Goal: Task Accomplishment & Management: Manage account settings

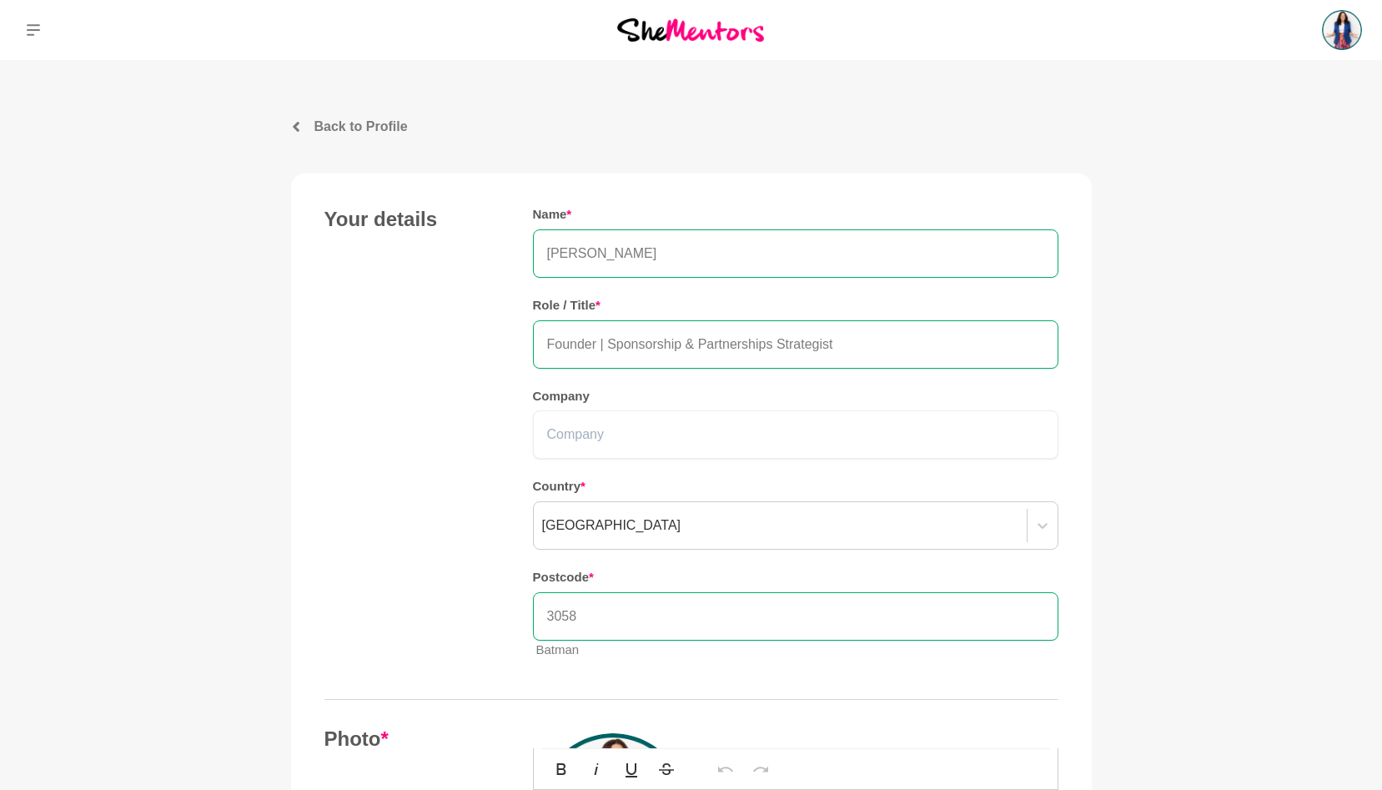
scroll to position [726, 0]
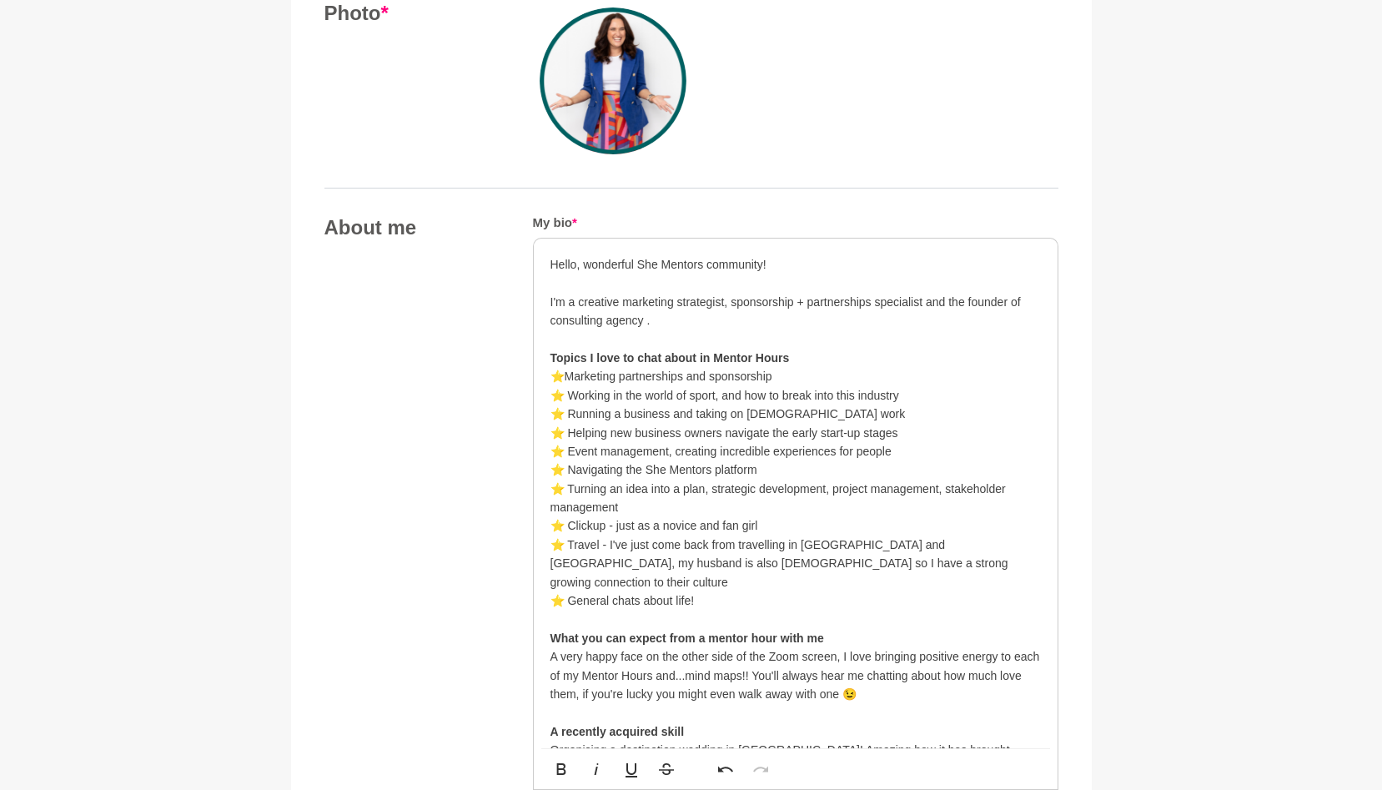
click at [1020, 306] on p "I'm a creative marketing strategist, sponsorship + partnerships specialist and …" at bounding box center [796, 312] width 491 height 38
click at [640, 316] on p "I'm a creative marketing strategist, sponsorship + partnerships specialist and …" at bounding box center [796, 312] width 491 height 38
click at [644, 319] on p "I'm a creative marketing strategist, sponsorship + partnerships specialist and …" at bounding box center [796, 312] width 491 height 38
drag, startPoint x: 938, startPoint y: 321, endPoint x: 647, endPoint y: 323, distance: 290.4
click at [647, 323] on p "I'm a creative marketing strategist, sponsorship + partnerships specialist and …" at bounding box center [796, 312] width 491 height 38
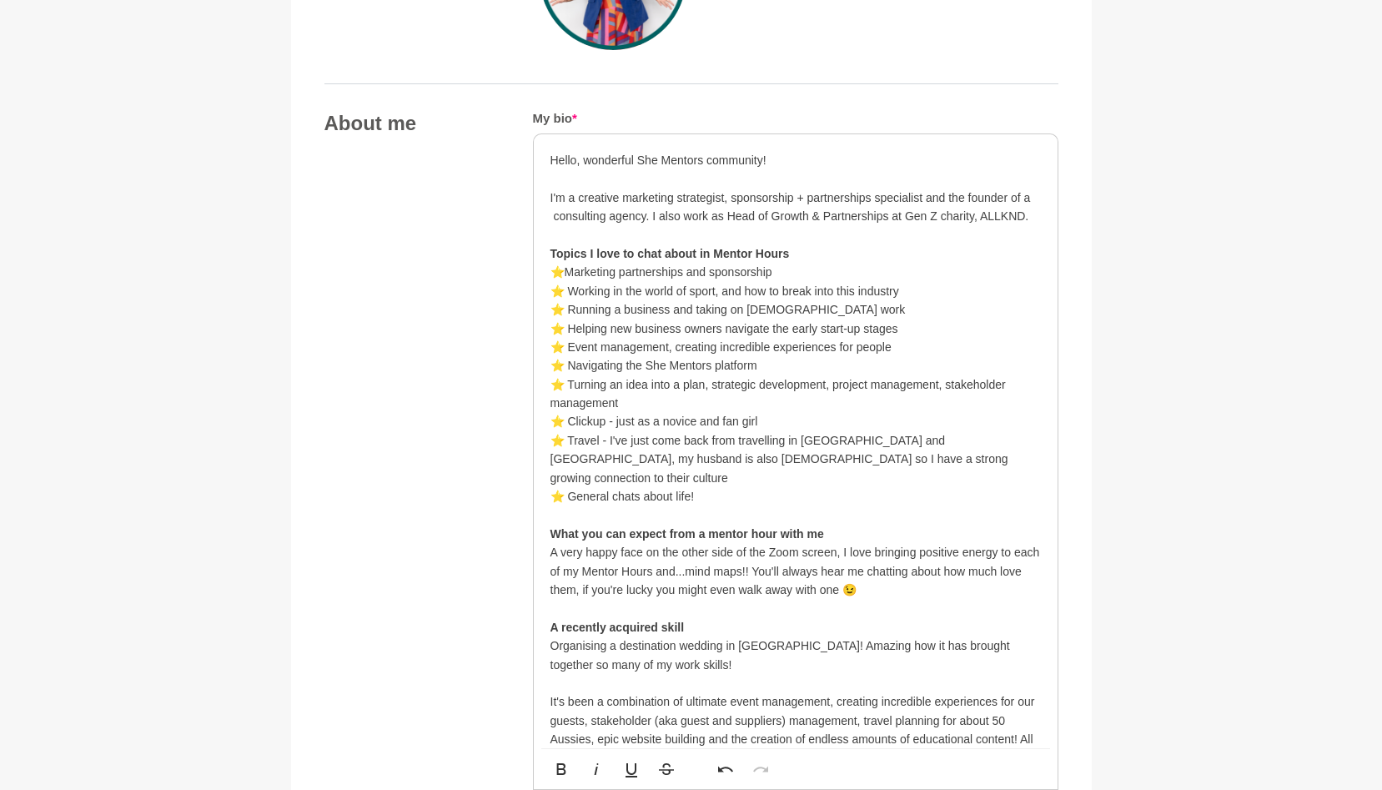
scroll to position [831, 0]
click at [728, 526] on strong "What you can expect from a mentor hour with me" at bounding box center [688, 532] width 274 height 13
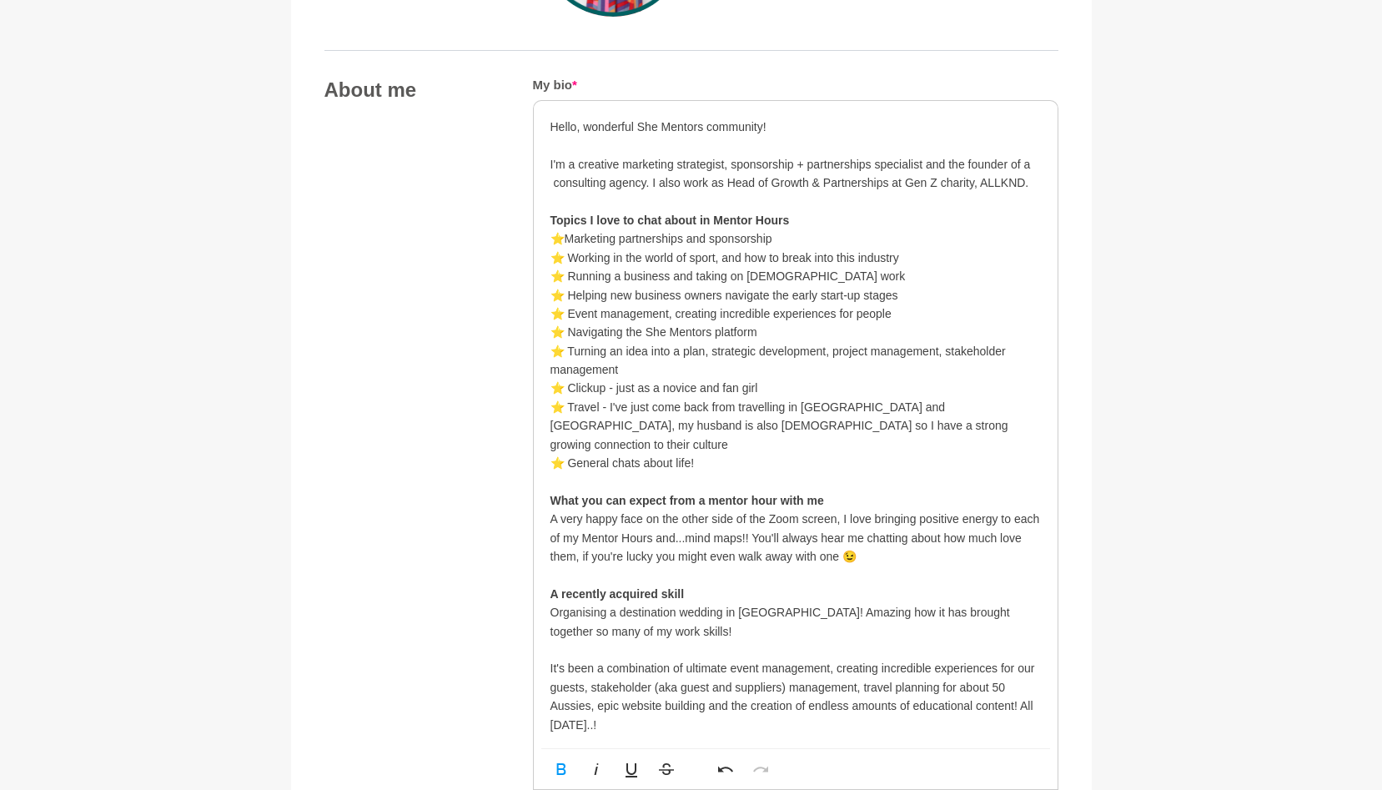
scroll to position [869, 0]
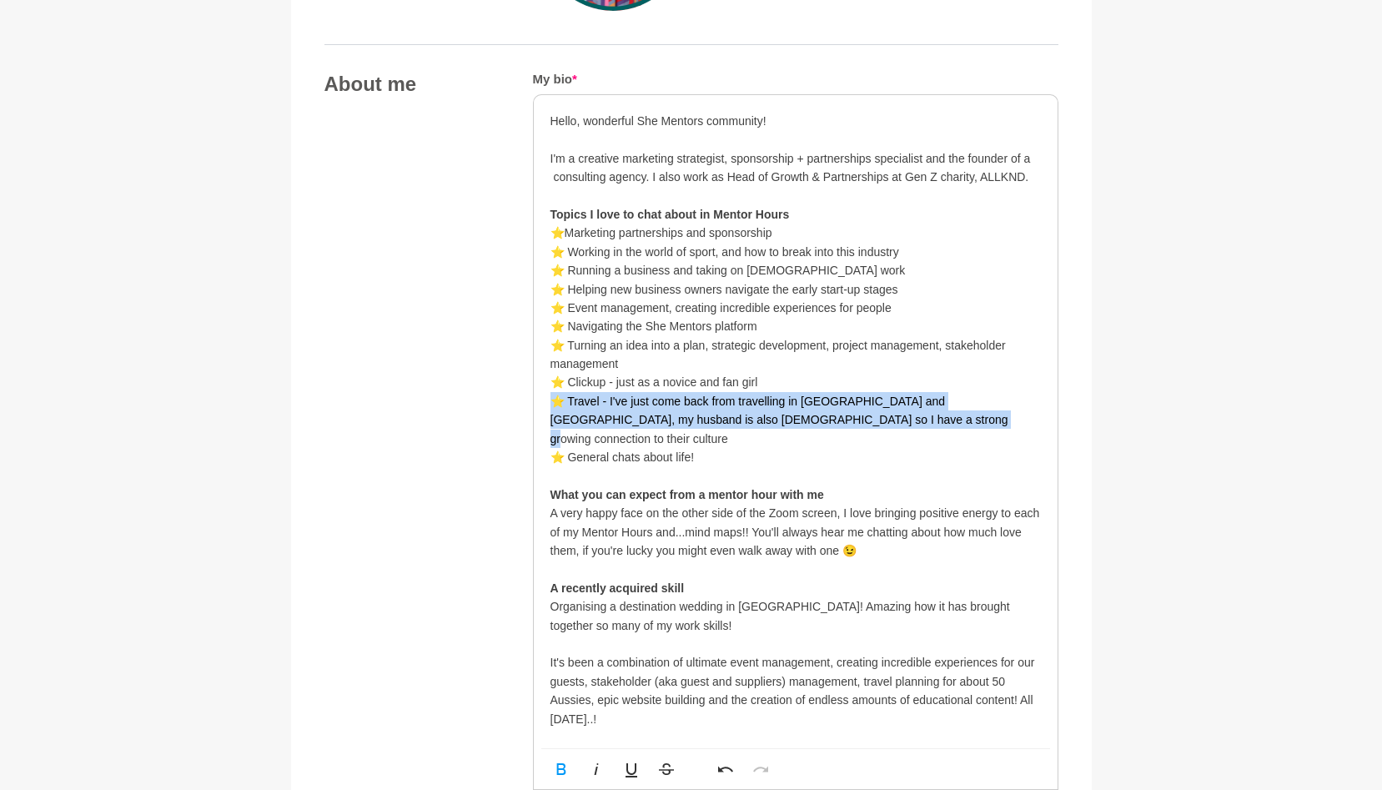
drag, startPoint x: 872, startPoint y: 416, endPoint x: 545, endPoint y: 400, distance: 327.4
click at [545, 400] on div "Hello, wonderful She Mentors community! I'm a creative marketing strategist, sp…" at bounding box center [796, 616] width 524 height 1042
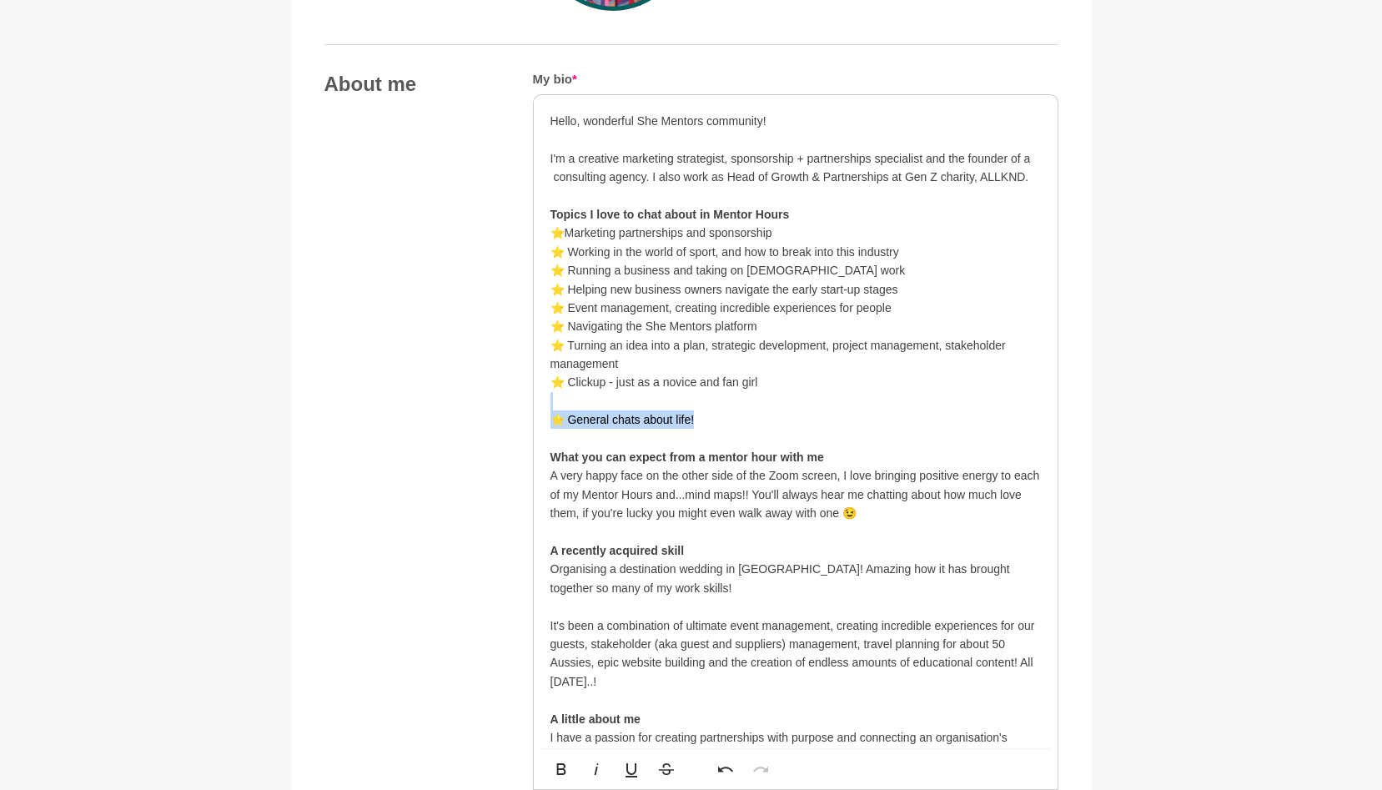
drag, startPoint x: 721, startPoint y: 420, endPoint x: 551, endPoint y: 408, distance: 169.8
click at [551, 409] on div "Hello, wonderful She Mentors community! I'm a creative marketing strategist, sp…" at bounding box center [796, 597] width 491 height 971
click at [551, 408] on p at bounding box center [796, 401] width 491 height 18
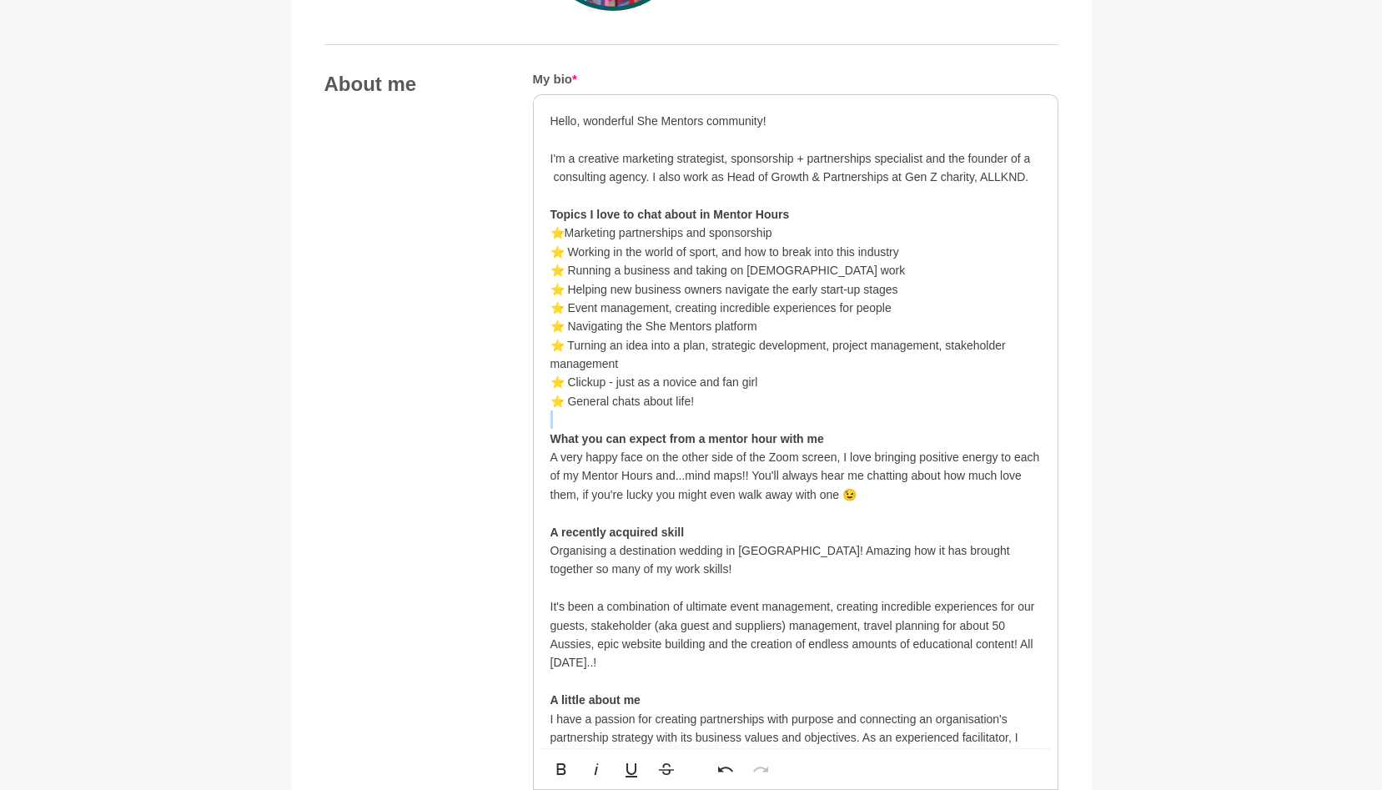
drag, startPoint x: 712, startPoint y: 400, endPoint x: 541, endPoint y: 415, distance: 171.6
click at [541, 415] on div "Hello, wonderful She Mentors community! I'm a creative marketing strategist, sp…" at bounding box center [796, 588] width 524 height 986
drag, startPoint x: 763, startPoint y: 385, endPoint x: 550, endPoint y: 379, distance: 213.7
click at [551, 379] on p "⭐️ Clickup - just as a novice and fan girl" at bounding box center [796, 382] width 491 height 18
drag, startPoint x: 699, startPoint y: 402, endPoint x: 548, endPoint y: 393, distance: 151.3
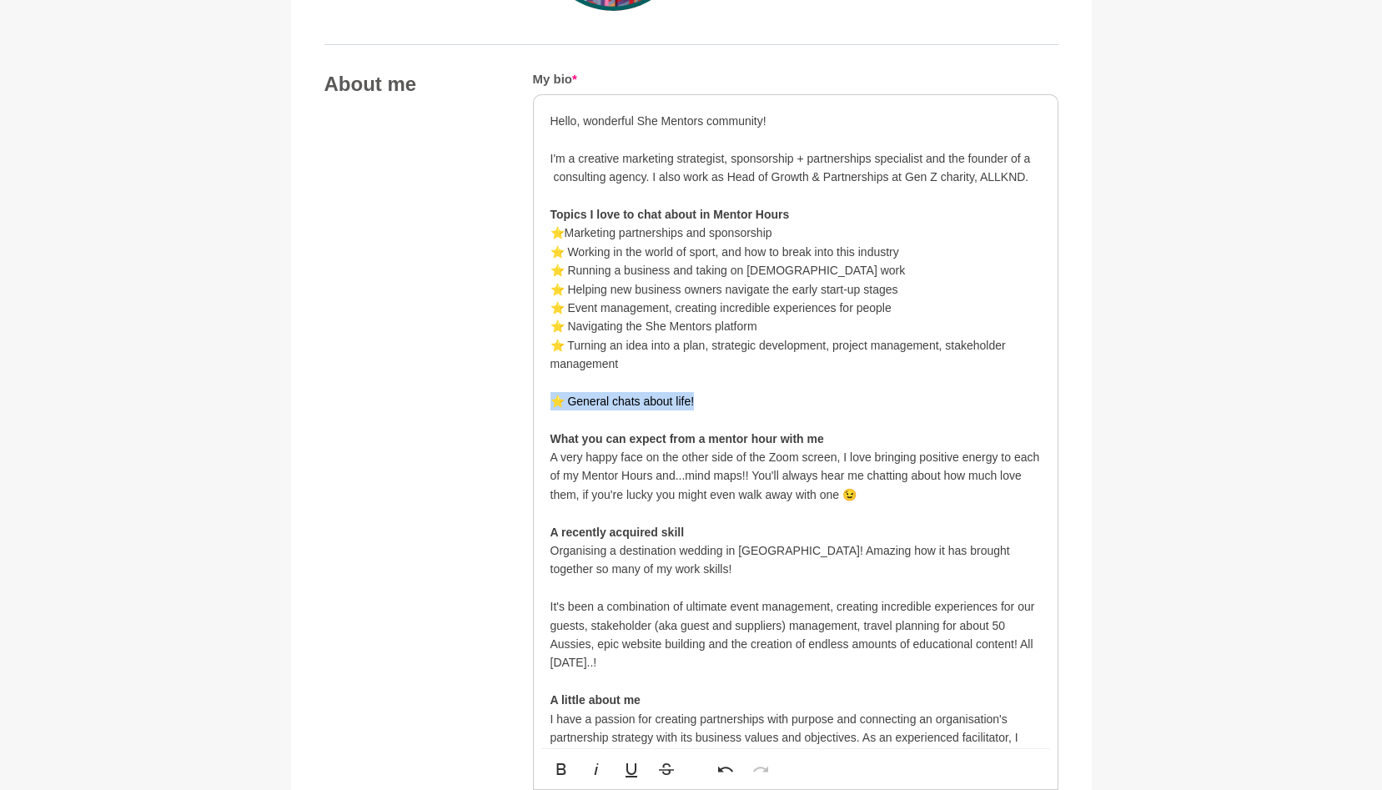
click at [548, 393] on div "Hello, wonderful She Mentors community! I'm a creative marketing strategist, sp…" at bounding box center [796, 588] width 524 height 986
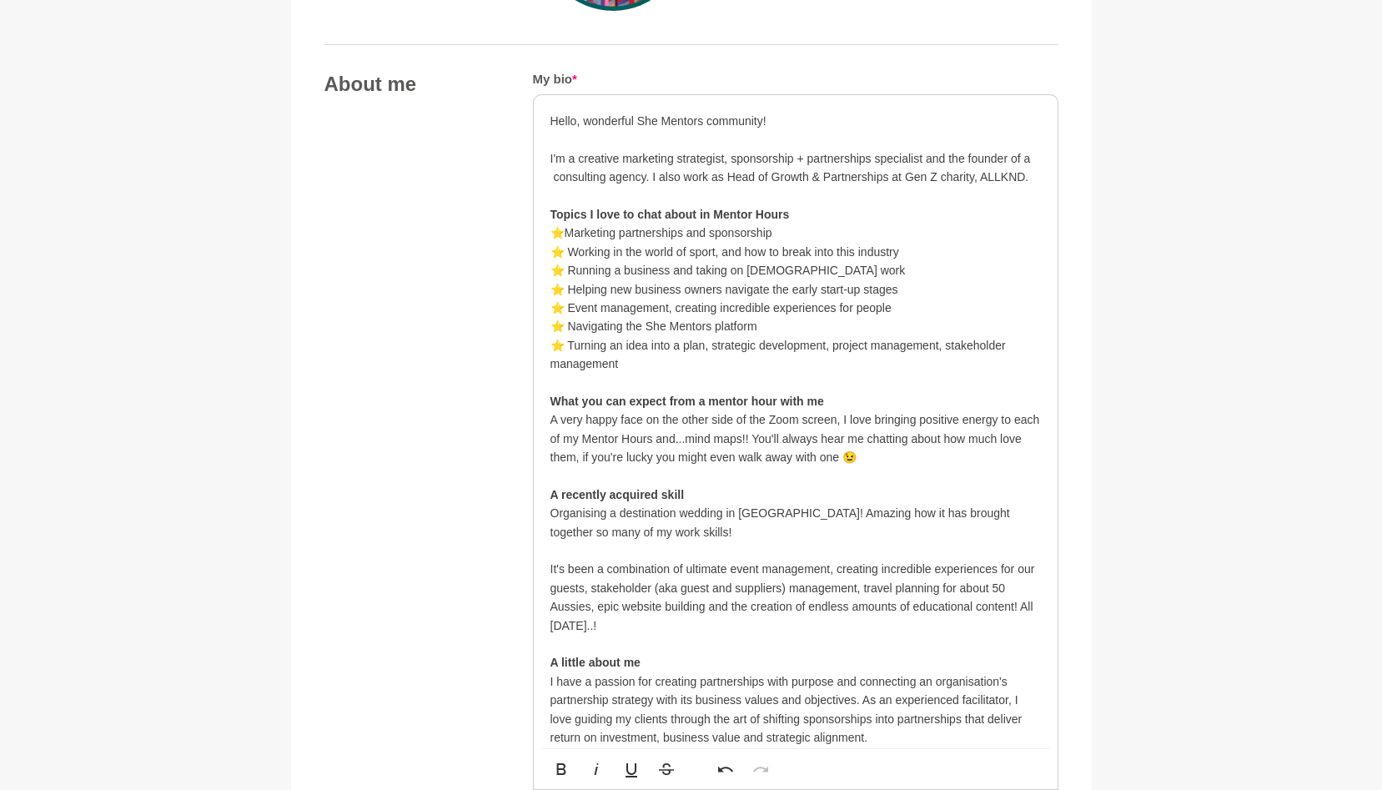
click at [1036, 174] on p "I'm a creative marketing strategist, sponsorship + partnerships specialist and …" at bounding box center [796, 168] width 491 height 38
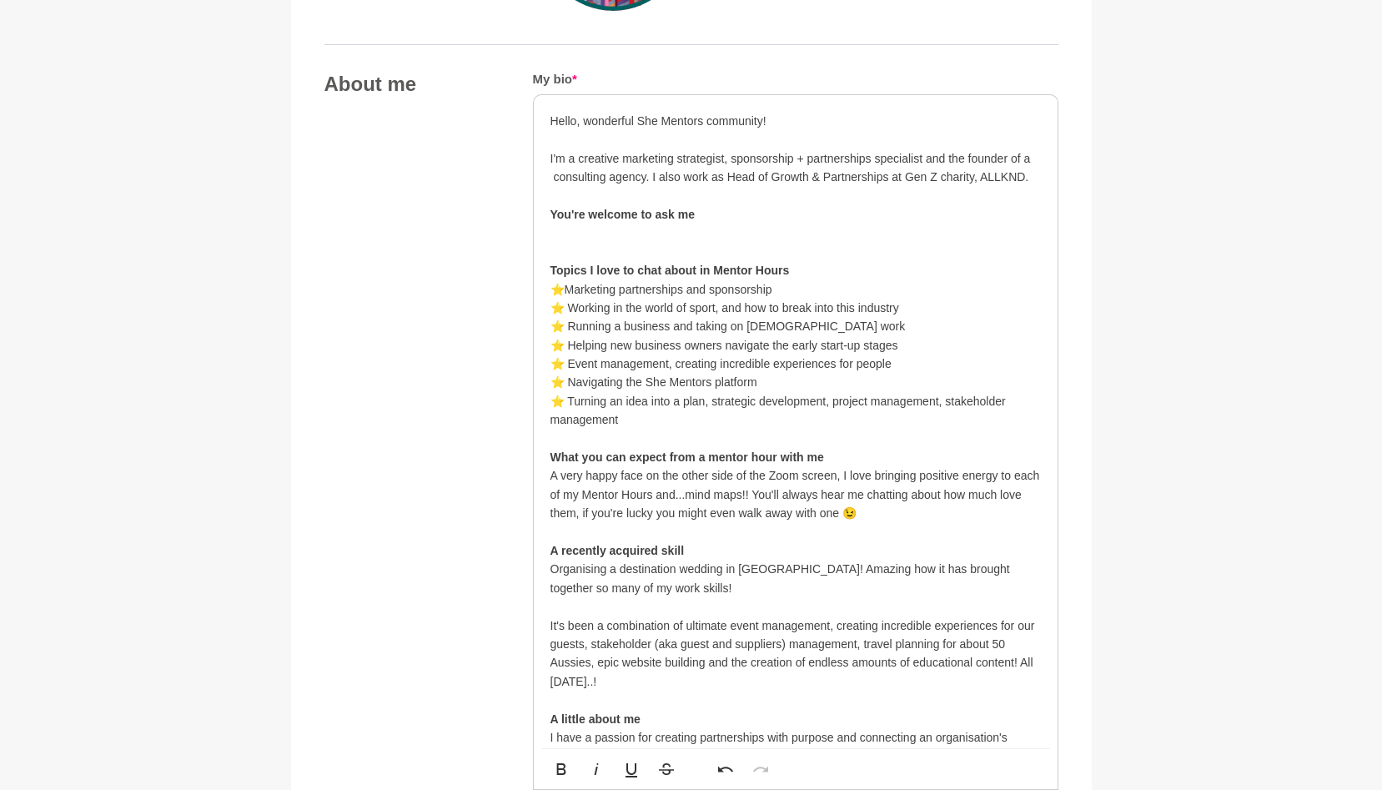
click at [749, 213] on p "You're welcome to ask me ​" at bounding box center [796, 214] width 491 height 18
click at [738, 212] on strong "You're welcome to ask me about putting marketing in your partnerships plan" at bounding box center [764, 214] width 426 height 13
click at [786, 212] on strong "You're welcome to ask me about Putting marketing in your partnerships plan" at bounding box center [764, 214] width 426 height 13
click at [884, 211] on strong "You're welcome to ask me about Putting Marketing in your partnerships plan" at bounding box center [764, 214] width 426 height 13
click at [956, 212] on strong "You're welcome to ask me about Putting Marketing in your Partnerships plan" at bounding box center [764, 214] width 426 height 13
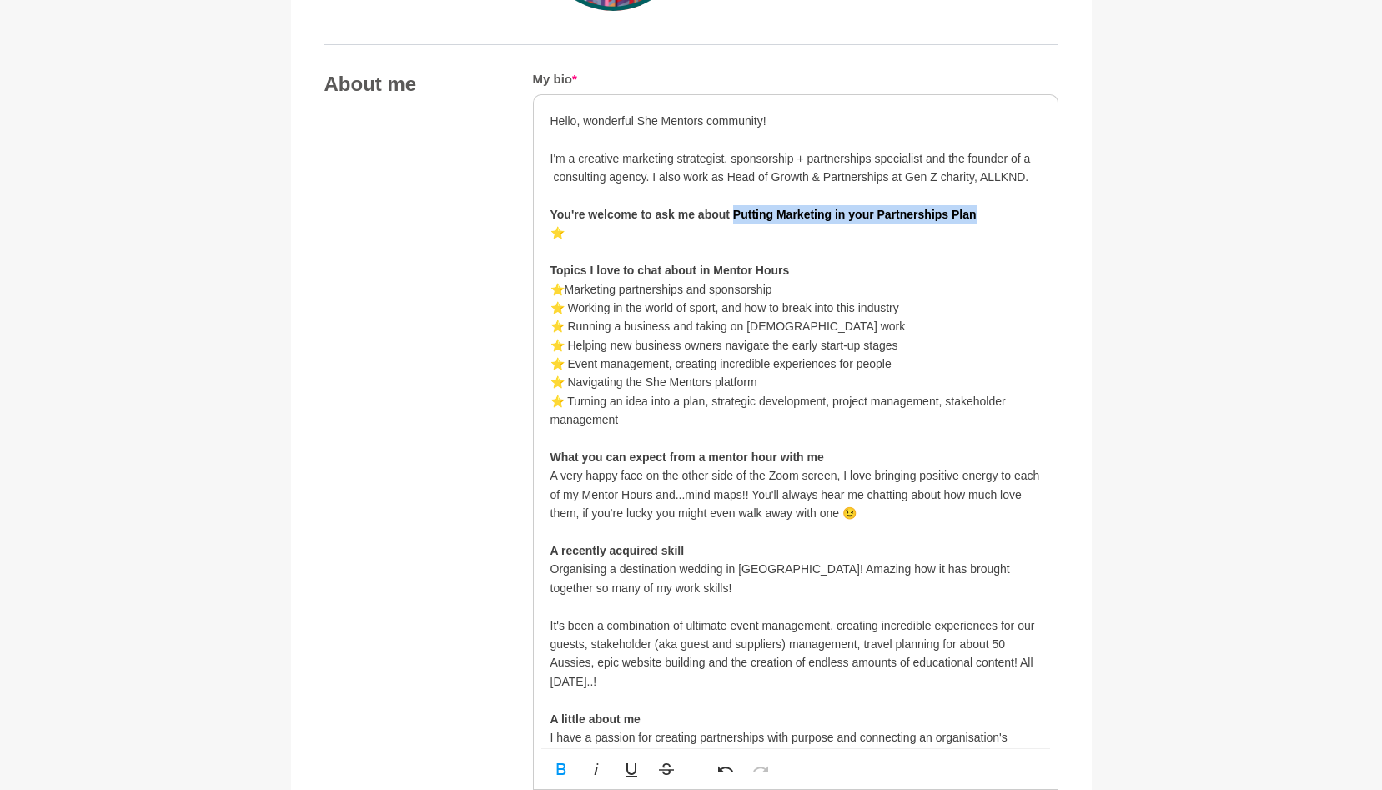
drag, startPoint x: 977, startPoint y: 213, endPoint x: 735, endPoint y: 208, distance: 242.0
click at [734, 209] on p "You're welcome to ask me about Putting Marketing in your Partnerships Plan ​" at bounding box center [796, 214] width 491 height 18
click at [736, 209] on em "Putting Marketing in your Partnerships Plan" at bounding box center [852, 214] width 244 height 13
click at [984, 210] on p "You're welcome to ask me about ' Putting Marketing in your Partnerships Plan ​" at bounding box center [796, 214] width 491 height 18
click at [579, 232] on p "⭐️" at bounding box center [796, 233] width 491 height 18
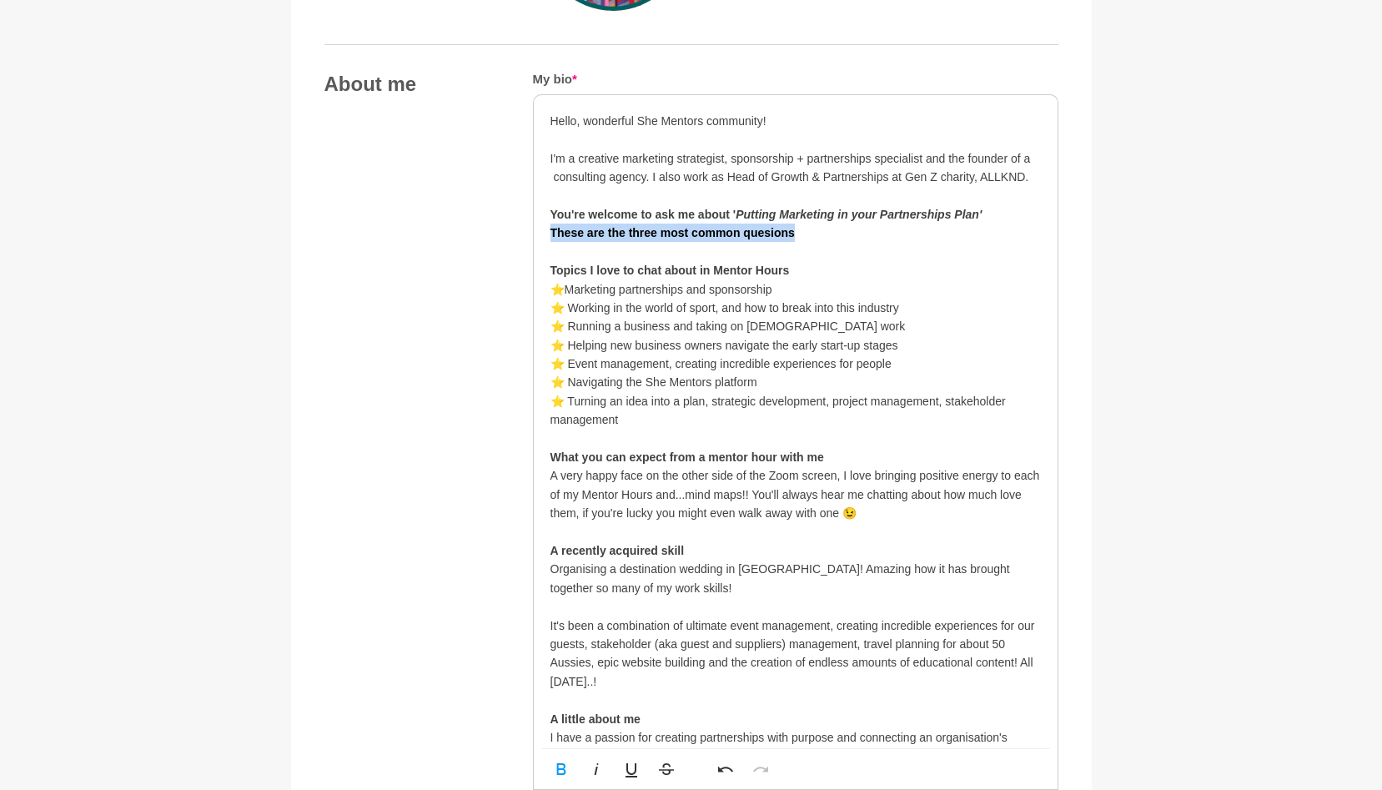
drag, startPoint x: 798, startPoint y: 234, endPoint x: 548, endPoint y: 228, distance: 250.4
click at [548, 228] on div "Hello, wonderful She Mentors community! I'm a creative marketing strategist, sp…" at bounding box center [796, 597] width 524 height 1005
click at [808, 244] on p at bounding box center [796, 252] width 491 height 18
click at [810, 233] on p "These are the three most common questions" at bounding box center [796, 233] width 491 height 18
click at [551, 232] on em "These are the three most common questions" at bounding box center [675, 232] width 249 height 13
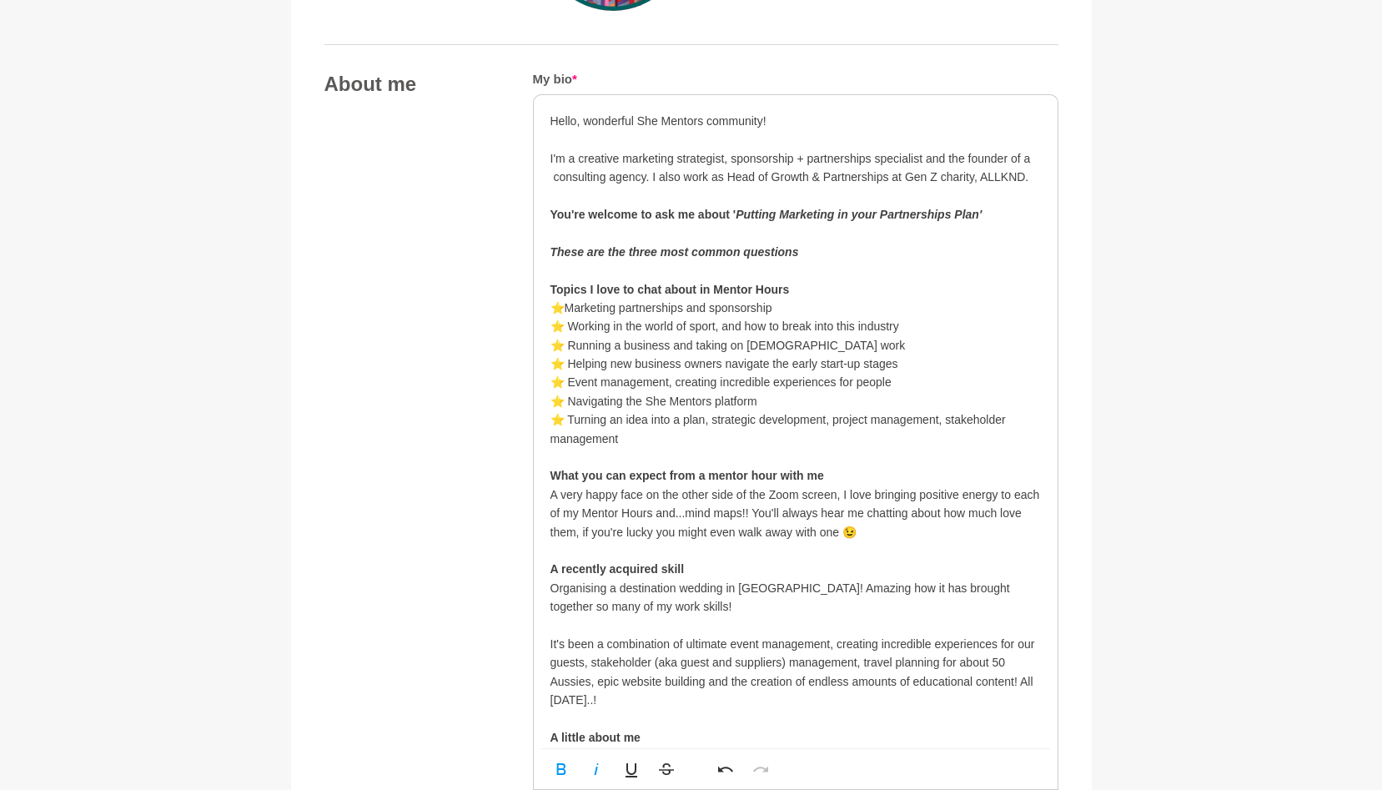
click at [824, 244] on p "These are the three most common questions" at bounding box center [796, 252] width 491 height 18
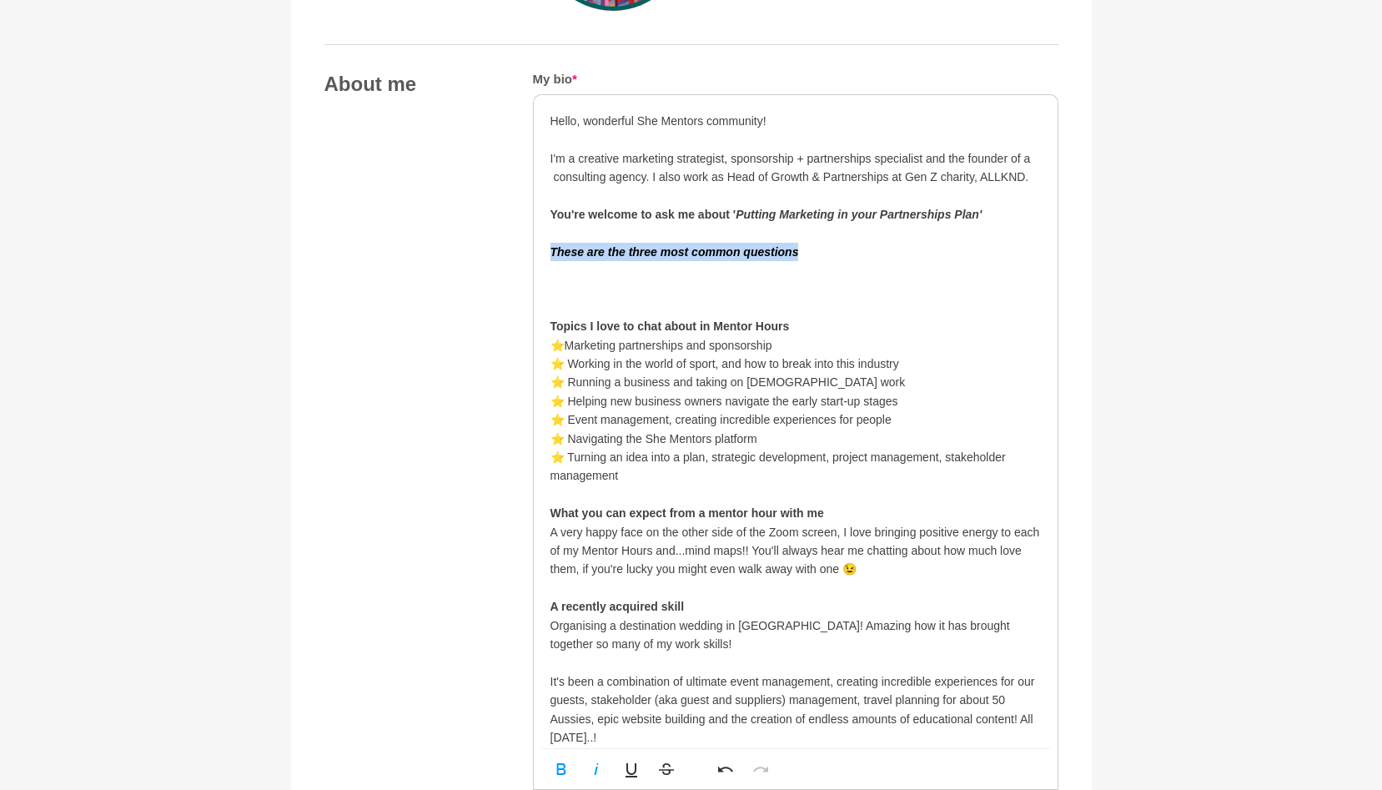
drag, startPoint x: 813, startPoint y: 260, endPoint x: 547, endPoint y: 244, distance: 265.8
click at [547, 244] on div "Hello, wonderful She Mentors community! I'm a creative marketing strategist, sp…" at bounding box center [796, 625] width 524 height 1060
click at [568, 269] on p "These are the three most common questions ​ ​" at bounding box center [796, 271] width 491 height 56
click at [795, 268] on p "These are the three most common questions ⭐️ What could I offer a prospective p…" at bounding box center [796, 271] width 491 height 56
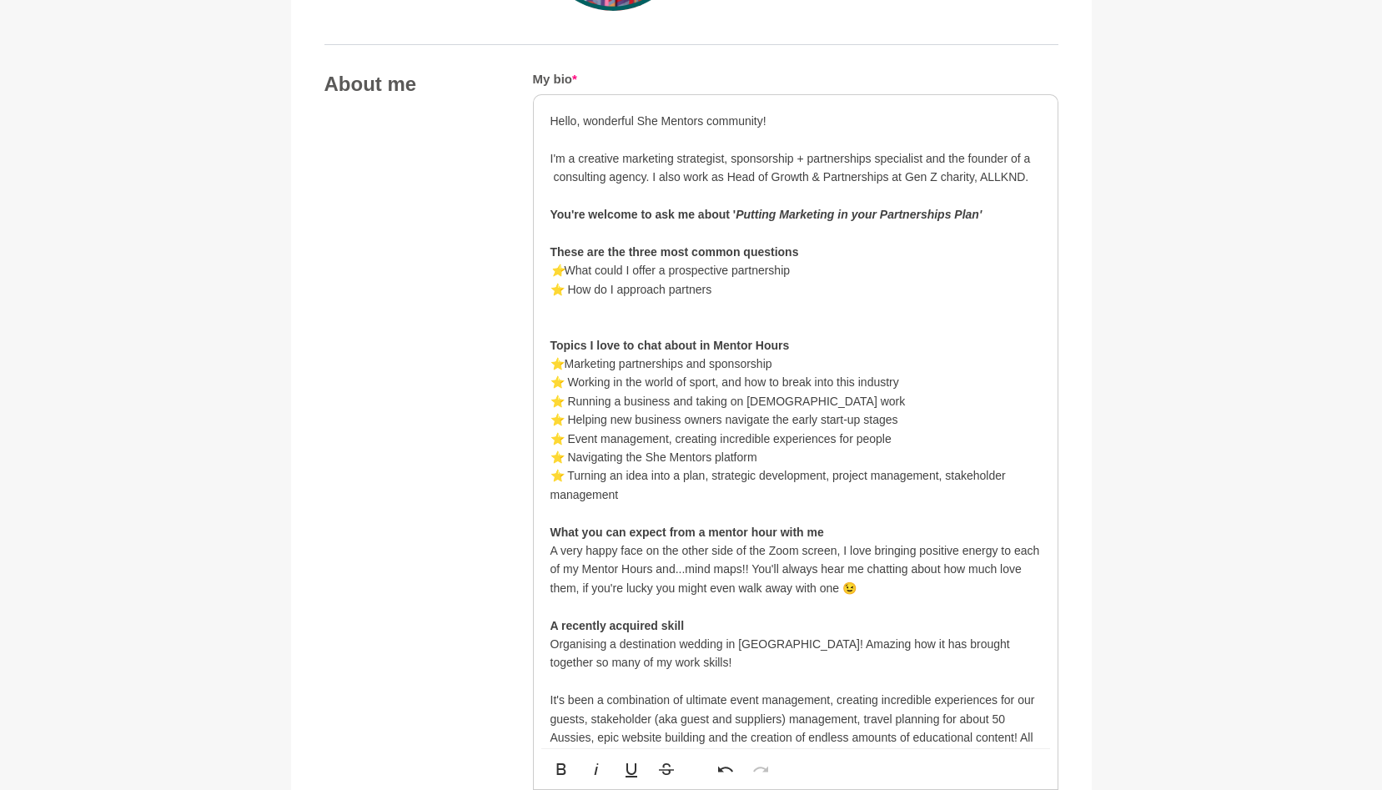
click at [568, 269] on p "These are the three most common questions ⭐️ What could I offer a prospective p…" at bounding box center [796, 280] width 491 height 75
click at [728, 290] on p "These are the three most common questions ⭐️ What could I offer a prospective p…" at bounding box center [796, 280] width 491 height 75
click at [806, 269] on p "These are the three most common questions ⭐️ What could I offer a prospective p…" at bounding box center [796, 280] width 491 height 75
click at [750, 285] on p "These are the three most common questions ⭐️ What could I offer a prospective p…" at bounding box center [796, 280] width 491 height 75
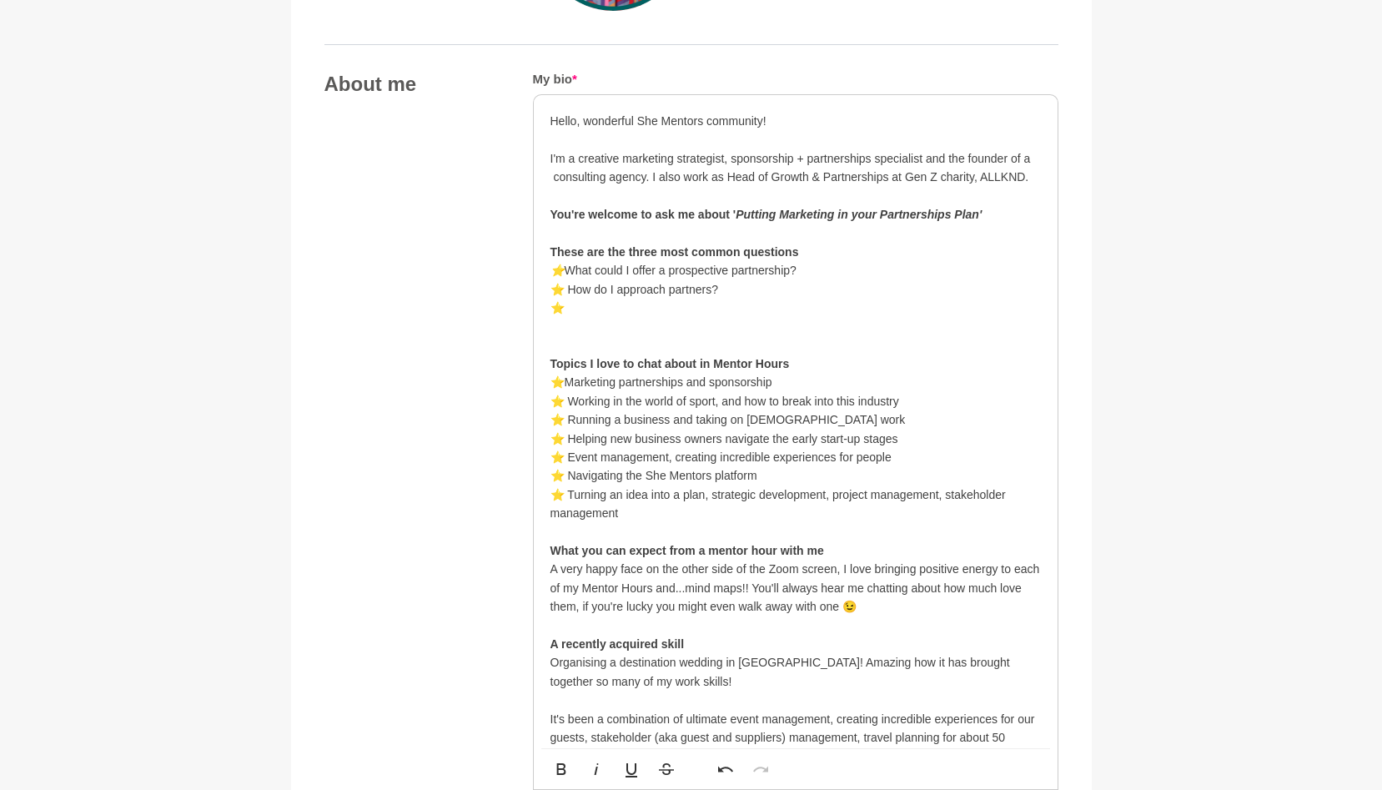
click at [549, 249] on div "Hello, wonderful She Mentors community! I'm a creative marketing strategist, sp…" at bounding box center [796, 644] width 524 height 1098
drag, startPoint x: 810, startPoint y: 247, endPoint x: 772, endPoint y: 248, distance: 38.4
click at [772, 248] on strong "Book an hour and choose one of these are the three most common questions" at bounding box center [766, 251] width 431 height 13
click at [838, 250] on strong "Book an hour and choose one of these three most common questions" at bounding box center [745, 251] width 389 height 13
click at [927, 254] on p "Book an hour and choose one of these three common questions ⭐️ What could I off…" at bounding box center [796, 289] width 491 height 93
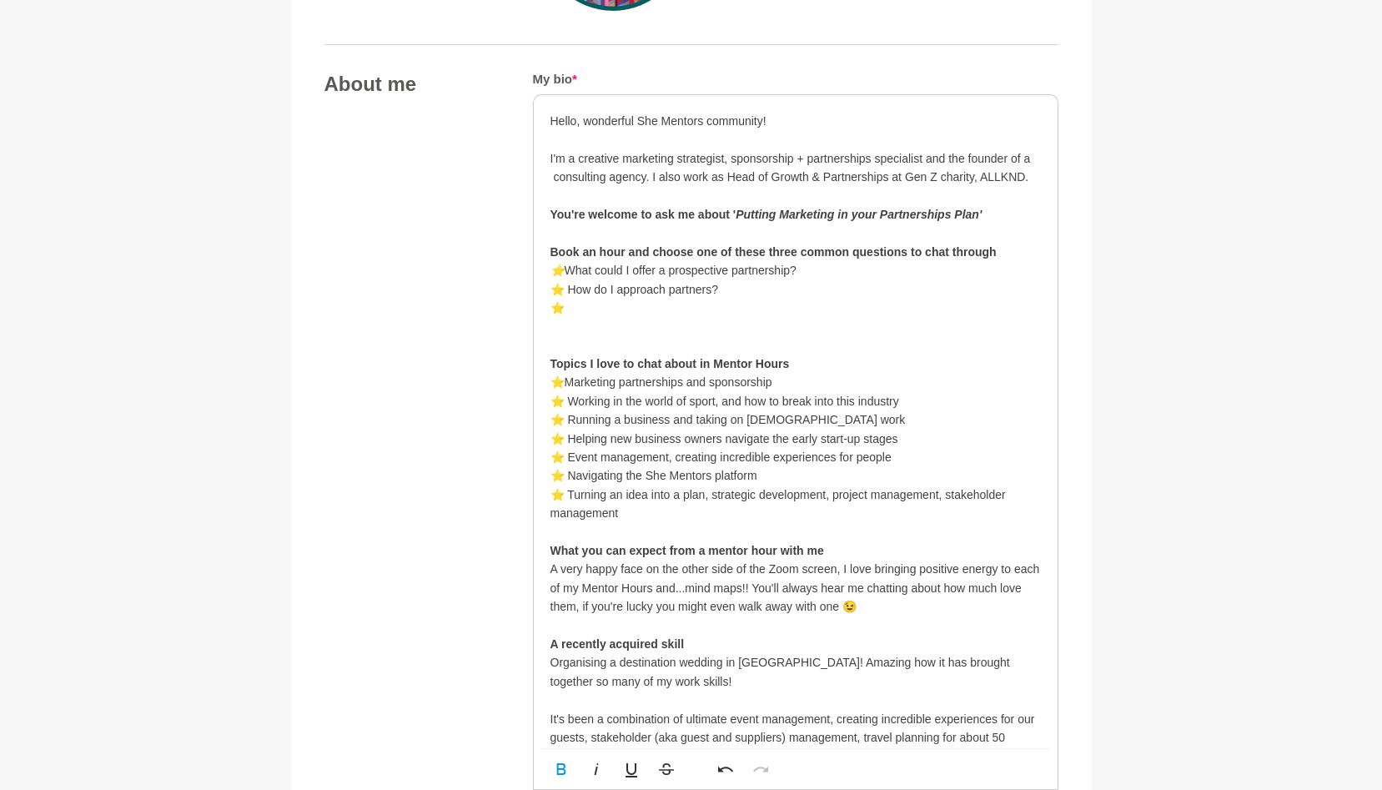
click at [629, 312] on p "Book an hour and choose one of these three common questions to chat through ⭐️ …" at bounding box center [796, 289] width 491 height 93
click at [567, 265] on p "Book an hour and choose one of these three common questions to chat through ⭐️ …" at bounding box center [796, 289] width 491 height 93
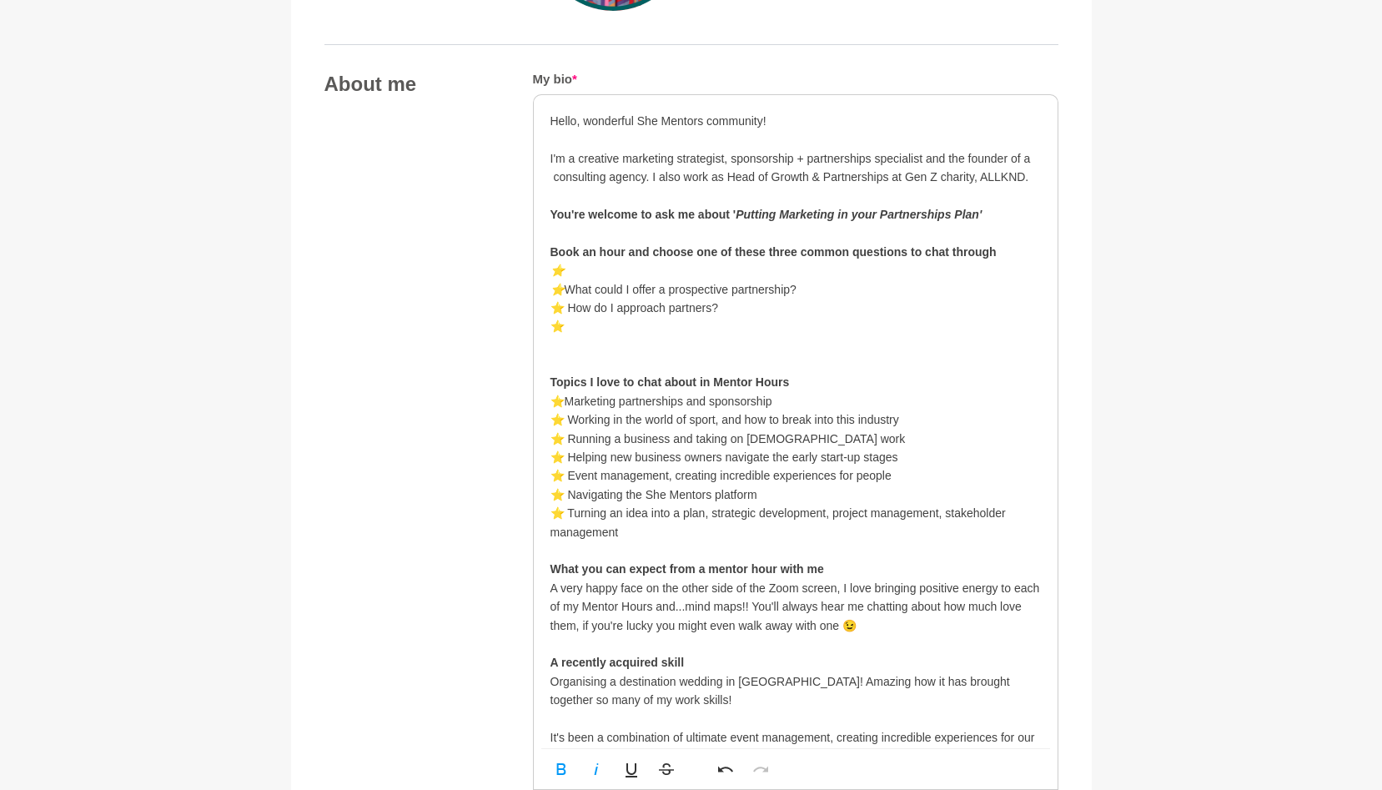
click at [577, 265] on p "Book an hour and choose one of these three common questions to chat through ⭐️ …" at bounding box center [796, 299] width 491 height 112
click at [572, 325] on p "Book an hour and choose one of these three common questions to chat through ⭐️ …" at bounding box center [796, 299] width 491 height 112
click at [578, 274] on p "Book an hour and choose one of these three common questions to chat through ⭐️ …" at bounding box center [796, 299] width 491 height 112
drag, startPoint x: 864, startPoint y: 270, endPoint x: 568, endPoint y: 267, distance: 295.4
click at [568, 267] on p "Book an hour and choose one of these three common questions to chat through ⭐️ …" at bounding box center [796, 299] width 491 height 112
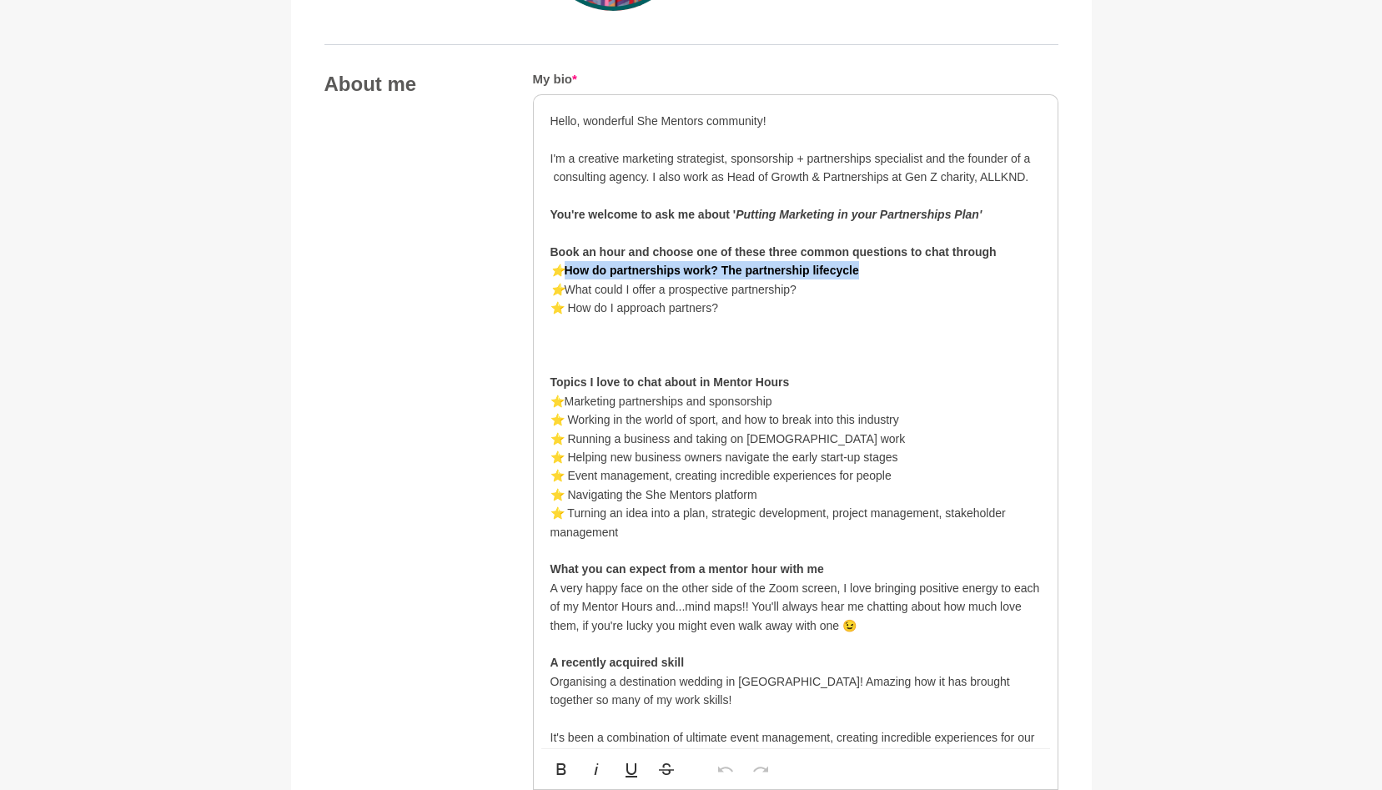
drag, startPoint x: 867, startPoint y: 273, endPoint x: 563, endPoint y: 270, distance: 303.7
click at [563, 270] on p "Book an hour and choose one of these three common questions to chat through ⭐️ …" at bounding box center [796, 299] width 491 height 112
drag, startPoint x: 803, startPoint y: 289, endPoint x: 567, endPoint y: 287, distance: 237.0
click at [567, 288] on p "Book an hour and choose one of these three common questions to chat through ⭐️ …" at bounding box center [796, 299] width 491 height 112
drag, startPoint x: 709, startPoint y: 293, endPoint x: 567, endPoint y: 286, distance: 142.8
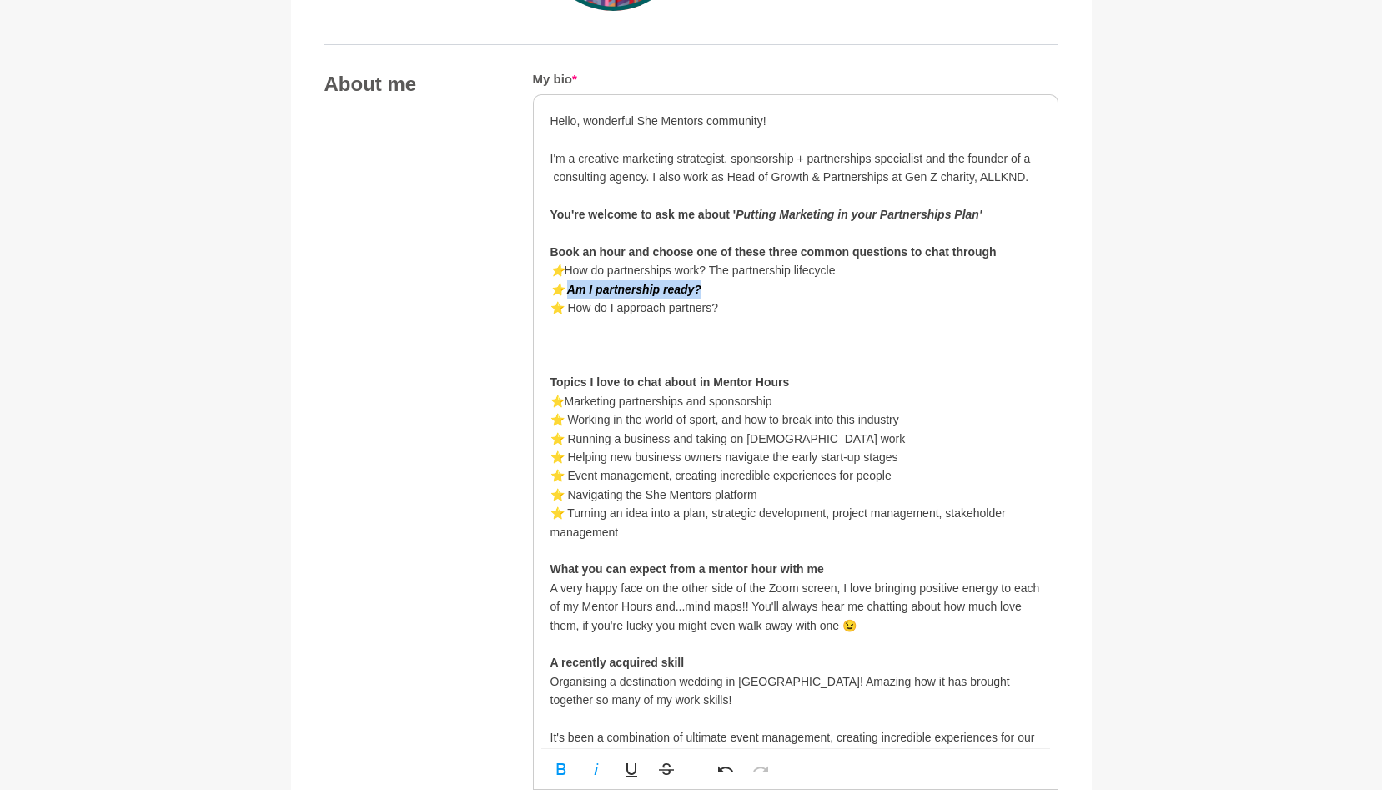
click at [567, 286] on p "Book an hour and choose one of these three common questions to chat through ⭐️ …" at bounding box center [796, 299] width 491 height 112
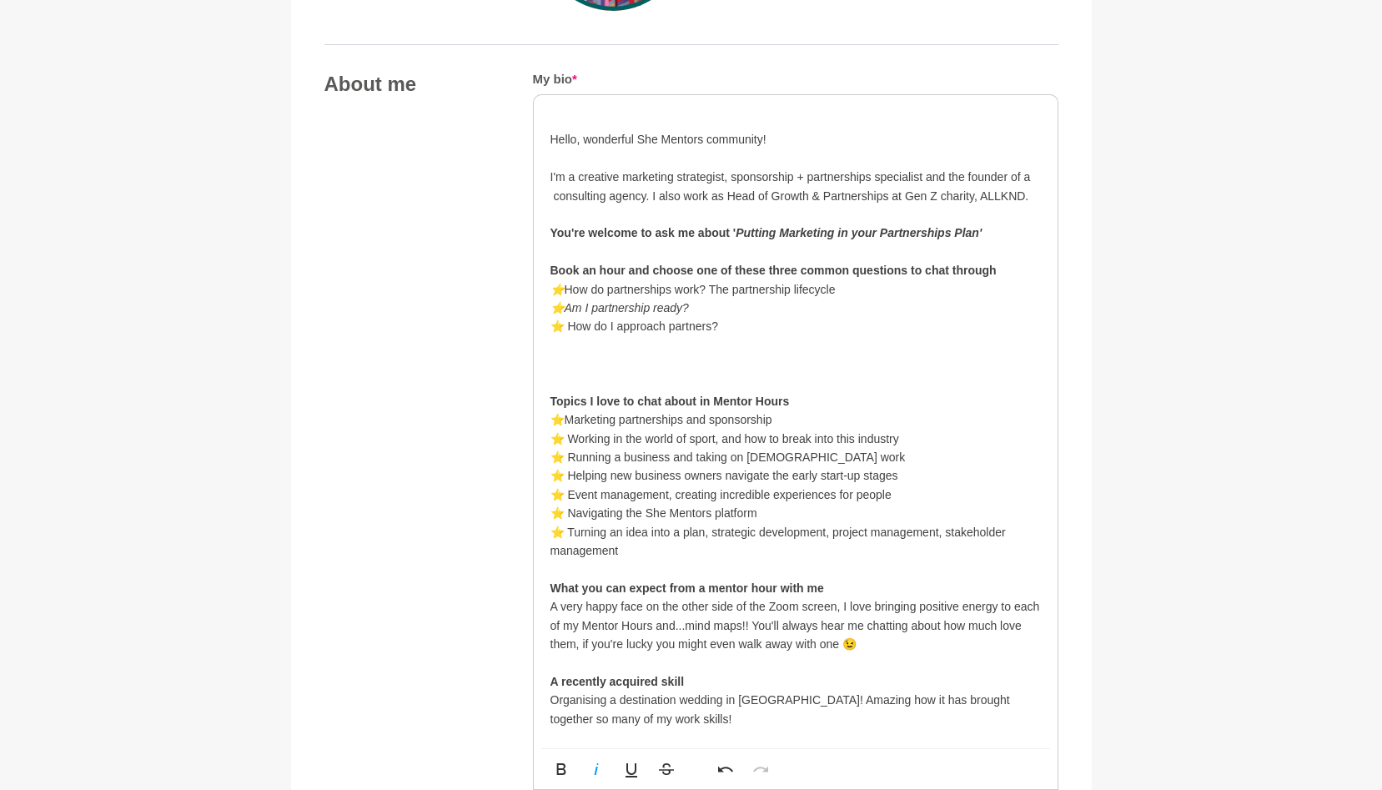
click at [702, 308] on p "Book an hour and choose one of these three common questions to chat through ⭐️ …" at bounding box center [796, 317] width 491 height 112
drag, startPoint x: 702, startPoint y: 308, endPoint x: 571, endPoint y: 305, distance: 131.0
click at [571, 306] on p "Book an hour and choose one of these three common questions to chat through ⭐️ …" at bounding box center [796, 317] width 491 height 112
drag, startPoint x: 708, startPoint y: 305, endPoint x: 569, endPoint y: 307, distance: 138.5
click at [569, 307] on p "Book an hour and choose one of these three common questions to chat through ⭐️ …" at bounding box center [796, 317] width 491 height 112
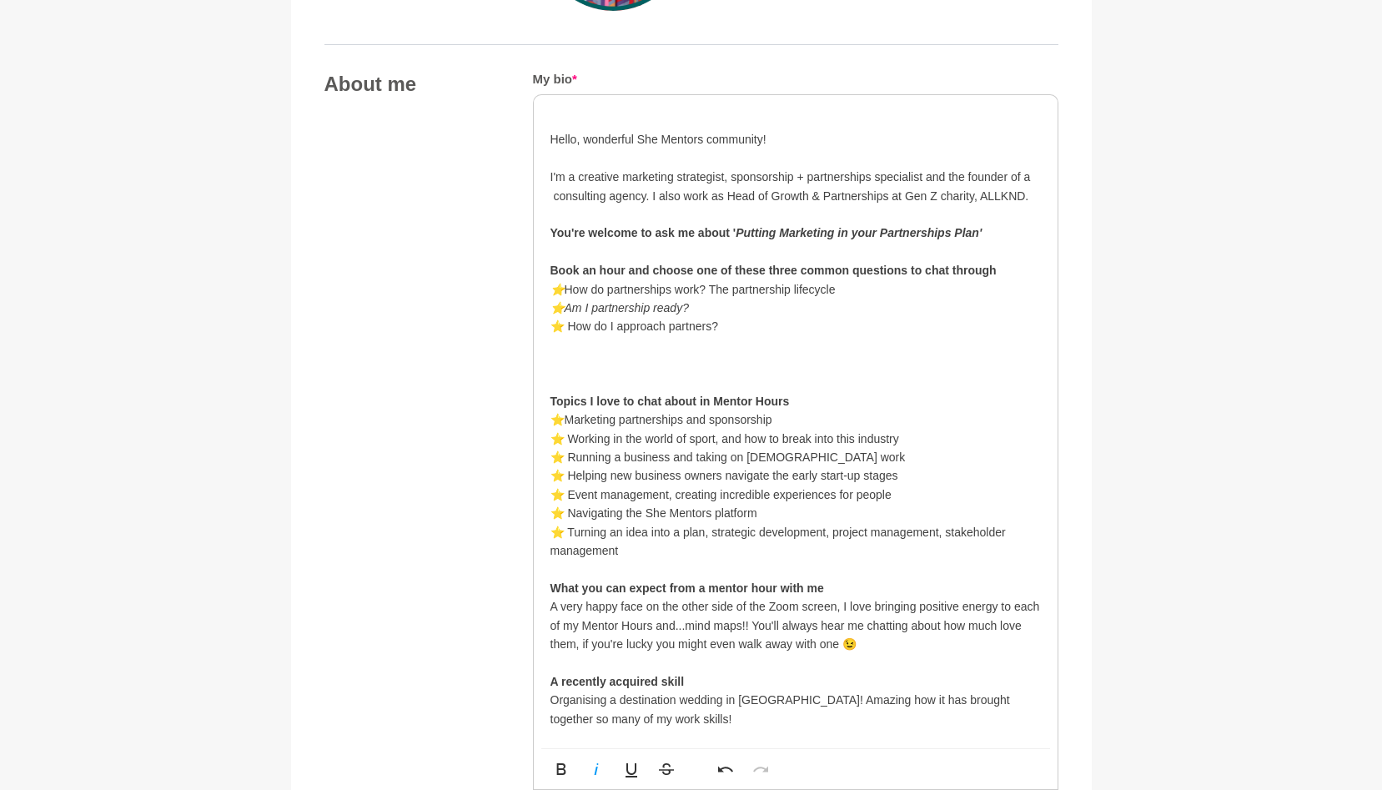
click at [656, 322] on p "Book an hour and choose one of these three common questions to chat through ⭐️ …" at bounding box center [796, 317] width 491 height 112
drag, startPoint x: 700, startPoint y: 305, endPoint x: 567, endPoint y: 306, distance: 132.7
click at [567, 306] on p "Book an hour and choose one of these three common questions to chat through ⭐️ …" at bounding box center [796, 317] width 491 height 112
click at [726, 308] on p "Book an hour and choose one of these three common questions to chat through ⭐️ …" at bounding box center [796, 317] width 491 height 112
click at [673, 326] on p "Book an hour and choose one of these three common questions to chat through ⭐️ …" at bounding box center [796, 317] width 491 height 112
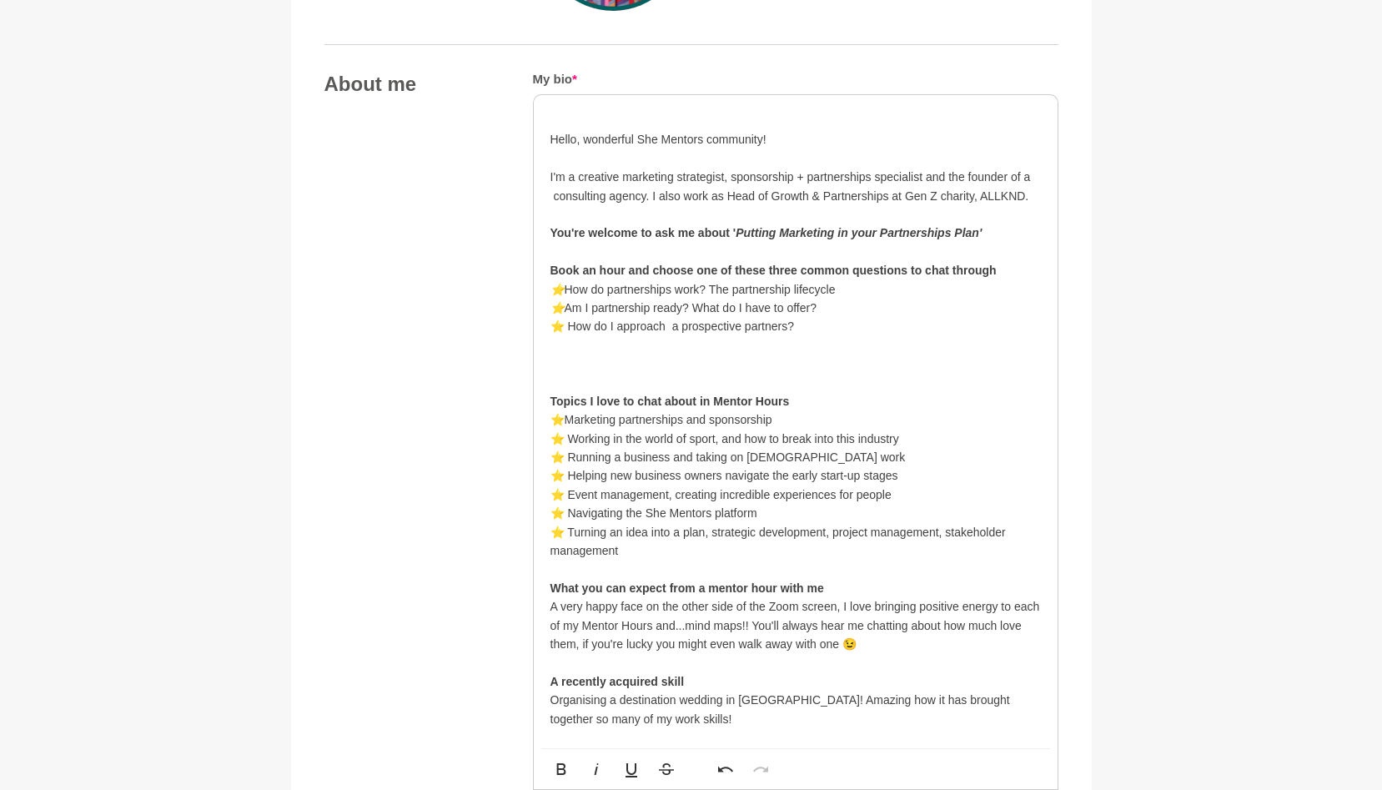
click at [786, 325] on p "Book an hour and choose one of these three common questions to chat through ⭐️ …" at bounding box center [796, 317] width 491 height 112
click at [801, 346] on p "Book an hour and choose one of these three common questions to chat through ⭐️ …" at bounding box center [796, 317] width 491 height 112
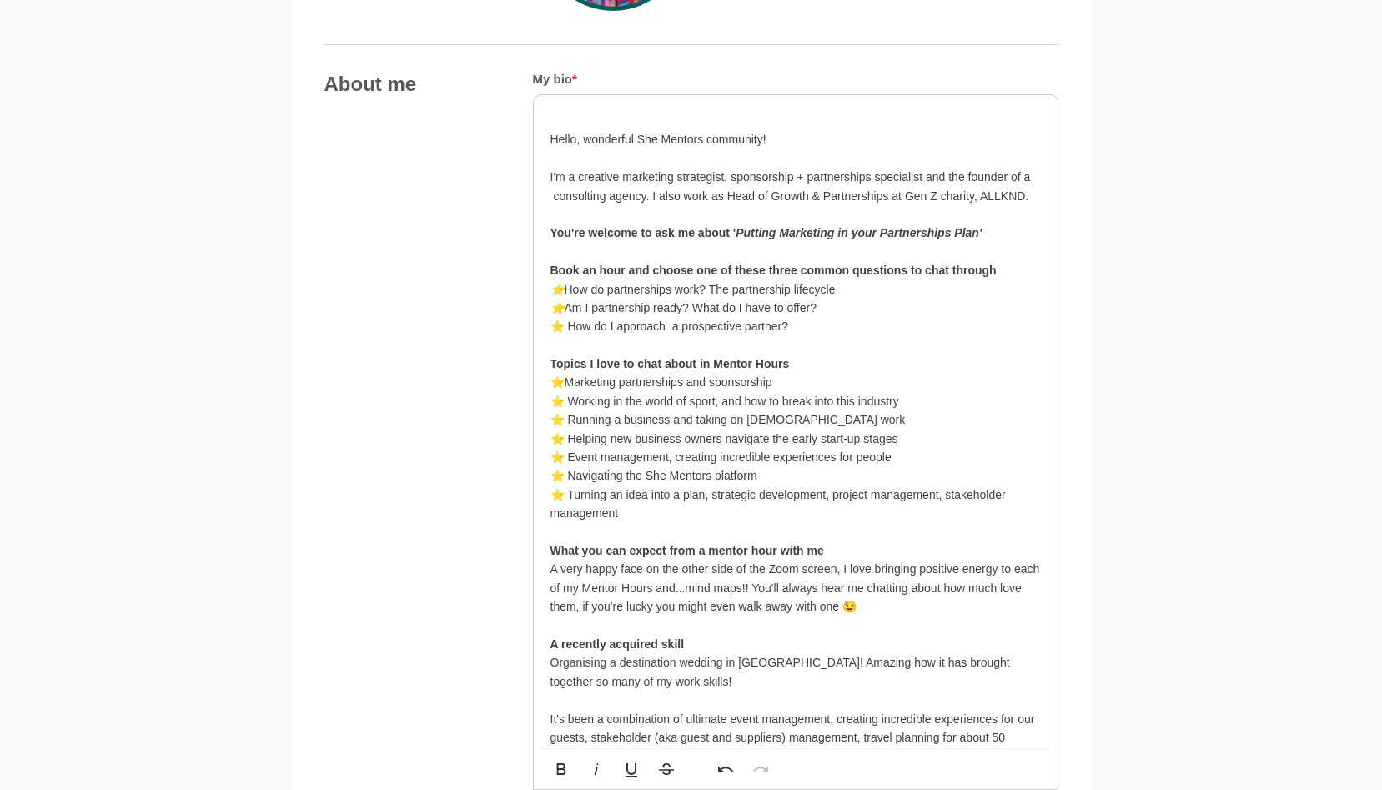
click at [553, 367] on strong "Topics I love to chat about in Mentor Hours" at bounding box center [670, 363] width 239 height 13
drag, startPoint x: 801, startPoint y: 380, endPoint x: 551, endPoint y: 380, distance: 250.3
click at [551, 380] on p "⭐️ Marketing partnerships and sponsorship" at bounding box center [796, 382] width 491 height 18
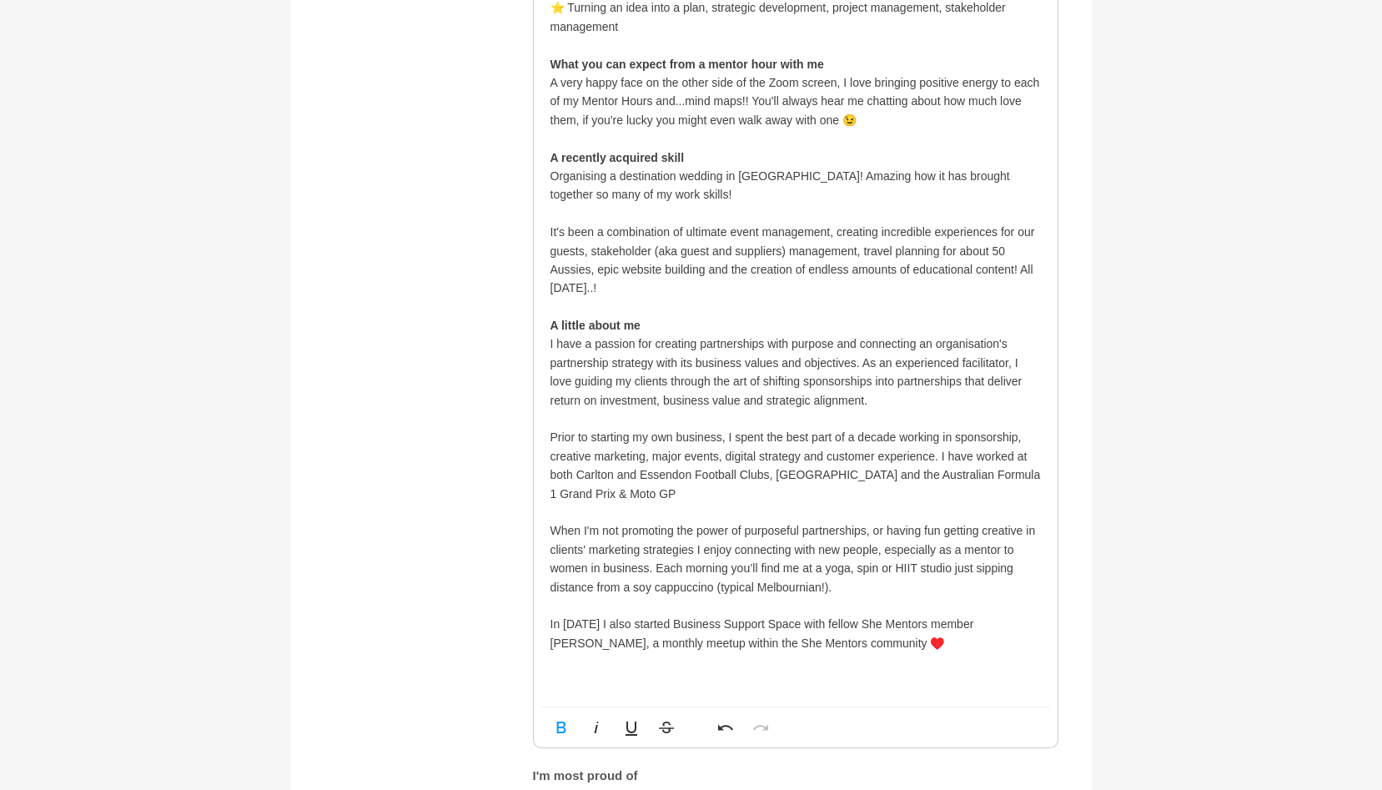
scroll to position [1386, 0]
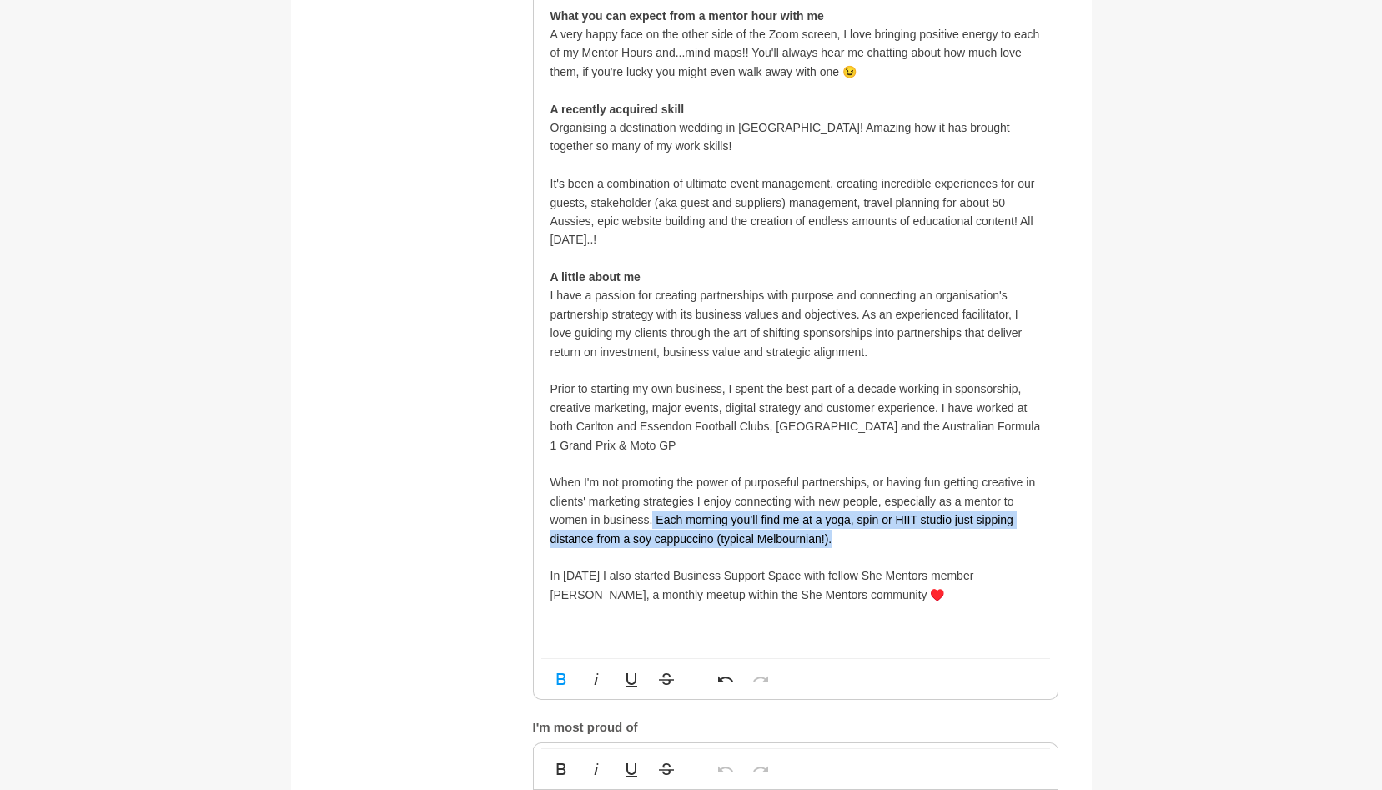
drag, startPoint x: 853, startPoint y: 534, endPoint x: 656, endPoint y: 526, distance: 197.0
click at [655, 526] on p "When I'm not promoting the power of purposeful partnerships, or having fun gett…" at bounding box center [796, 510] width 491 height 75
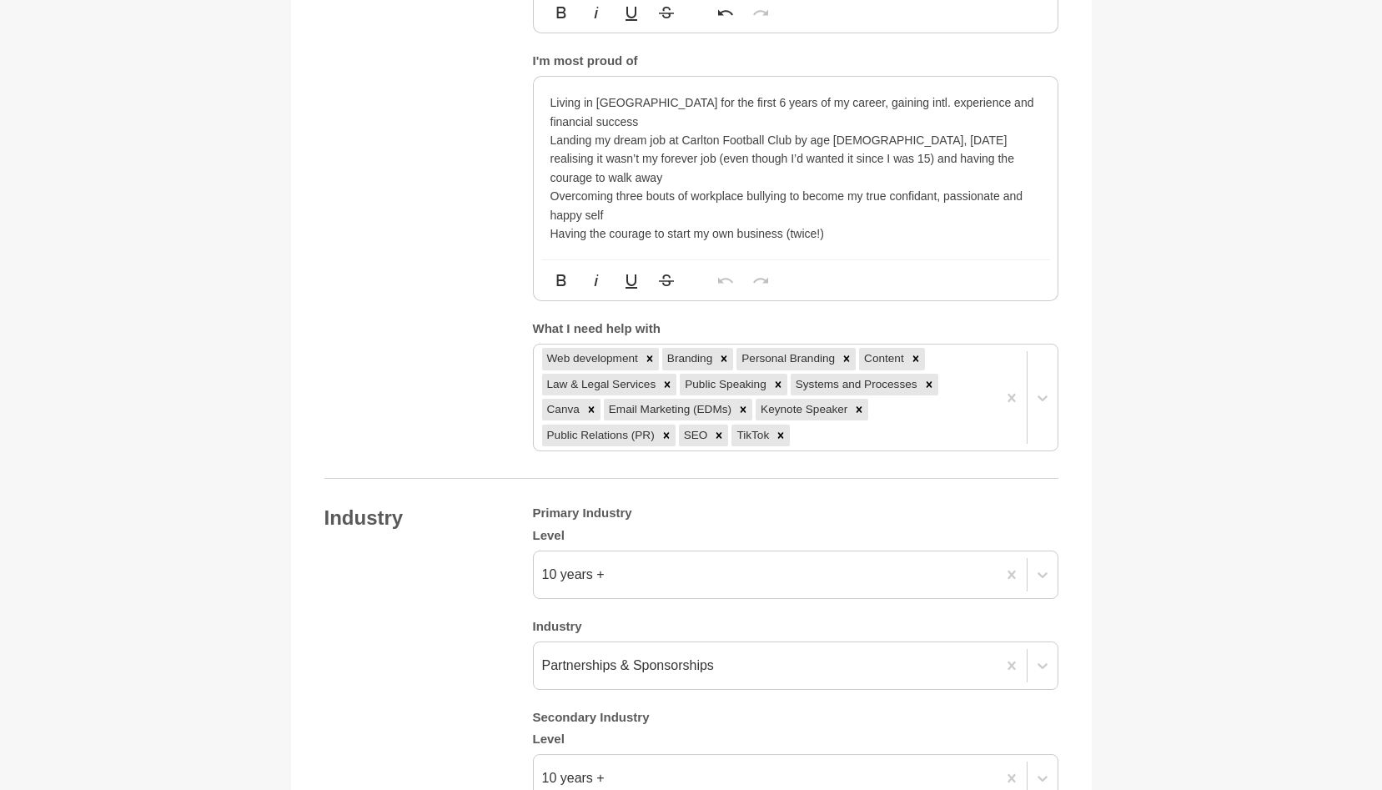
scroll to position [2144, 0]
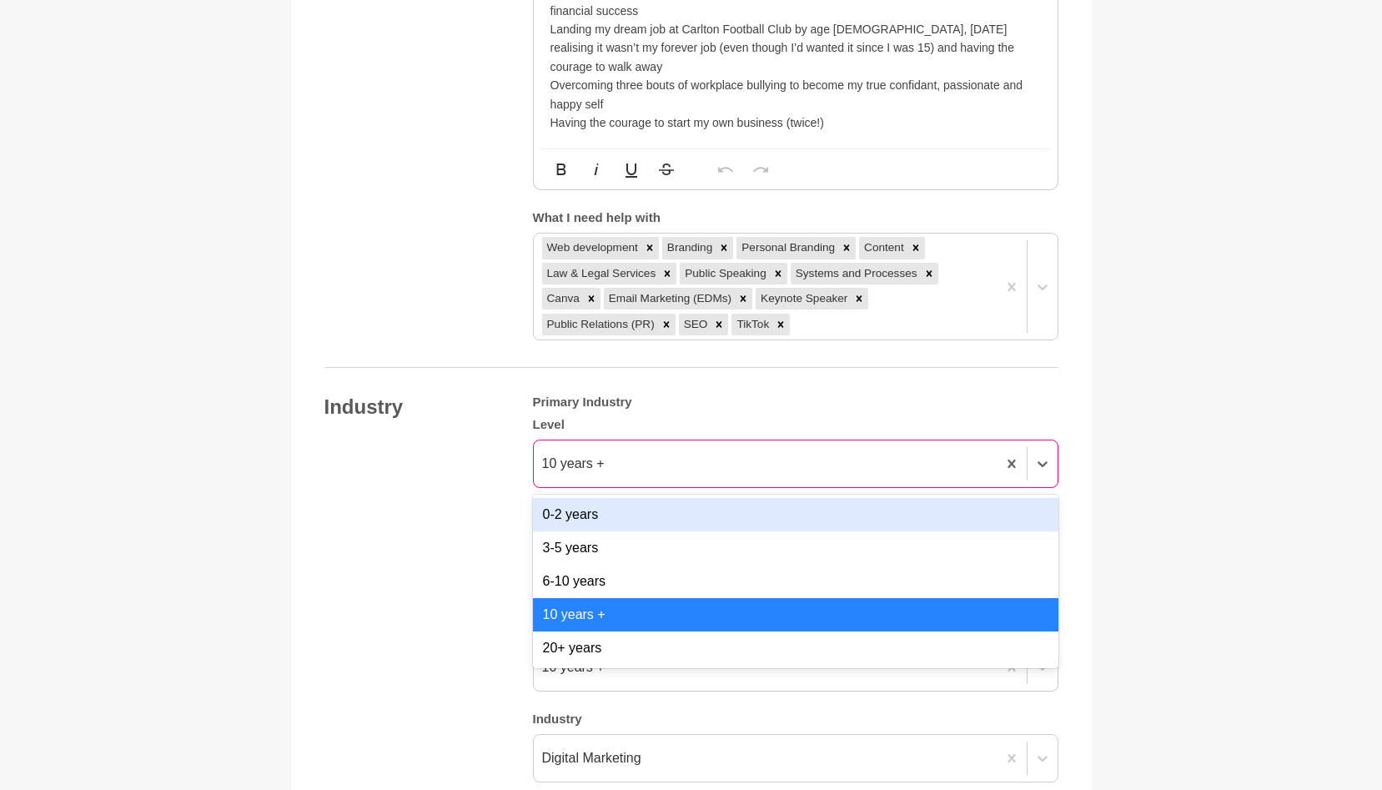
click at [655, 449] on div "10 years +" at bounding box center [765, 464] width 463 height 30
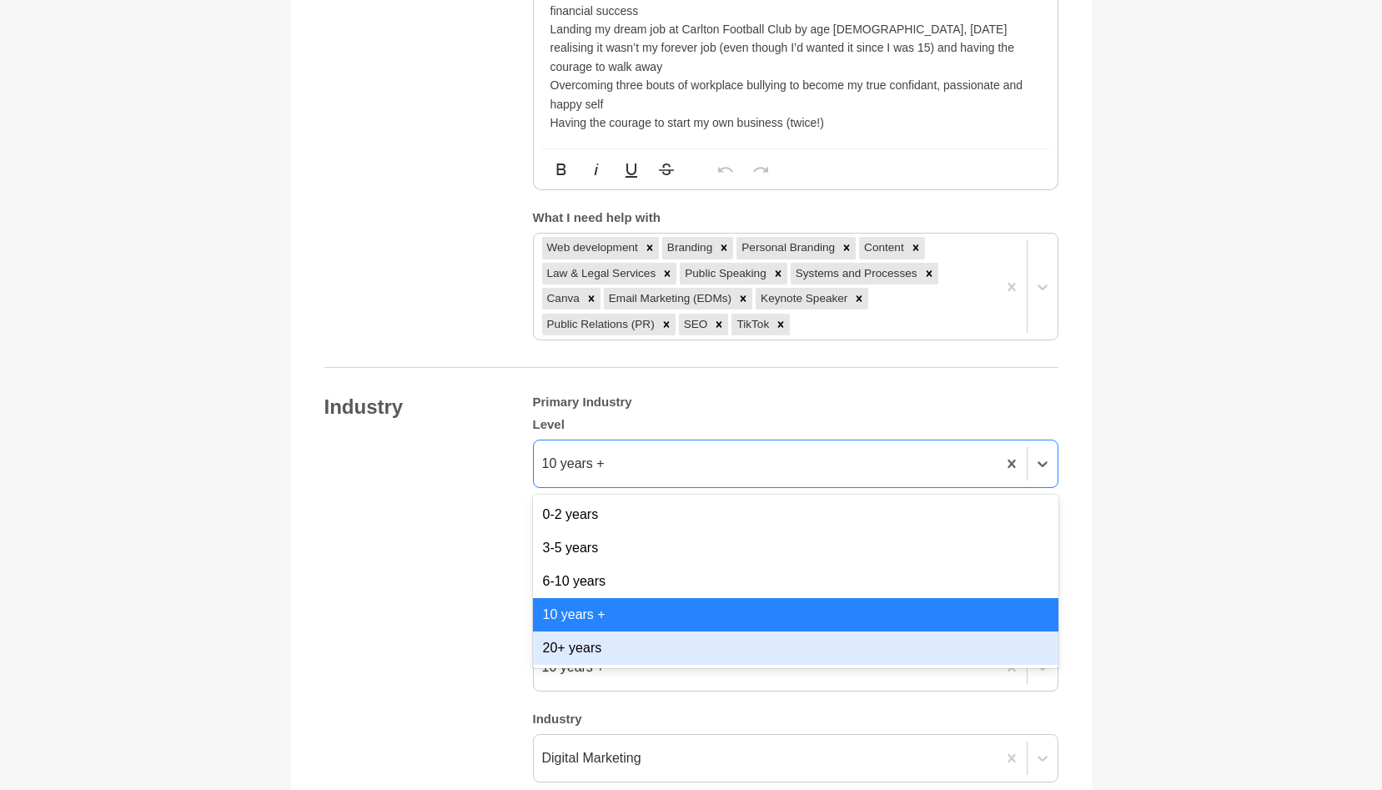
click at [567, 632] on div "20+ years" at bounding box center [796, 648] width 526 height 33
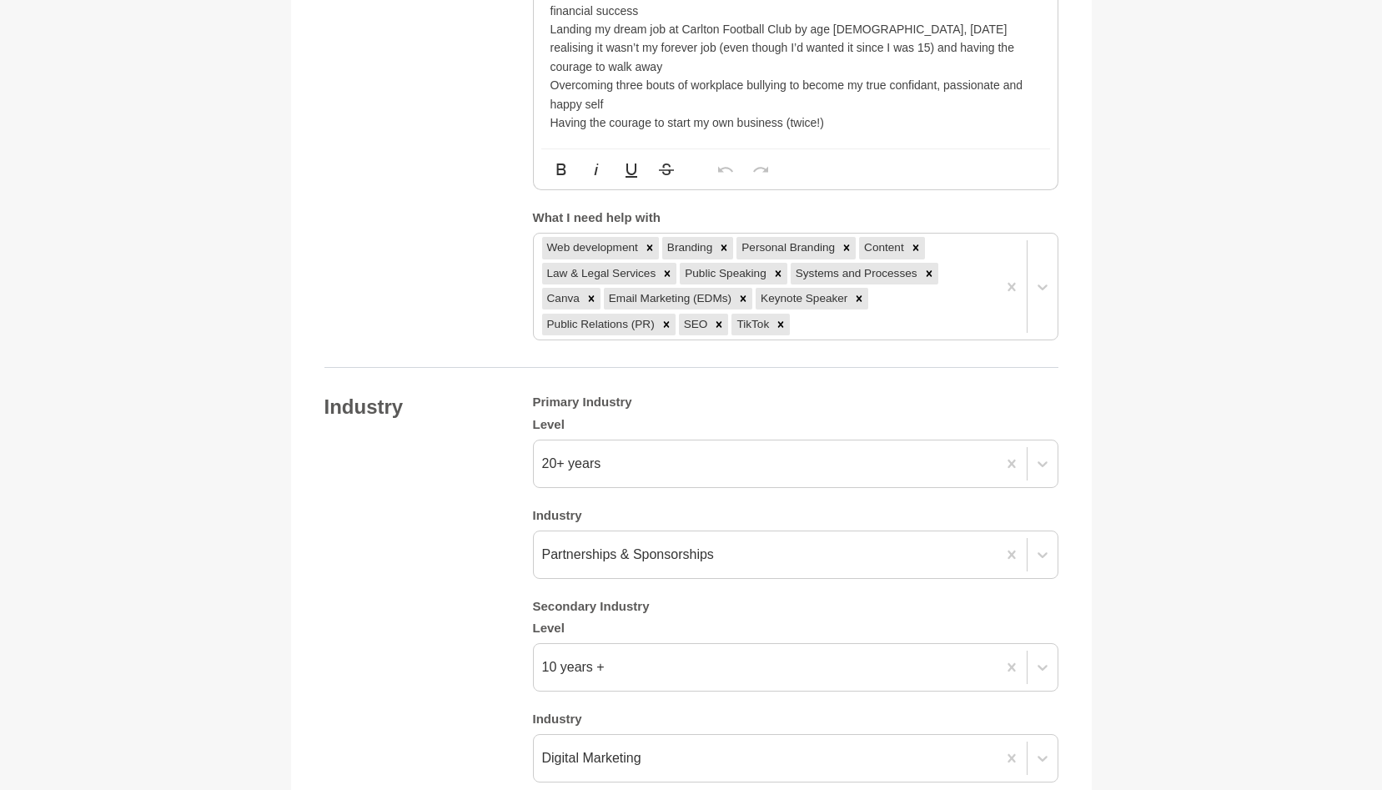
click at [448, 571] on div "Industry Primary Industry Level 20+ years Industry Partnerships & Sponsorships …" at bounding box center [692, 589] width 734 height 388
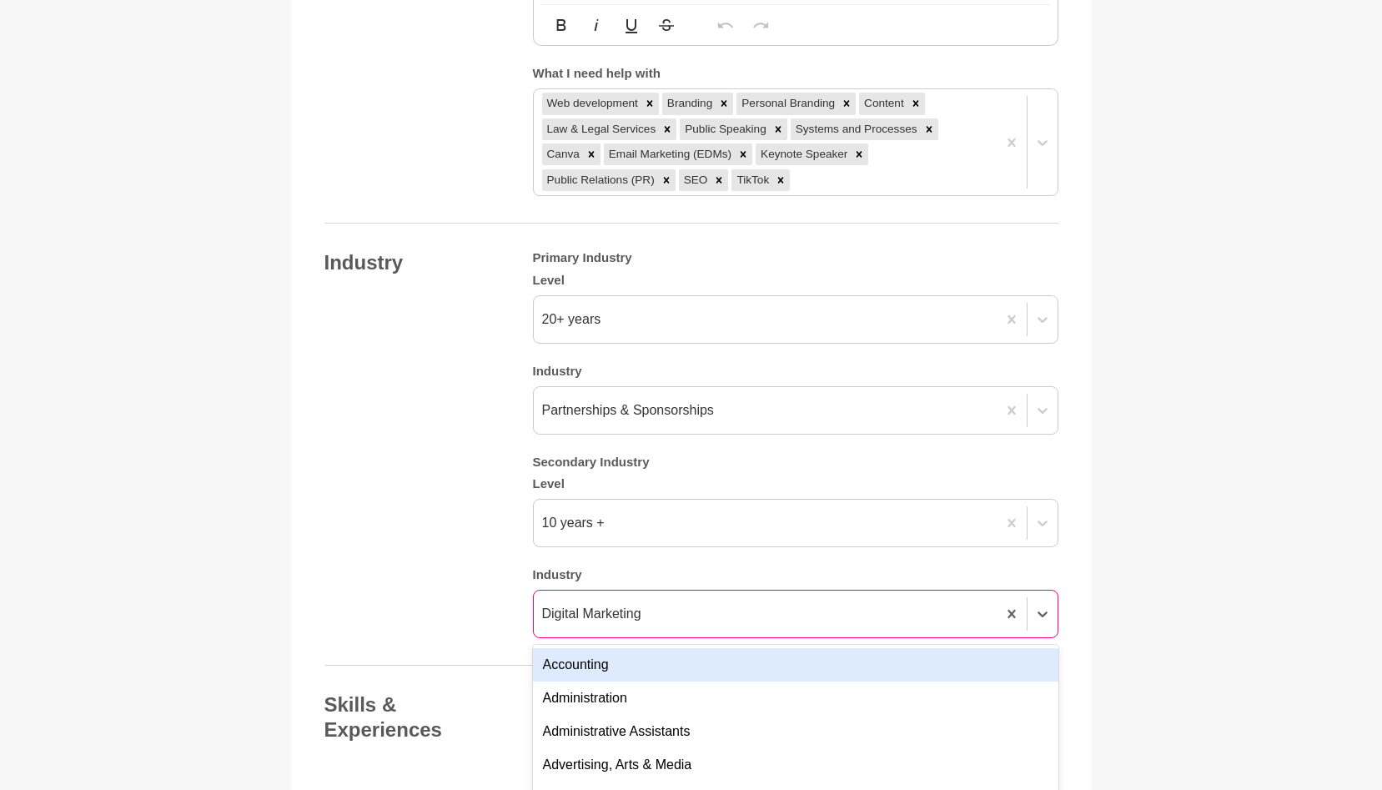
scroll to position [2382, 0]
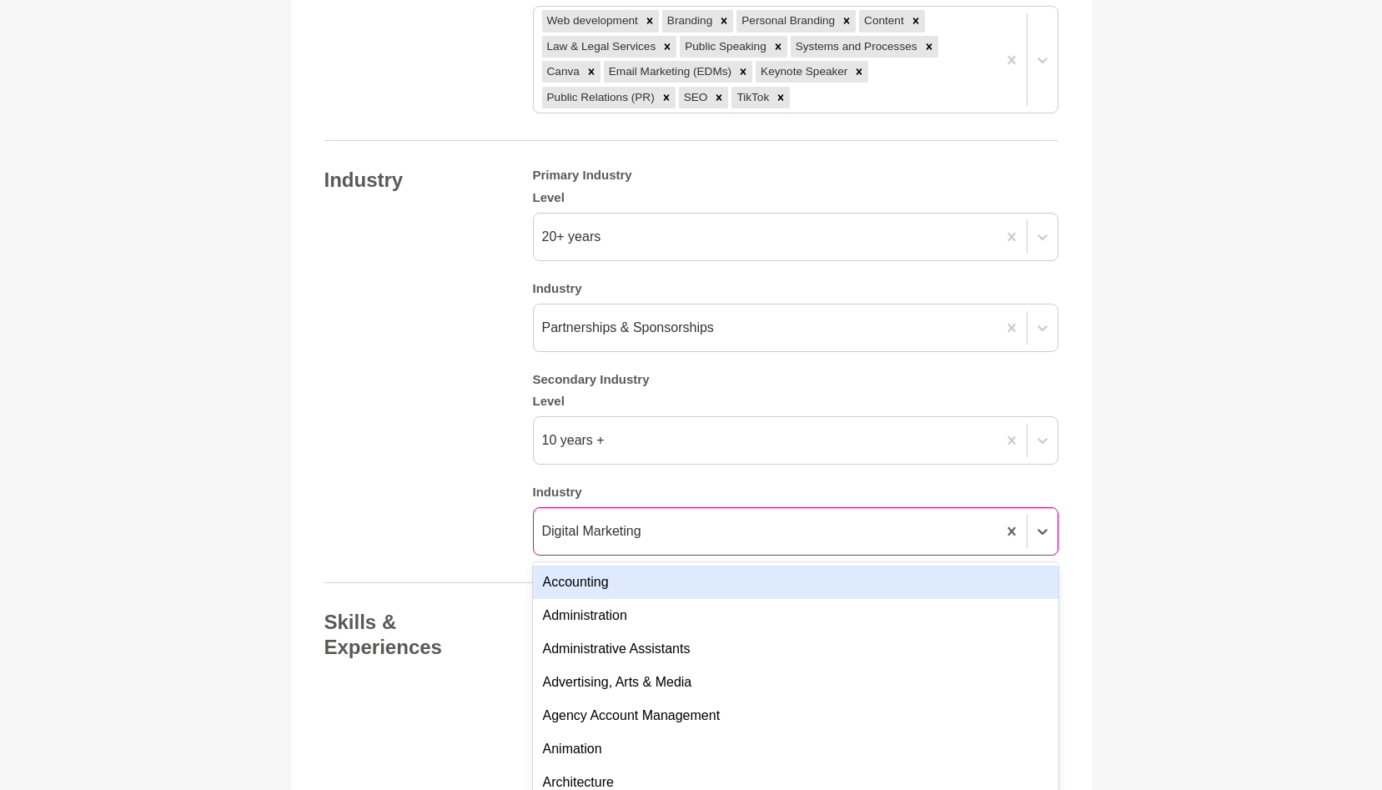
click at [662, 556] on div "option Accounting focused, 1 of 144. 144 results available. Use Up and Down to …" at bounding box center [796, 531] width 526 height 48
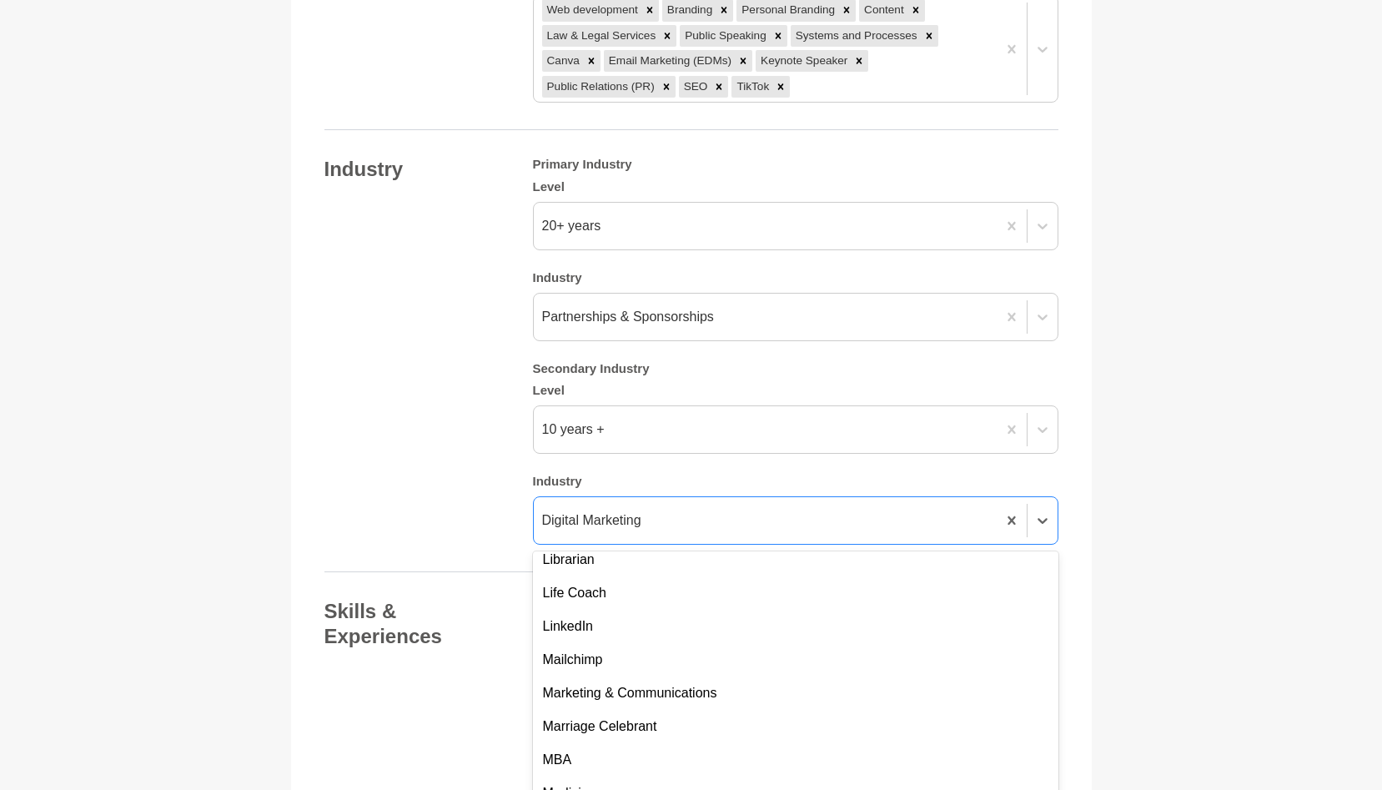
scroll to position [2417, 0]
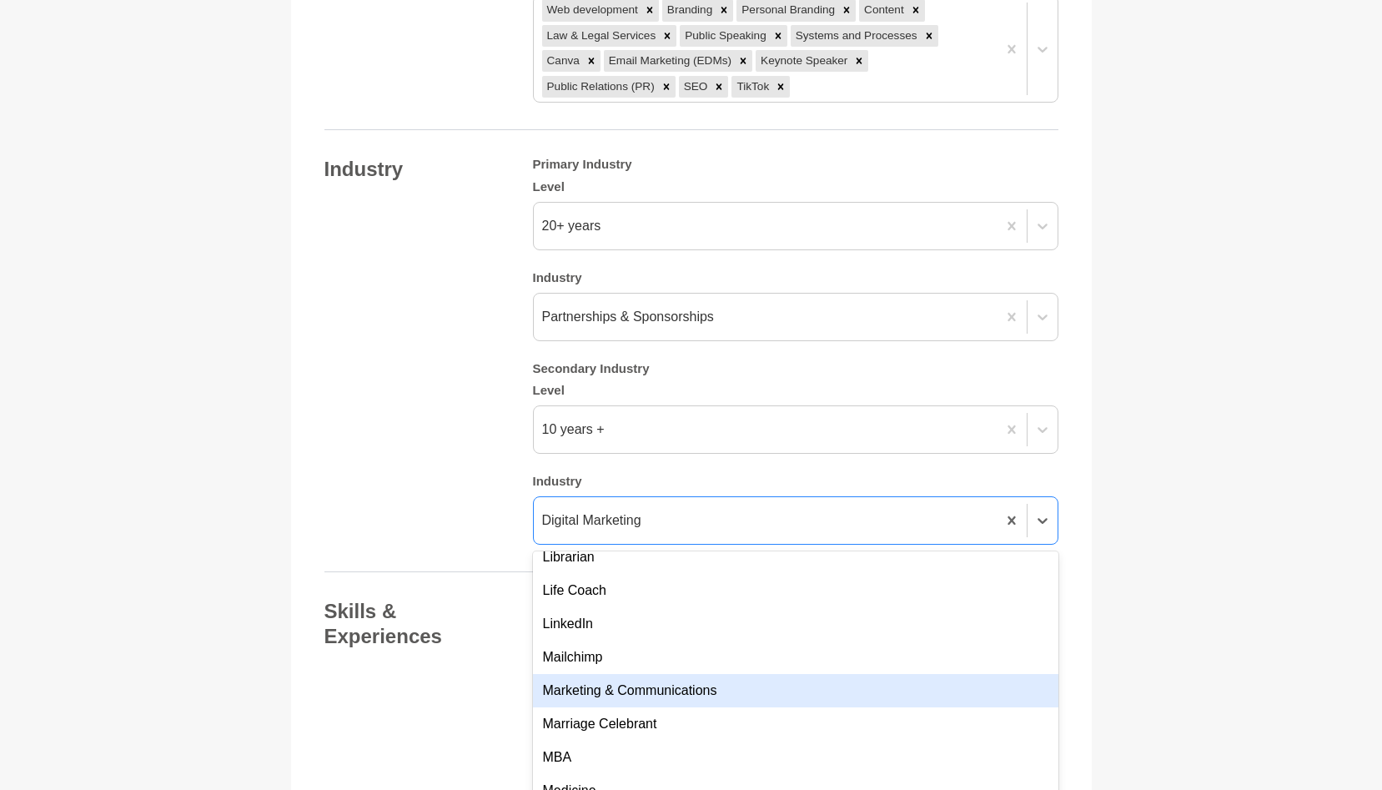
click at [681, 675] on div "Marketing & Communications" at bounding box center [796, 690] width 526 height 33
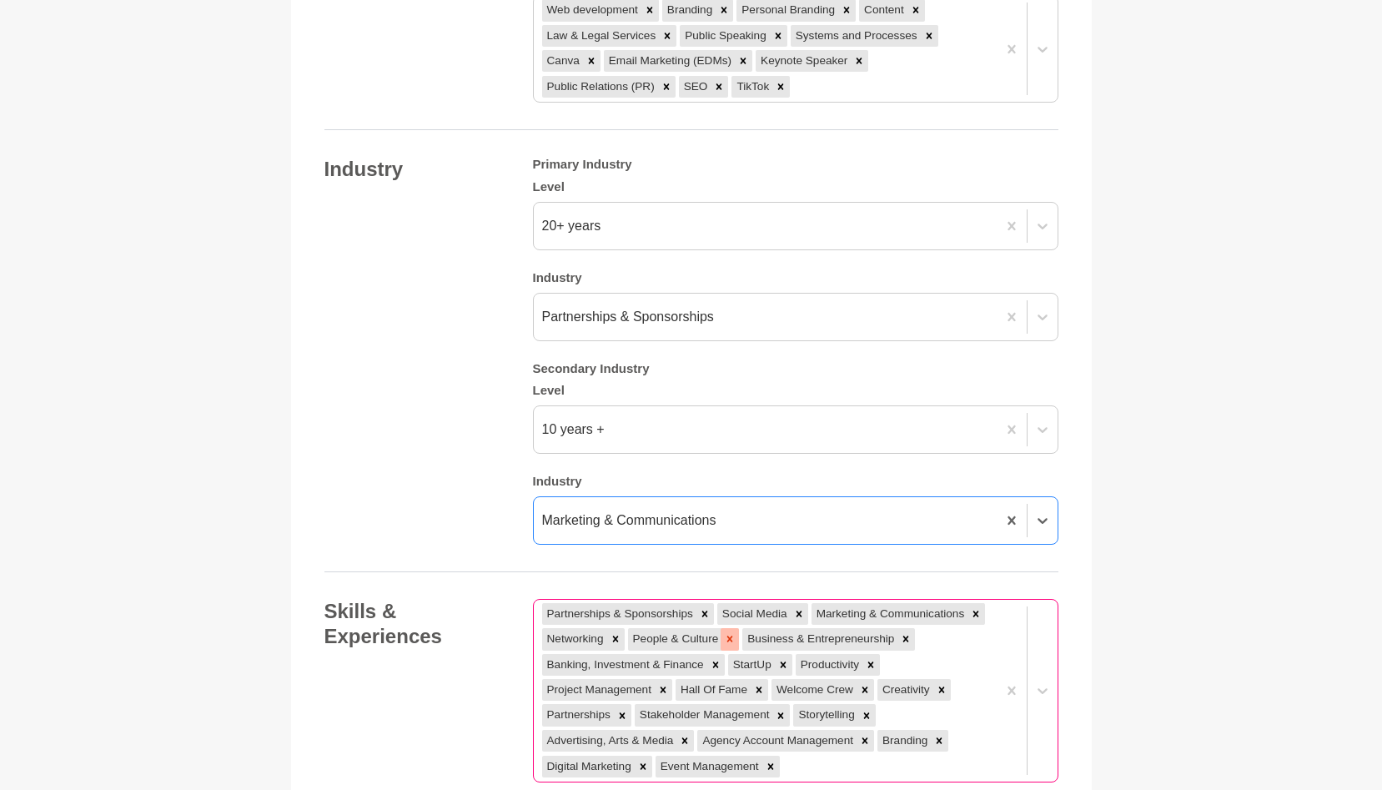
click at [736, 633] on icon at bounding box center [730, 639] width 12 height 12
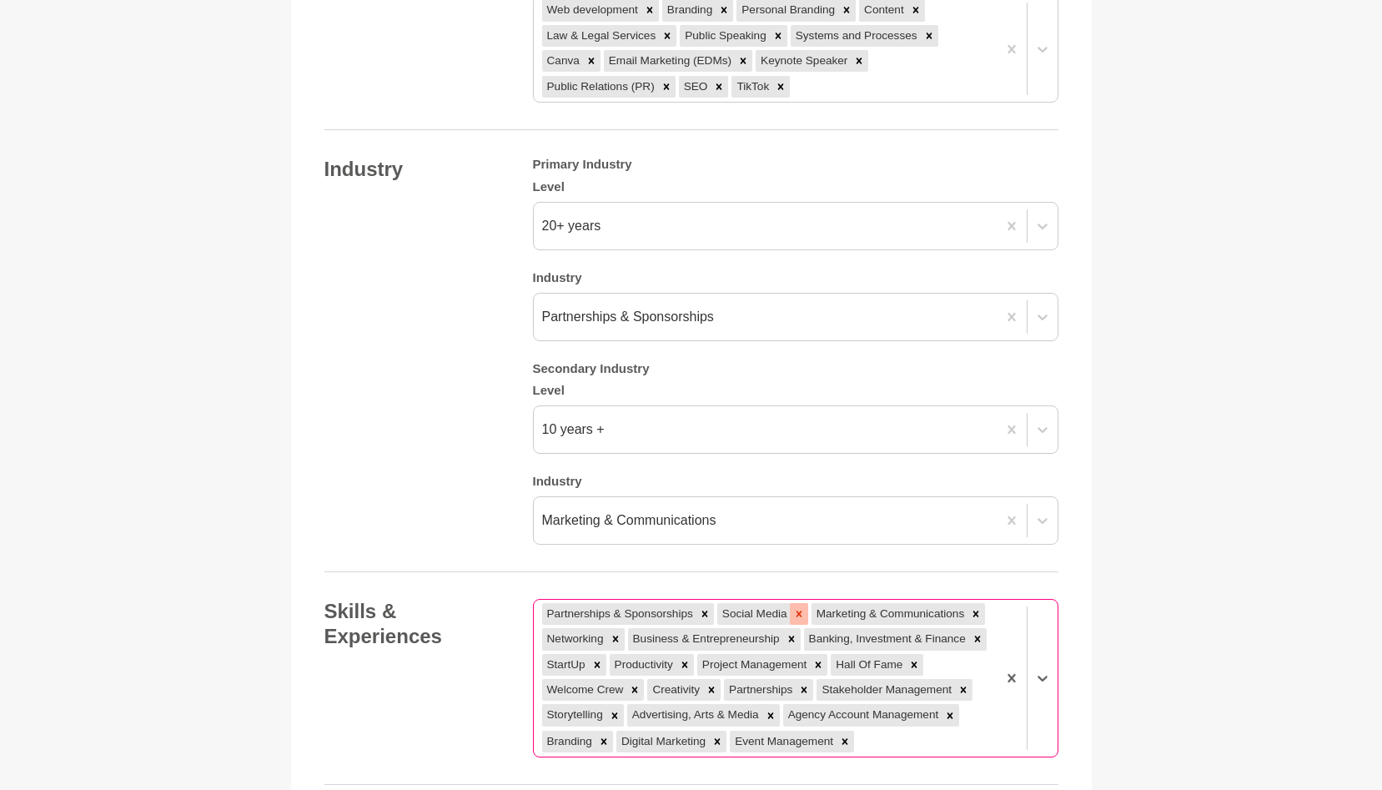
click at [798, 611] on icon at bounding box center [799, 614] width 6 height 6
click at [889, 637] on icon at bounding box center [892, 640] width 6 height 6
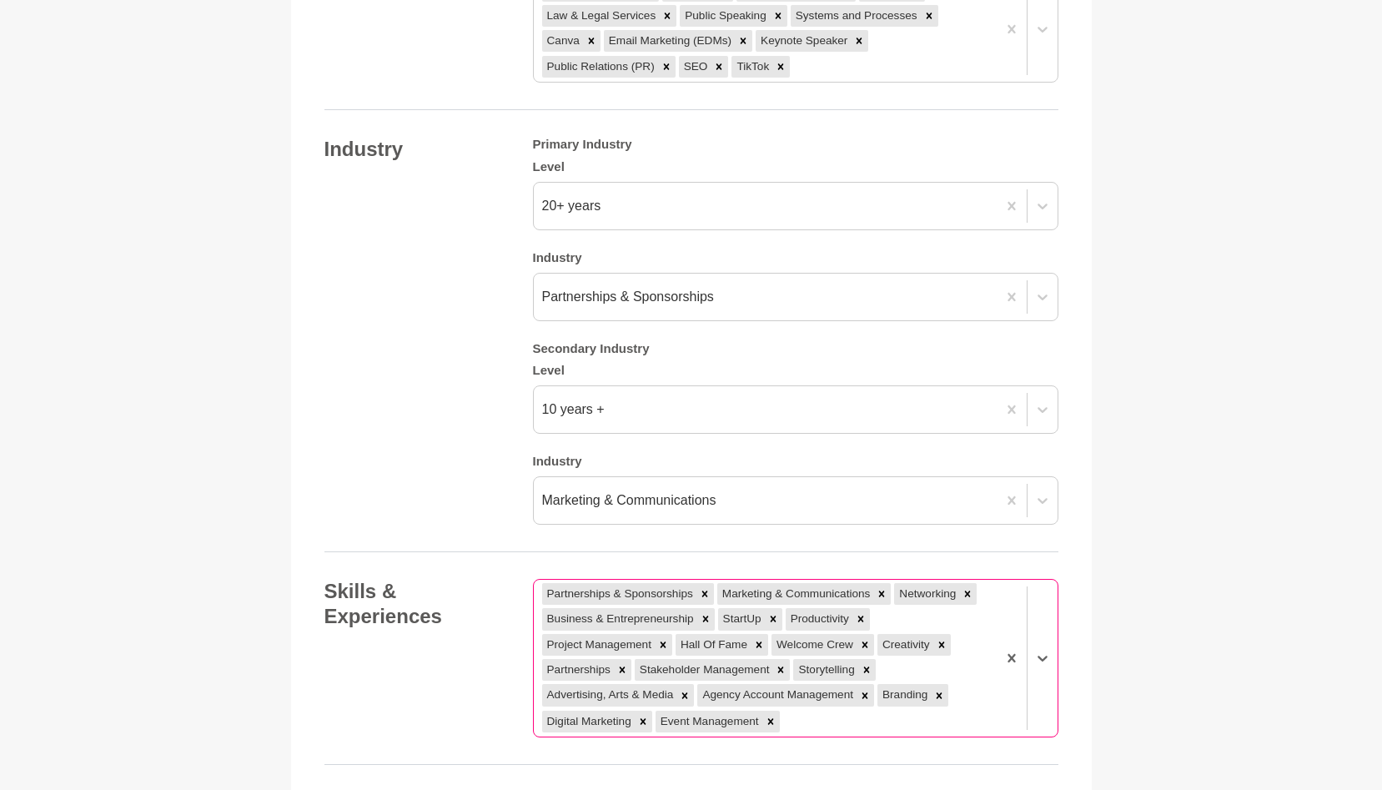
scroll to position [2405, 0]
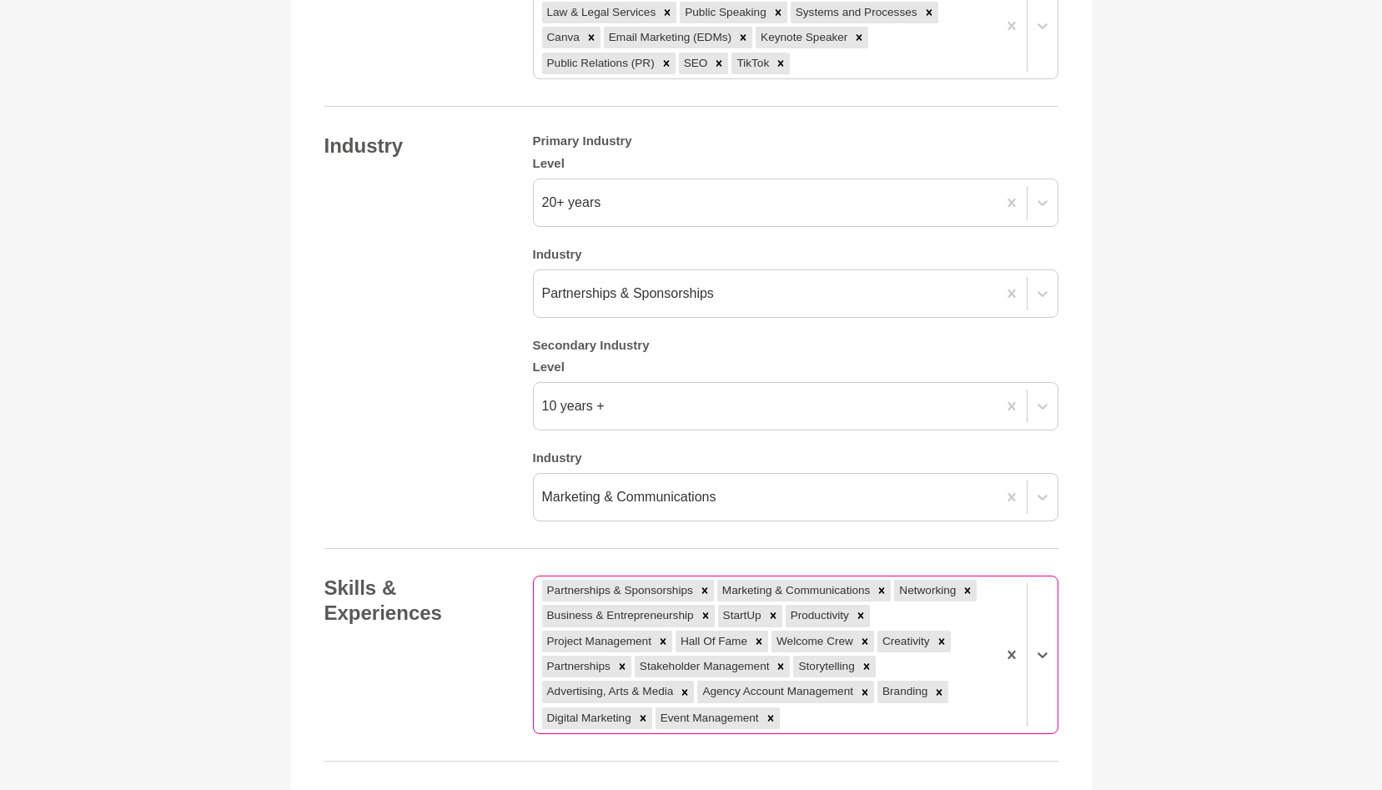
type input "m"
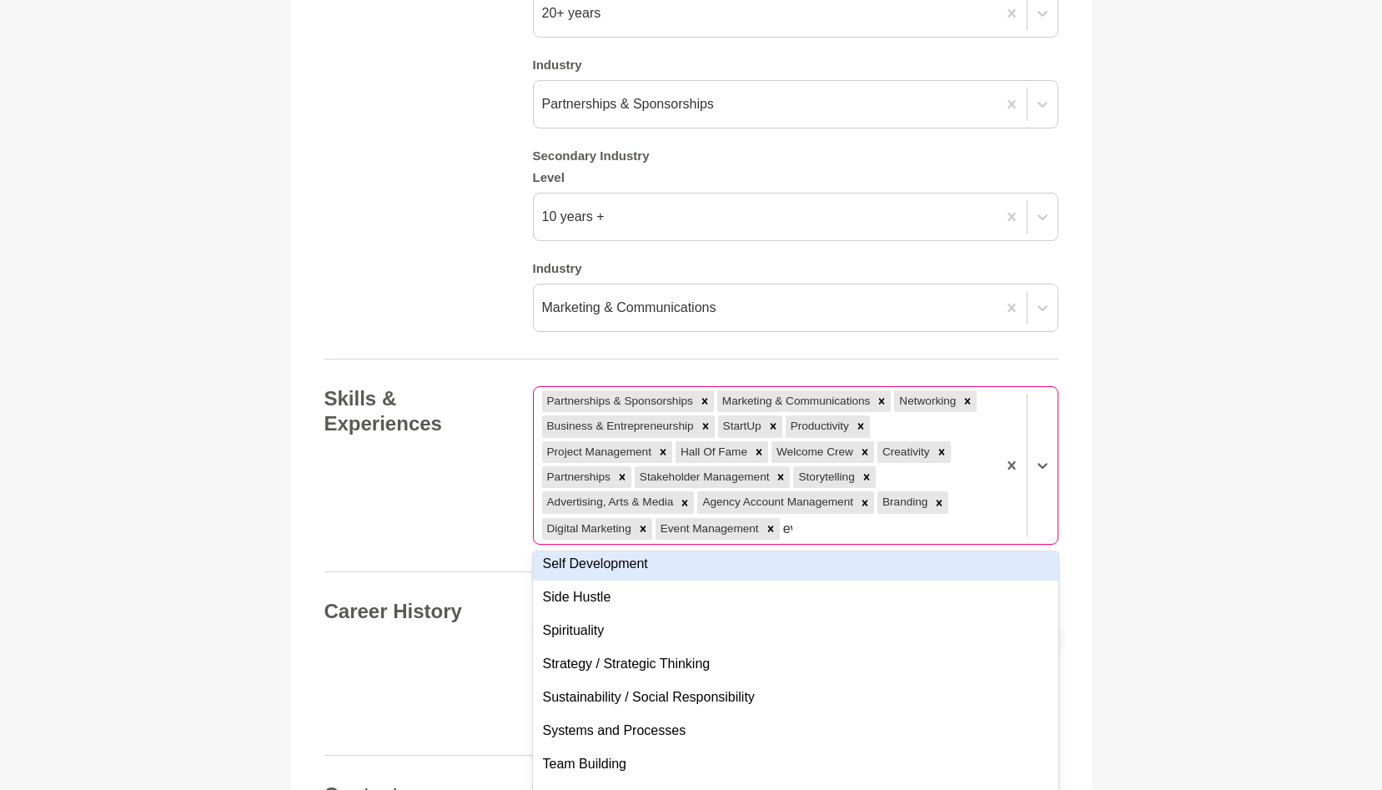
scroll to position [0, 0]
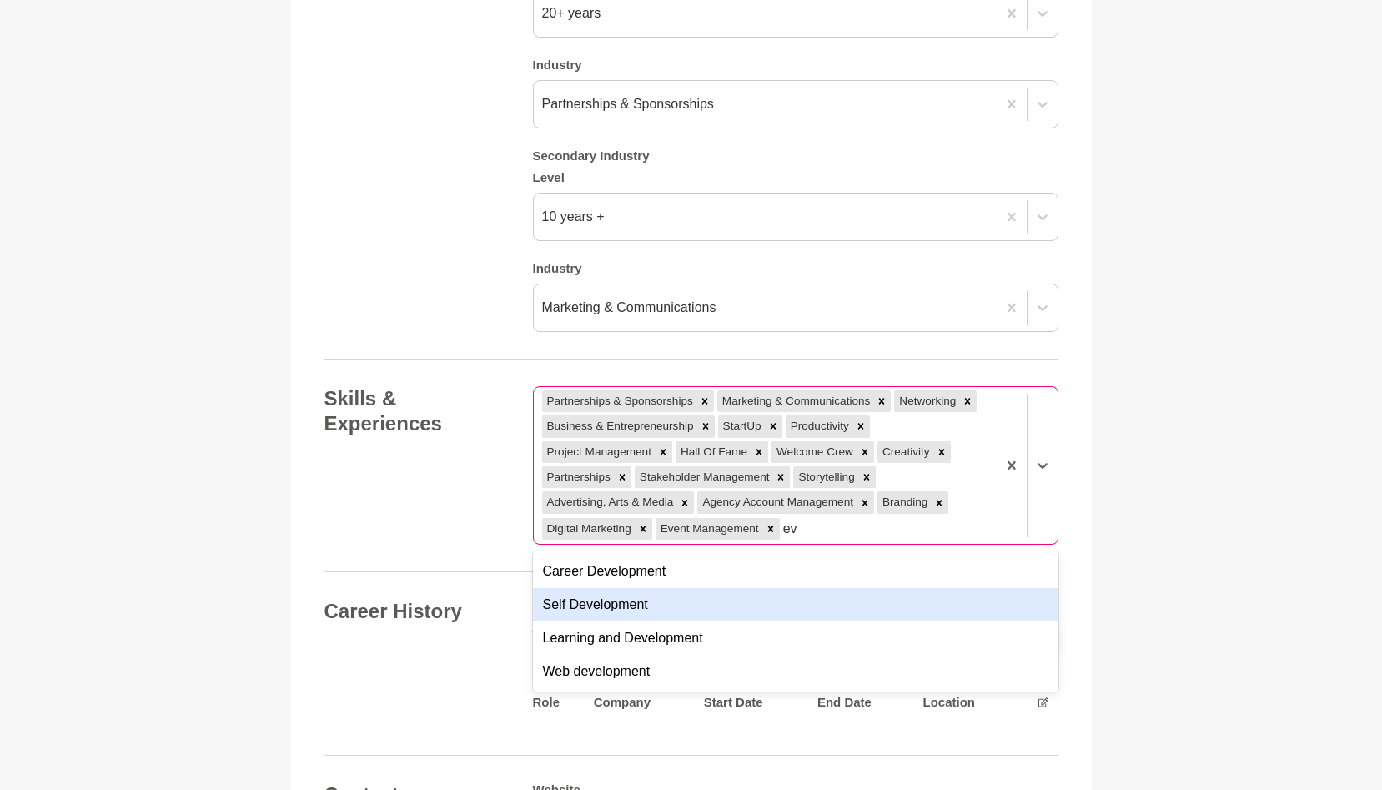
type input "e"
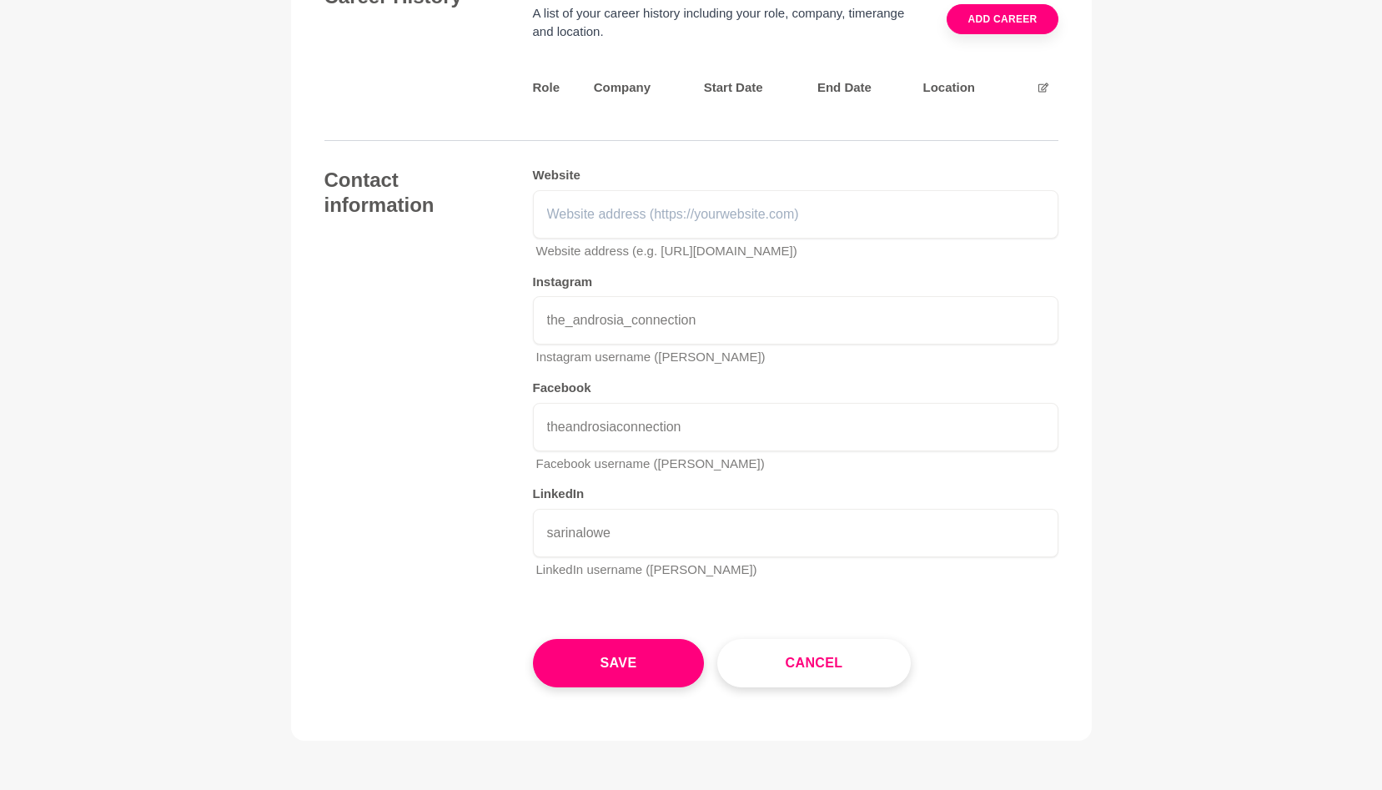
scroll to position [3211, 0]
click at [709, 302] on input "the_androsia_connection" at bounding box center [796, 319] width 526 height 48
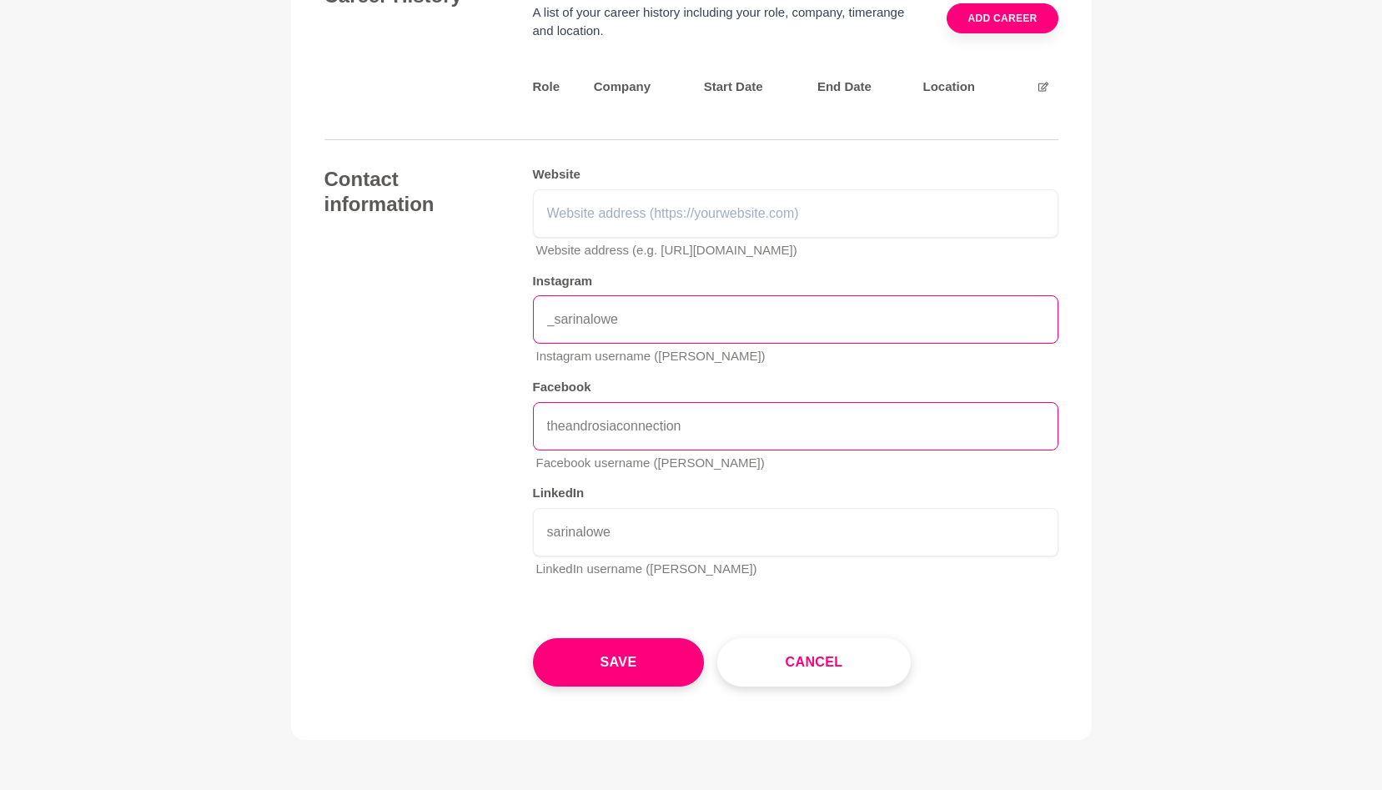
type input "_sarinalowe"
click at [687, 406] on input "theandrosiaconnection" at bounding box center [796, 426] width 526 height 48
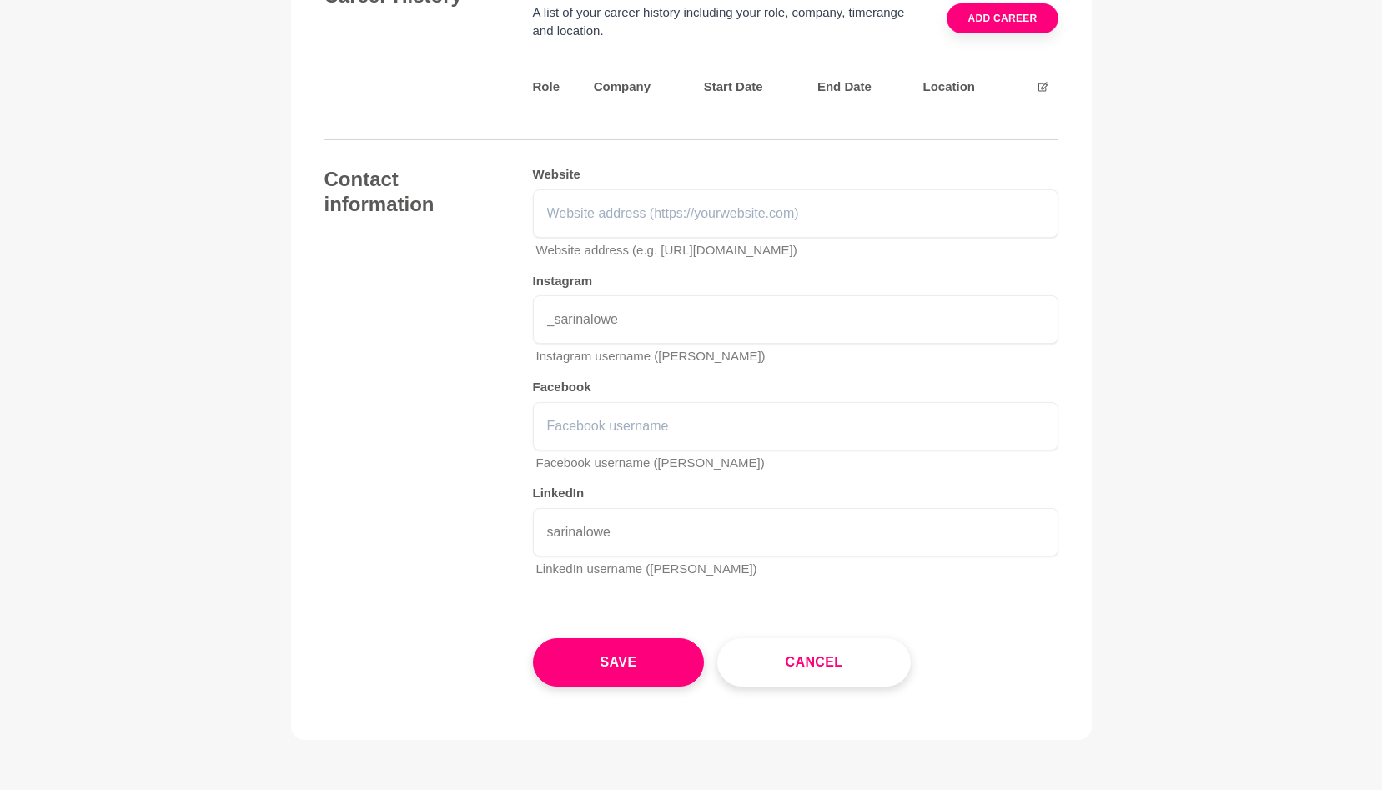
click at [790, 347] on p "Instagram username ([PERSON_NAME])" at bounding box center [797, 356] width 522 height 19
click at [632, 402] on input "text" at bounding box center [796, 426] width 526 height 48
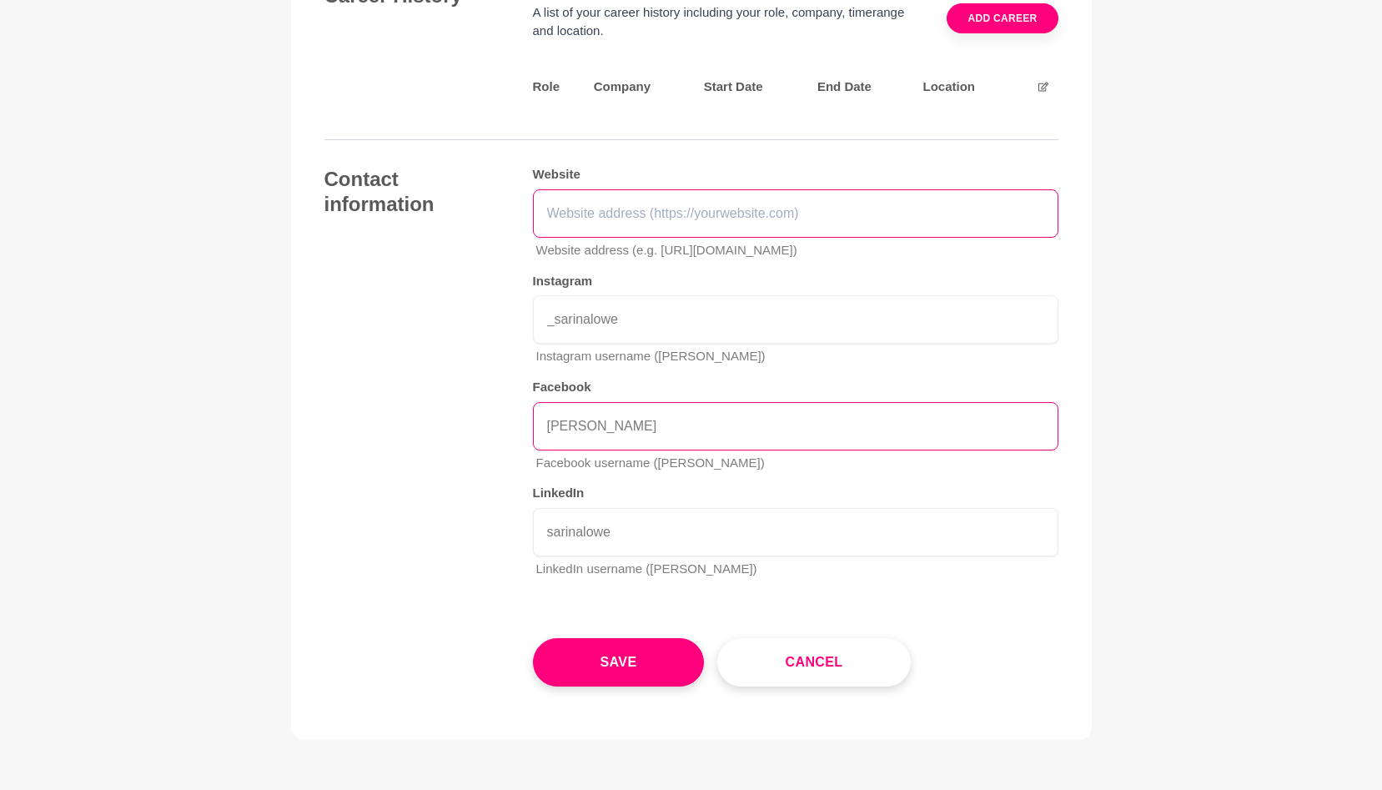
type input "[PERSON_NAME]"
click at [682, 203] on input "text" at bounding box center [796, 213] width 526 height 48
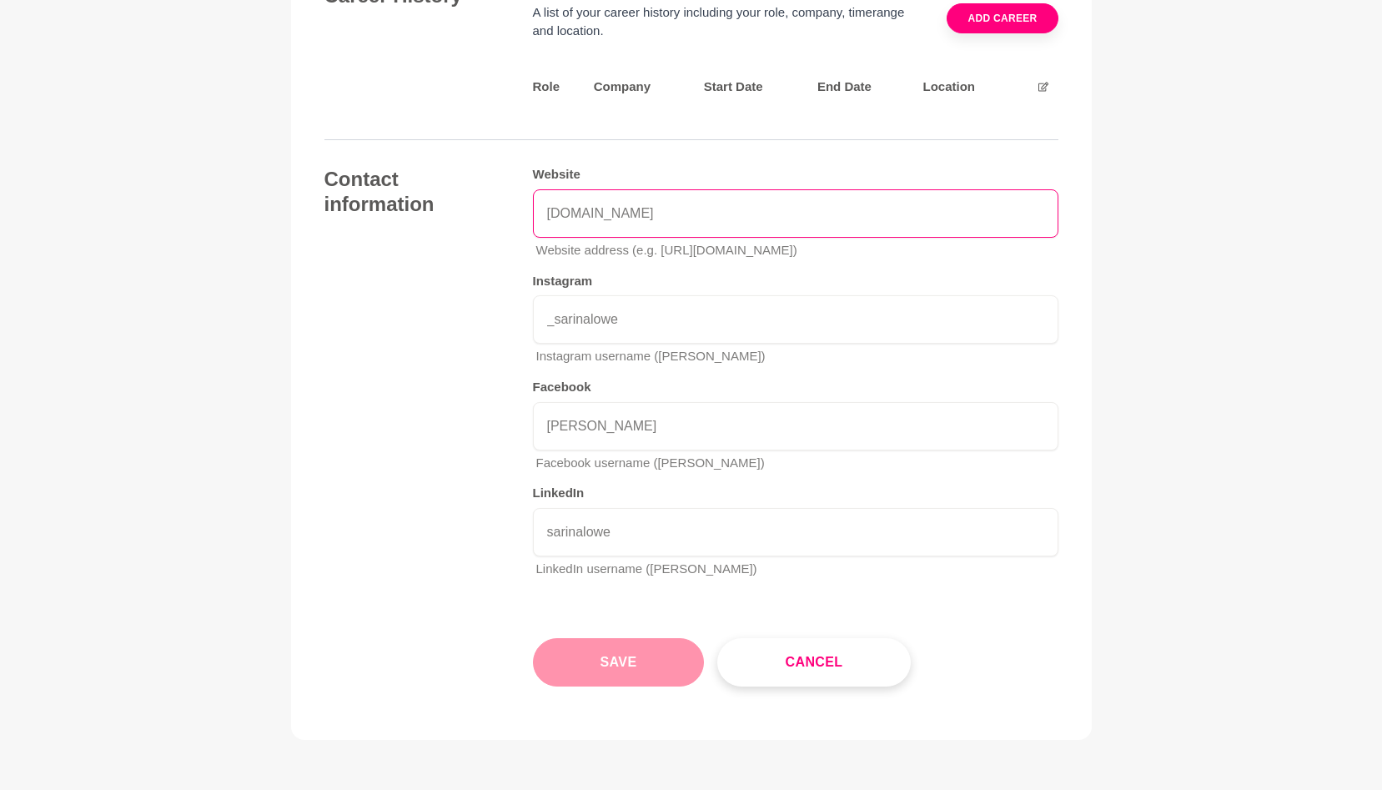
type input "[DOMAIN_NAME]"
click at [620, 652] on button "Save" at bounding box center [619, 662] width 172 height 48
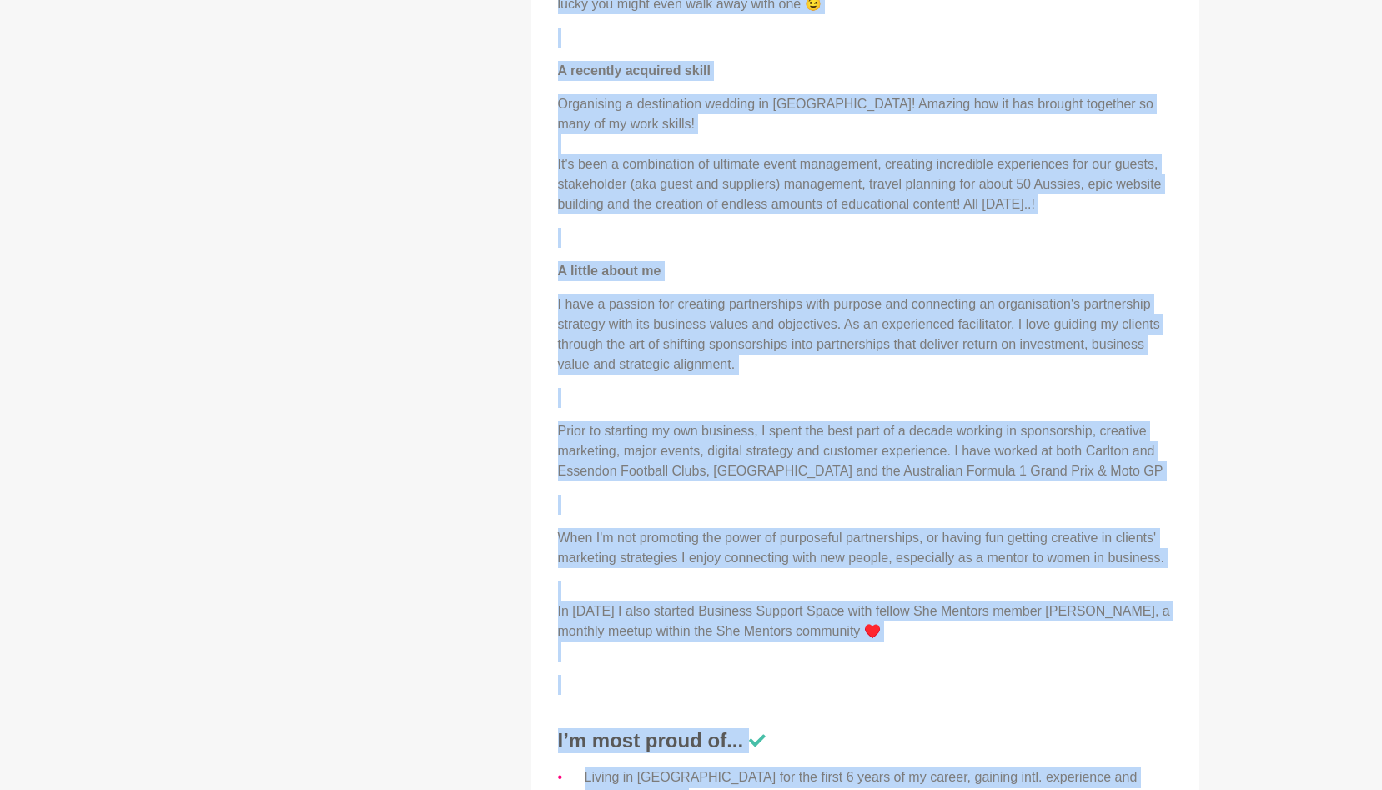
scroll to position [1589, 0]
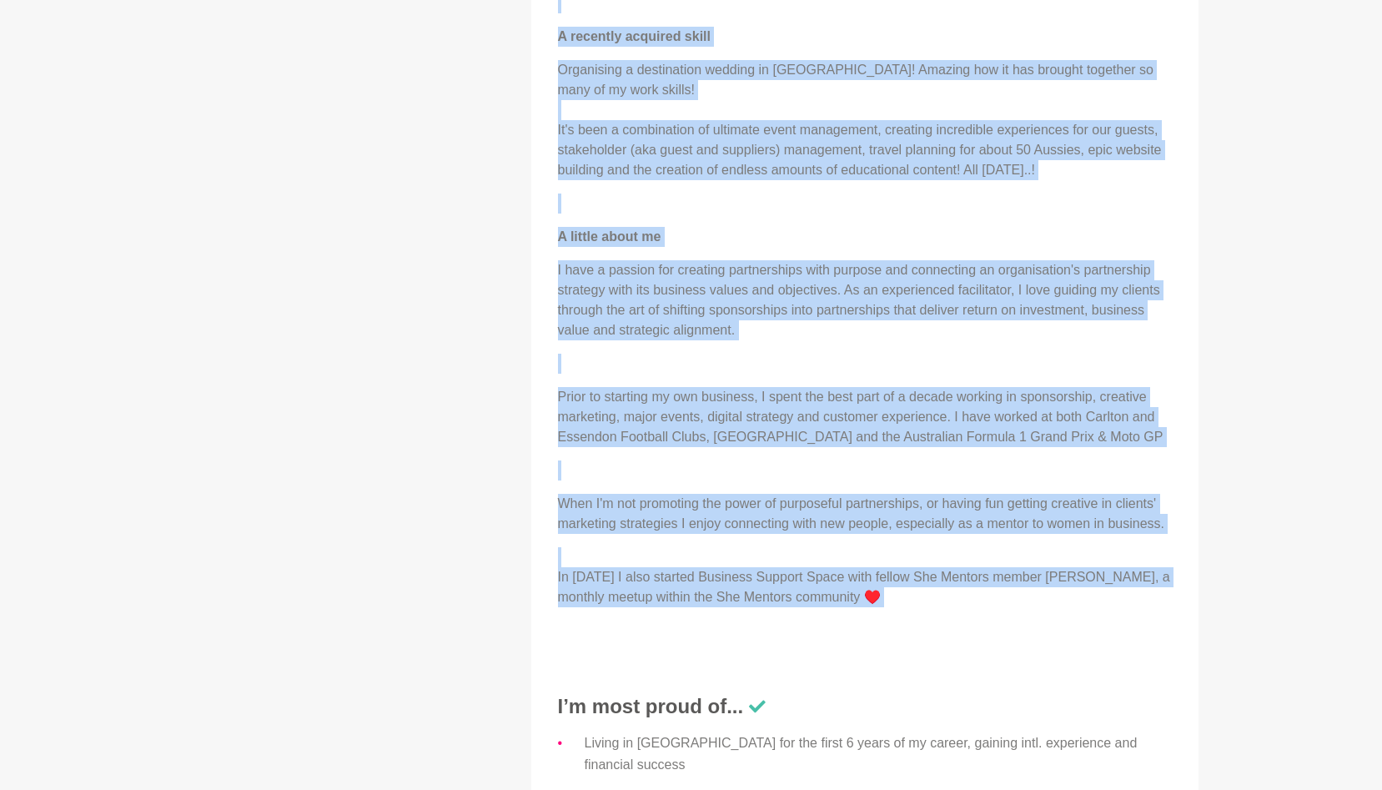
drag, startPoint x: 558, startPoint y: 277, endPoint x: 946, endPoint y: 622, distance: 519.5
copy div "Lorem, ipsumdolo Sit Ametcon adipiscin! E's d eiusmodt incididun utlaboreet, do…"
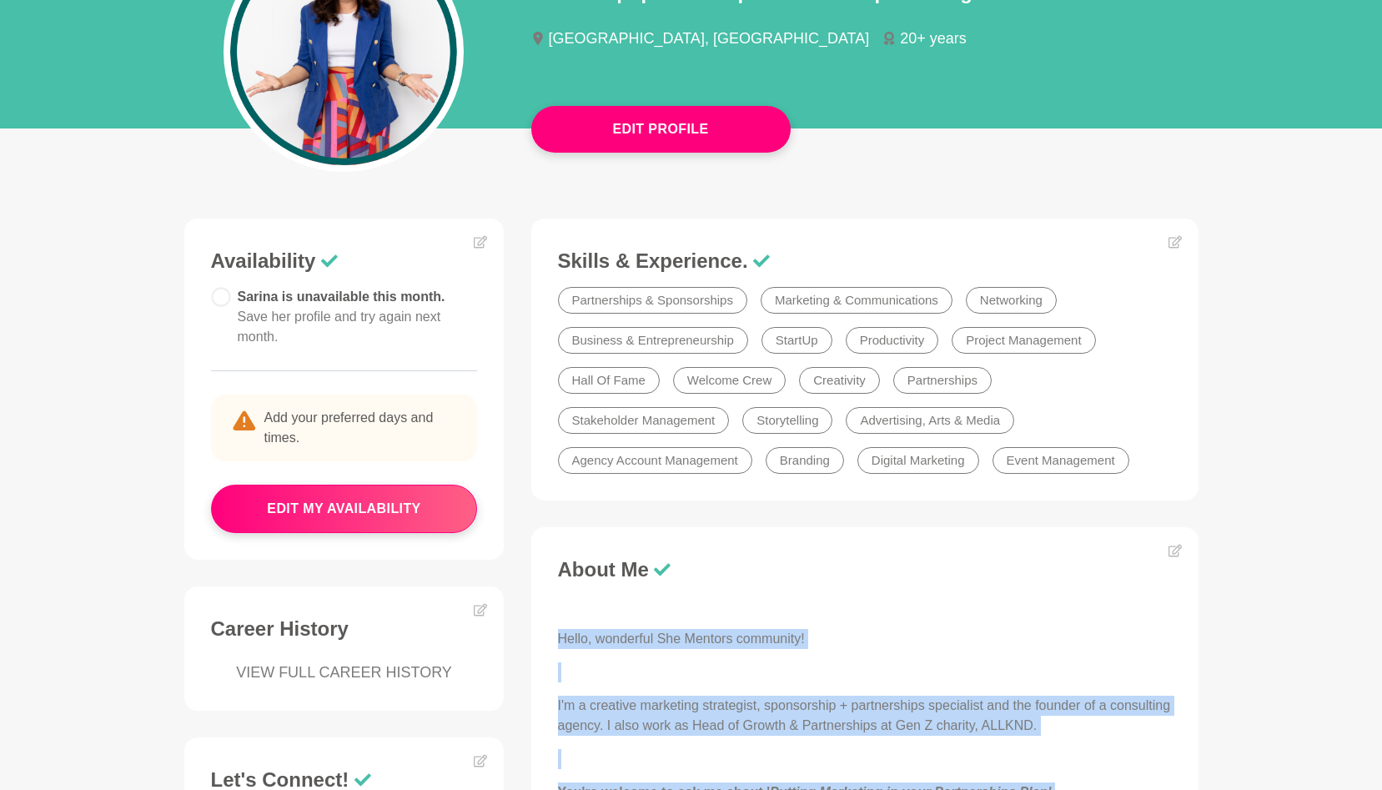
scroll to position [231, 0]
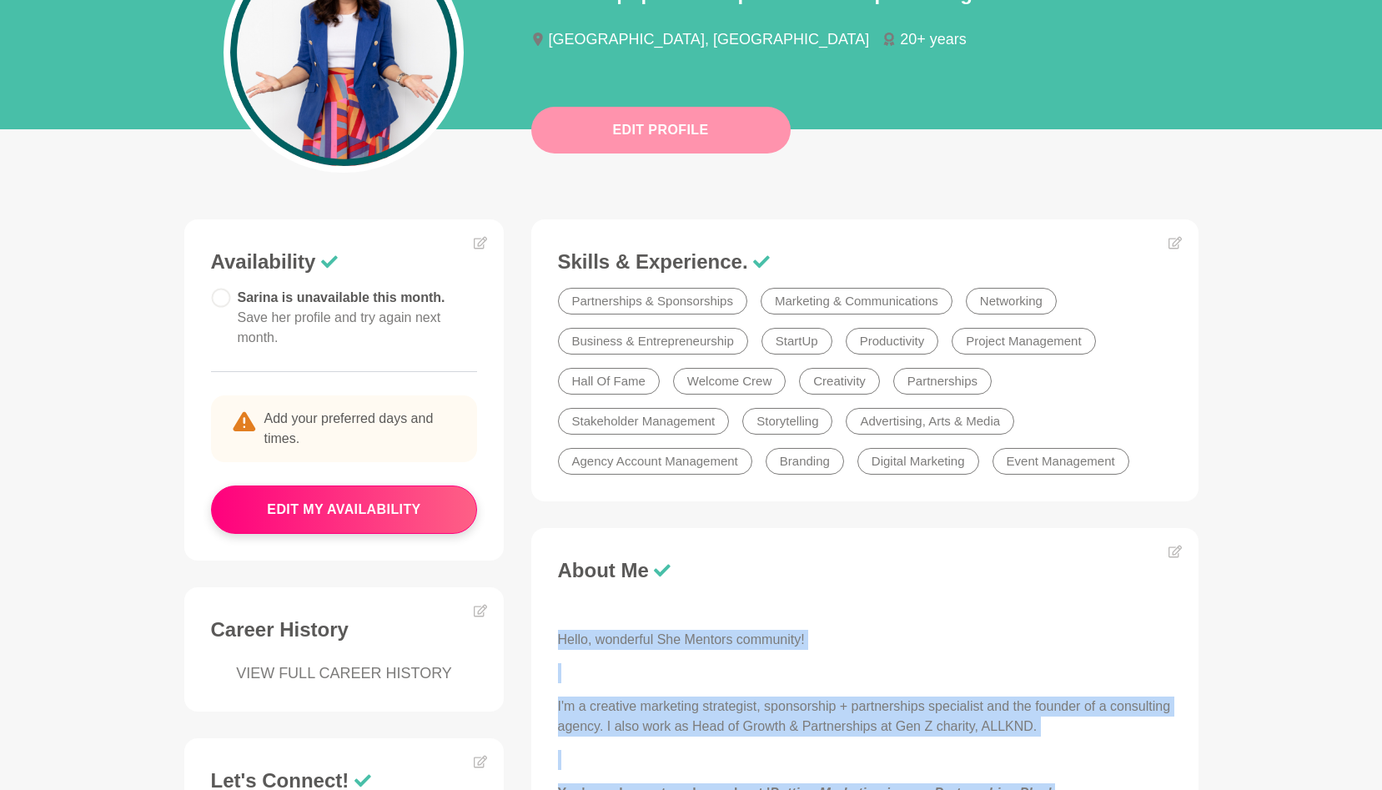
click at [691, 146] on button "Edit Profile" at bounding box center [660, 130] width 259 height 47
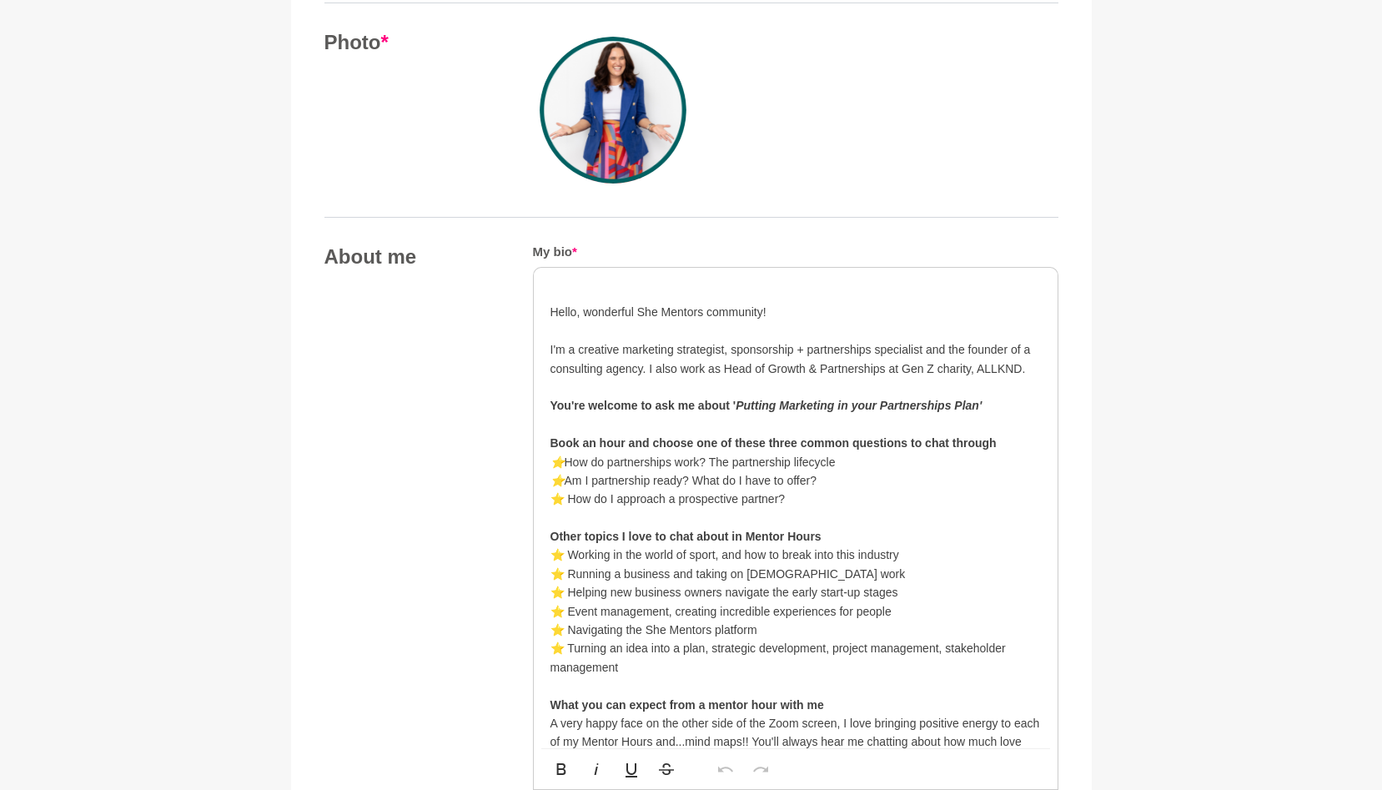
scroll to position [706, 0]
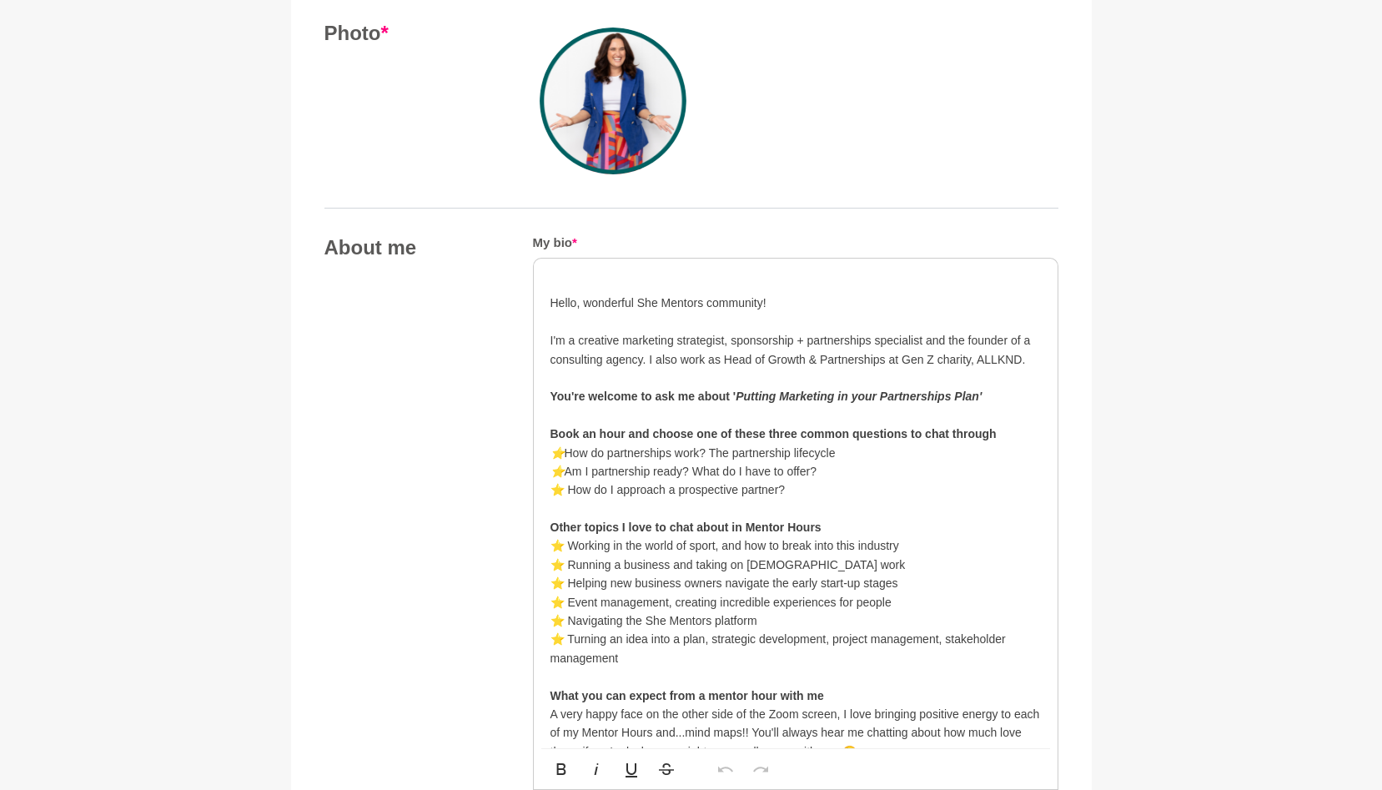
click at [555, 301] on p "Hello, wonderful She Mentors community!" at bounding box center [796, 303] width 491 height 18
click at [657, 341] on p "I'm a creative marketing strategist, sponsorship + partnerships specialist and …" at bounding box center [796, 350] width 491 height 38
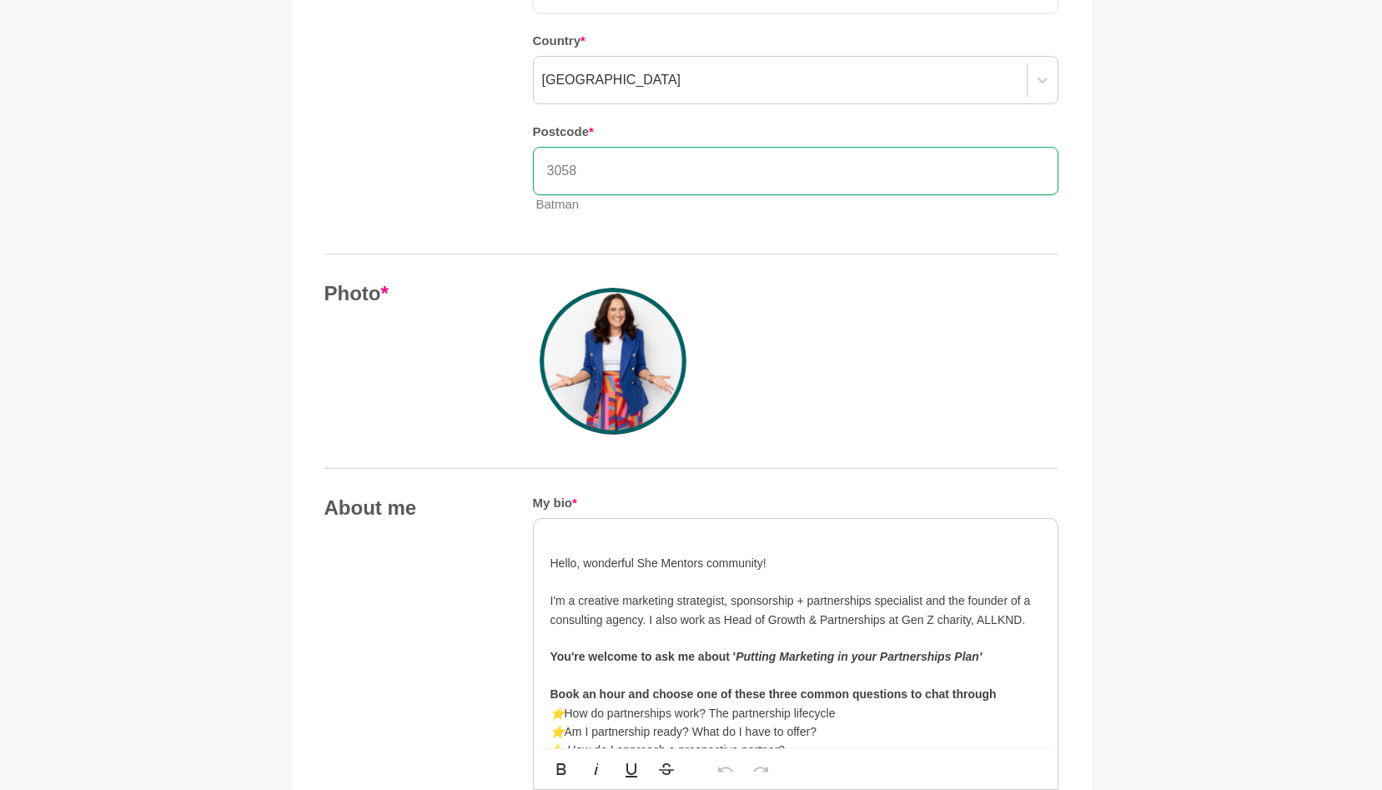
scroll to position [536, 0]
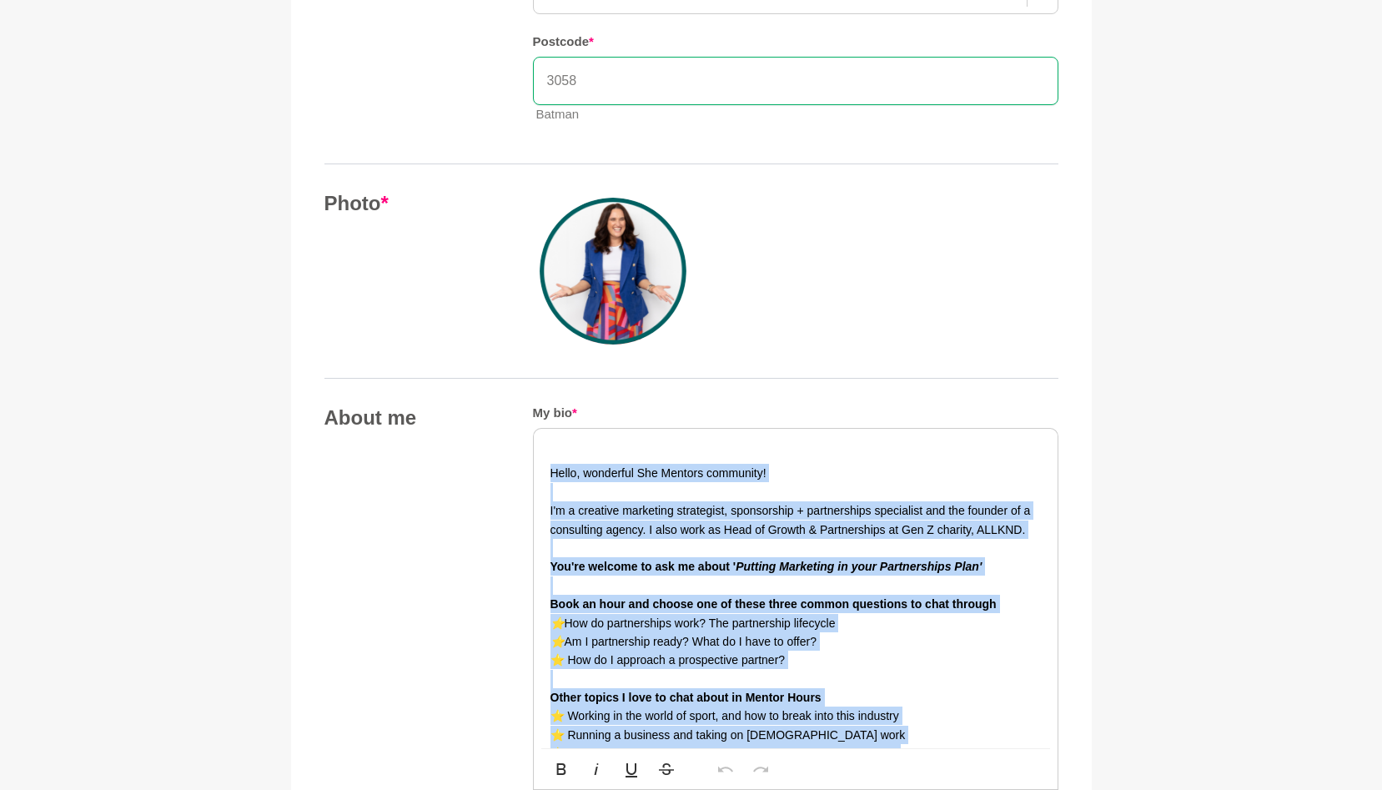
drag, startPoint x: 856, startPoint y: 323, endPoint x: 541, endPoint y: 475, distance: 349.3
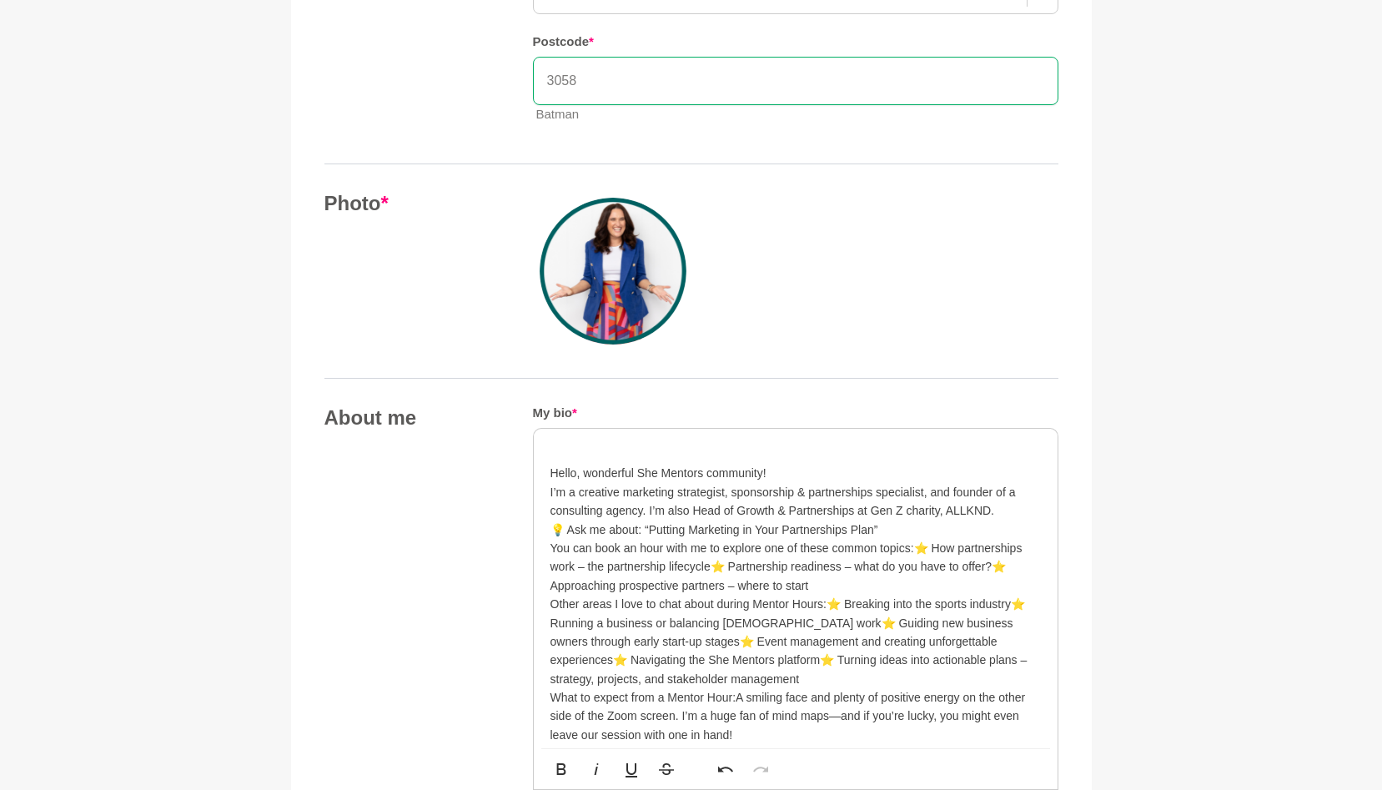
click at [773, 473] on p "Hello, wonderful She Mentors community!" at bounding box center [796, 473] width 491 height 18
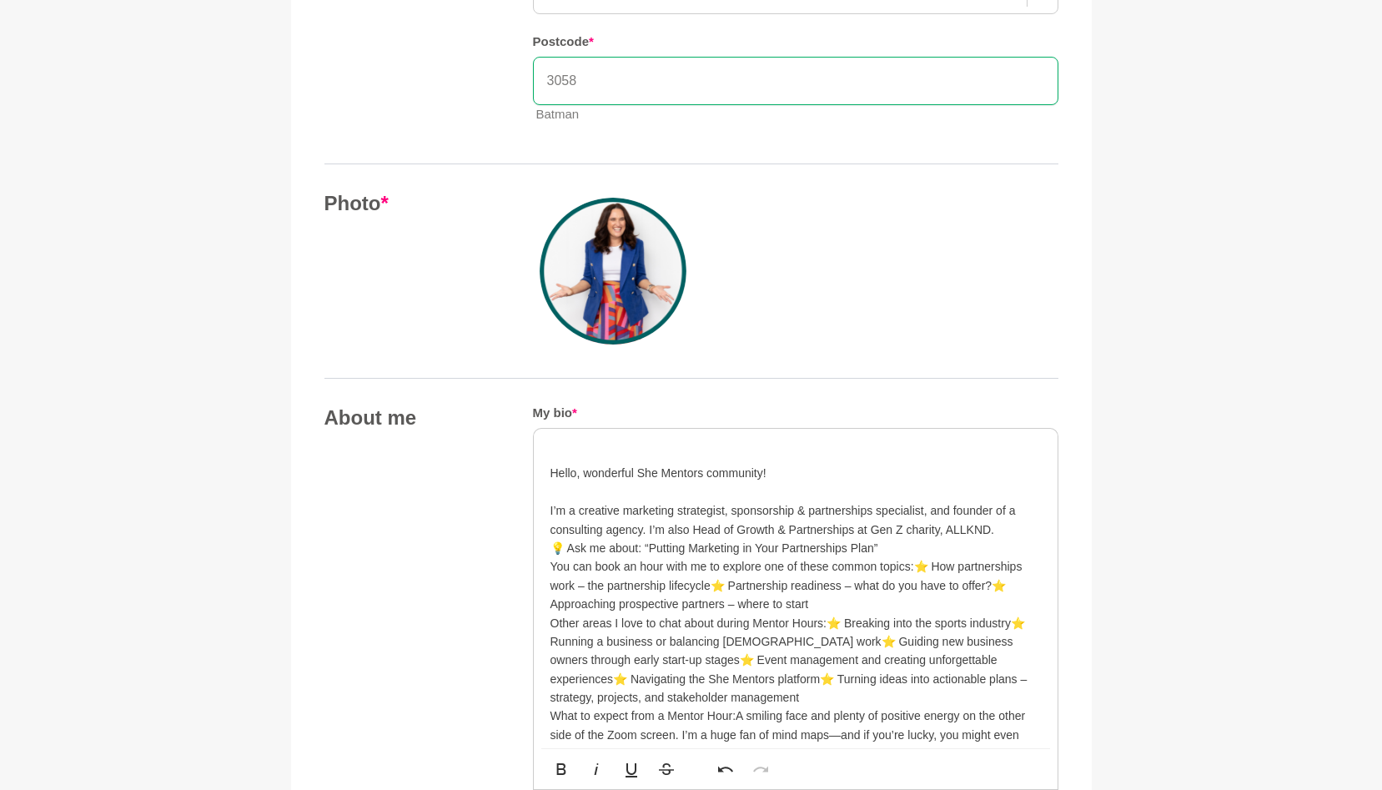
click at [606, 438] on div "Hello, wonderful She Mentors community! I’m a creative marketing strategist, sp…" at bounding box center [796, 763] width 524 height 668
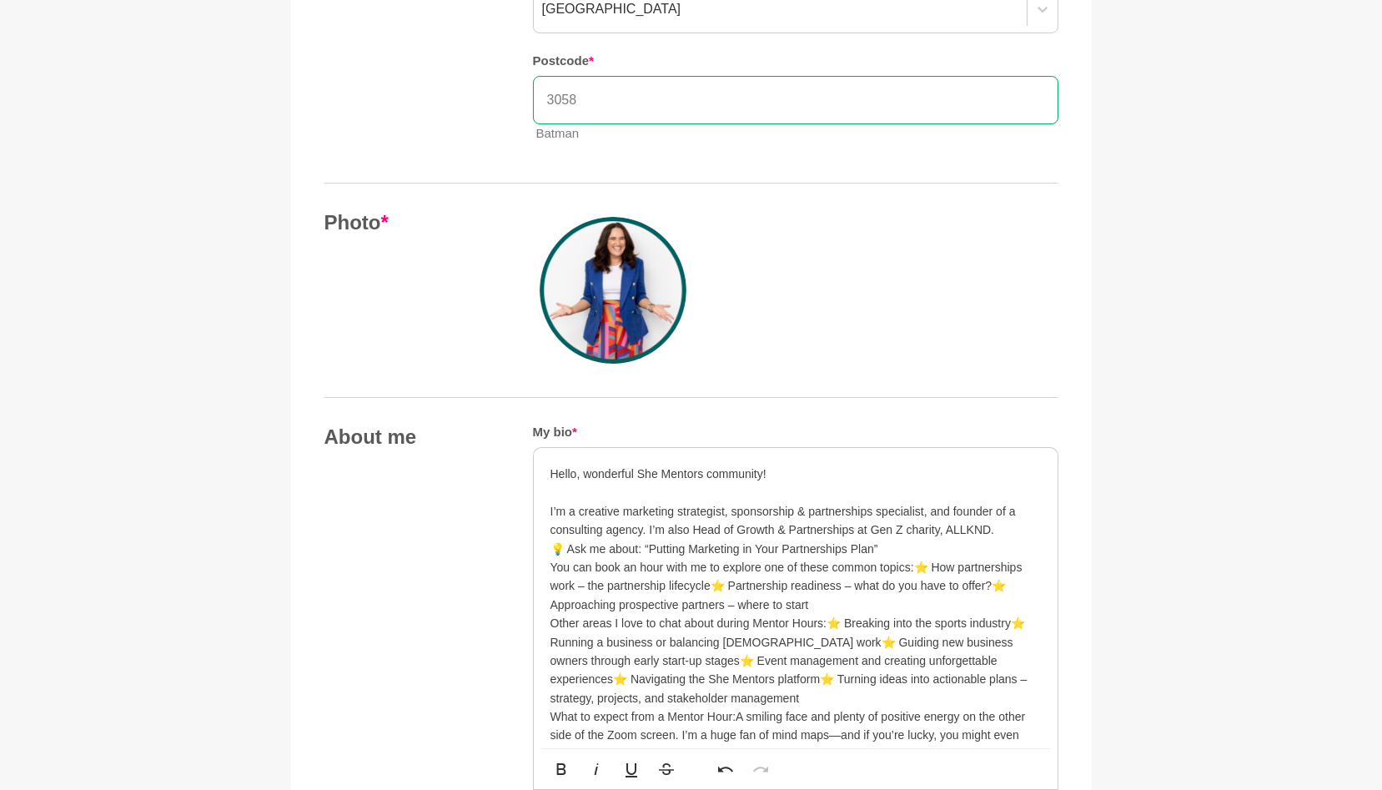
click at [1020, 529] on p "I’m a creative marketing strategist, sponsorship & partnerships specialist, and…" at bounding box center [796, 521] width 491 height 38
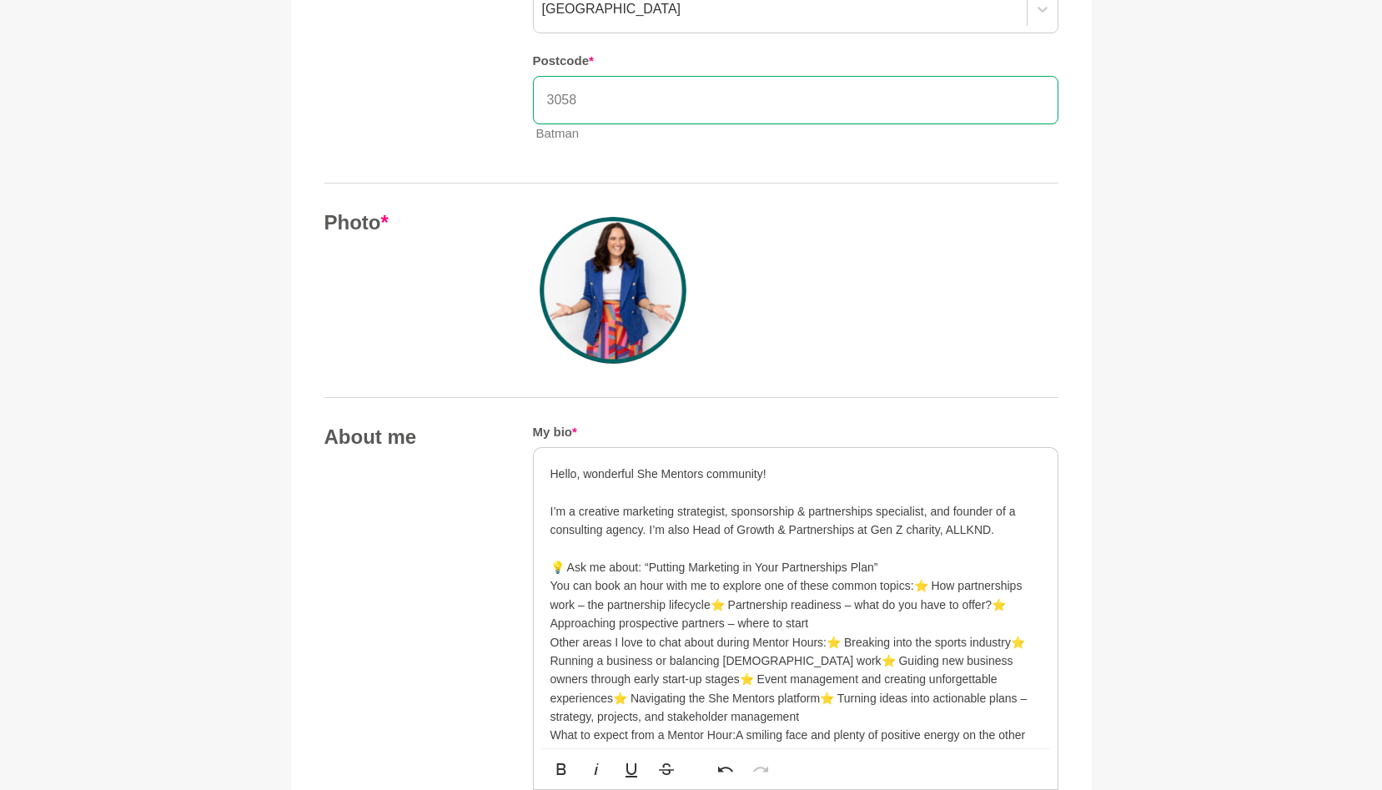
click at [927, 562] on p "💡 Ask me about: “Putting Marketing in Your Partnerships Plan”" at bounding box center [796, 567] width 491 height 18
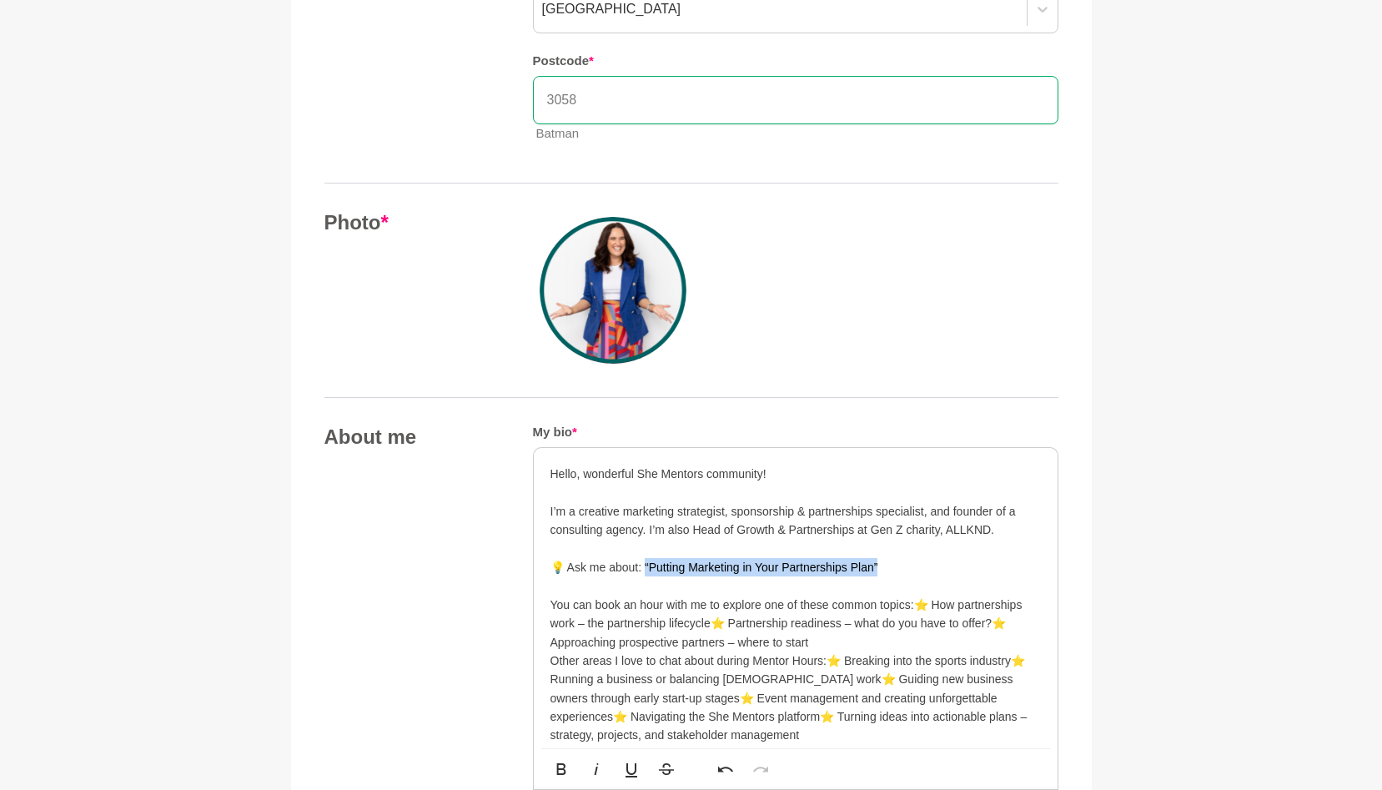
drag, startPoint x: 874, startPoint y: 565, endPoint x: 642, endPoint y: 563, distance: 232.0
click at [642, 563] on p "💡 Ask me about: “Putting Marketing in Your Partnerships Plan”" at bounding box center [796, 567] width 491 height 18
click at [629, 597] on p "You can book an hour with me to explore one of these common topics:⭐ How partne…" at bounding box center [796, 624] width 491 height 56
click at [918, 600] on p "You can book an hour with me to explore one of these common topics:⭐ How partne…" at bounding box center [796, 624] width 491 height 56
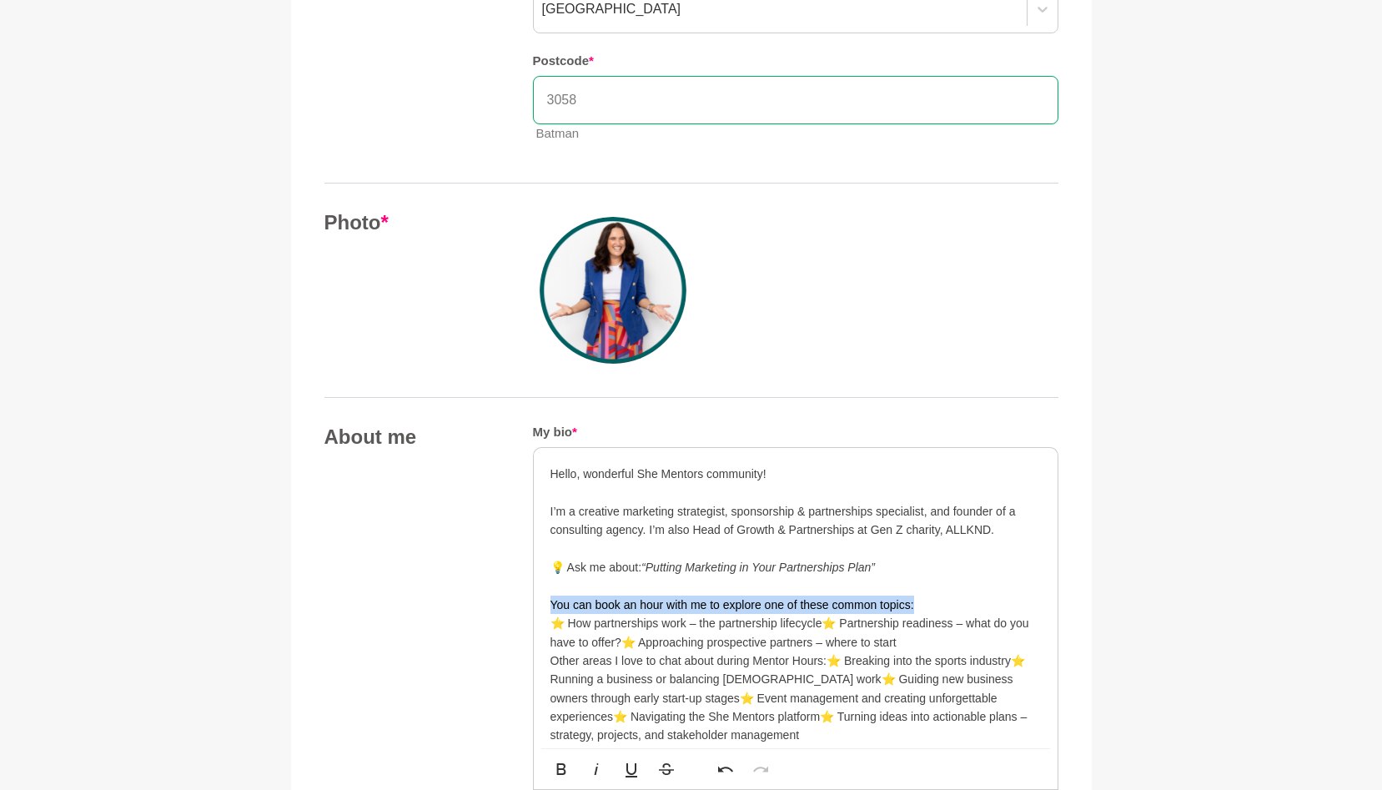
drag, startPoint x: 913, startPoint y: 603, endPoint x: 549, endPoint y: 602, distance: 363.8
click at [548, 602] on div "Hello, wonderful She Mentors community! I’m a creative marketing strategist, sp…" at bounding box center [796, 791] width 524 height 687
click at [820, 622] on p "You can book an hour with me to explore one of these common topics: ⭐ How partn…" at bounding box center [796, 624] width 491 height 56
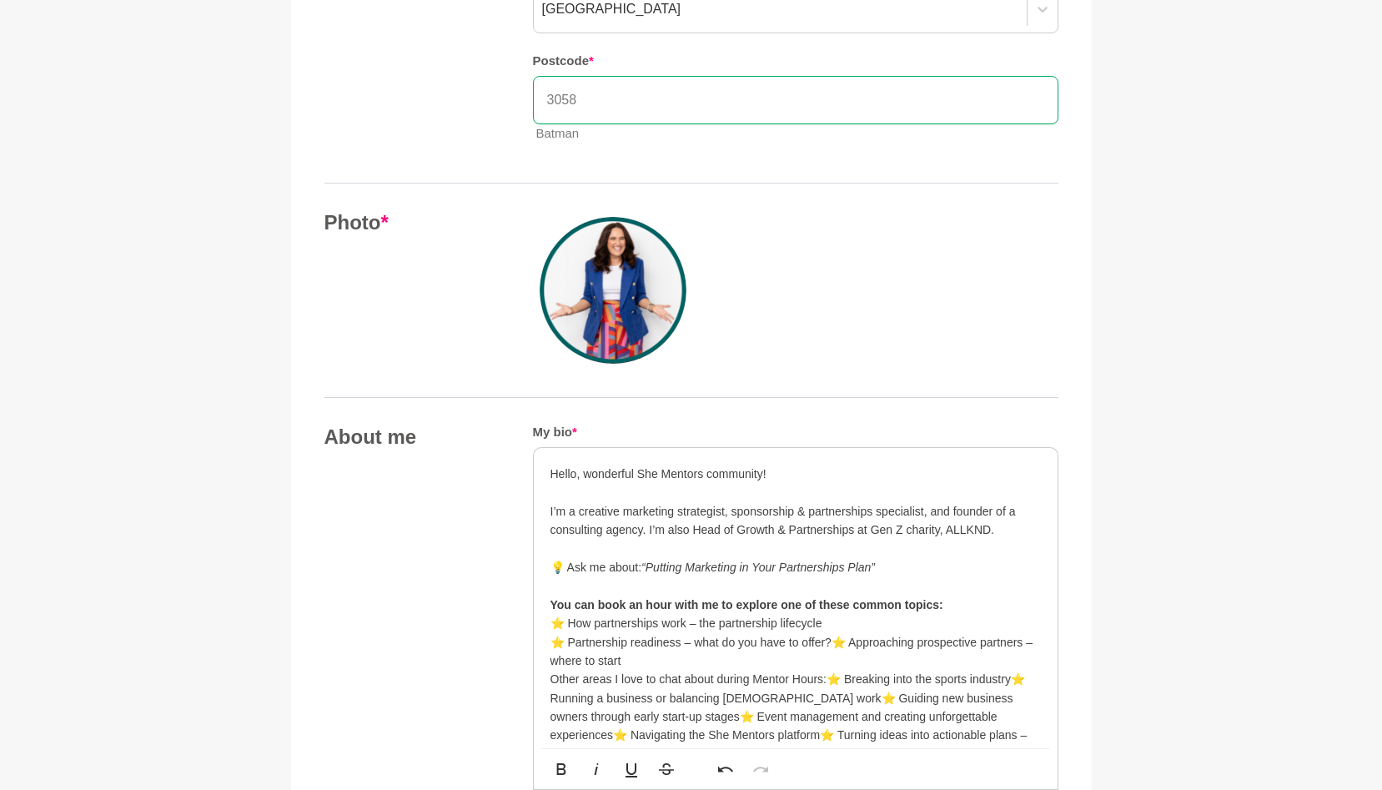
click at [834, 638] on p "You can book an hour with me to explore one of these common topics: ⭐ How partn…" at bounding box center [796, 633] width 491 height 75
click at [847, 657] on p "⭐ Approaching prospective partners – where to start" at bounding box center [796, 661] width 491 height 18
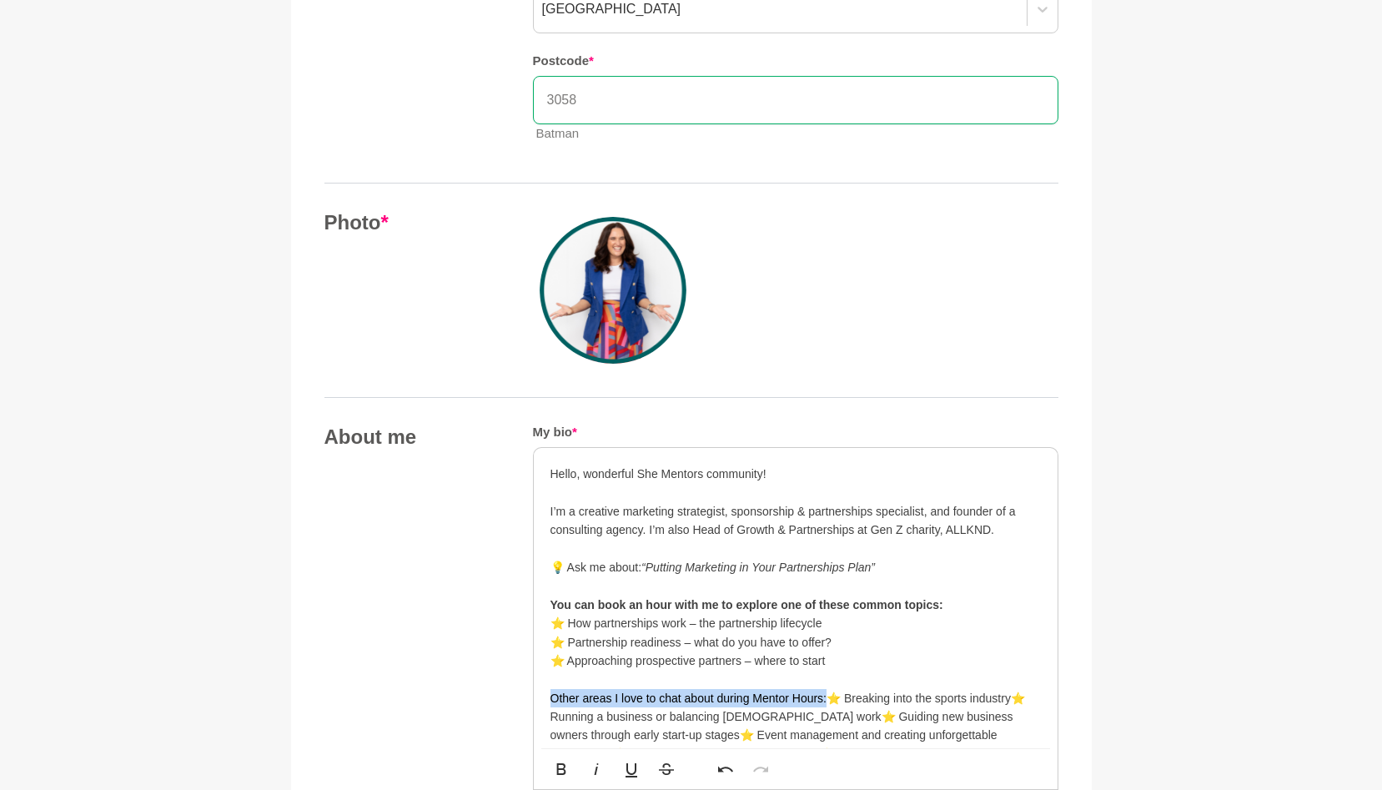
drag, startPoint x: 827, startPoint y: 696, endPoint x: 544, endPoint y: 694, distance: 282.8
click at [850, 698] on p "Other areas I love to chat about during Mentor Hours: ⭐ Breaking into the sport…" at bounding box center [796, 735] width 491 height 93
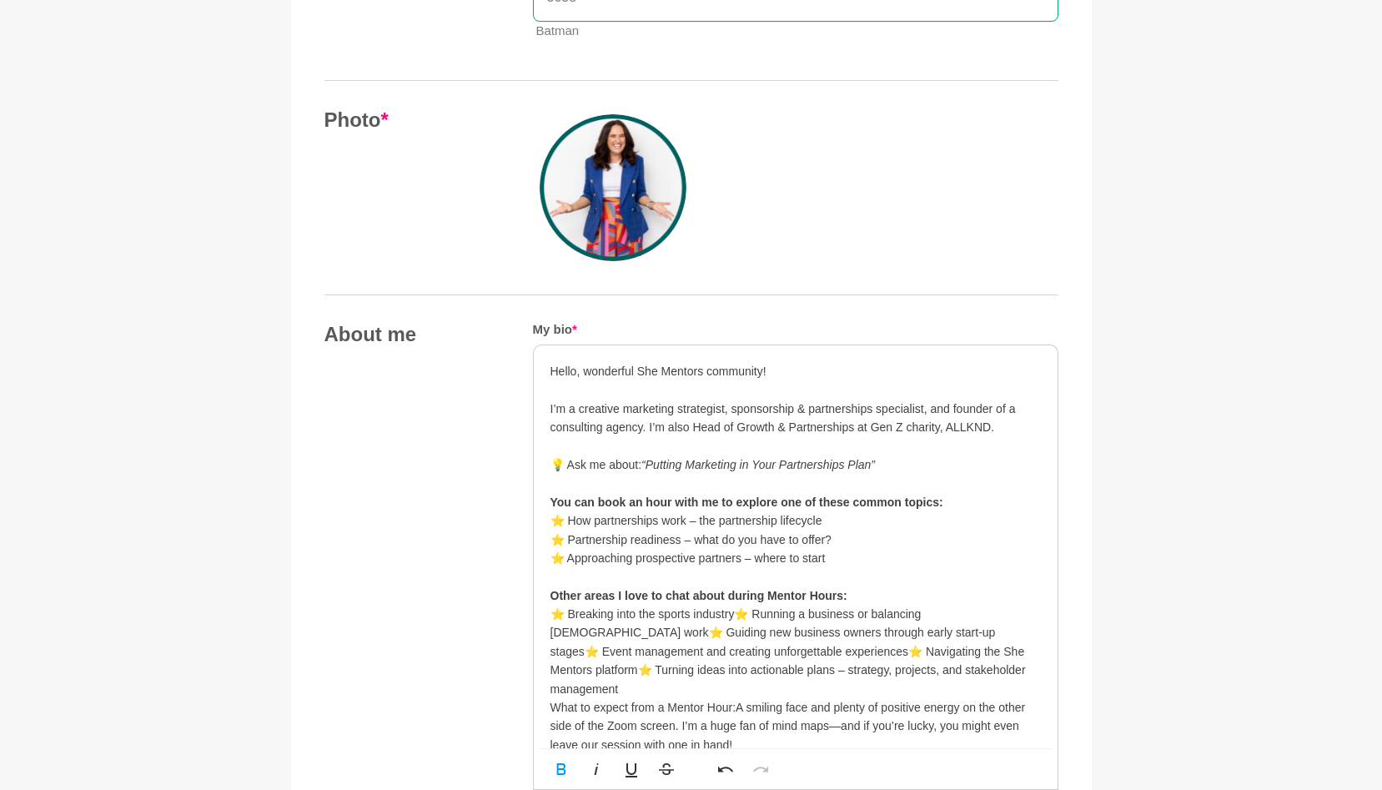
scroll to position [624, 0]
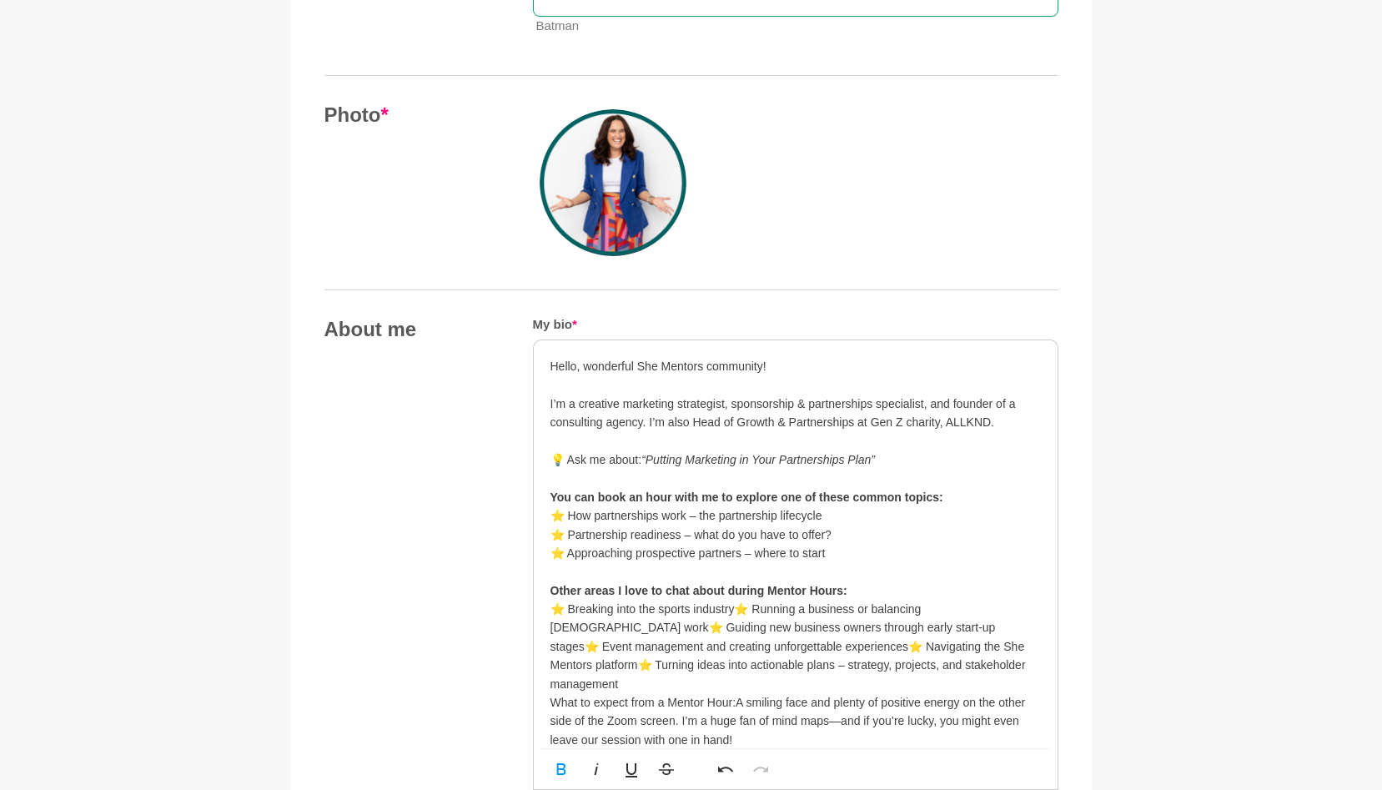
click at [732, 607] on p "​ ⭐ Breaking into the sports industry⭐ Running a business or balancing [DEMOGRA…" at bounding box center [796, 646] width 491 height 93
click at [808, 626] on p "⭐ Running a business or balancing [DEMOGRAPHIC_DATA] work⭐ Guiding new business…" at bounding box center [796, 655] width 491 height 75
click at [873, 643] on p "⭐ Guiding new business owners through early start-up stages⭐ Event management a…" at bounding box center [796, 665] width 491 height 56
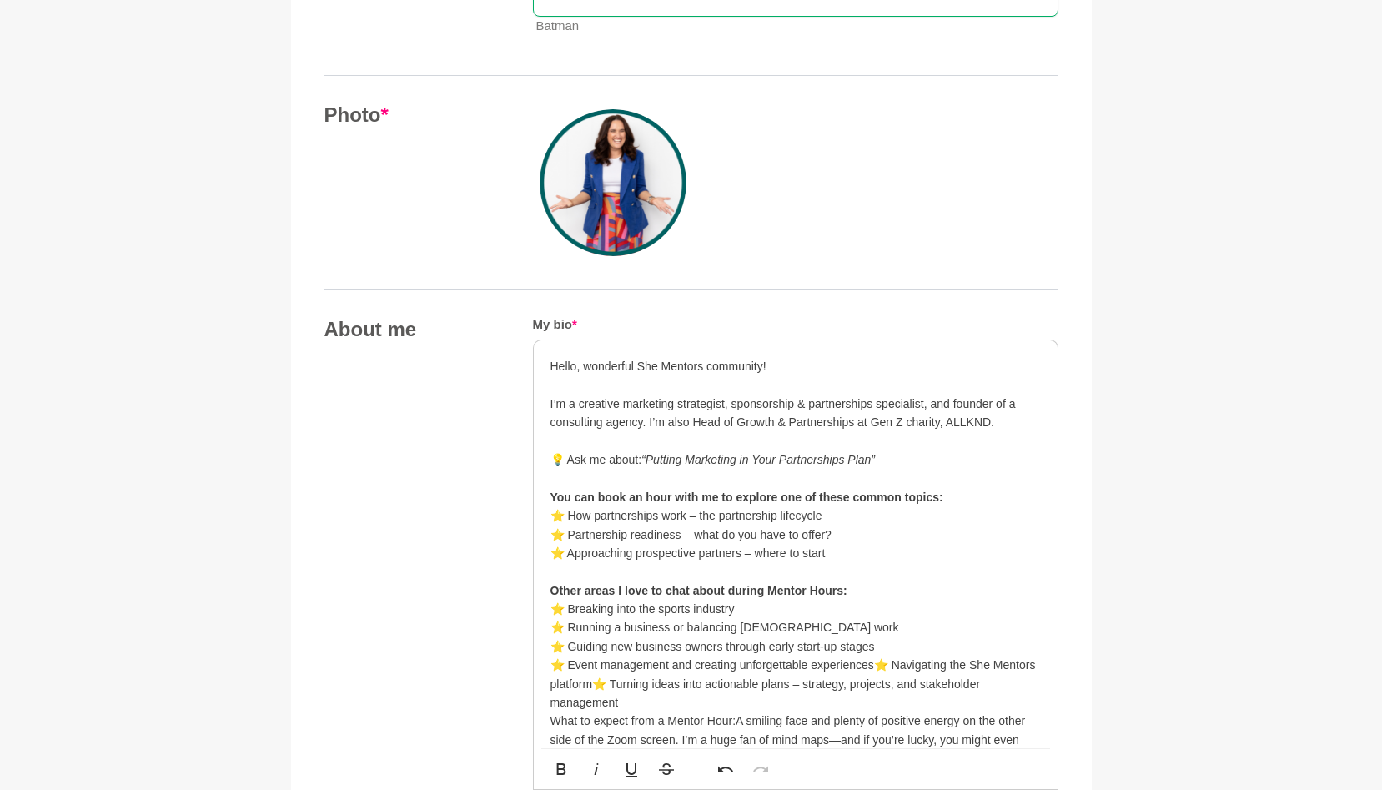
click at [873, 661] on p "⭐ Event management and creating unforgettable experiences⭐ Navigating the She M…" at bounding box center [796, 684] width 491 height 56
click at [756, 682] on p "⭐ Navigating the She Mentors platform⭐ Turning ideas into actionable plans – st…" at bounding box center [796, 694] width 491 height 38
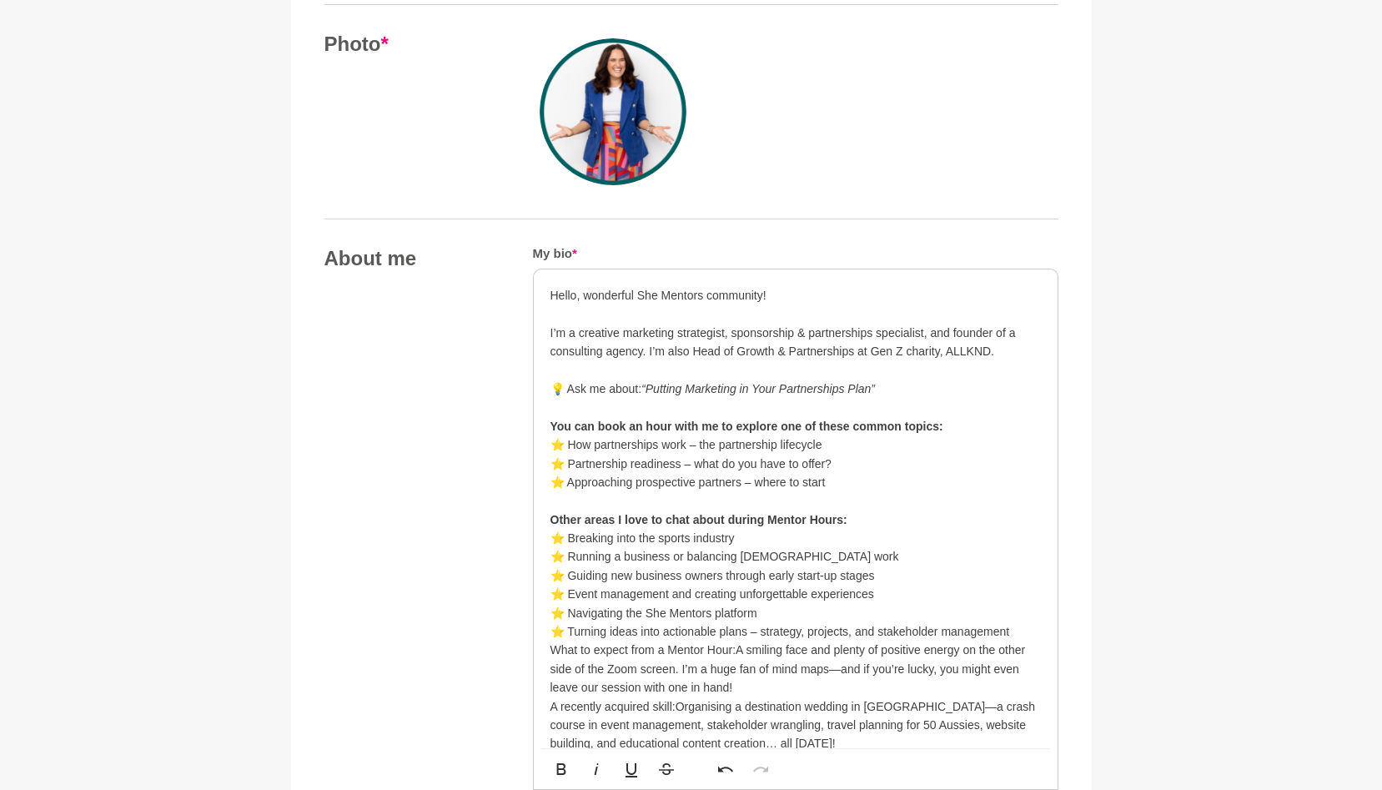
scroll to position [697, 0]
click at [549, 652] on div "Hello, wonderful She Mentors community! I’m a creative marketing strategist, sp…" at bounding box center [796, 649] width 524 height 762
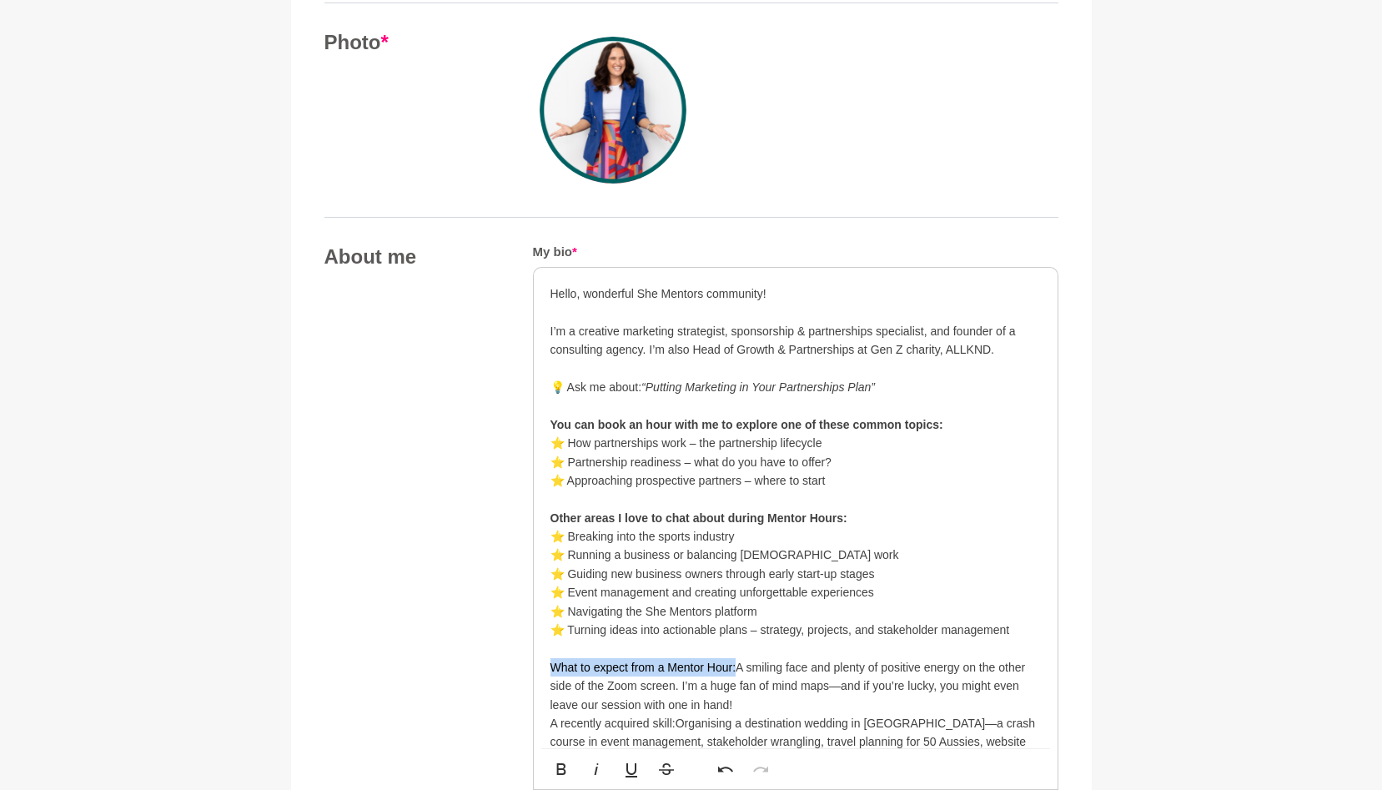
drag, startPoint x: 734, startPoint y: 665, endPoint x: 551, endPoint y: 670, distance: 182.8
click at [551, 670] on p "What to expect from a Mentor Hour:A smiling face and plenty of positive energy …" at bounding box center [796, 686] width 491 height 56
click at [748, 666] on p "What to expect from a Mentor Hour: A smiling face and plenty of positive energy…" at bounding box center [796, 686] width 491 height 56
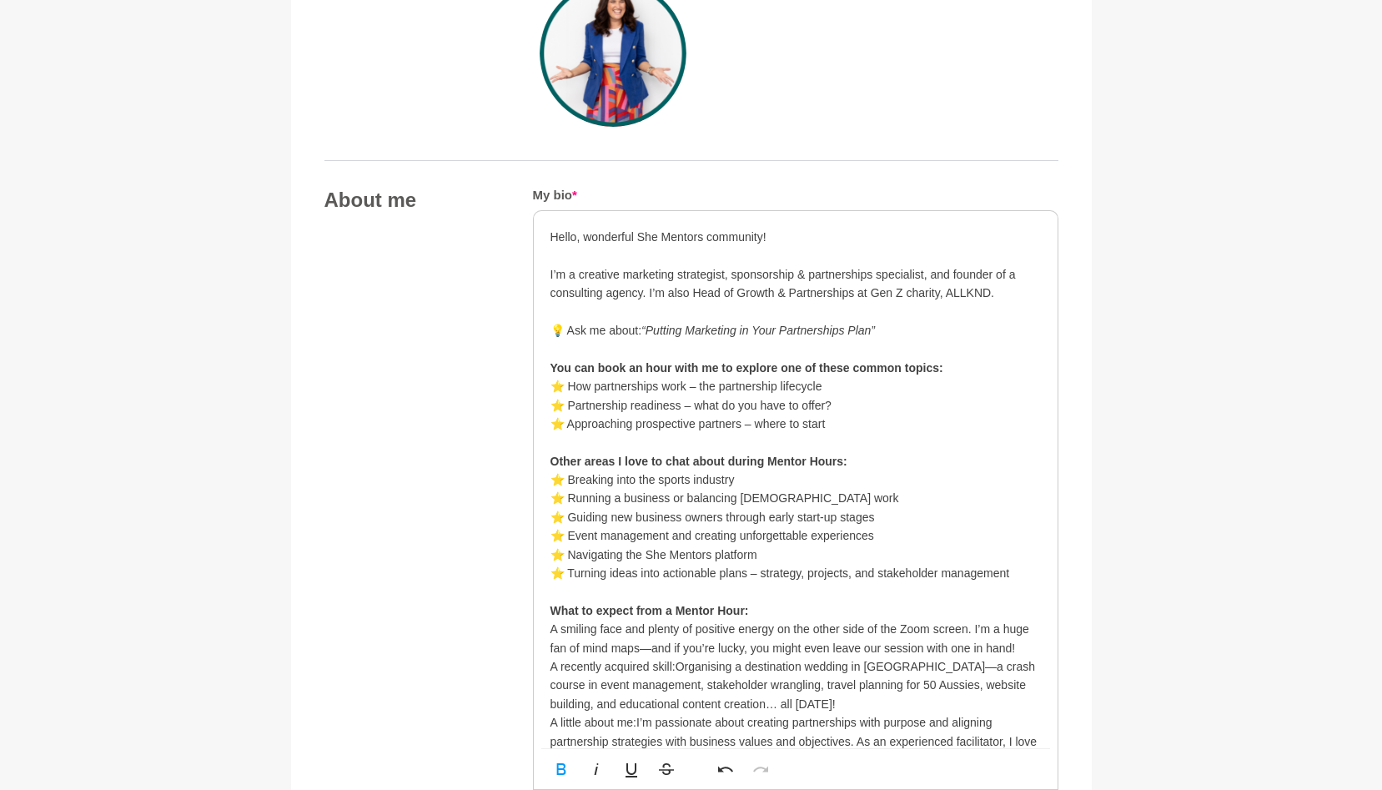
scroll to position [758, 0]
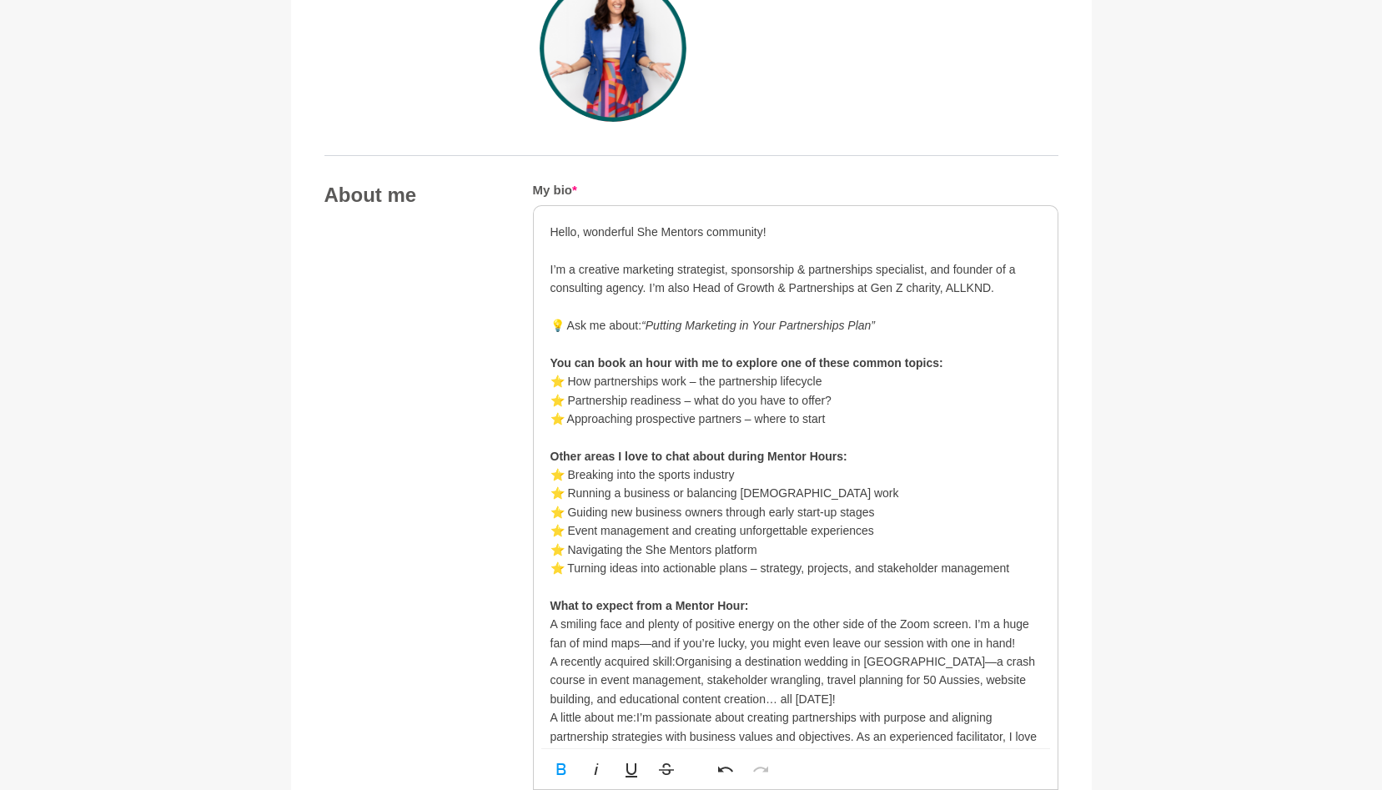
click at [548, 659] on div "Hello, wonderful She Mentors community! I’m a creative marketing strategist, sp…" at bounding box center [796, 596] width 524 height 781
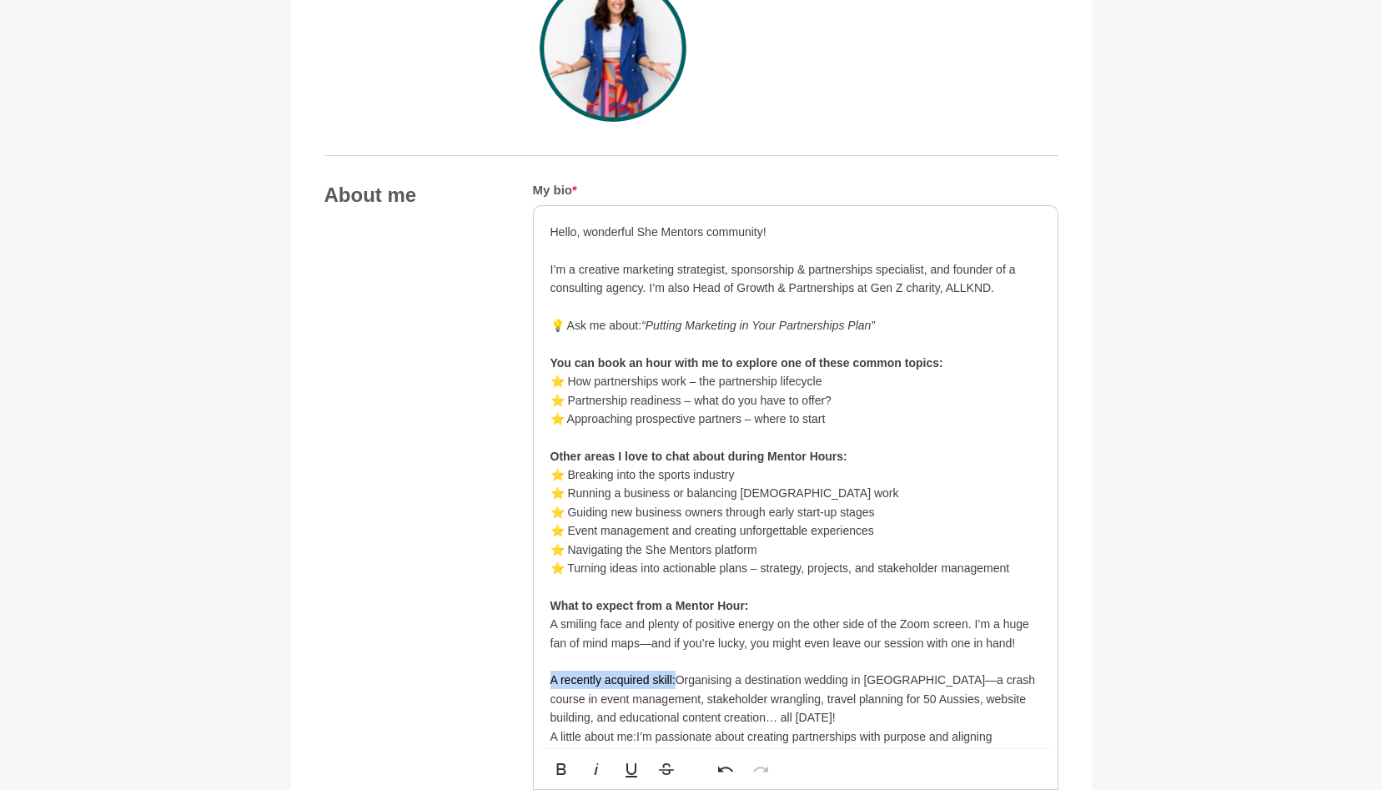
drag, startPoint x: 675, startPoint y: 678, endPoint x: 541, endPoint y: 674, distance: 133.6
click at [541, 675] on div "Hello, wonderful She Mentors community! I’m a creative marketing strategist, sp…" at bounding box center [796, 605] width 524 height 799
click at [689, 678] on p "A recently acquired skill: Organising a destination wedding in [GEOGRAPHIC_DATA…" at bounding box center [796, 699] width 491 height 56
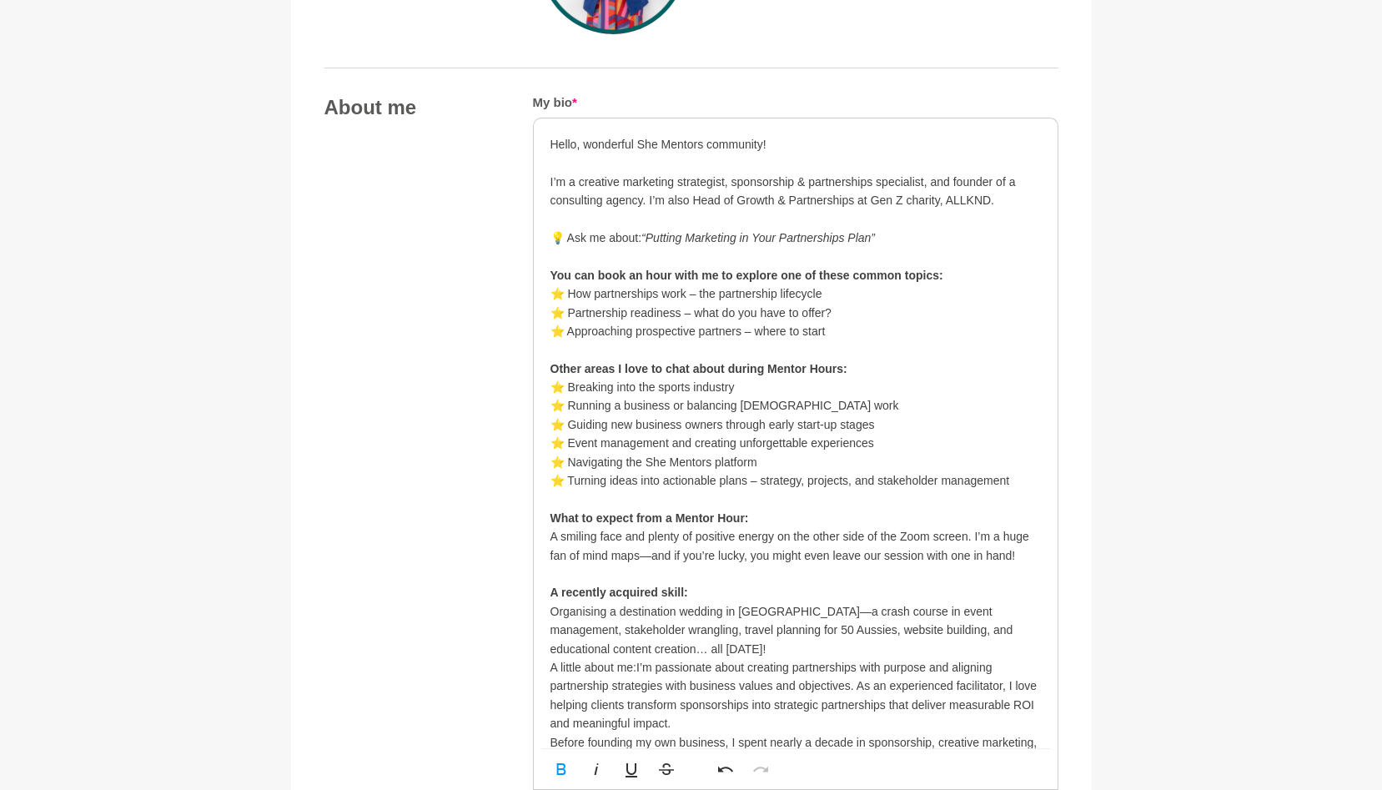
scroll to position [854, 0]
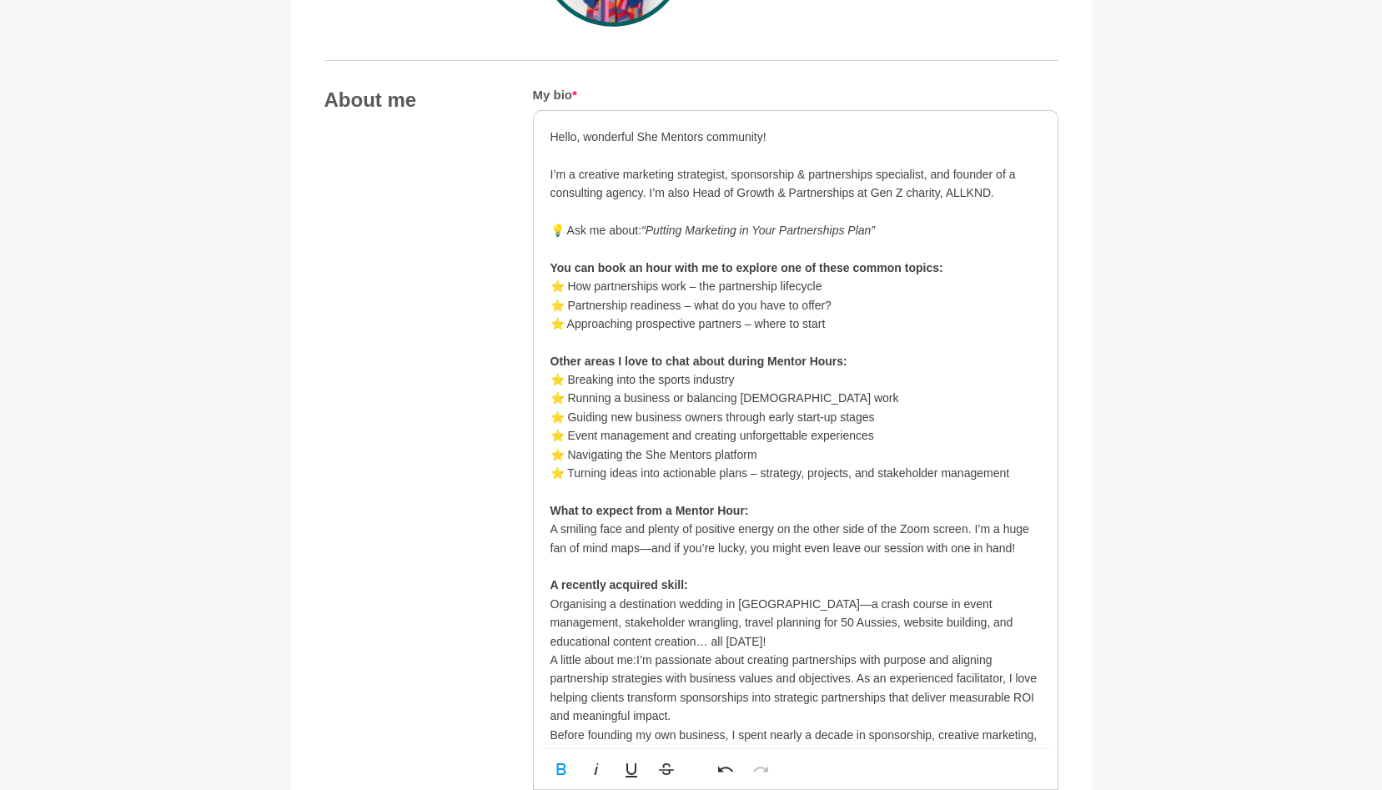
click at [672, 642] on p "​ Organising a destination wedding in [GEOGRAPHIC_DATA]—a crash course in event…" at bounding box center [796, 623] width 491 height 56
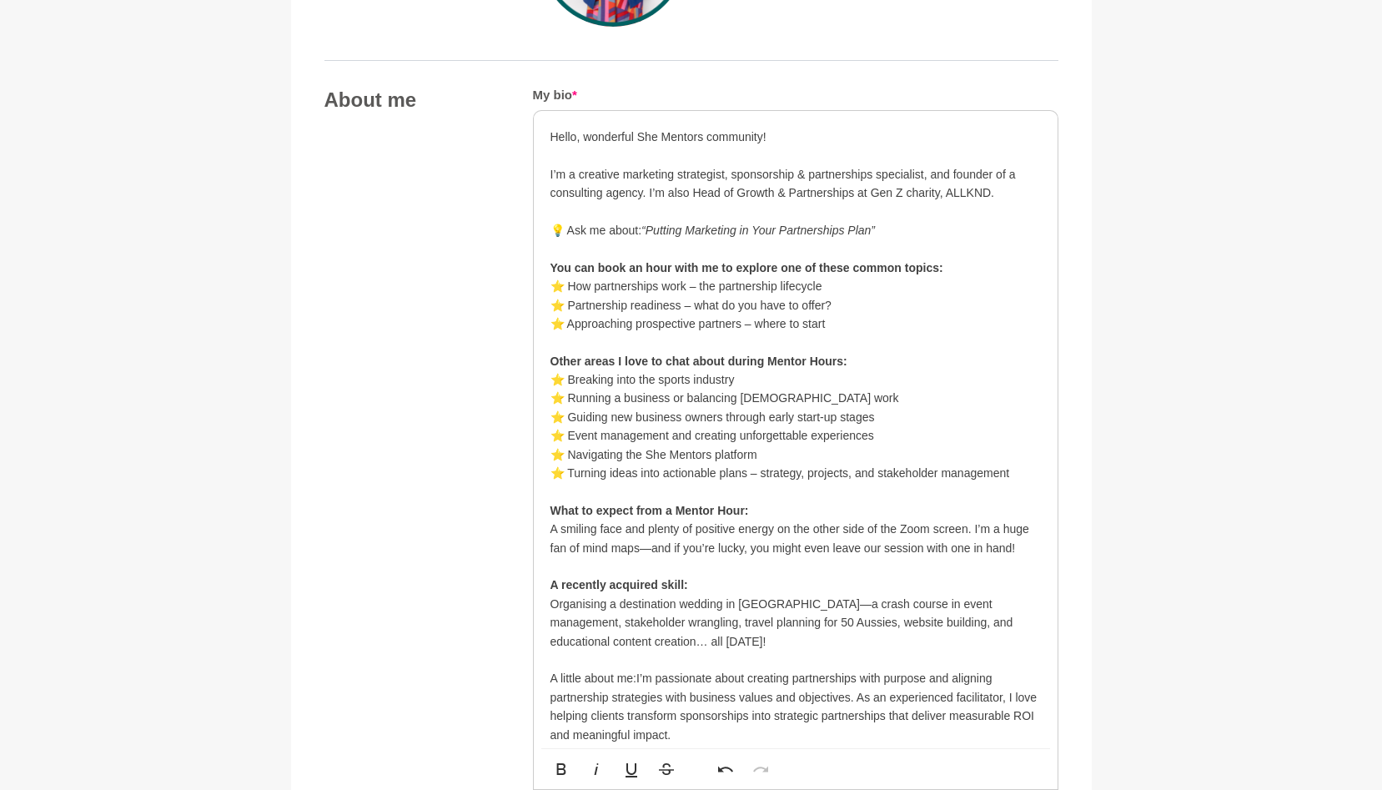
click at [637, 678] on p "A little about me:I’m passionate about creating partnerships with purpose and a…" at bounding box center [796, 706] width 491 height 75
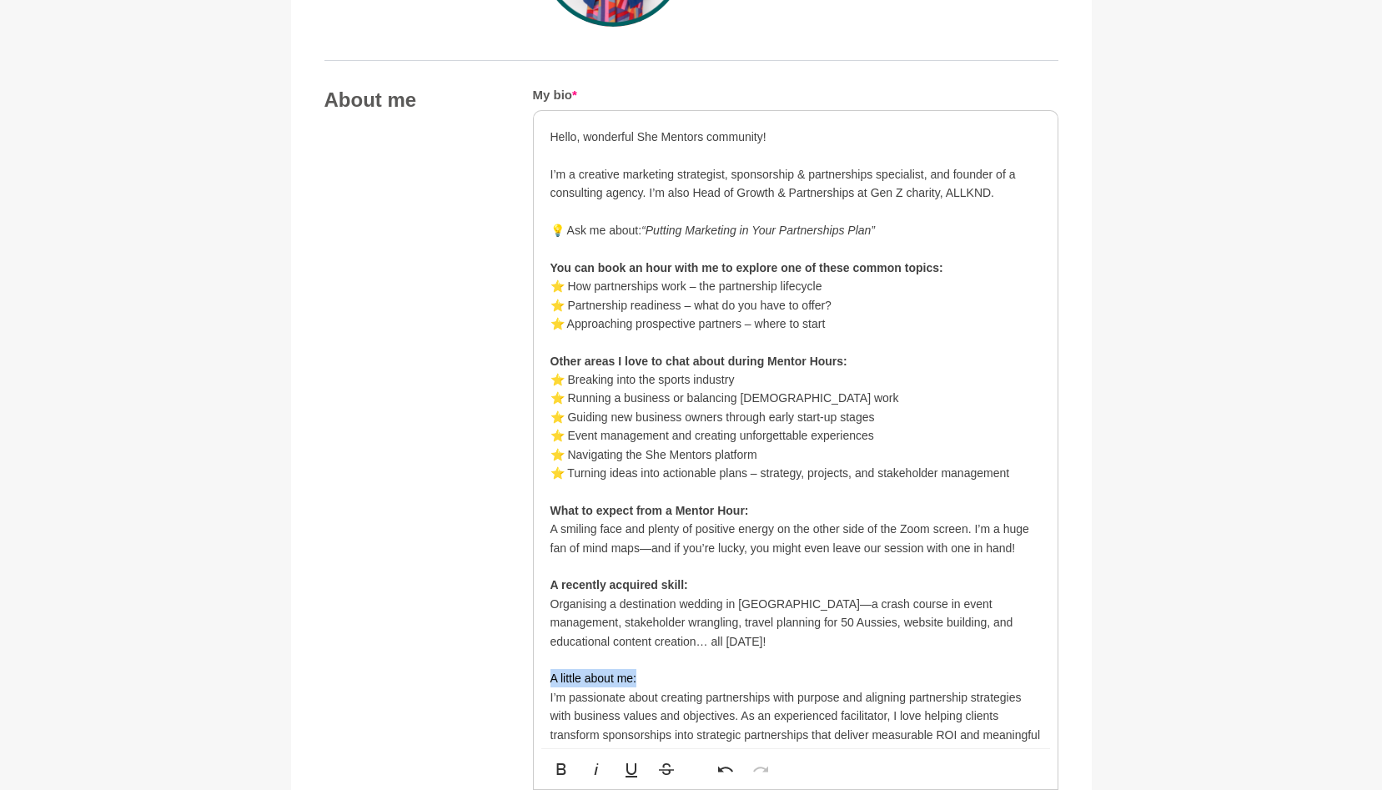
drag, startPoint x: 653, startPoint y: 680, endPoint x: 536, endPoint y: 677, distance: 117.7
click at [536, 677] on div "Hello, wonderful She Mentors community! I’m a creative marketing strategist, sp…" at bounding box center [796, 538] width 524 height 855
click at [686, 688] on p "I’m passionate about creating partnerships with purpose and aligning partnershi…" at bounding box center [796, 725] width 491 height 75
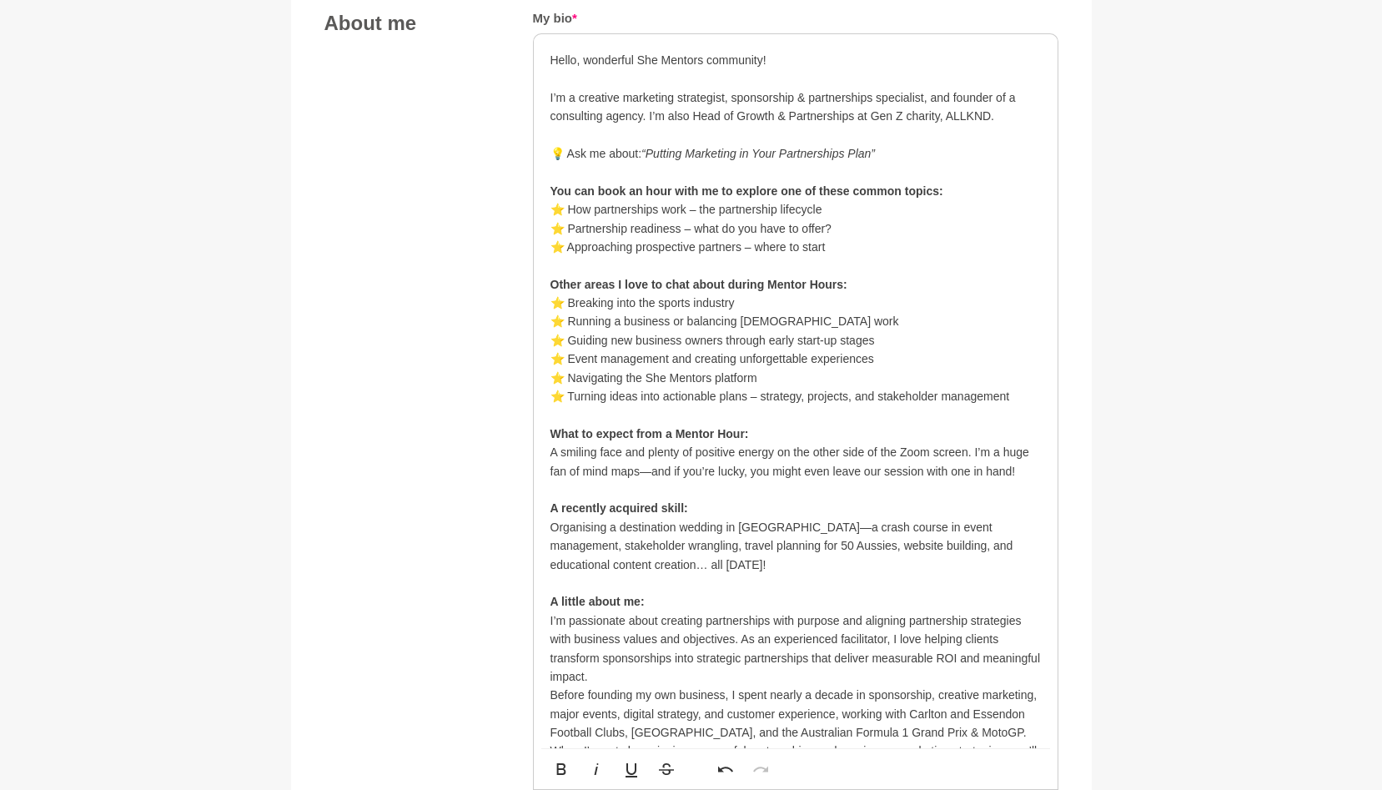
scroll to position [933, 0]
click at [637, 675] on p "I’m passionate about creating partnerships with purpose and aligning partnershi…" at bounding box center [796, 646] width 491 height 75
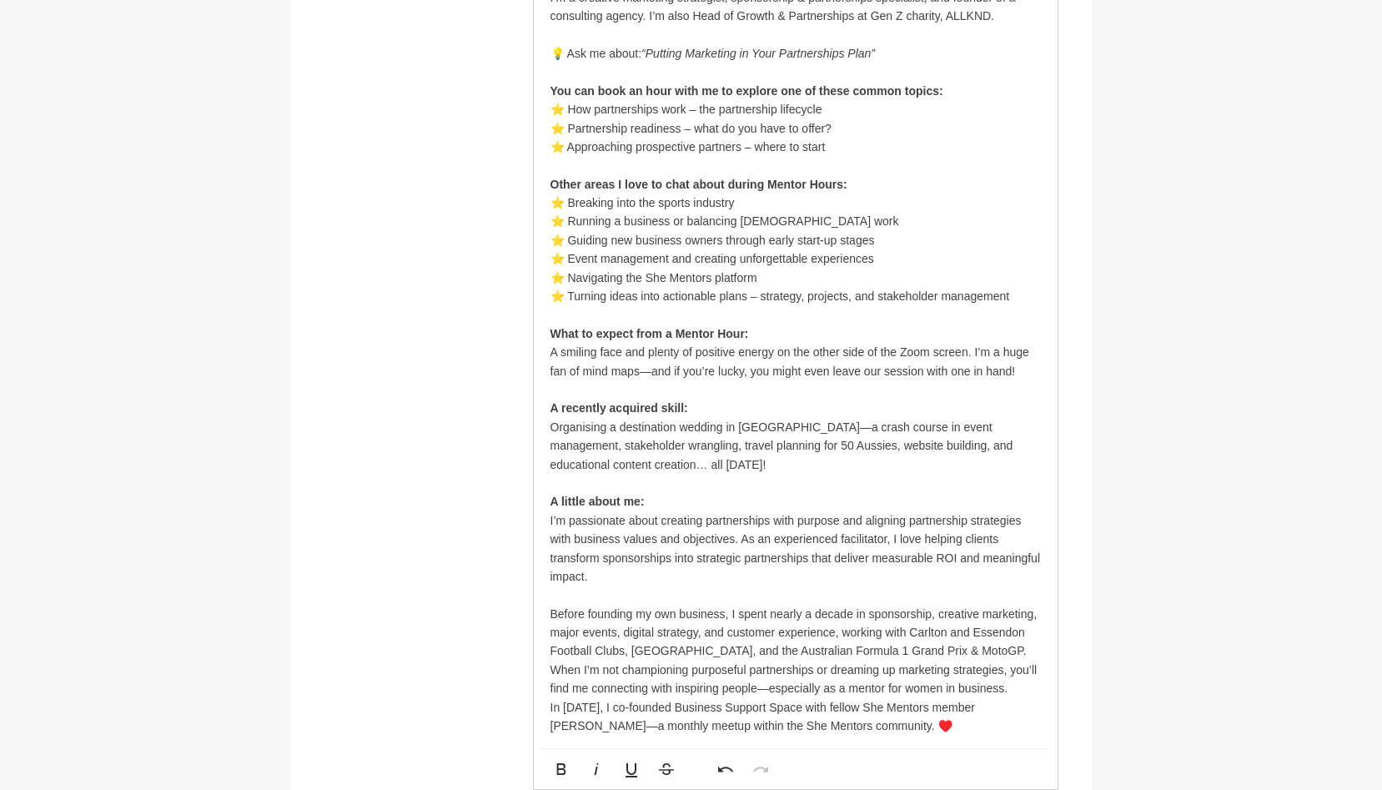
scroll to position [1036, 0]
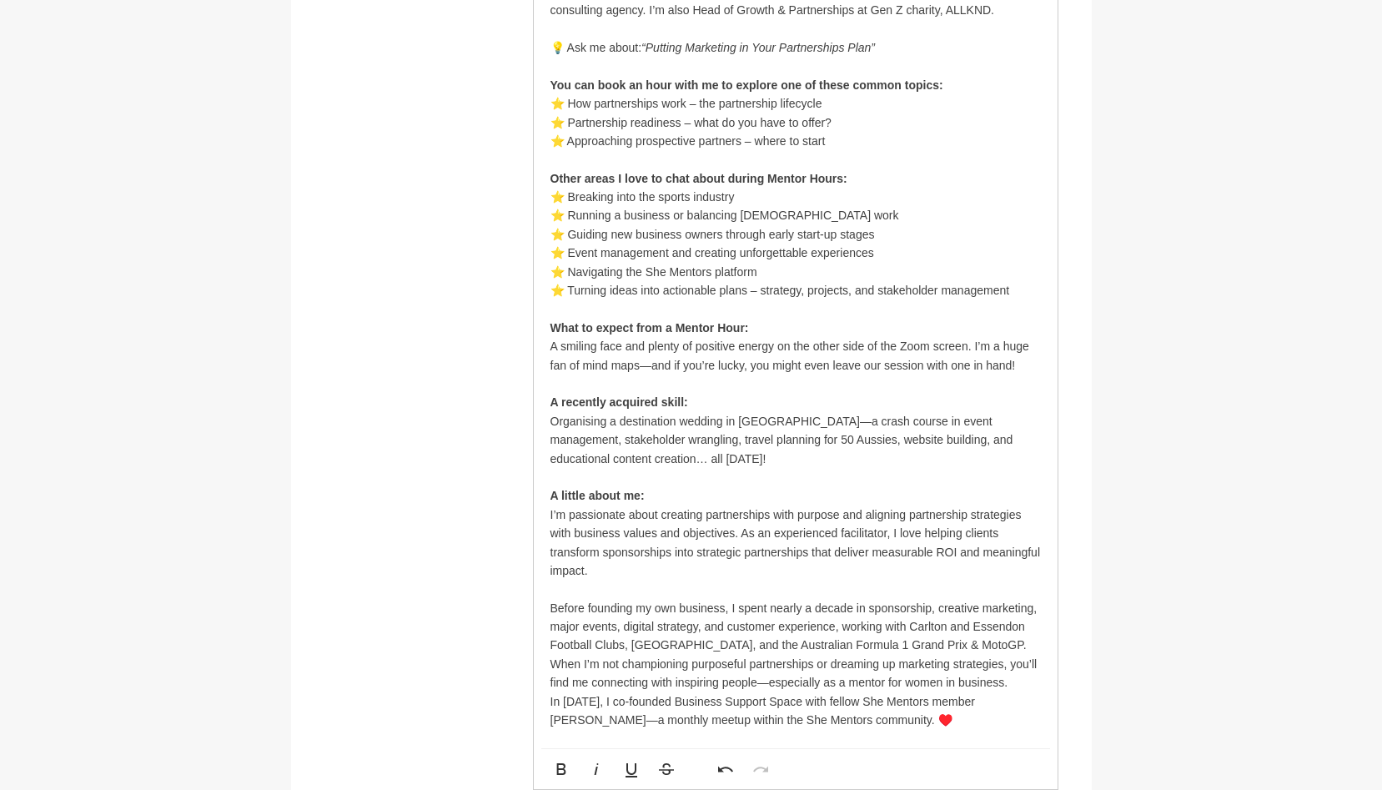
click at [1006, 647] on p "Before founding my own business, I spent nearly a decade in sponsorship, creati…" at bounding box center [796, 627] width 491 height 56
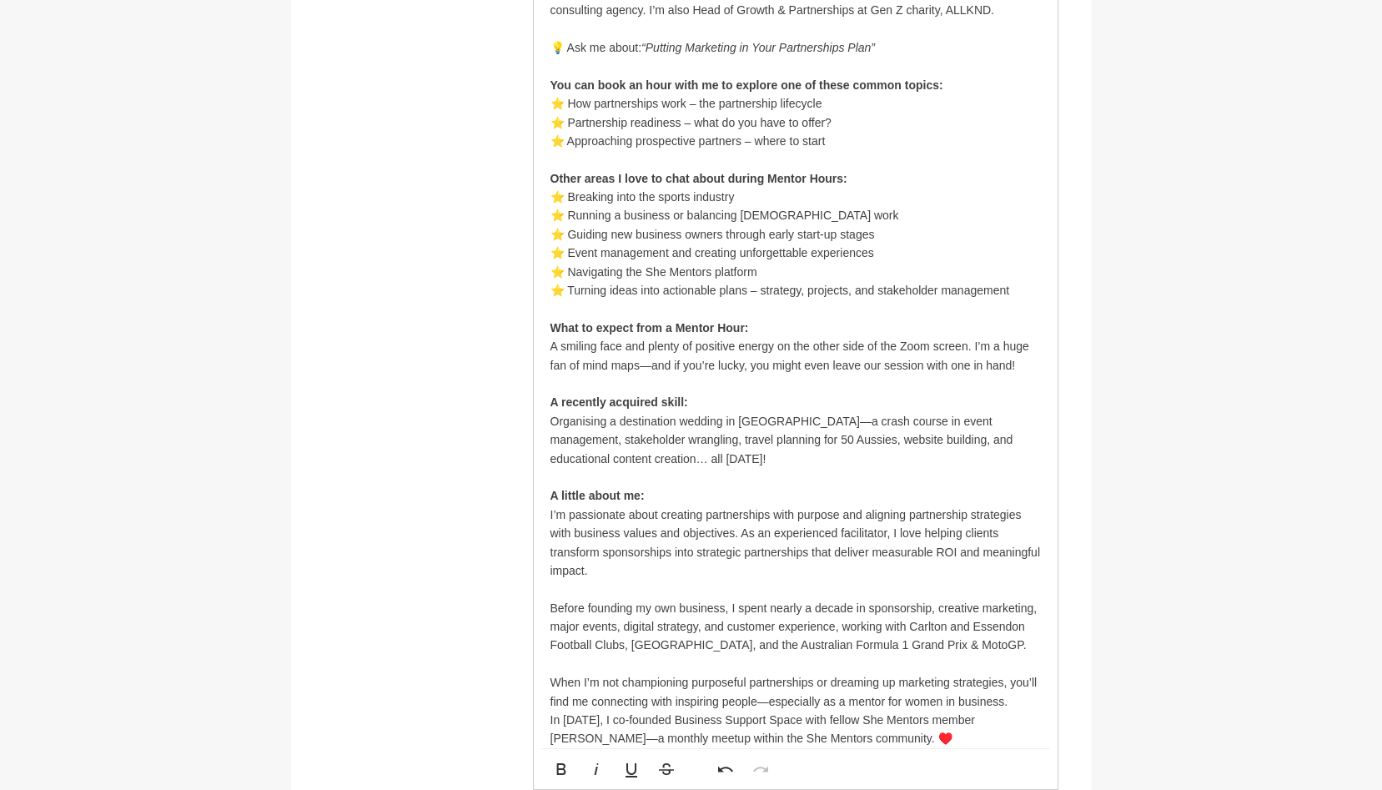
click at [719, 642] on p "Before founding my own business, I spent nearly a decade in sponsorship, creati…" at bounding box center [796, 627] width 491 height 56
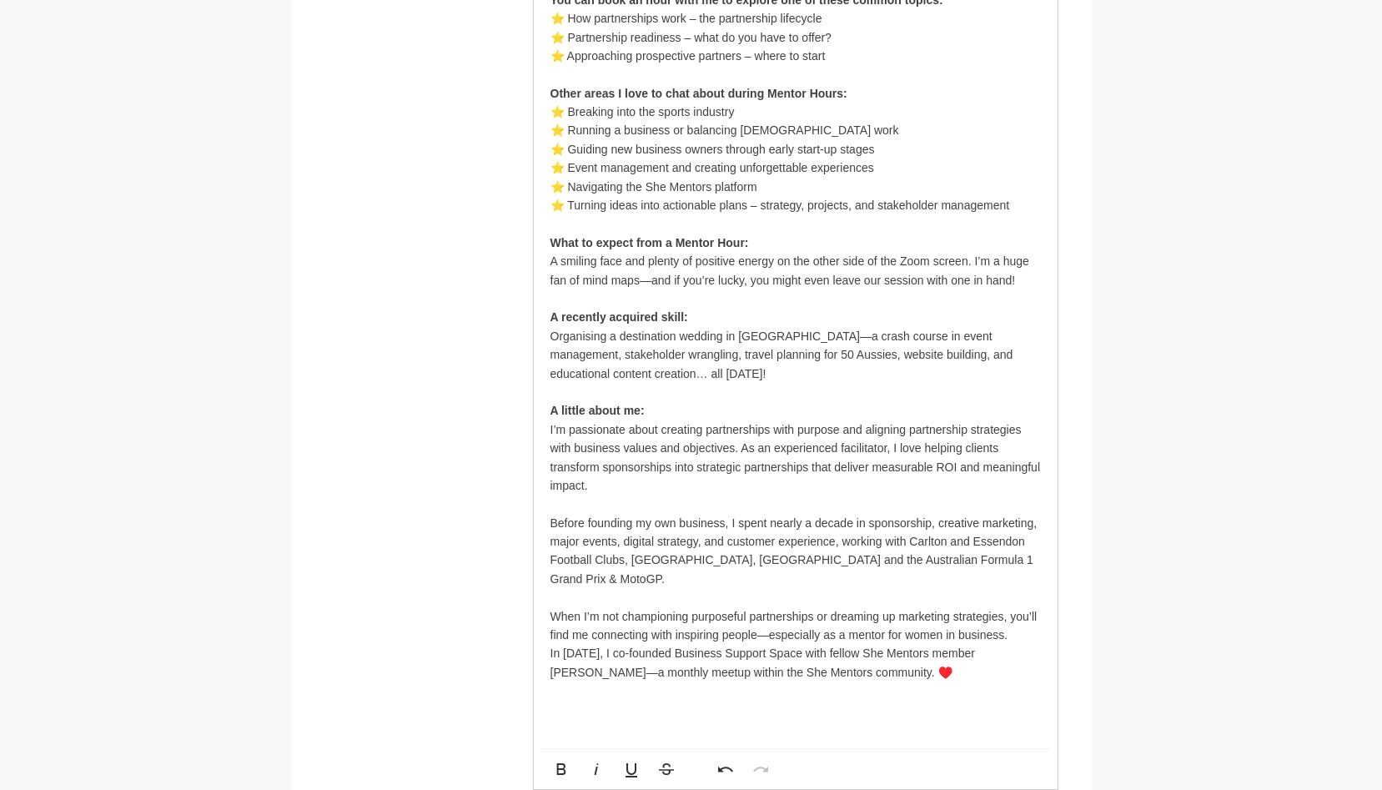
scroll to position [1132, 0]
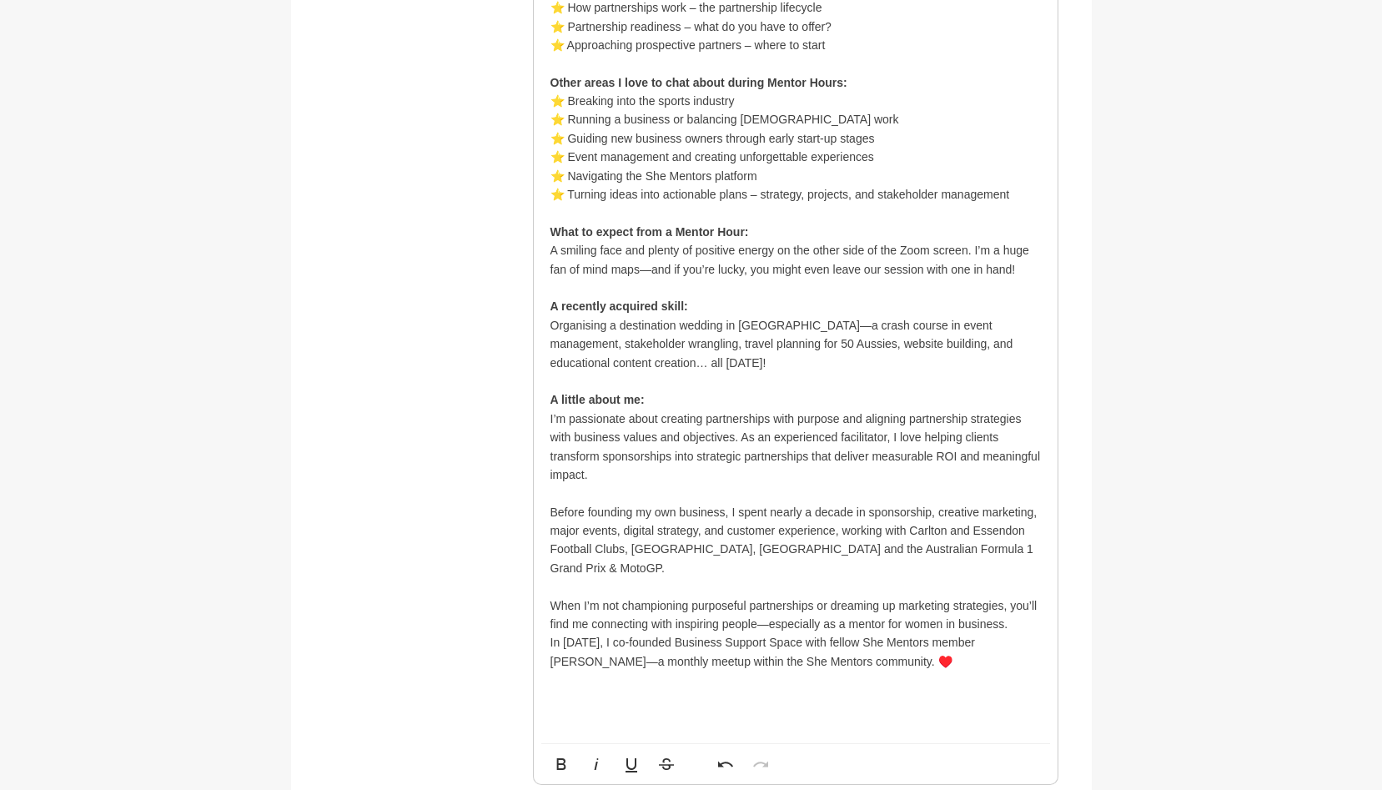
click at [549, 642] on div "Hello, wonderful She Mentors community! I’m a creative marketing strategist, sp…" at bounding box center [796, 287] width 524 height 911
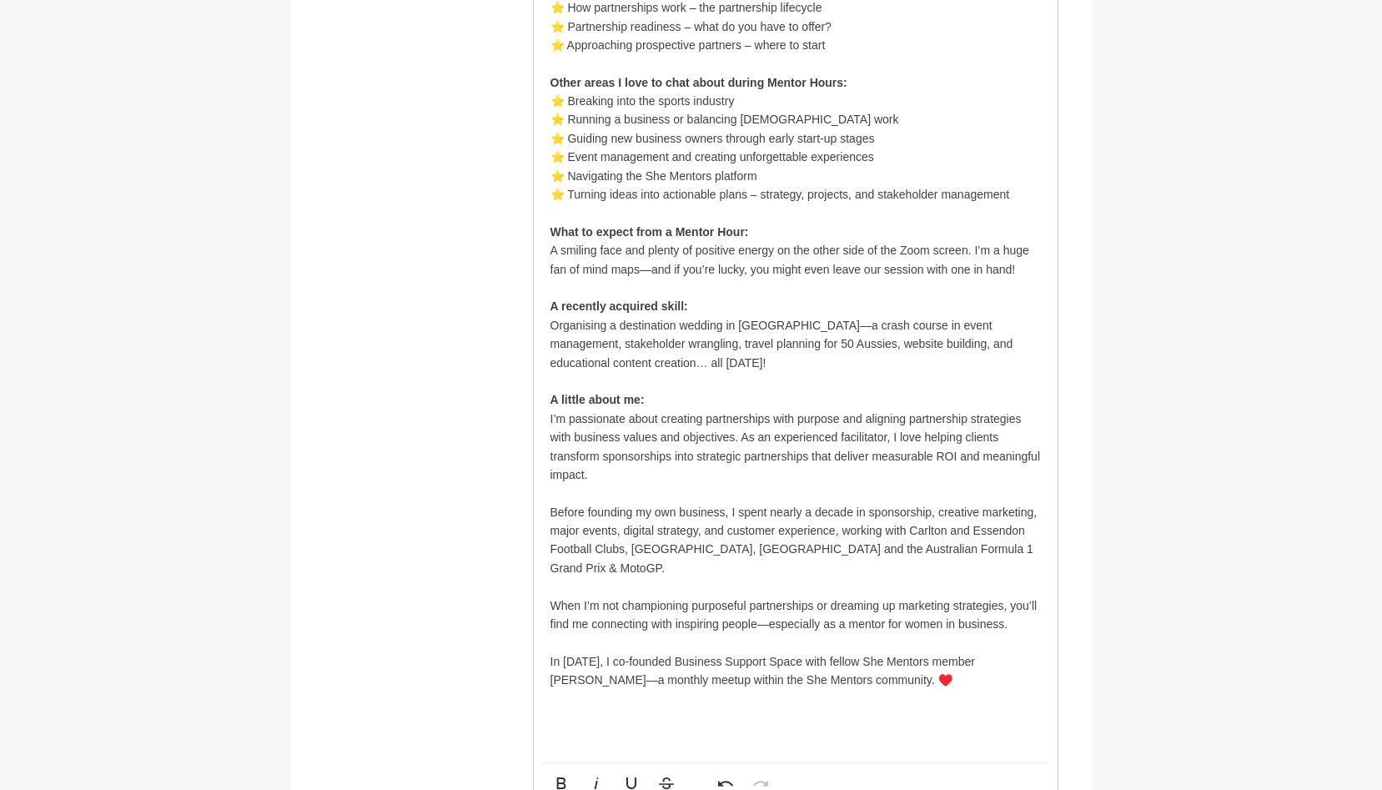
click at [793, 657] on p "In [DATE], I co-founded Business Support Space with fellow She Mentors member […" at bounding box center [796, 671] width 491 height 38
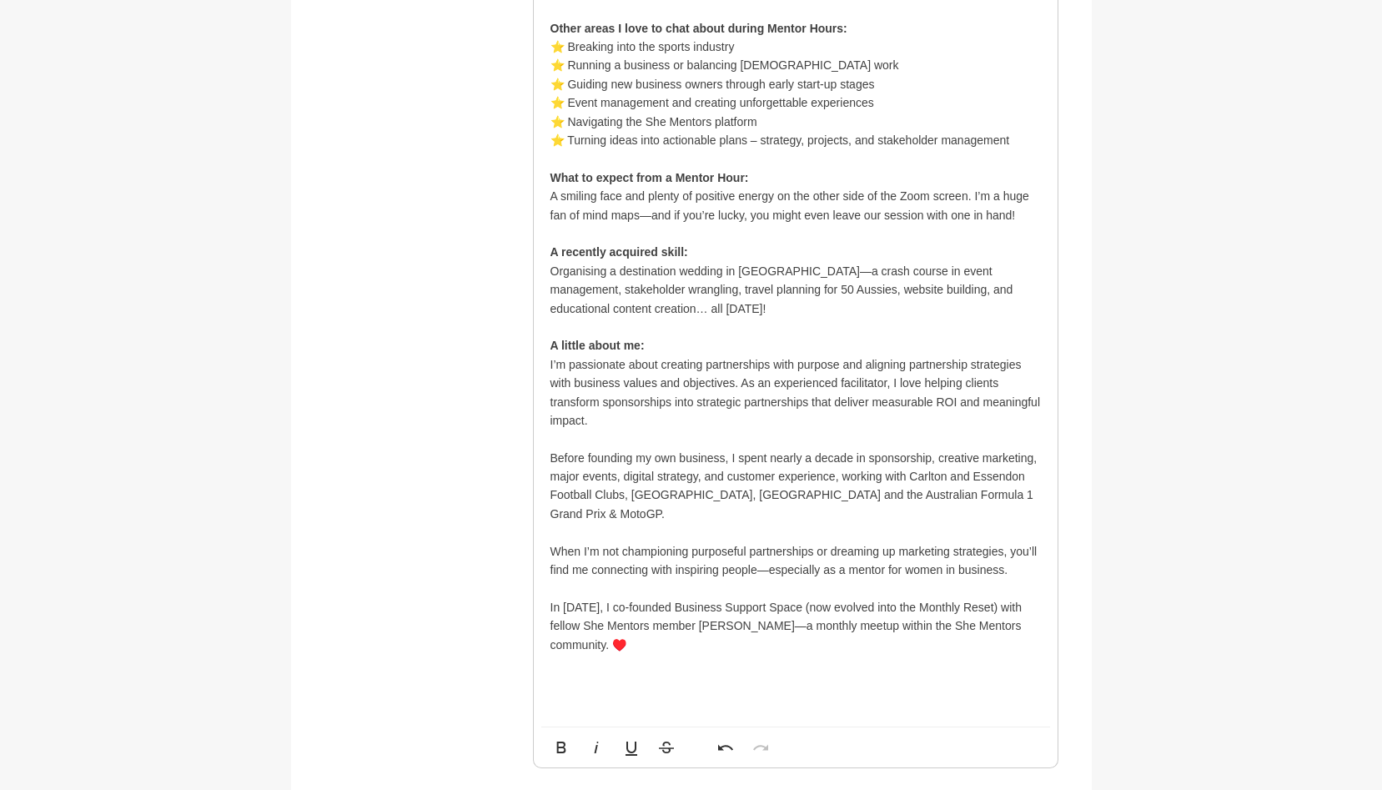
scroll to position [1194, 0]
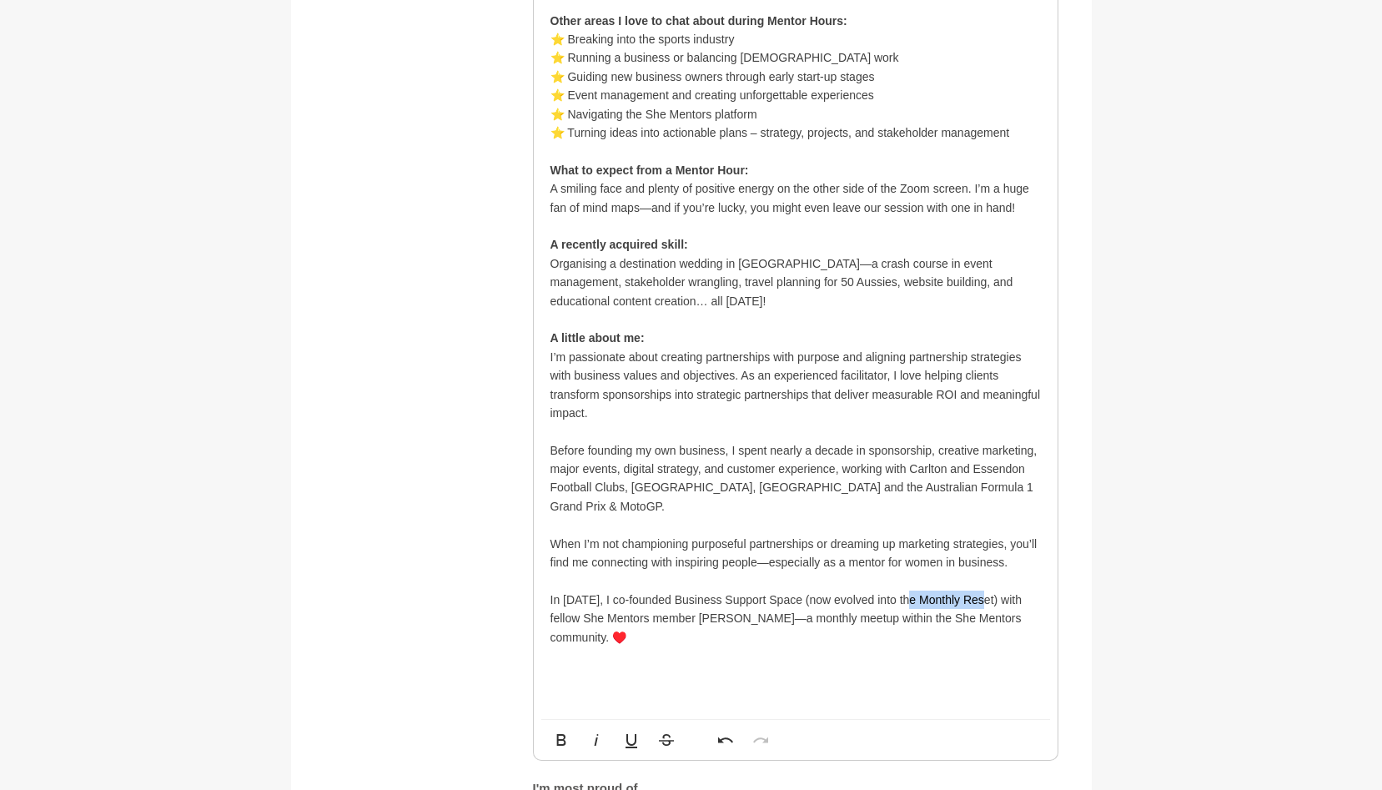
drag, startPoint x: 985, startPoint y: 599, endPoint x: 909, endPoint y: 597, distance: 75.9
click at [908, 598] on p "In [DATE], I co-founded Business Support Space (now evolved into the Monthly Re…" at bounding box center [796, 619] width 491 height 56
click at [963, 647] on p at bounding box center [796, 666] width 491 height 38
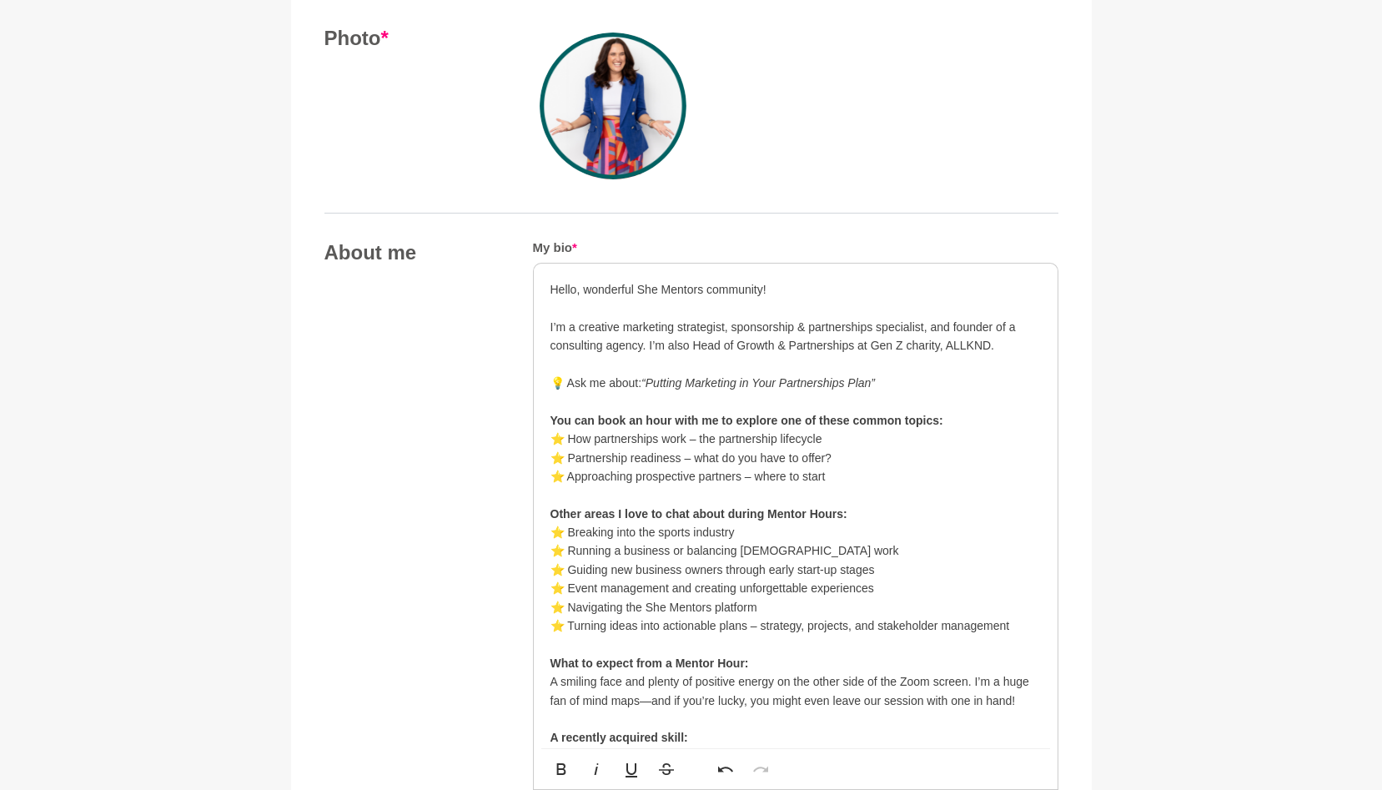
scroll to position [693, 0]
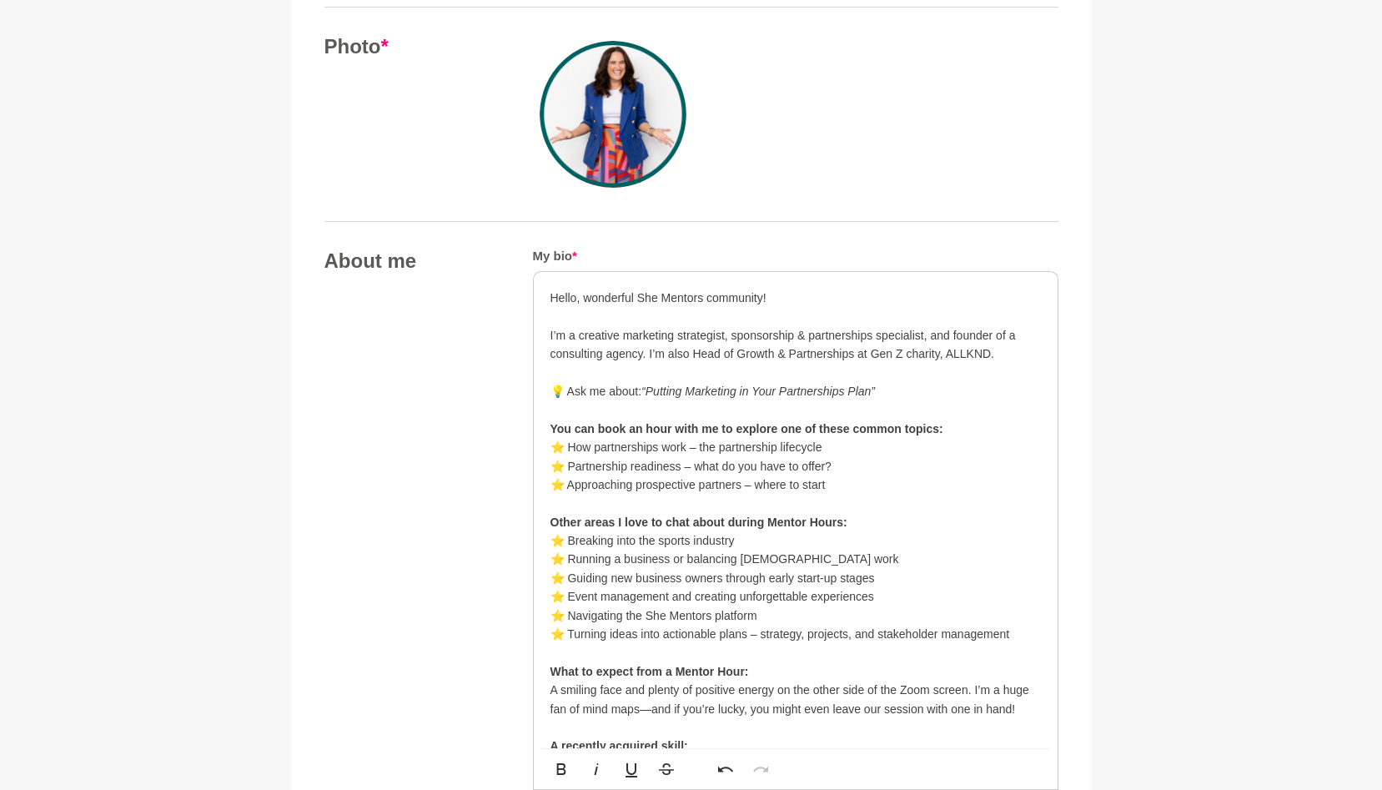
click at [553, 296] on p "Hello, wonderful She Mentors community!" at bounding box center [796, 298] width 491 height 18
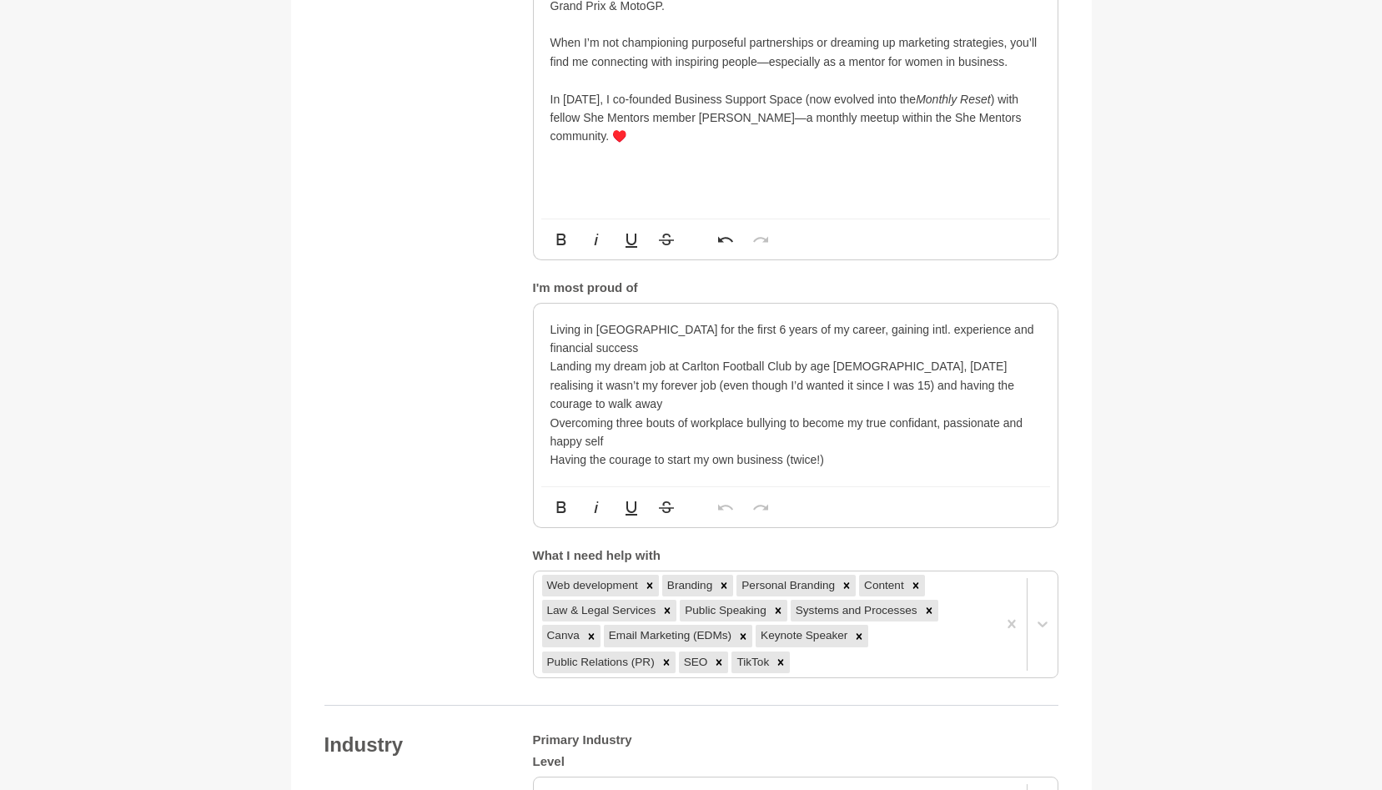
scroll to position [1768, 0]
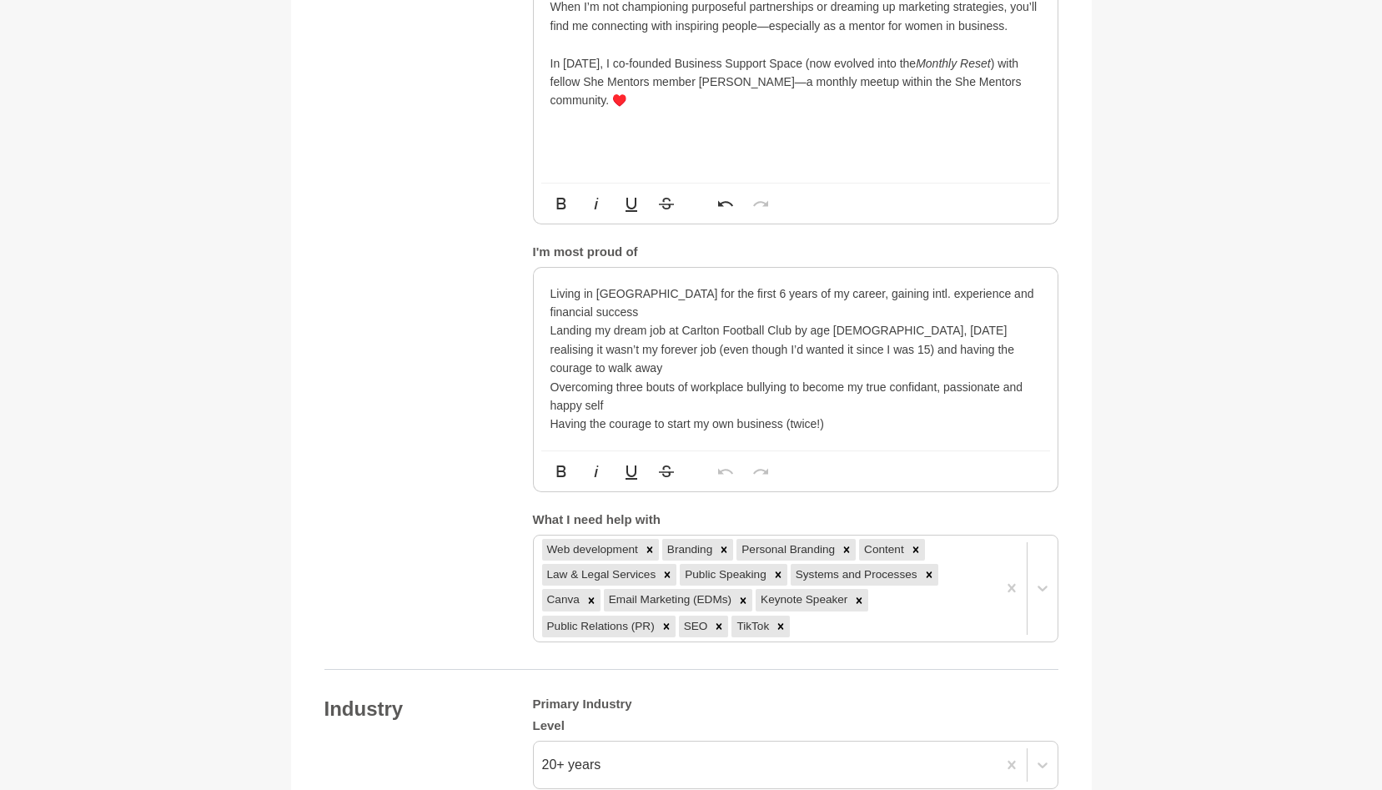
click at [570, 151] on p at bounding box center [796, 157] width 491 height 18
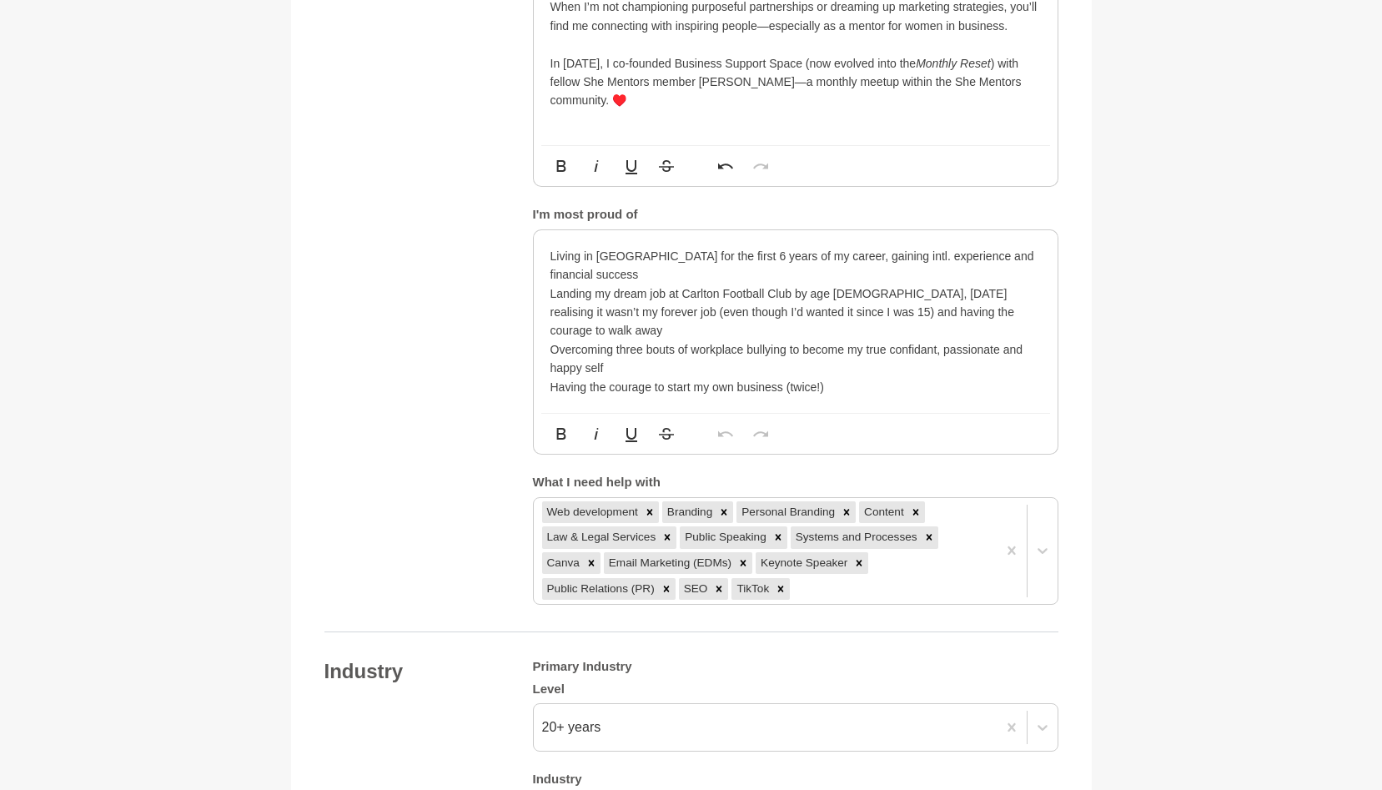
click at [840, 378] on li "Having the courage to start my own business (twice!)" at bounding box center [796, 387] width 491 height 18
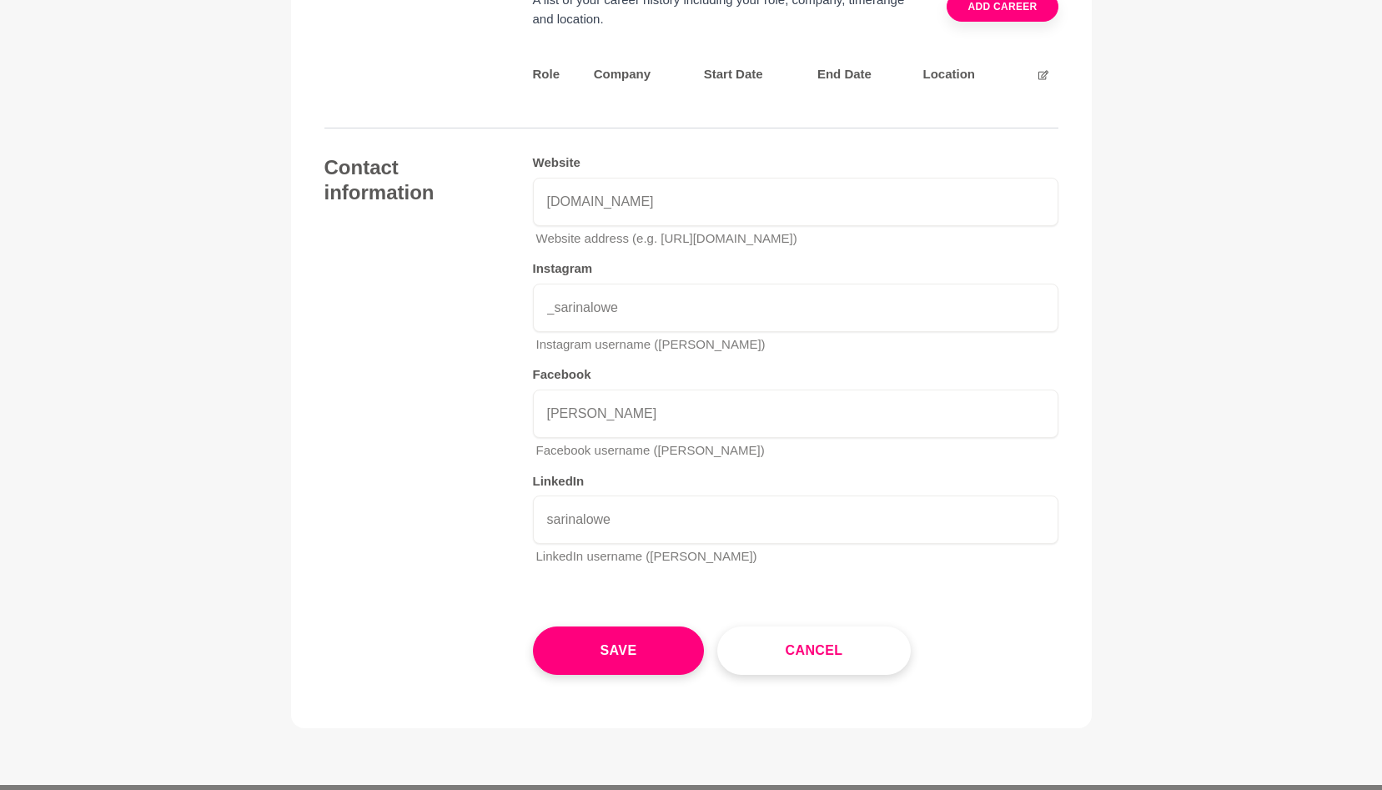
scroll to position [3153, 0]
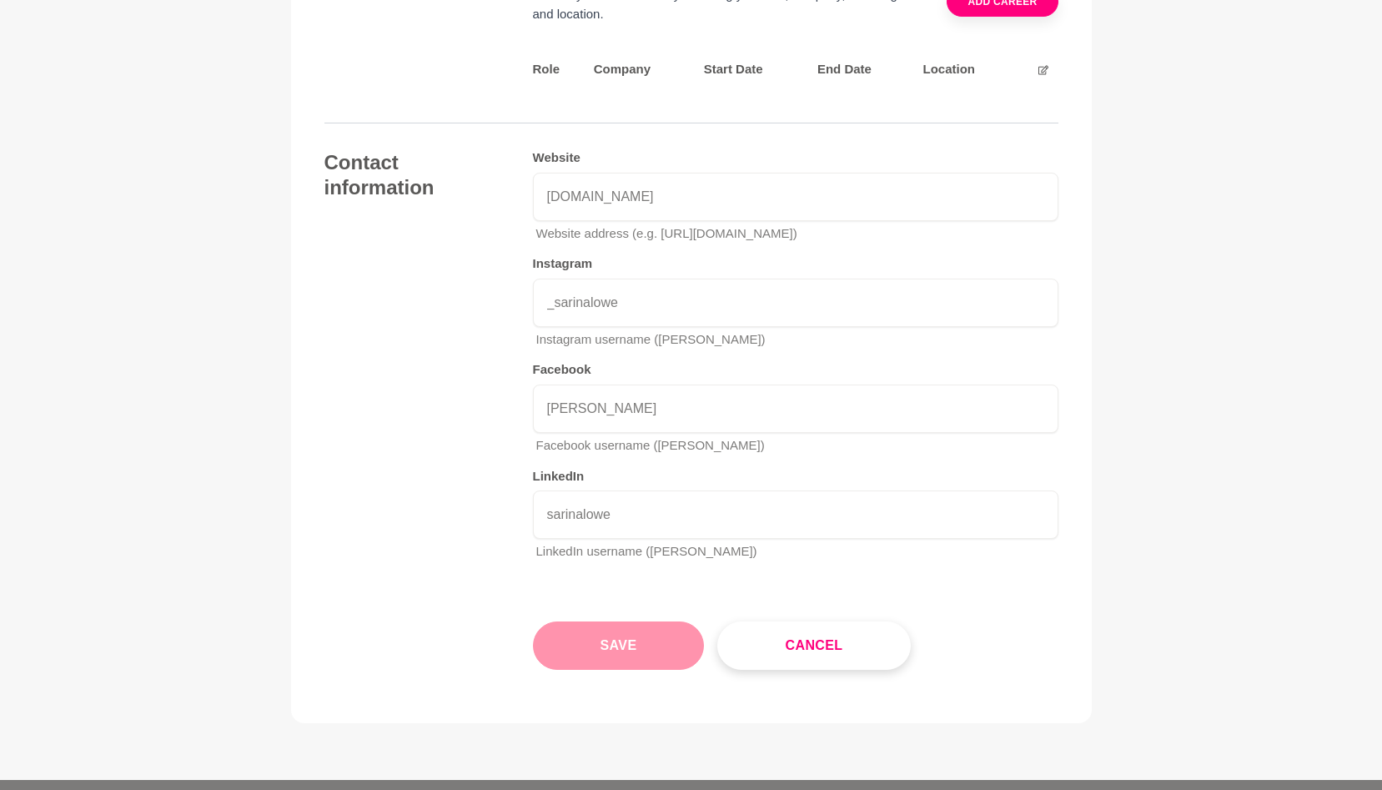
click at [652, 622] on button "Save" at bounding box center [619, 646] width 172 height 48
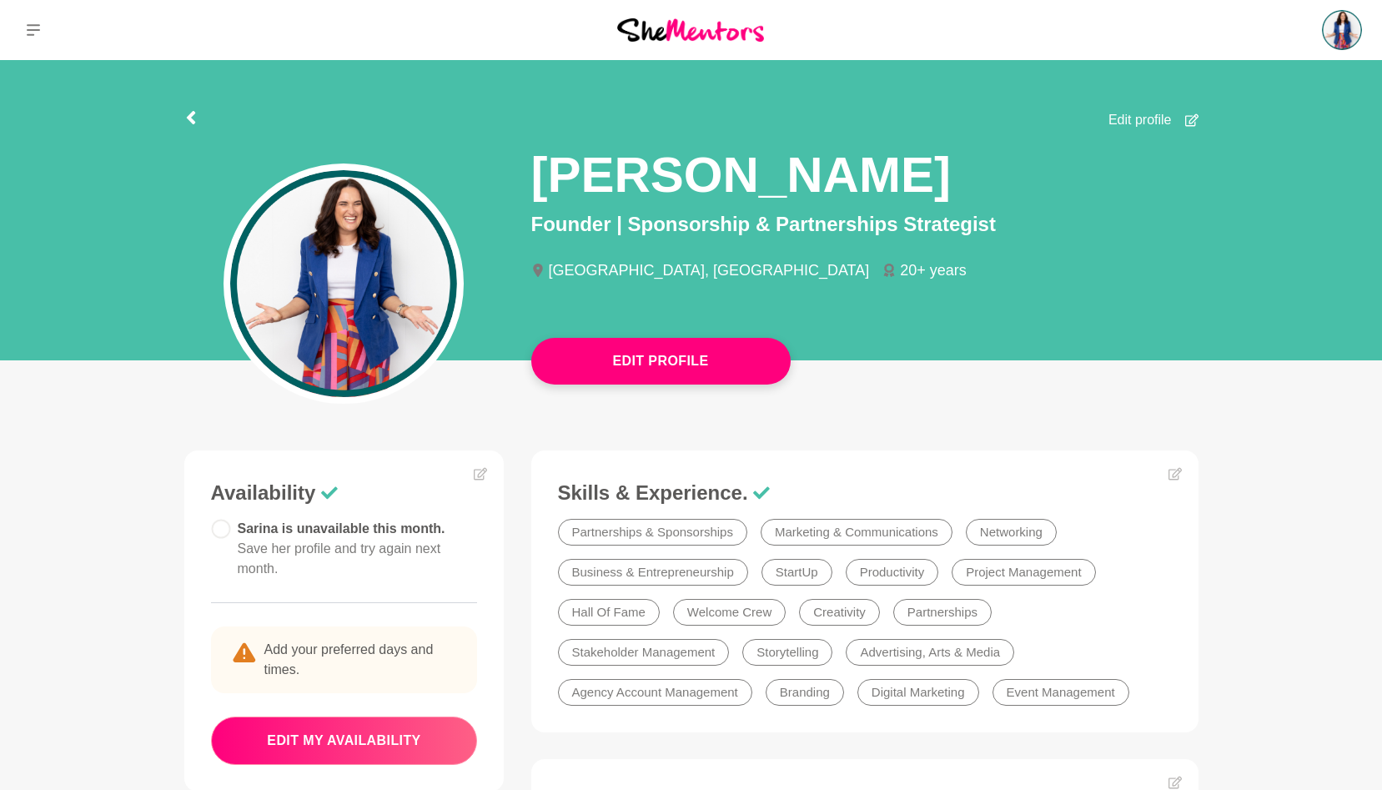
click at [382, 717] on button "edit my availability" at bounding box center [344, 741] width 267 height 48
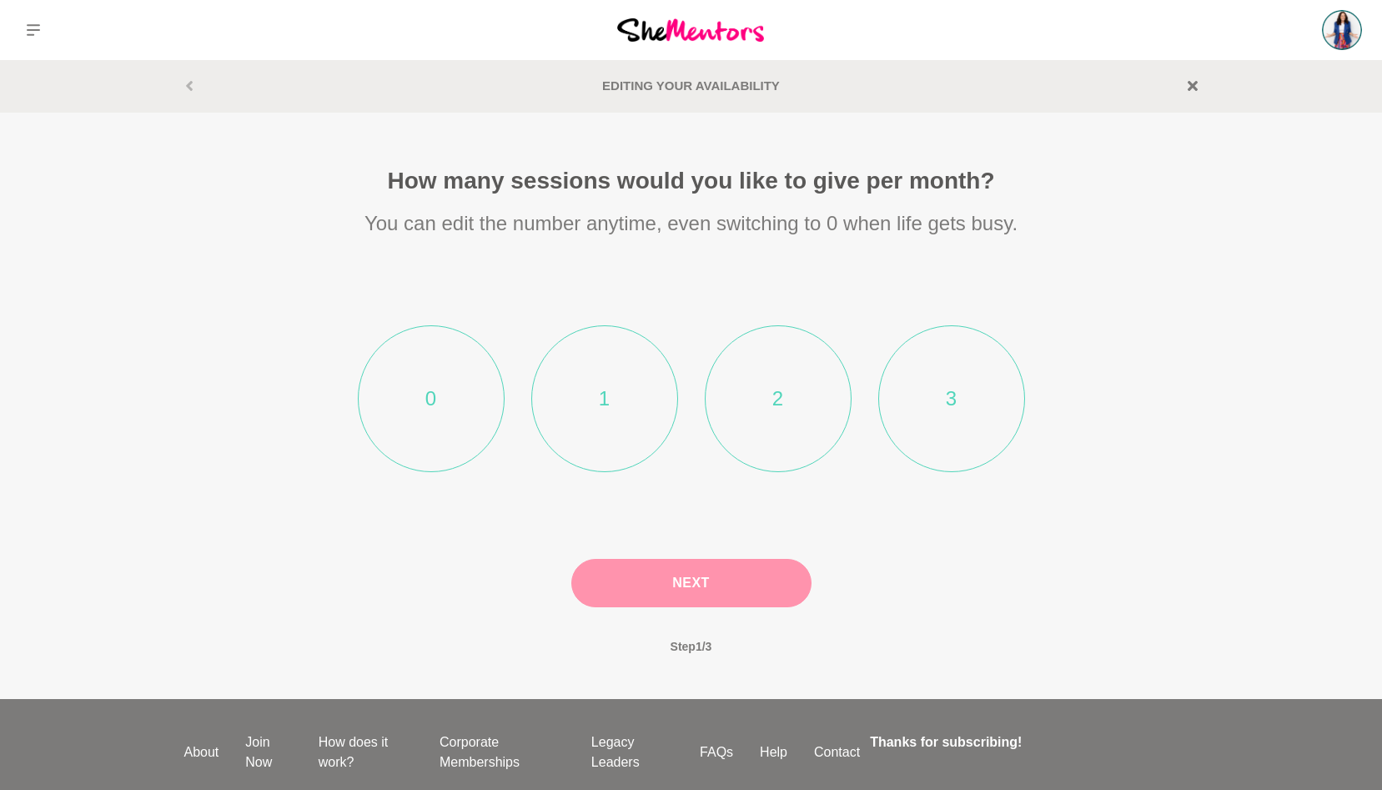
click at [627, 429] on li "1" at bounding box center [604, 398] width 147 height 147
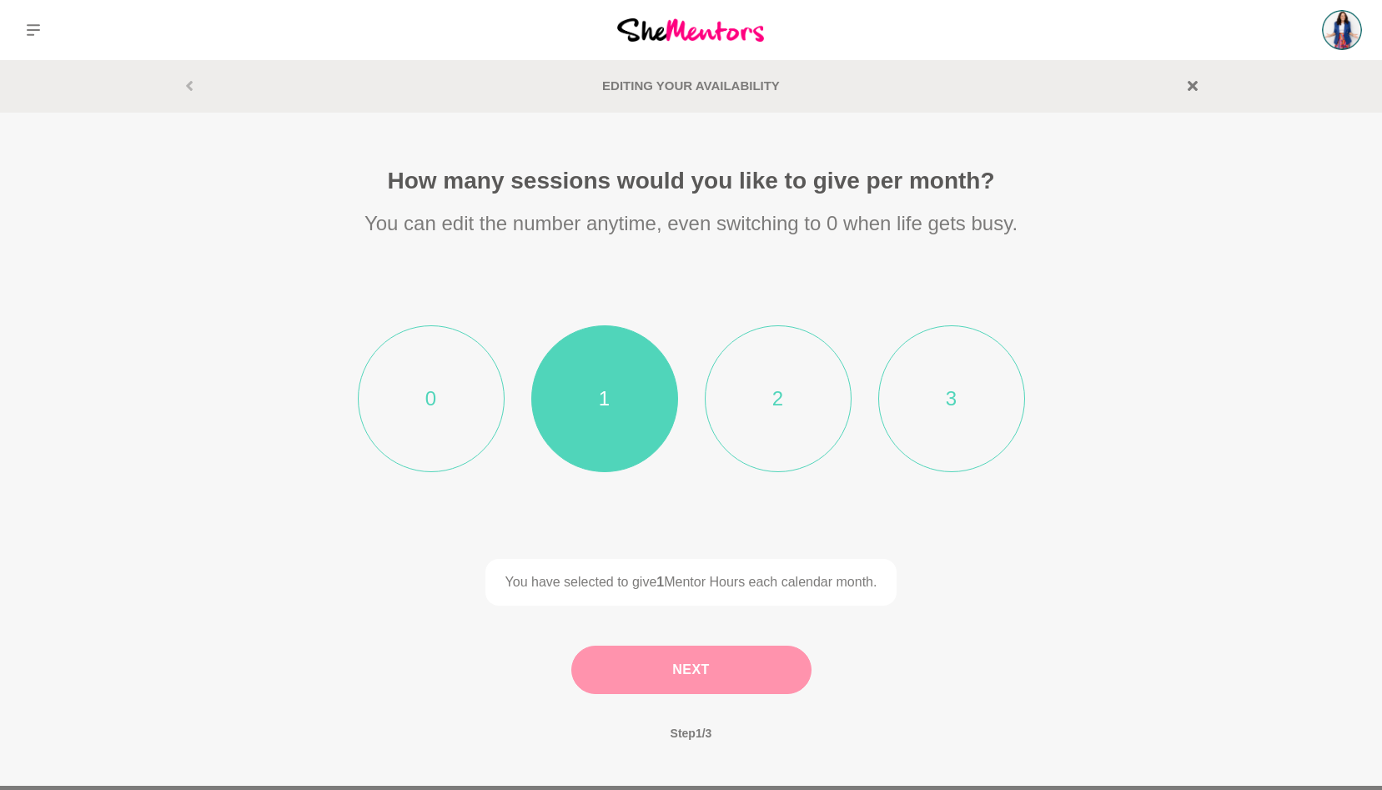
click at [690, 672] on button "Next" at bounding box center [692, 670] width 240 height 48
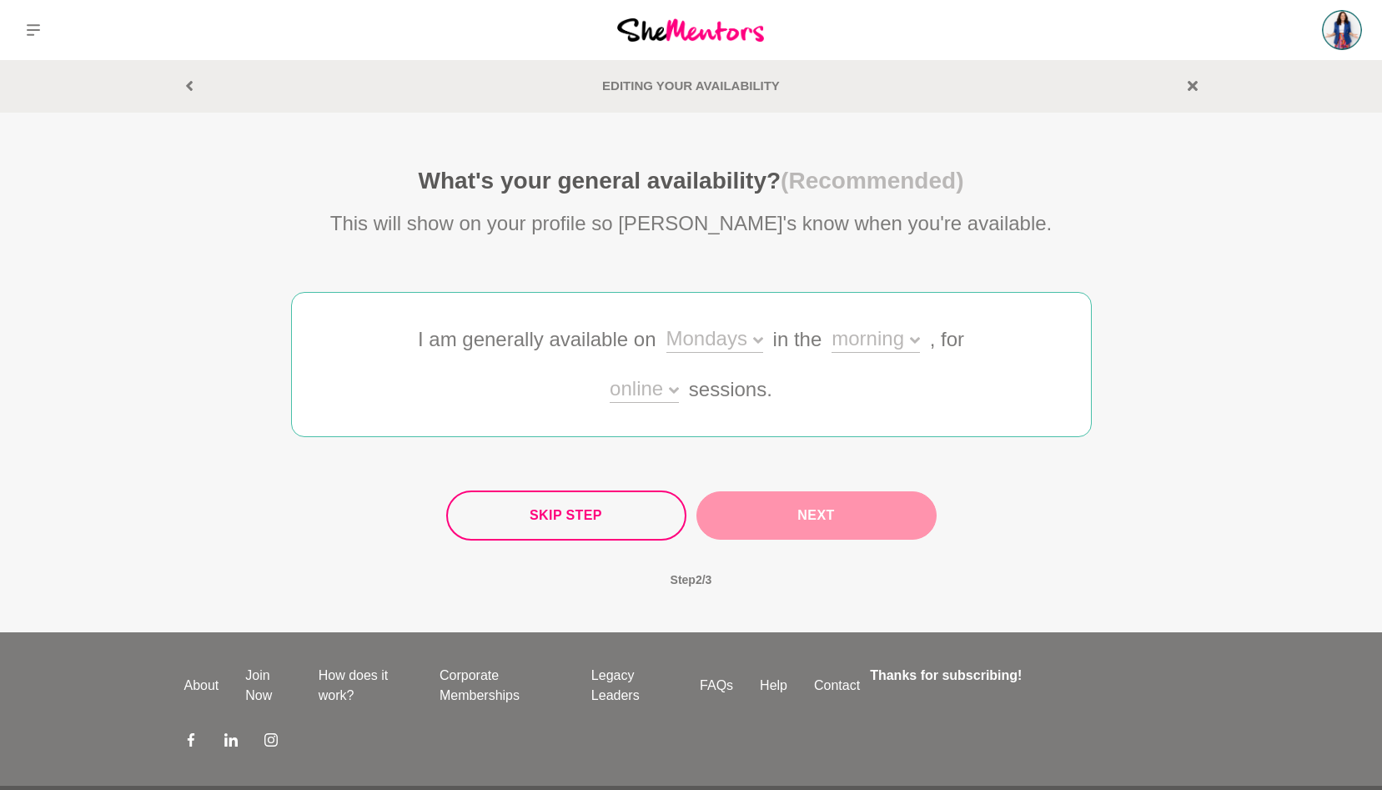
click at [890, 343] on div "morning" at bounding box center [876, 341] width 88 height 24
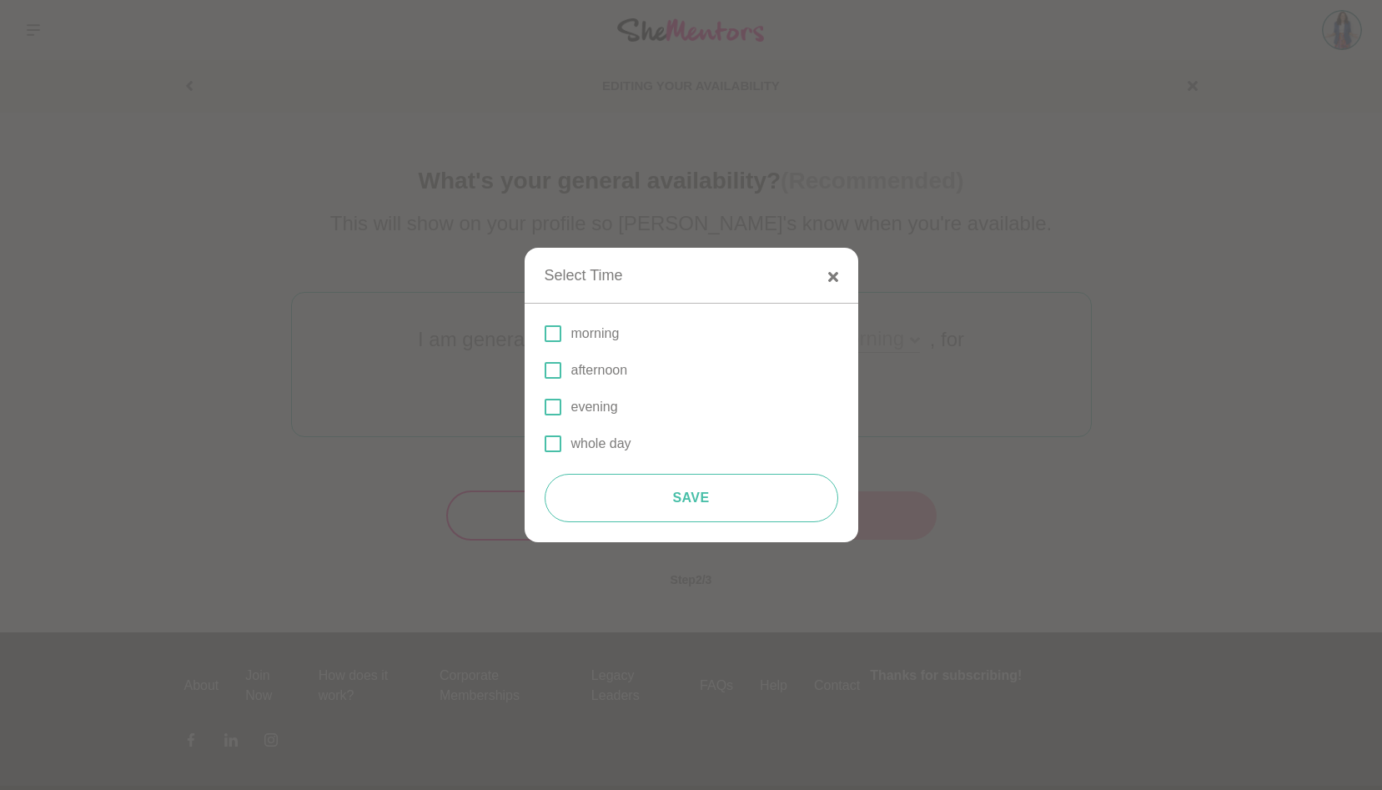
click at [600, 365] on p "afternoon" at bounding box center [600, 370] width 57 height 20
click at [545, 370] on input "afternoon" at bounding box center [545, 370] width 0 height 0
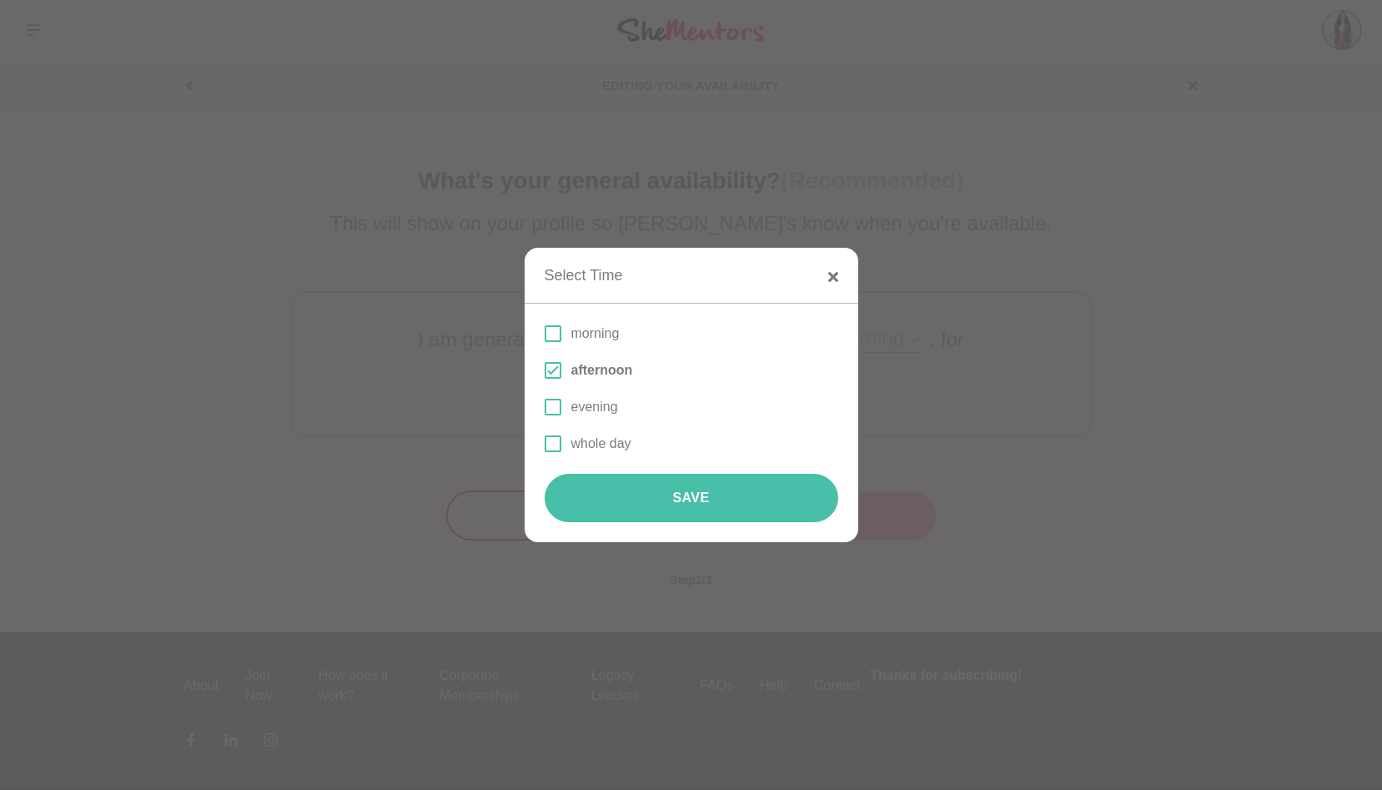
click at [783, 485] on button "Save" at bounding box center [692, 498] width 294 height 48
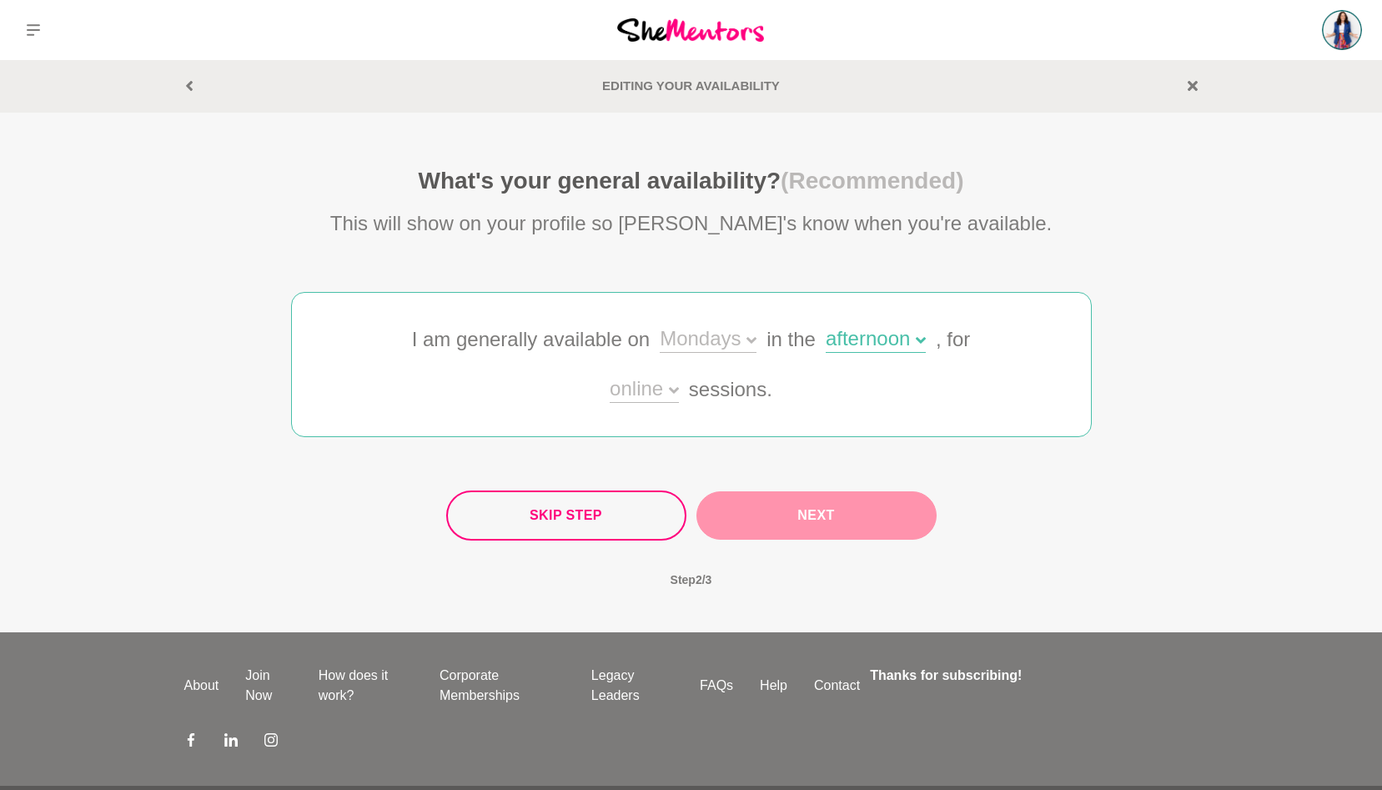
click at [745, 334] on div "Mondays" at bounding box center [708, 341] width 97 height 24
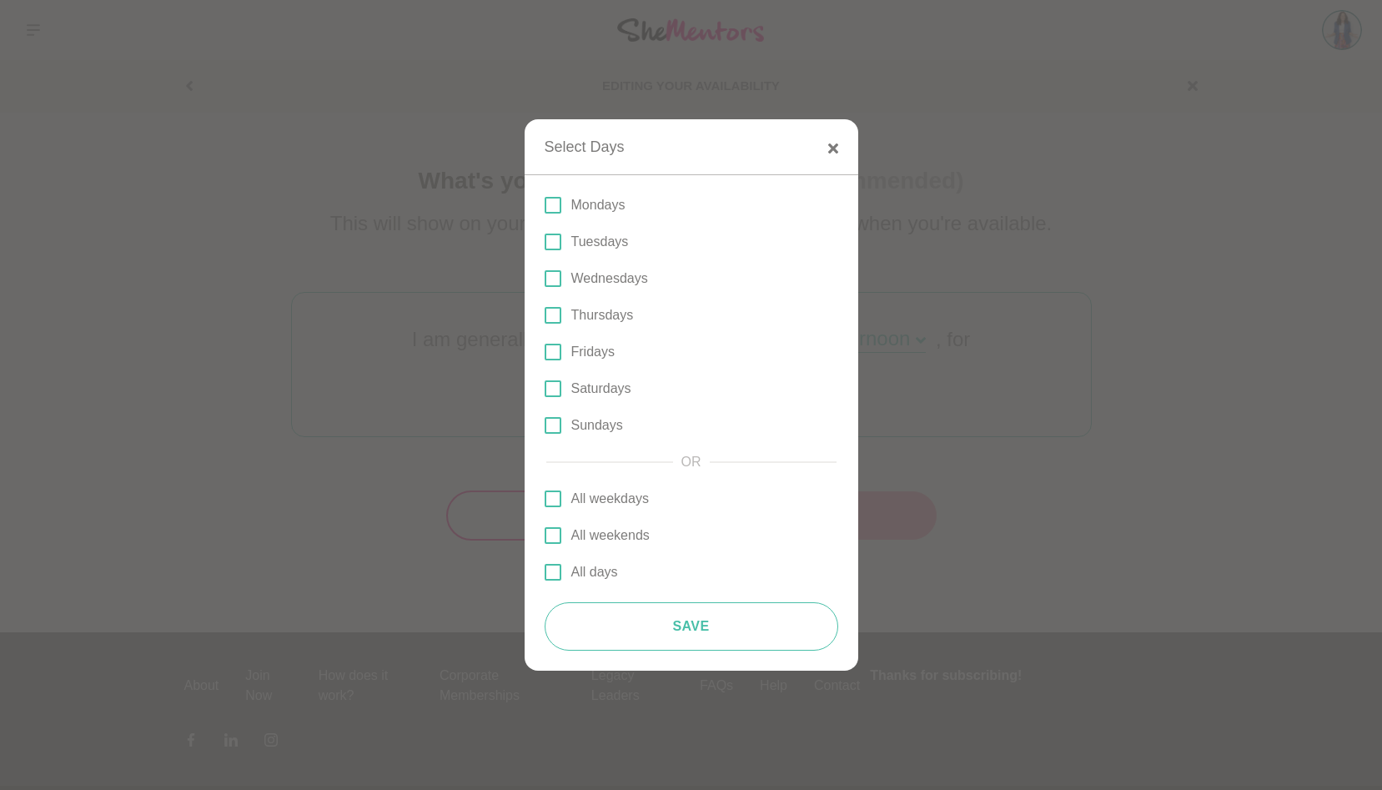
click at [558, 204] on span at bounding box center [553, 205] width 17 height 17
click at [545, 205] on input "Mondays" at bounding box center [545, 205] width 0 height 0
click at [553, 280] on span at bounding box center [553, 278] width 17 height 17
click at [545, 279] on input "Wednesdays" at bounding box center [545, 279] width 0 height 0
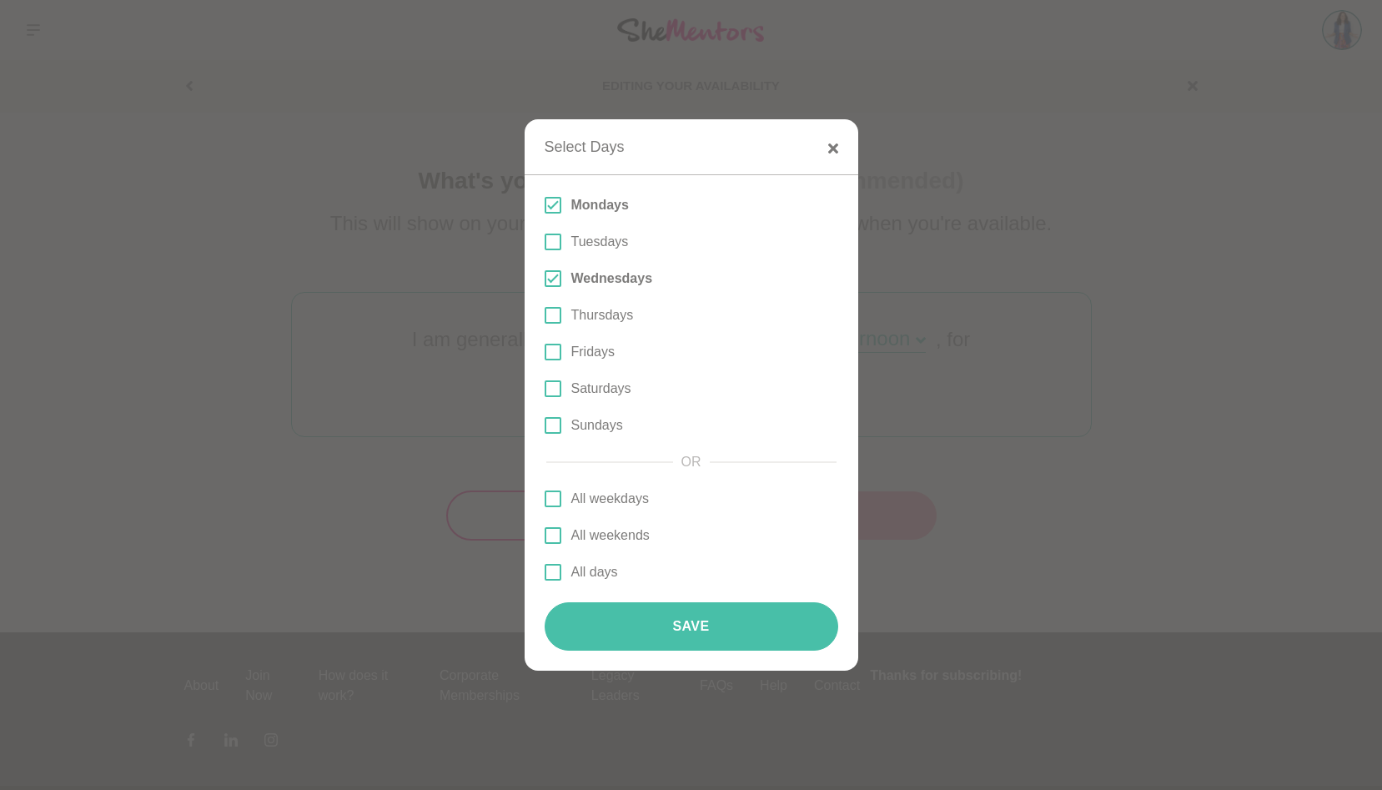
click at [675, 628] on button "Save" at bounding box center [692, 626] width 294 height 48
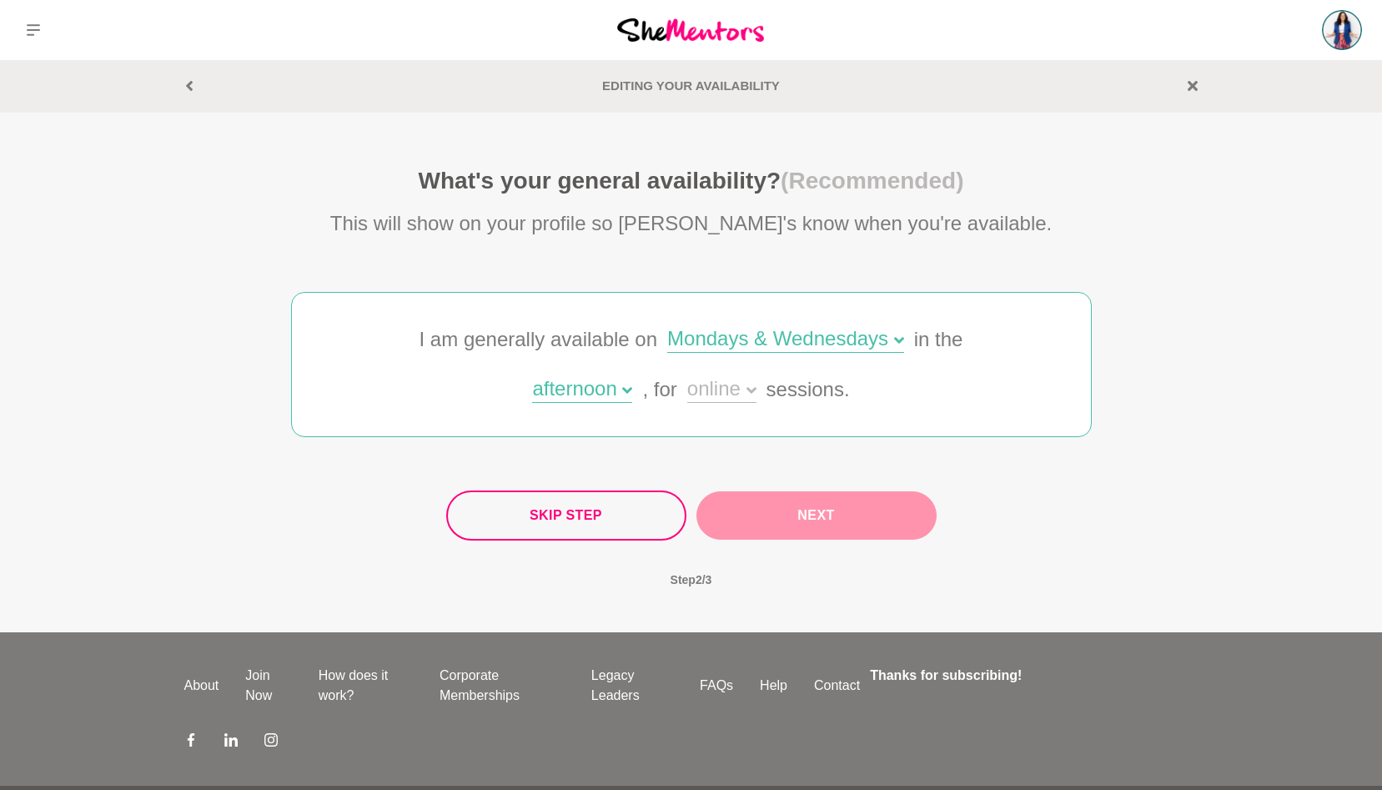
click at [632, 385] on icon at bounding box center [627, 390] width 10 height 10
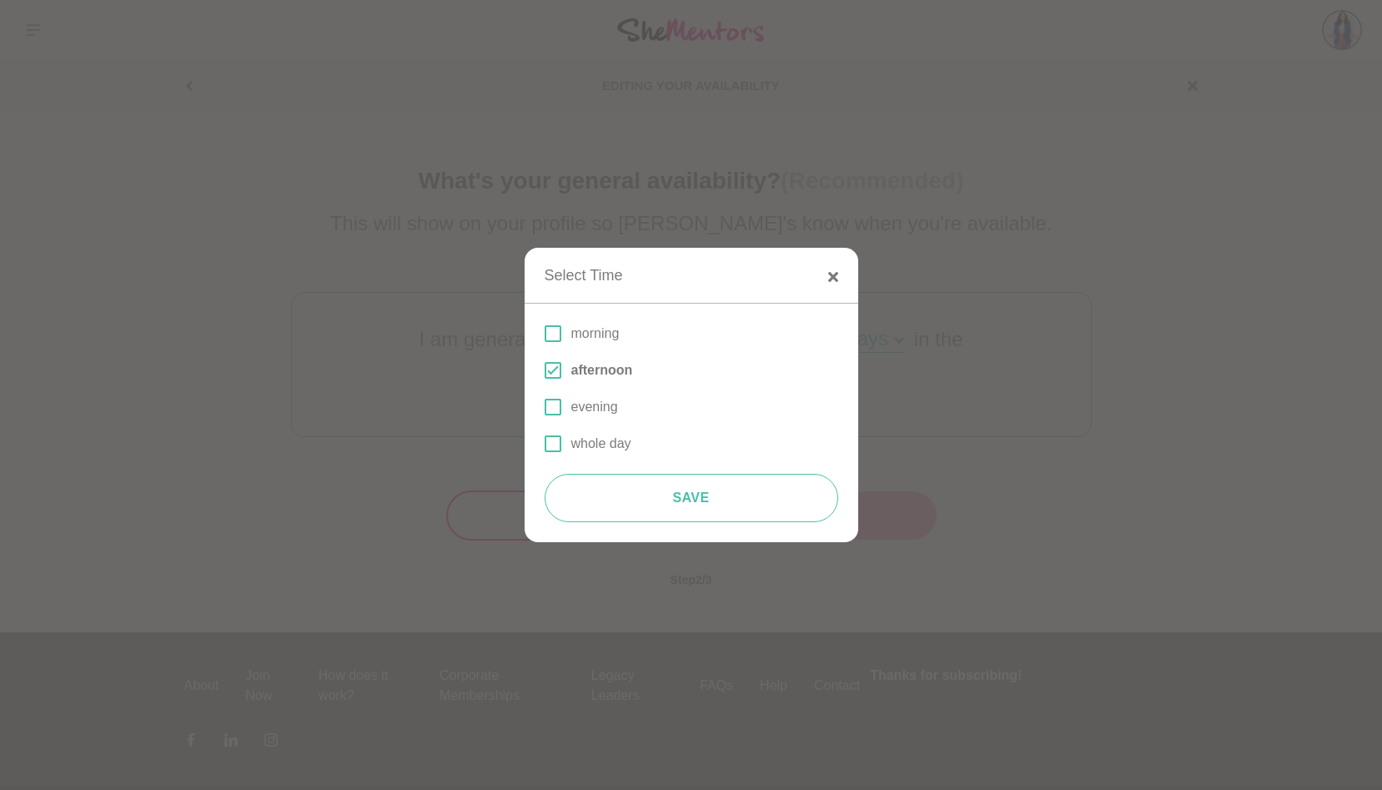
click at [597, 330] on p "morning" at bounding box center [596, 334] width 48 height 20
click at [545, 334] on input "morning" at bounding box center [545, 334] width 0 height 0
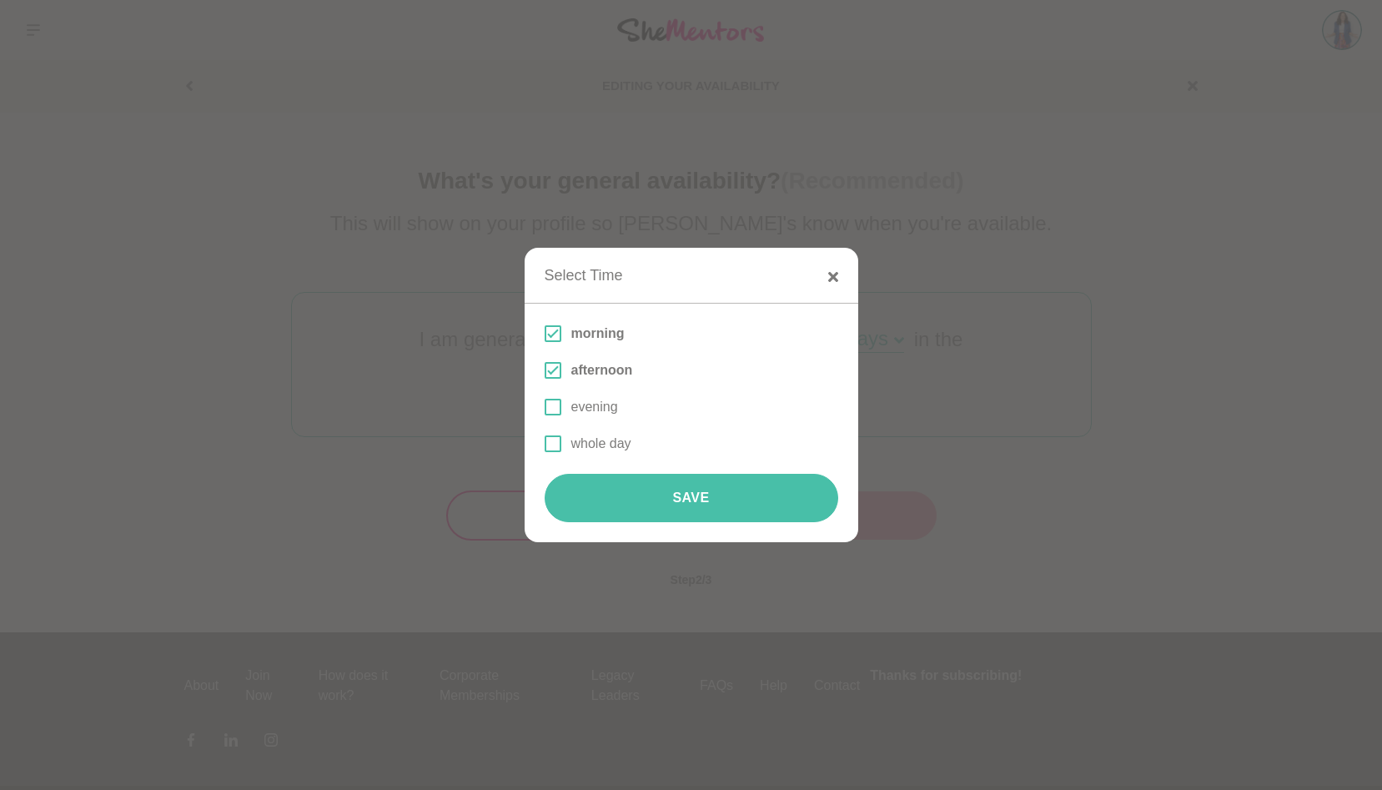
click at [641, 498] on button "Save" at bounding box center [692, 498] width 294 height 48
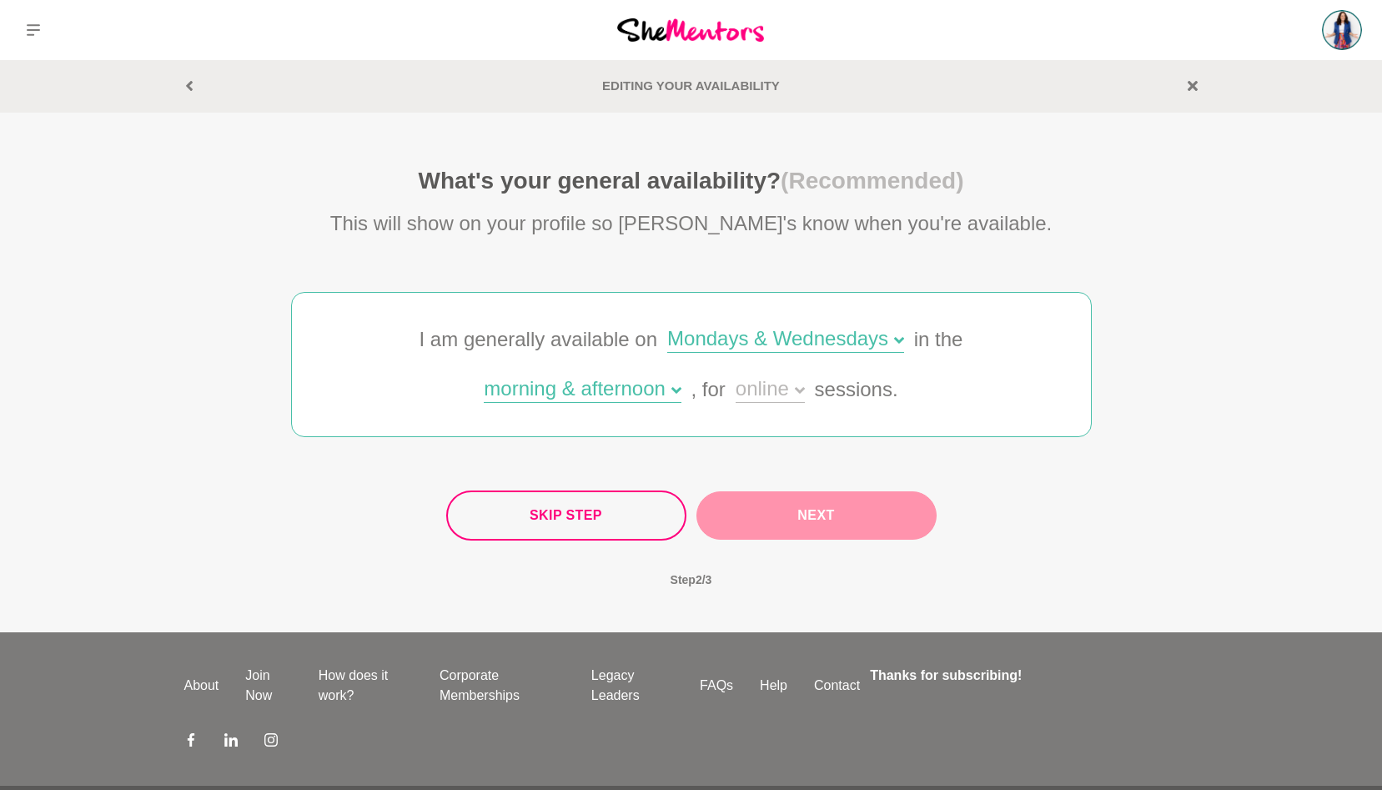
click at [763, 395] on div "online" at bounding box center [770, 391] width 69 height 24
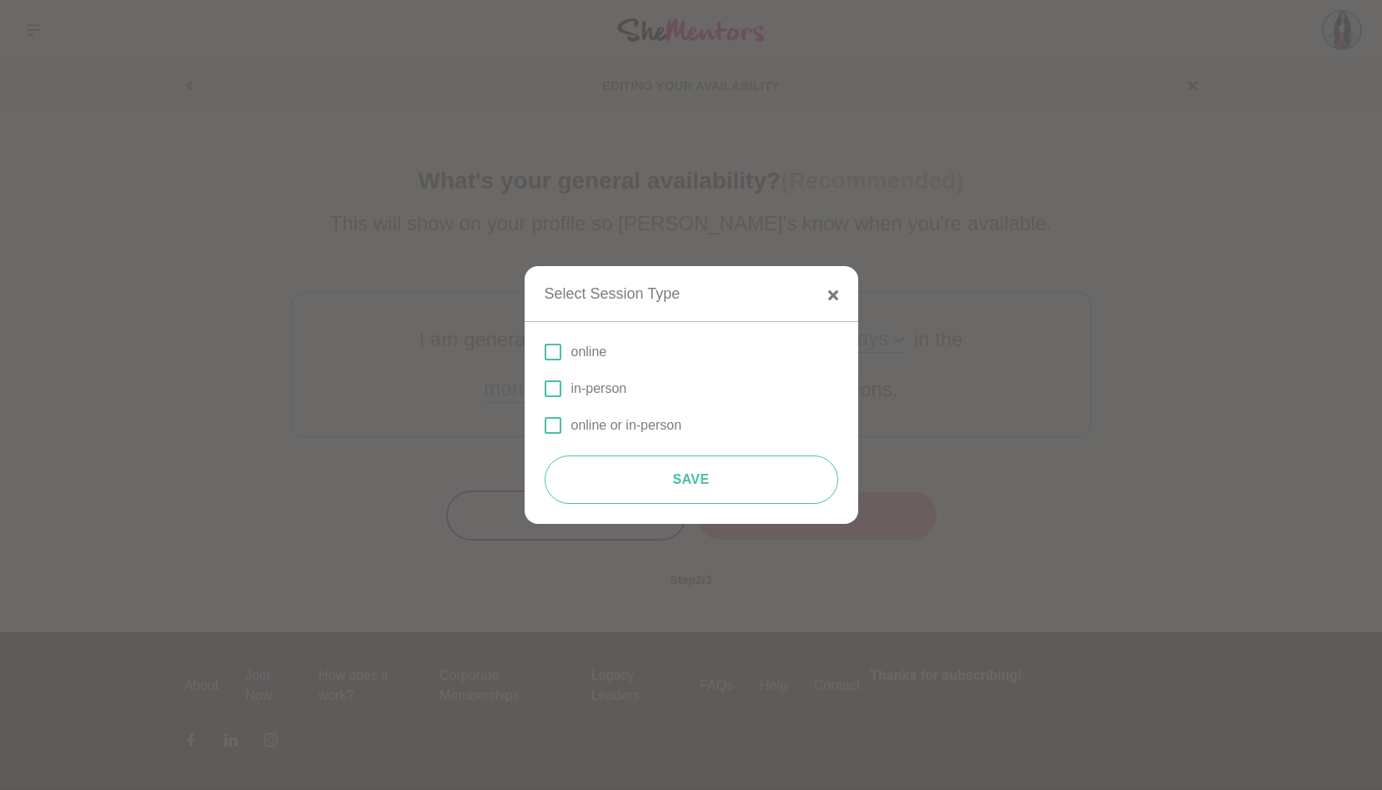
click at [586, 346] on p "online" at bounding box center [590, 352] width 36 height 20
click at [545, 352] on input "online" at bounding box center [545, 352] width 0 height 0
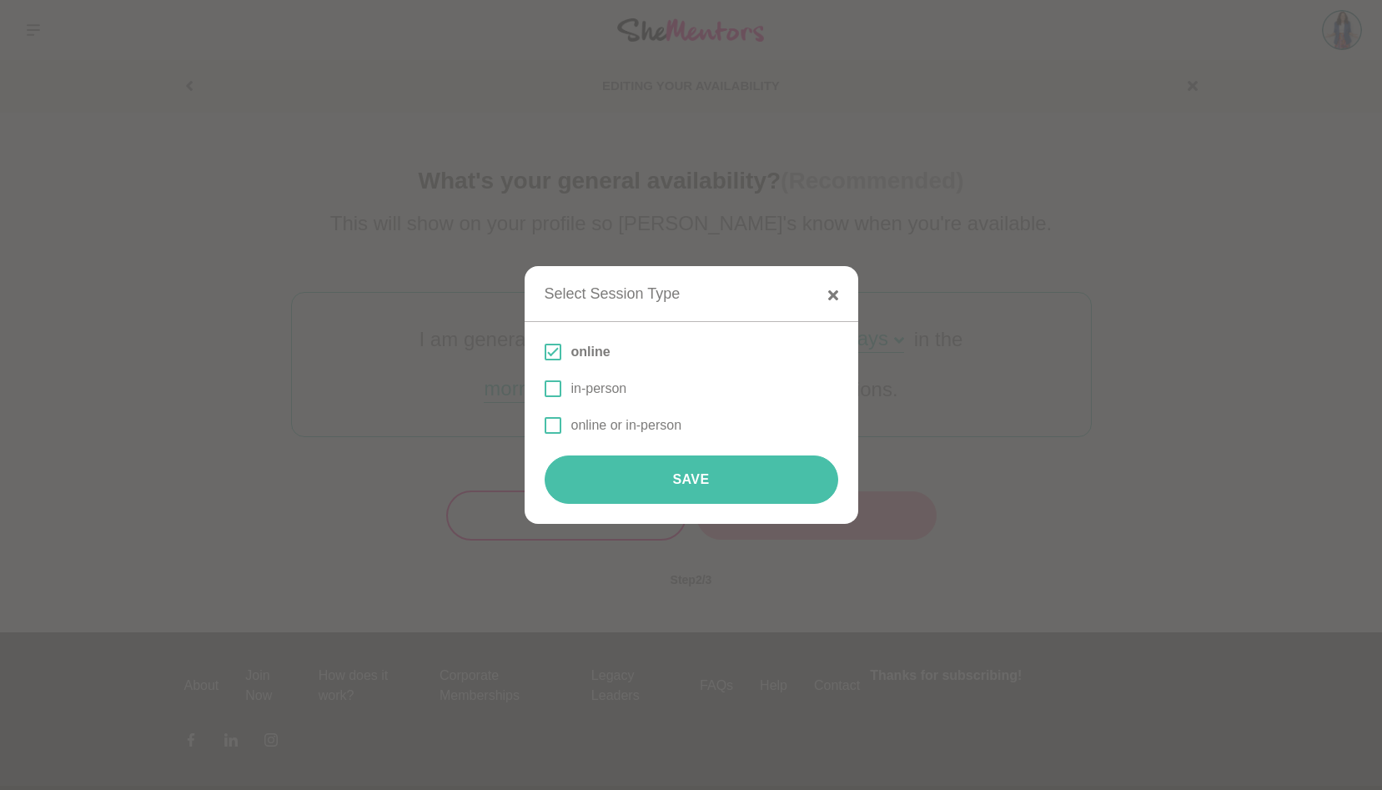
click at [790, 467] on button "Save" at bounding box center [692, 480] width 294 height 48
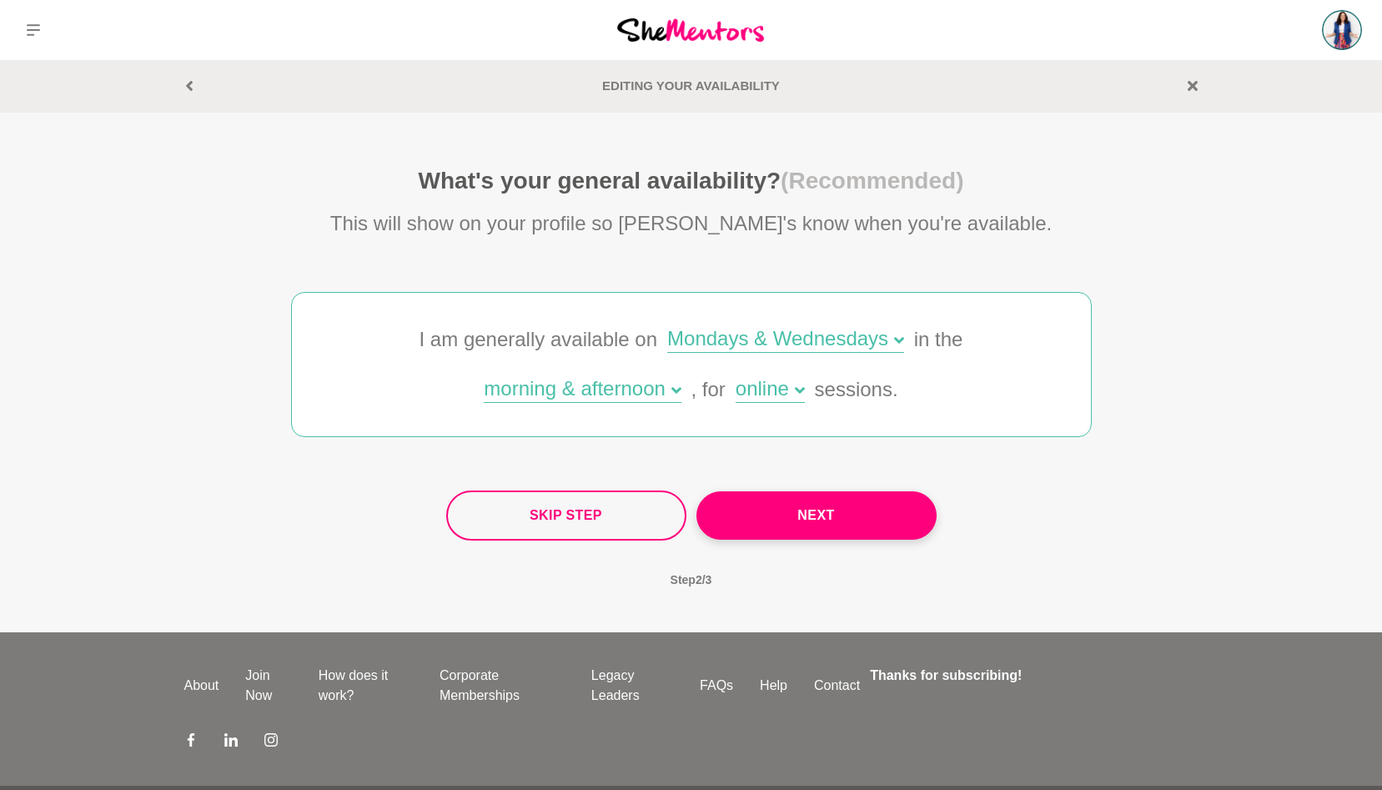
click at [675, 392] on icon at bounding box center [677, 390] width 10 height 10
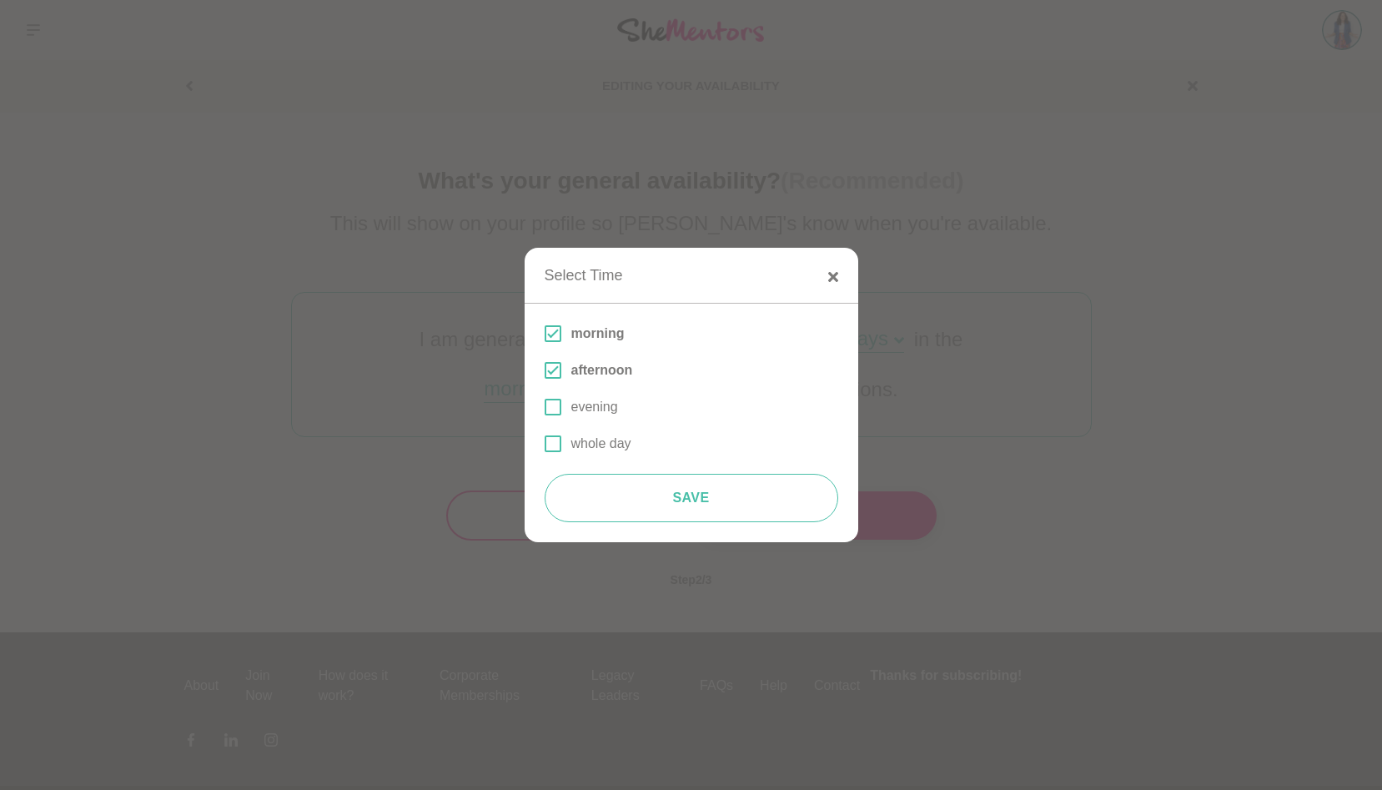
click at [588, 336] on p "morning" at bounding box center [598, 334] width 53 height 20
click at [545, 334] on input "morning" at bounding box center [545, 334] width 0 height 0
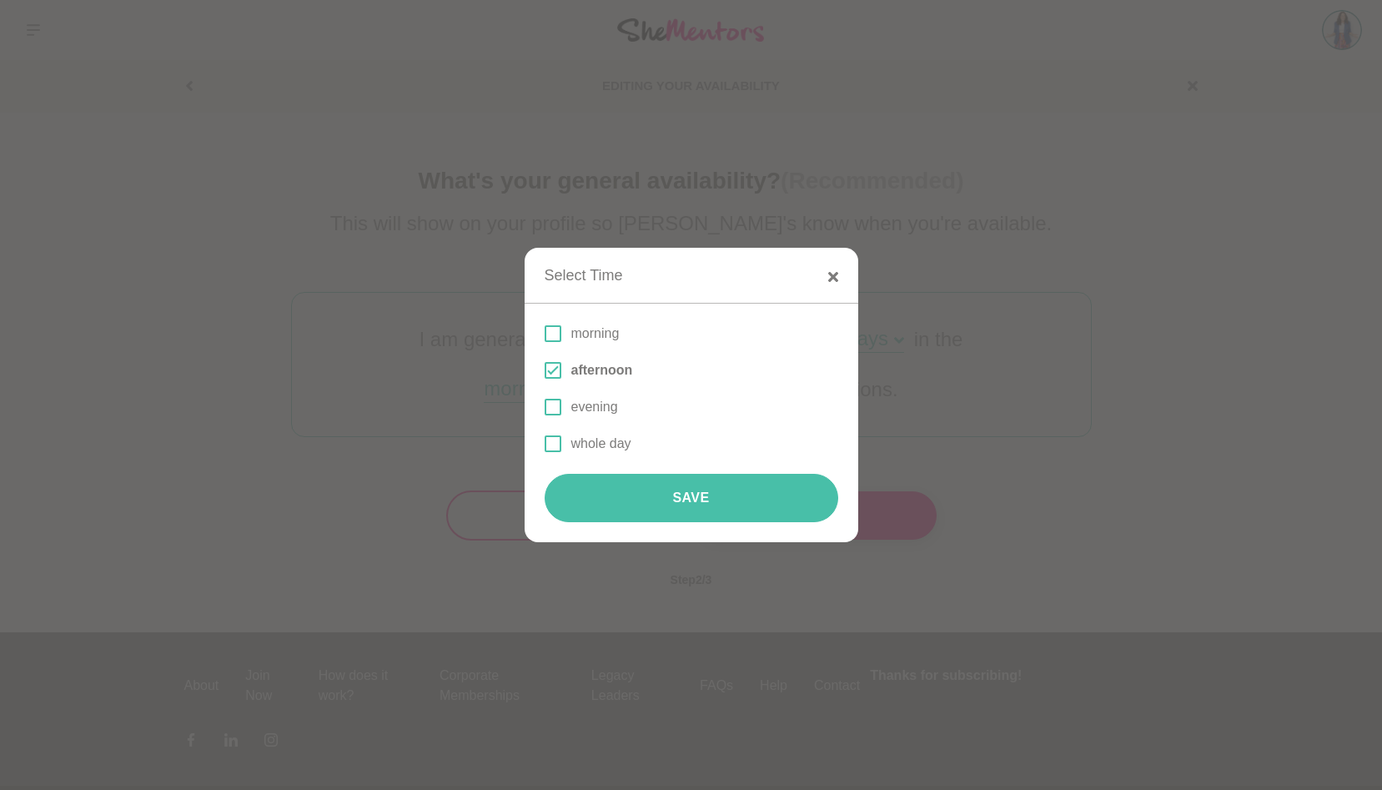
click at [686, 489] on button "Save" at bounding box center [692, 498] width 294 height 48
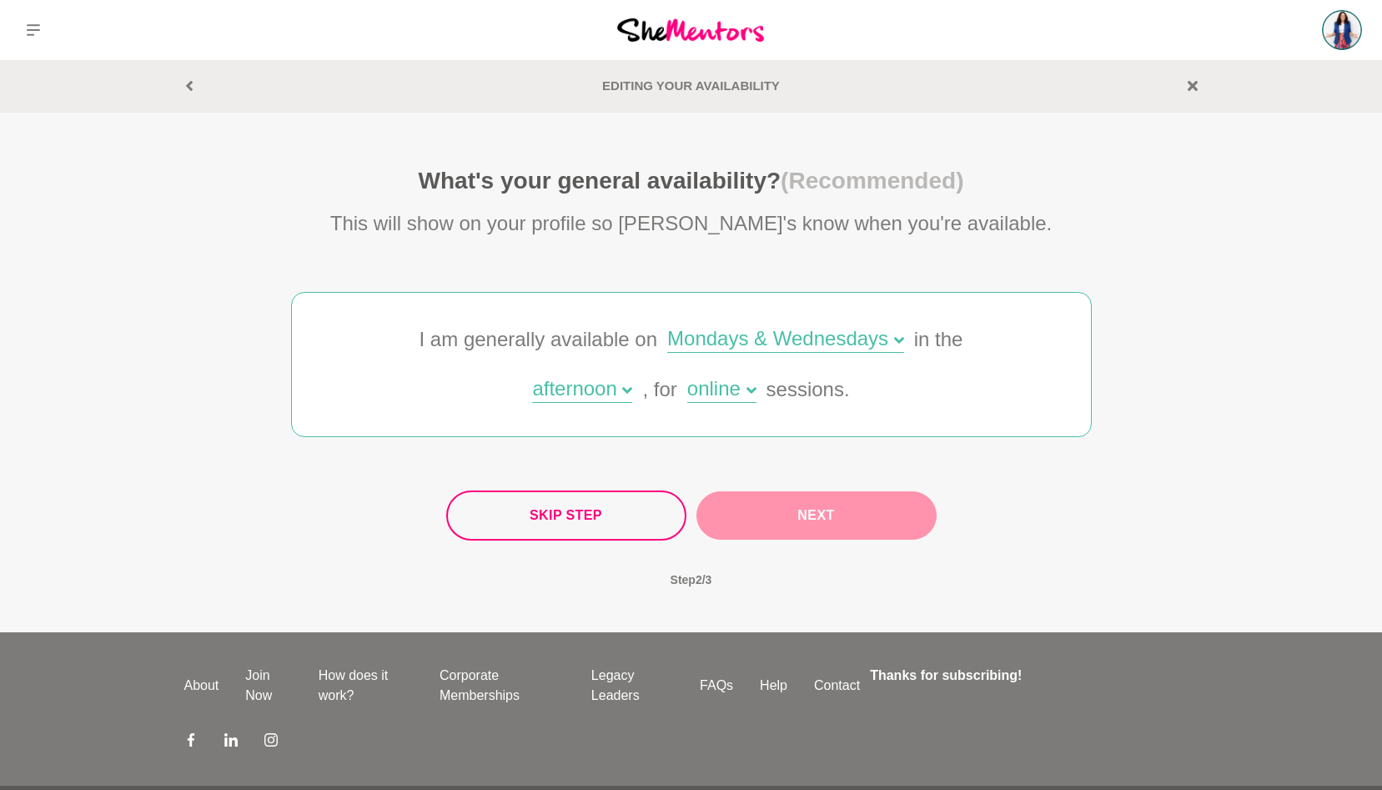
click at [803, 506] on button "Next" at bounding box center [817, 515] width 240 height 48
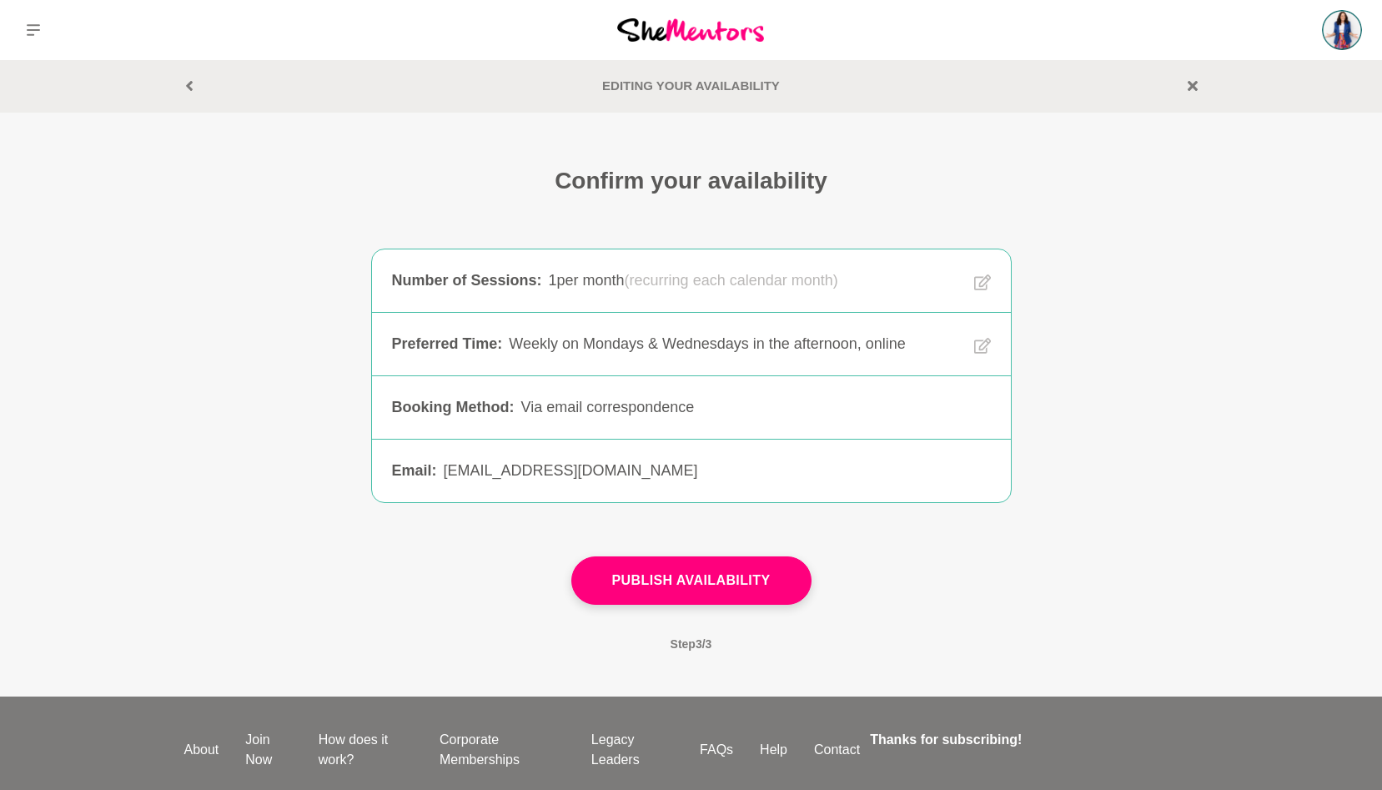
click at [695, 466] on div "[EMAIL_ADDRESS][DOMAIN_NAME]" at bounding box center [717, 471] width 547 height 23
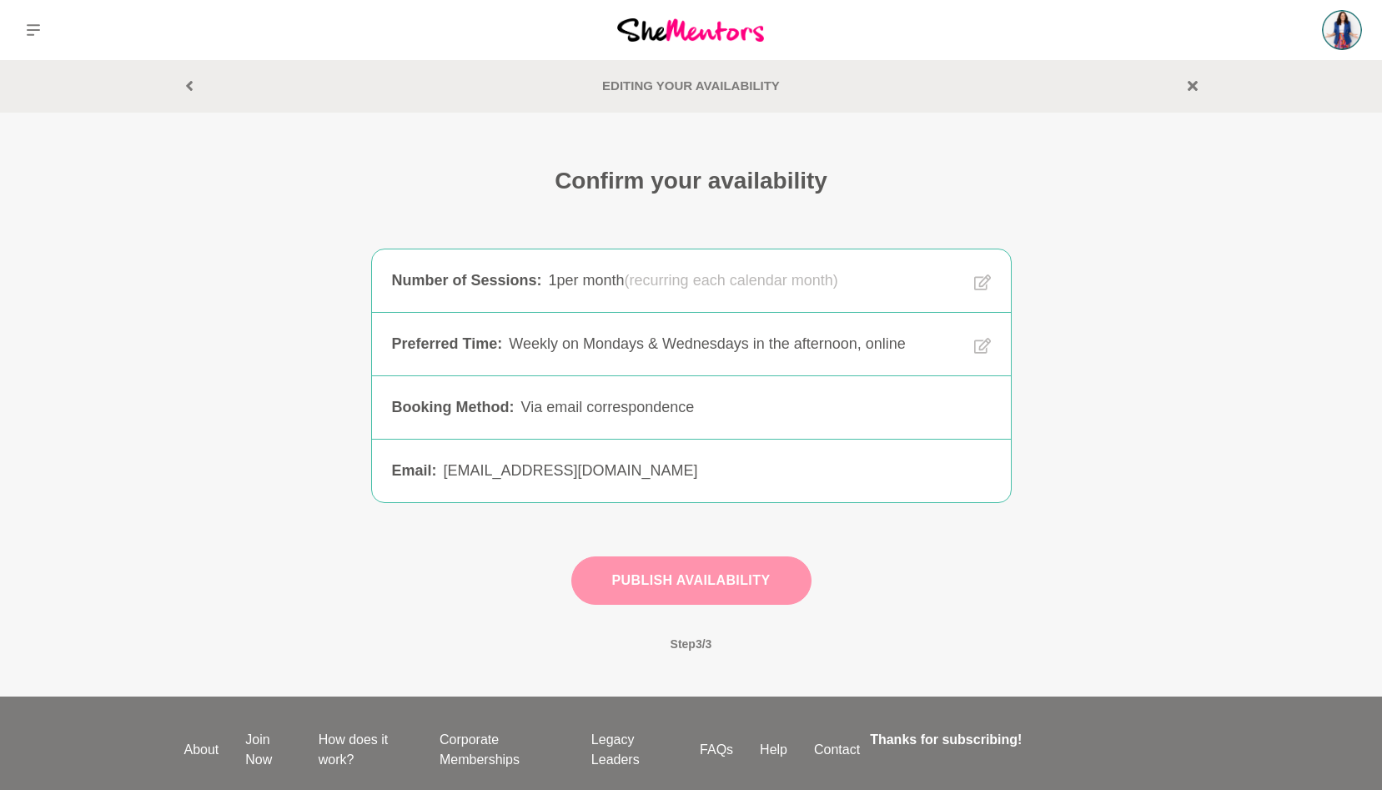
click at [702, 592] on button "Publish Availability" at bounding box center [692, 581] width 240 height 48
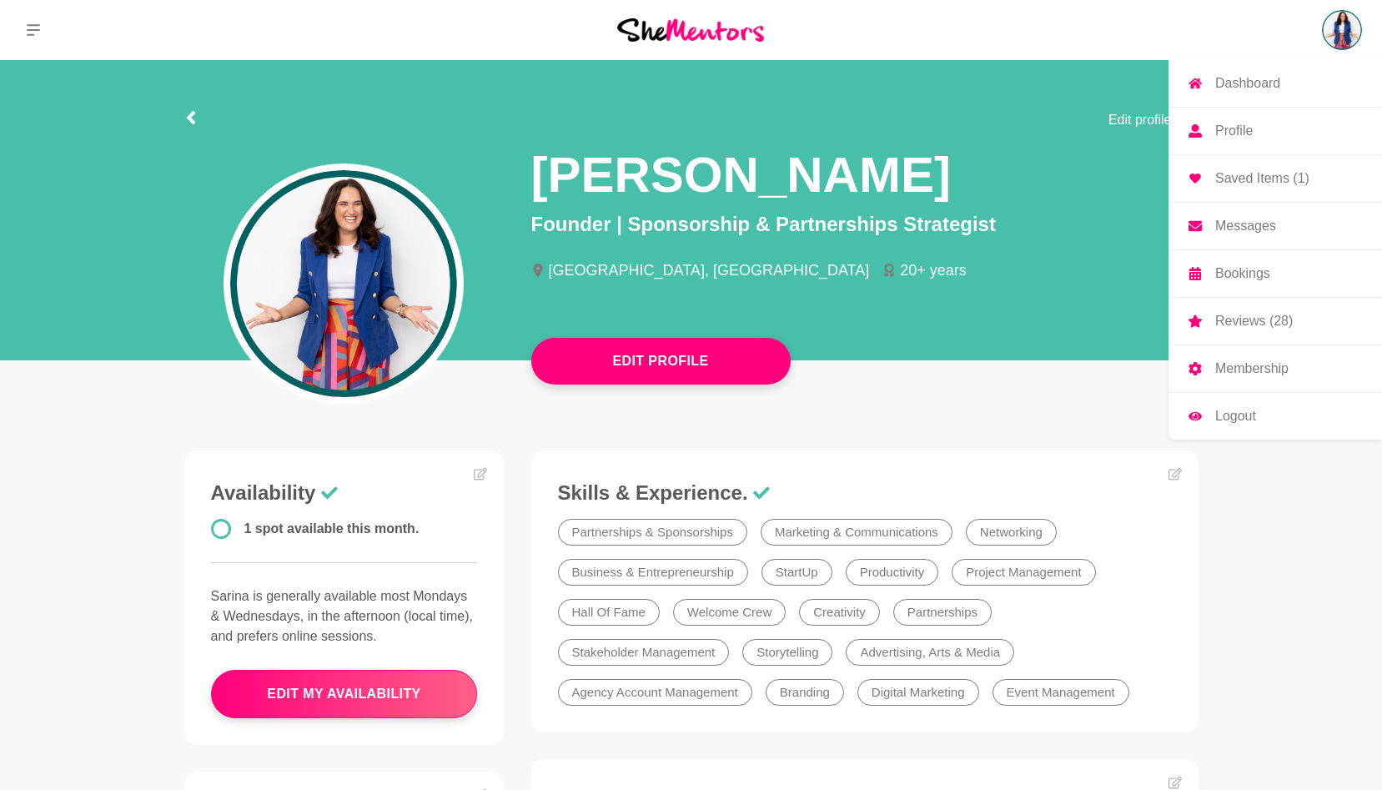
click at [1342, 44] on img at bounding box center [1342, 30] width 40 height 40
click at [1246, 132] on p "Profile" at bounding box center [1235, 130] width 38 height 13
click at [1253, 365] on p "Membership" at bounding box center [1252, 368] width 73 height 13
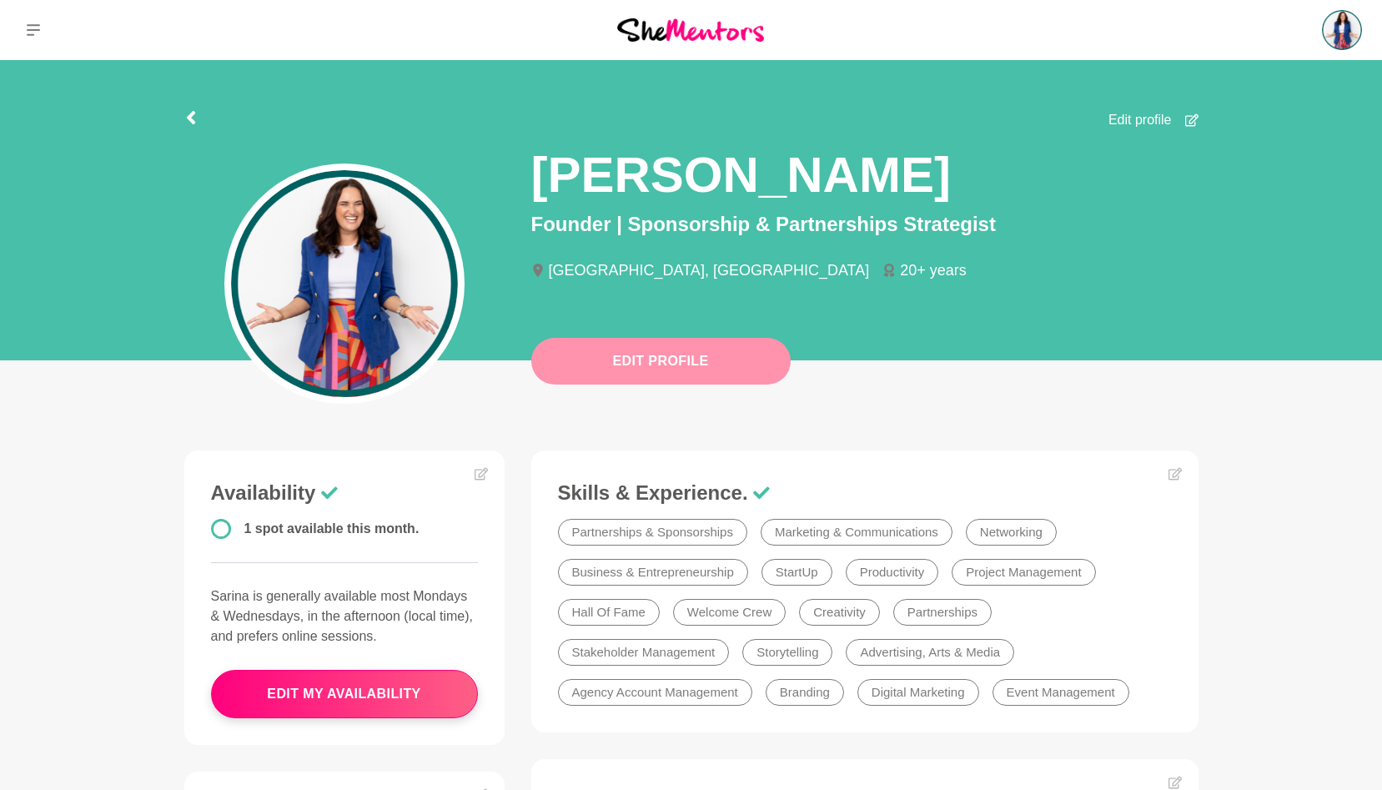
click at [735, 354] on button "Edit Profile" at bounding box center [660, 361] width 259 height 47
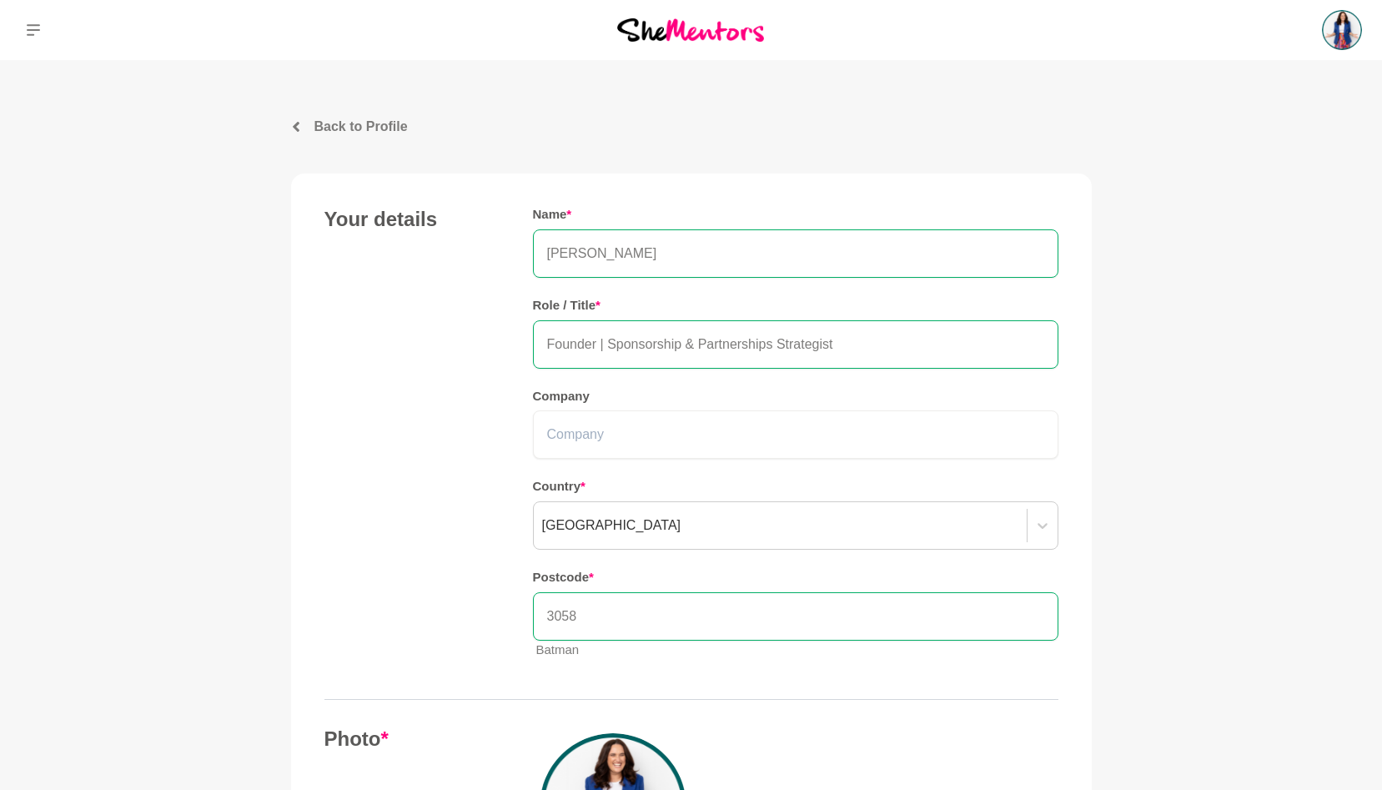
click at [388, 131] on p "Back to Profile" at bounding box center [361, 127] width 93 height 20
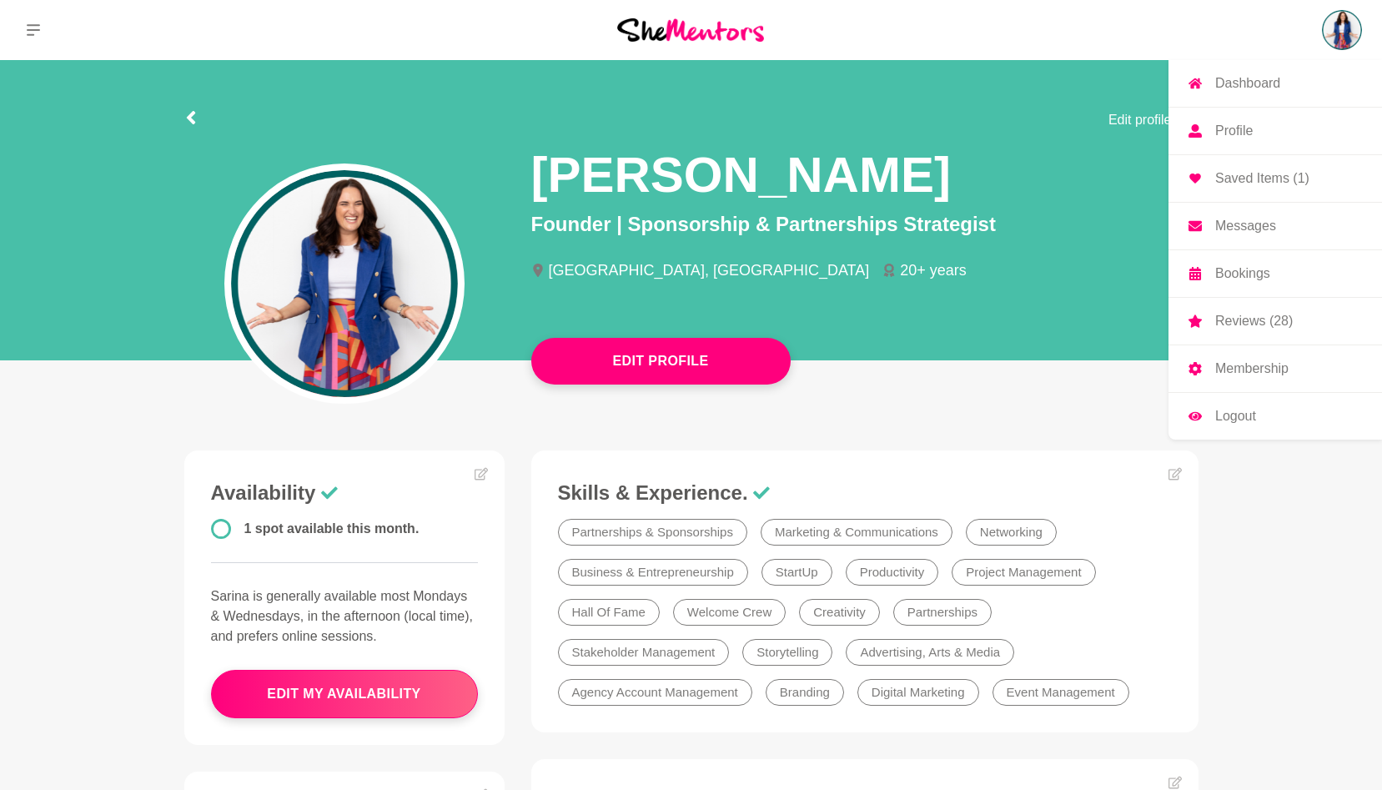
click at [1337, 35] on img at bounding box center [1342, 30] width 40 height 40
click at [1246, 321] on p "Reviews (28)" at bounding box center [1255, 321] width 78 height 13
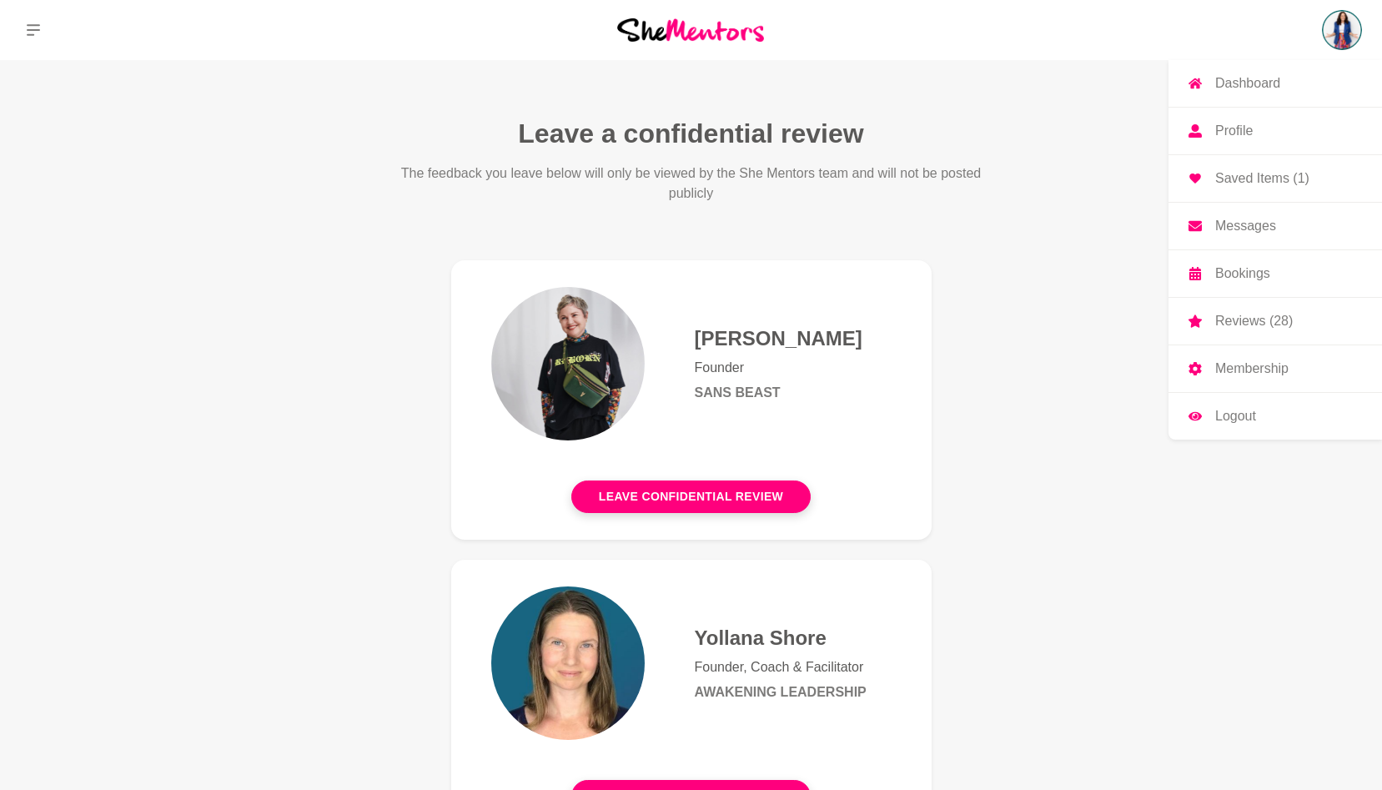
click at [1243, 130] on p "Profile" at bounding box center [1235, 130] width 38 height 13
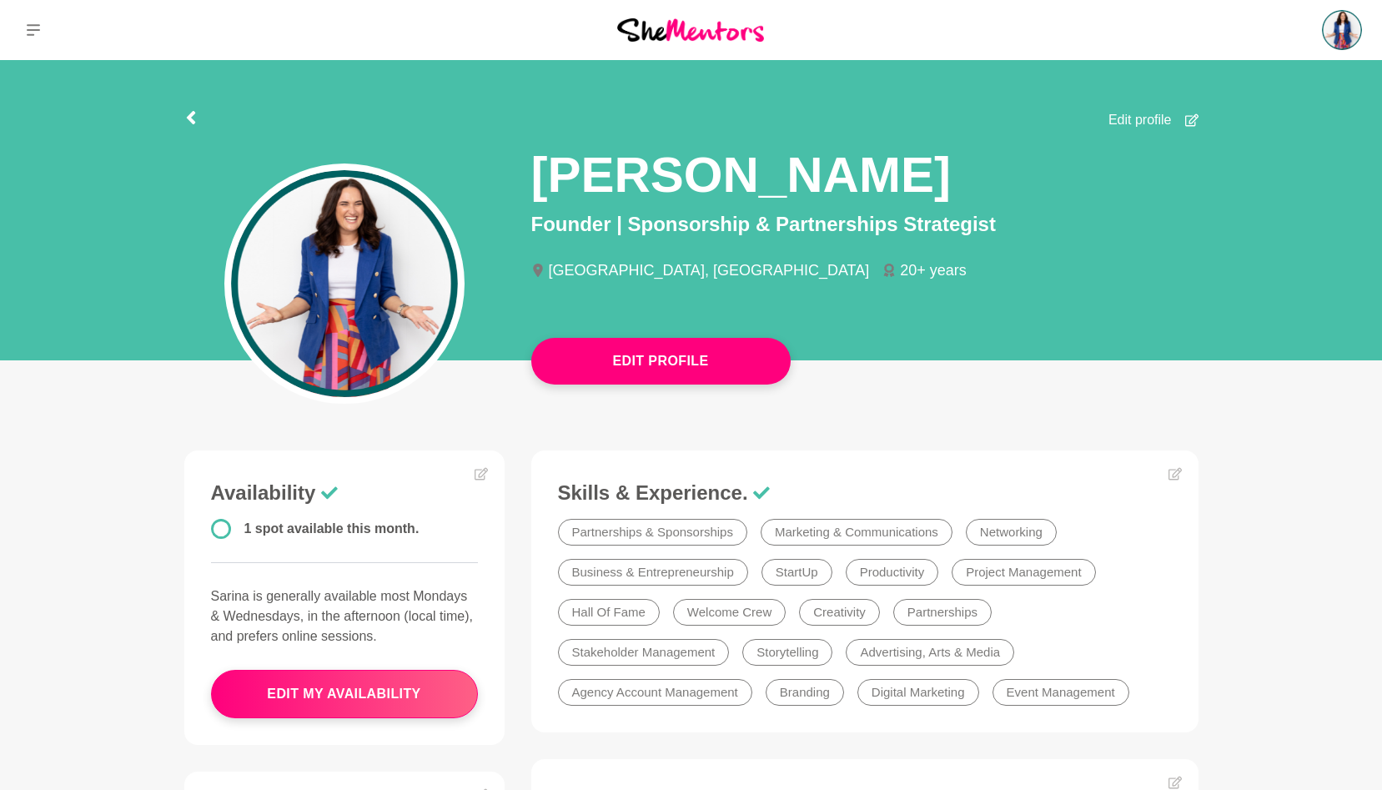
click at [1077, 370] on div "Sarina Lowe Founder | Sponsorship & Partnerships Strategist Melbourne, Australi…" at bounding box center [691, 250] width 1041 height 240
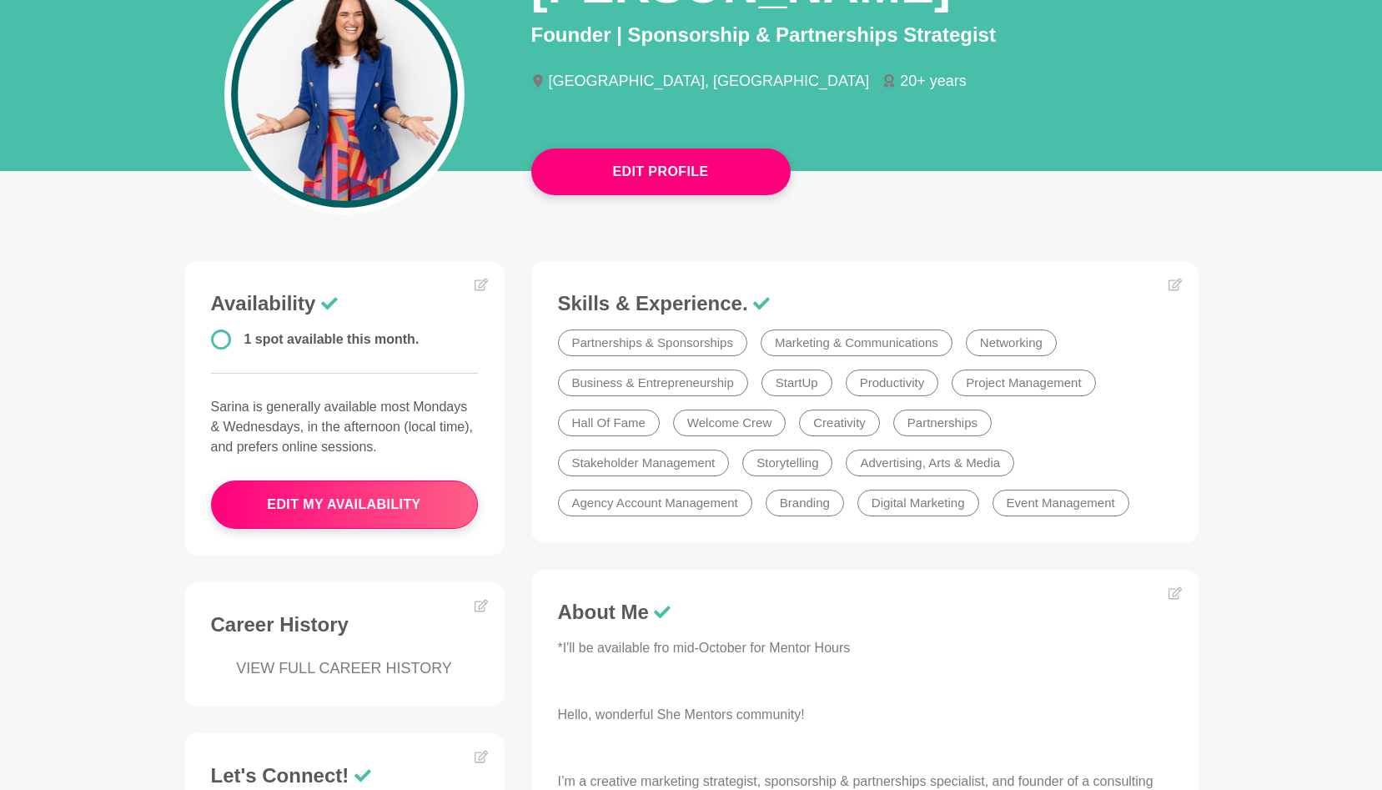
scroll to position [95, 0]
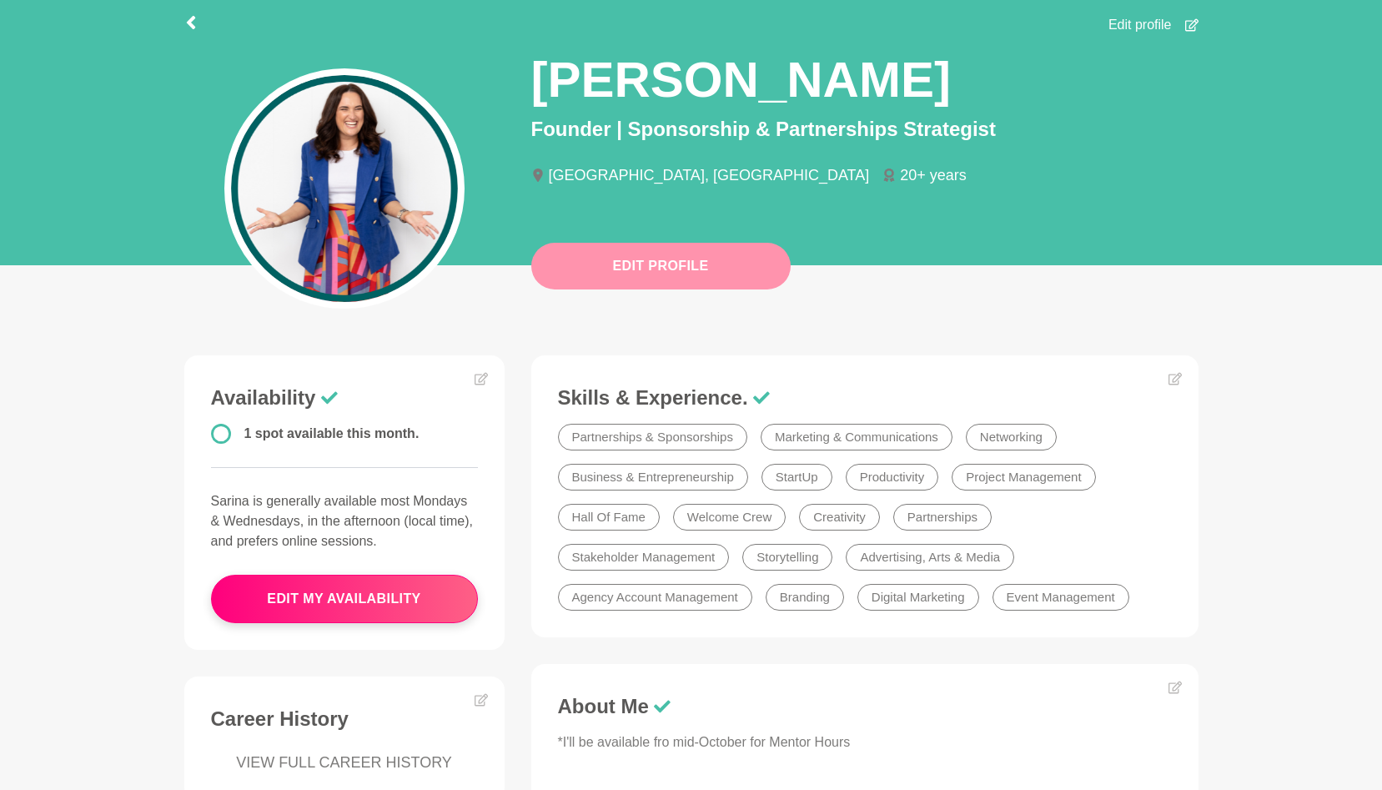
click at [726, 274] on button "Edit Profile" at bounding box center [660, 266] width 259 height 47
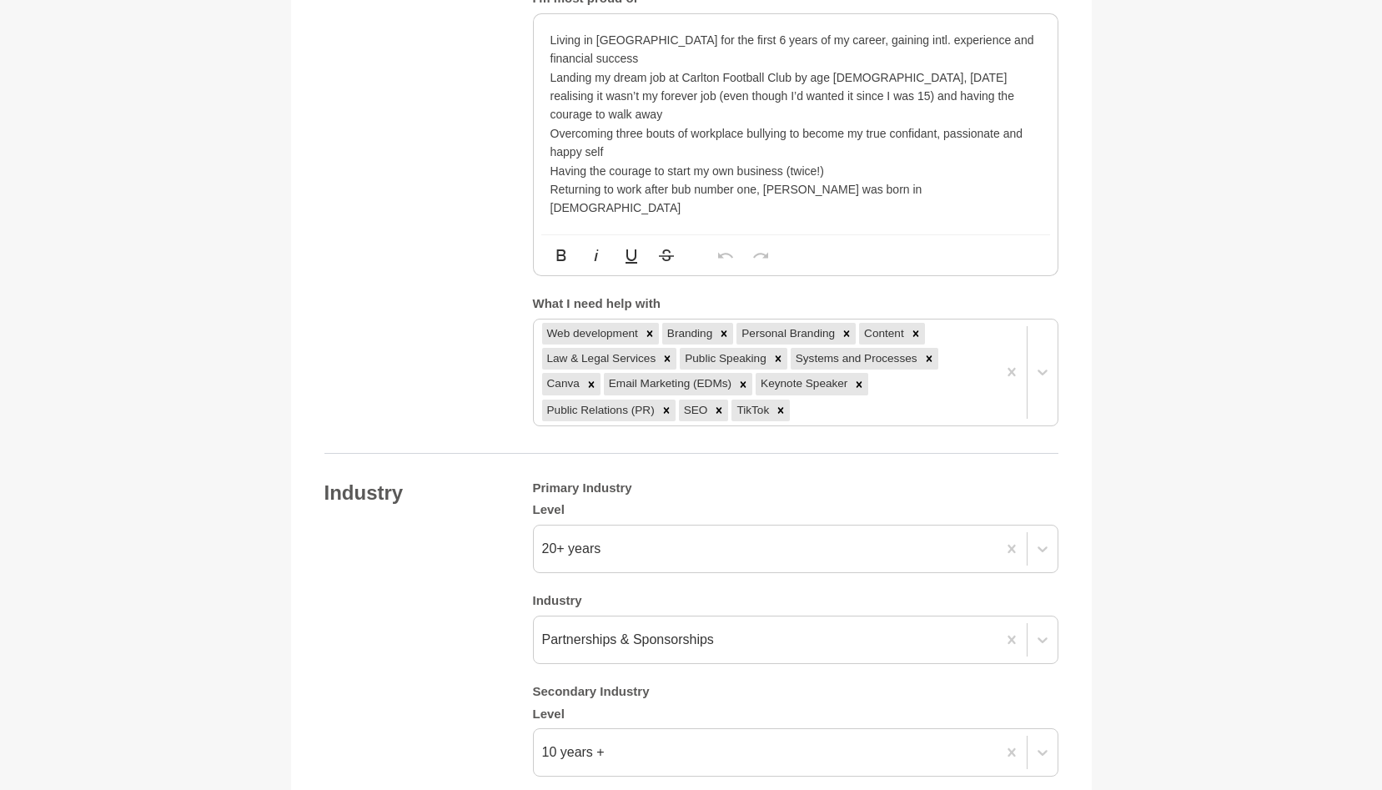
scroll to position [1949, 0]
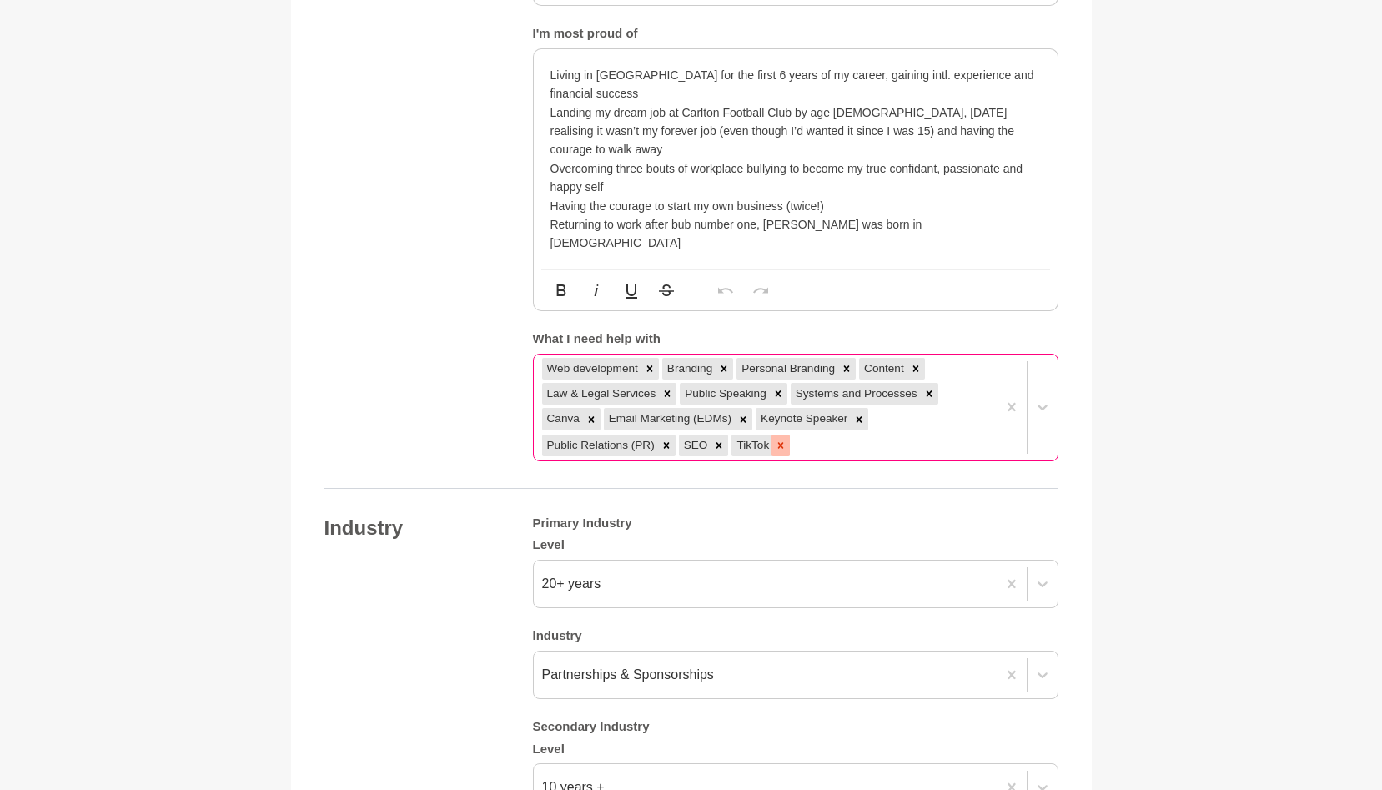
click at [775, 440] on icon at bounding box center [781, 446] width 12 height 12
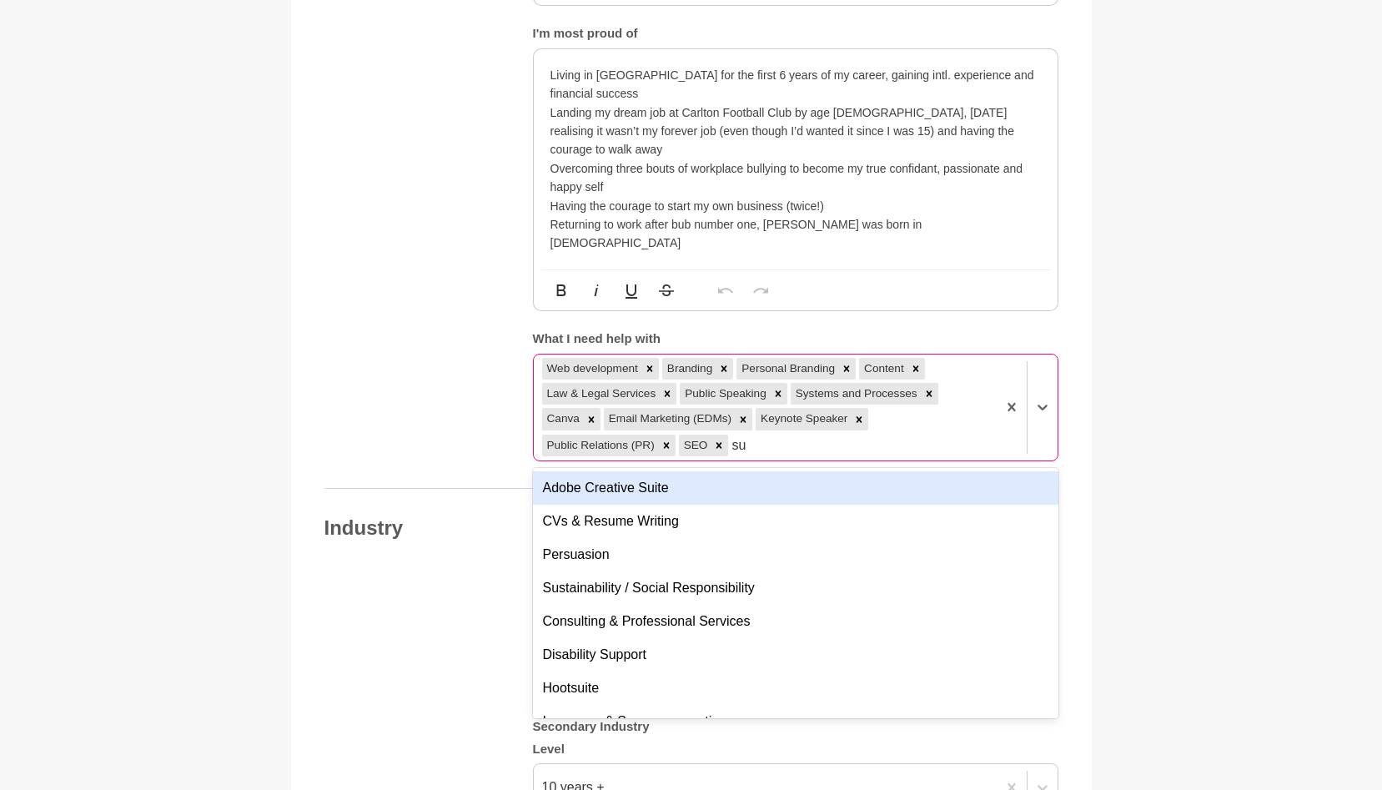
type input "s"
type input "con"
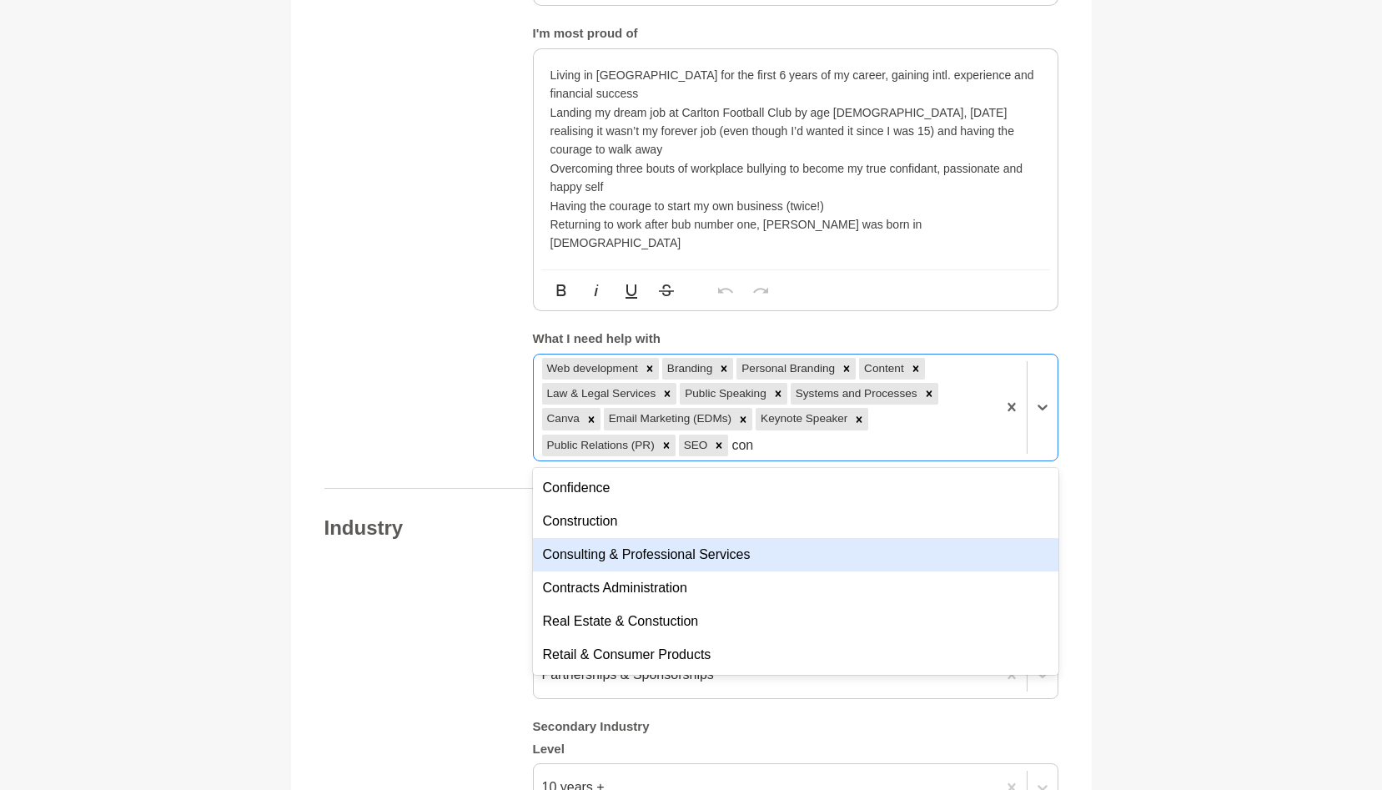
click at [728, 538] on div "Consulting & Professional Services" at bounding box center [796, 554] width 526 height 33
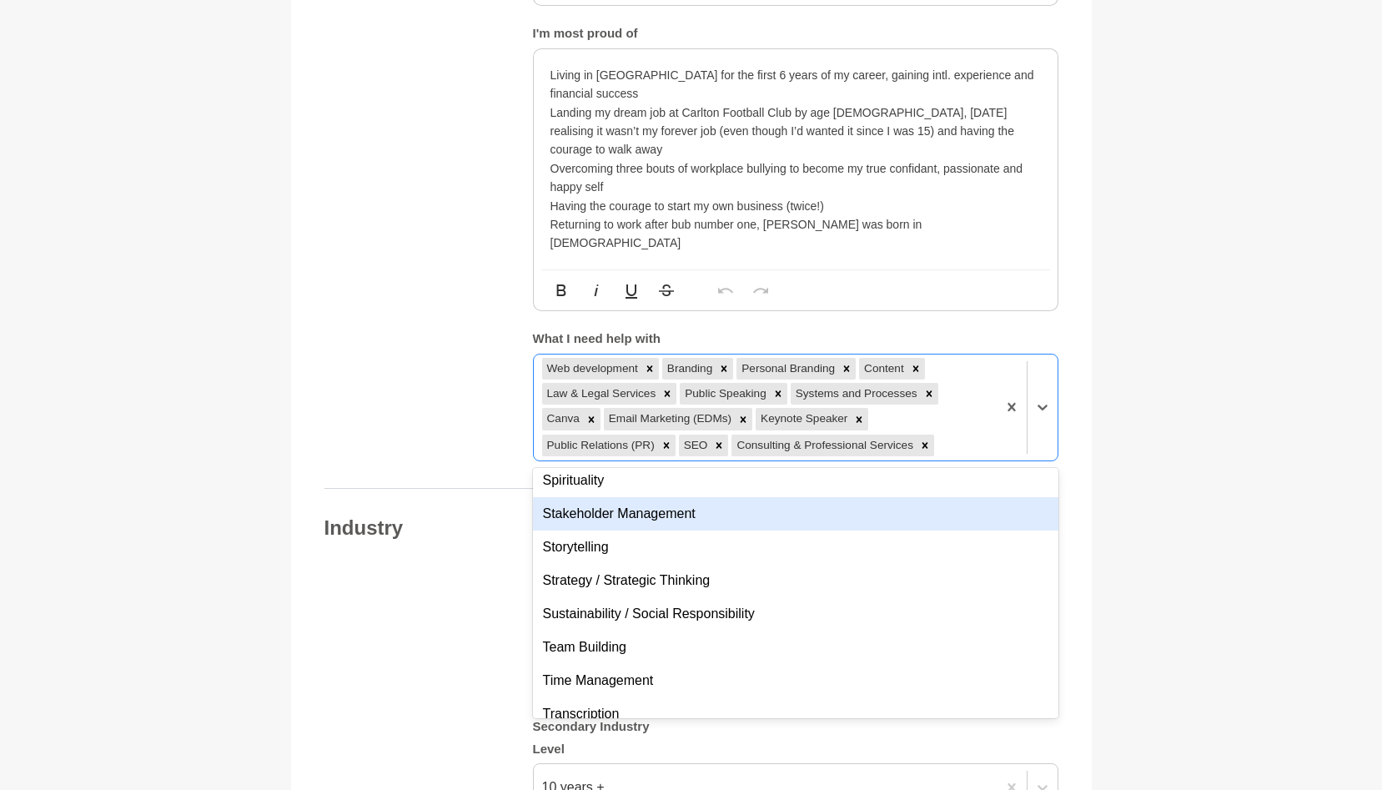
scroll to position [1478, 0]
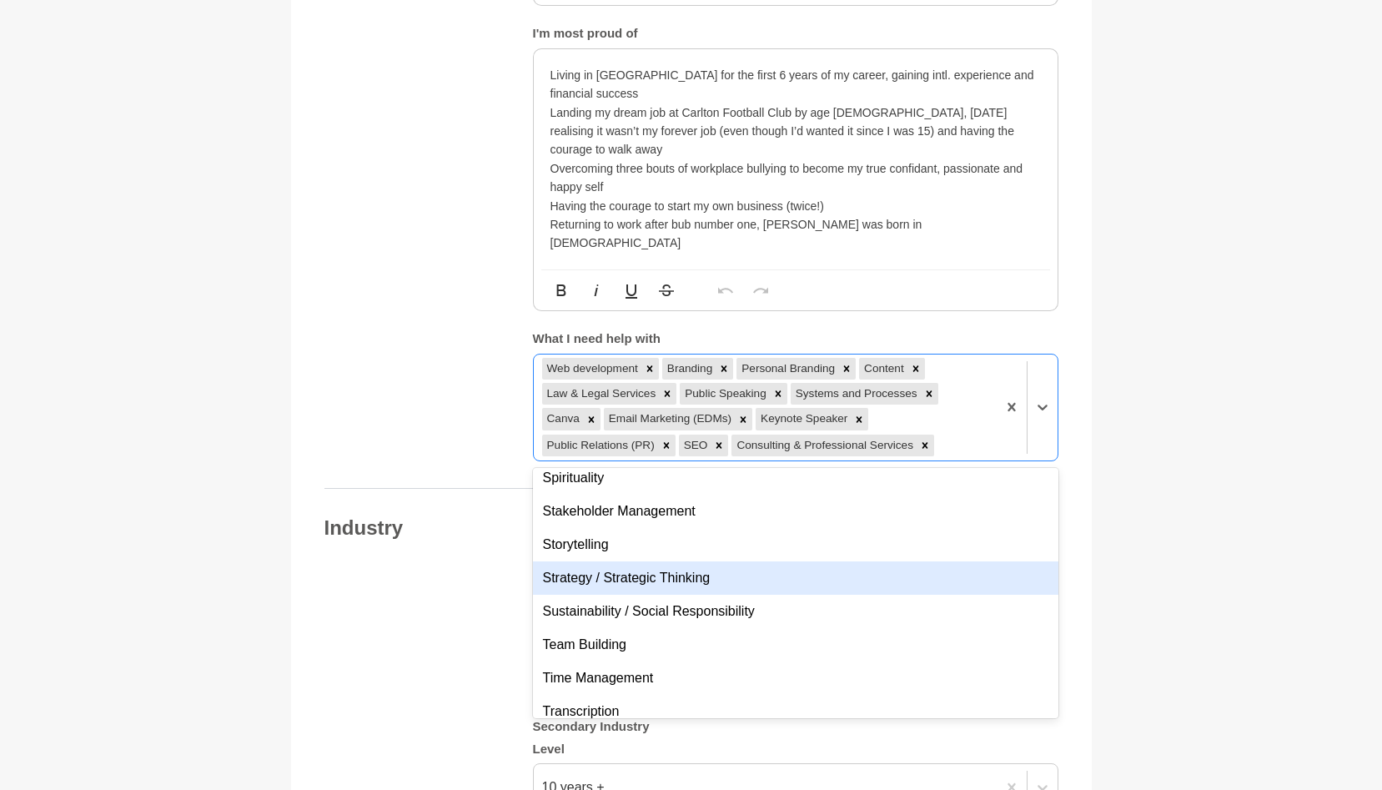
click at [962, 562] on div "Strategy / Strategic Thinking" at bounding box center [796, 578] width 526 height 33
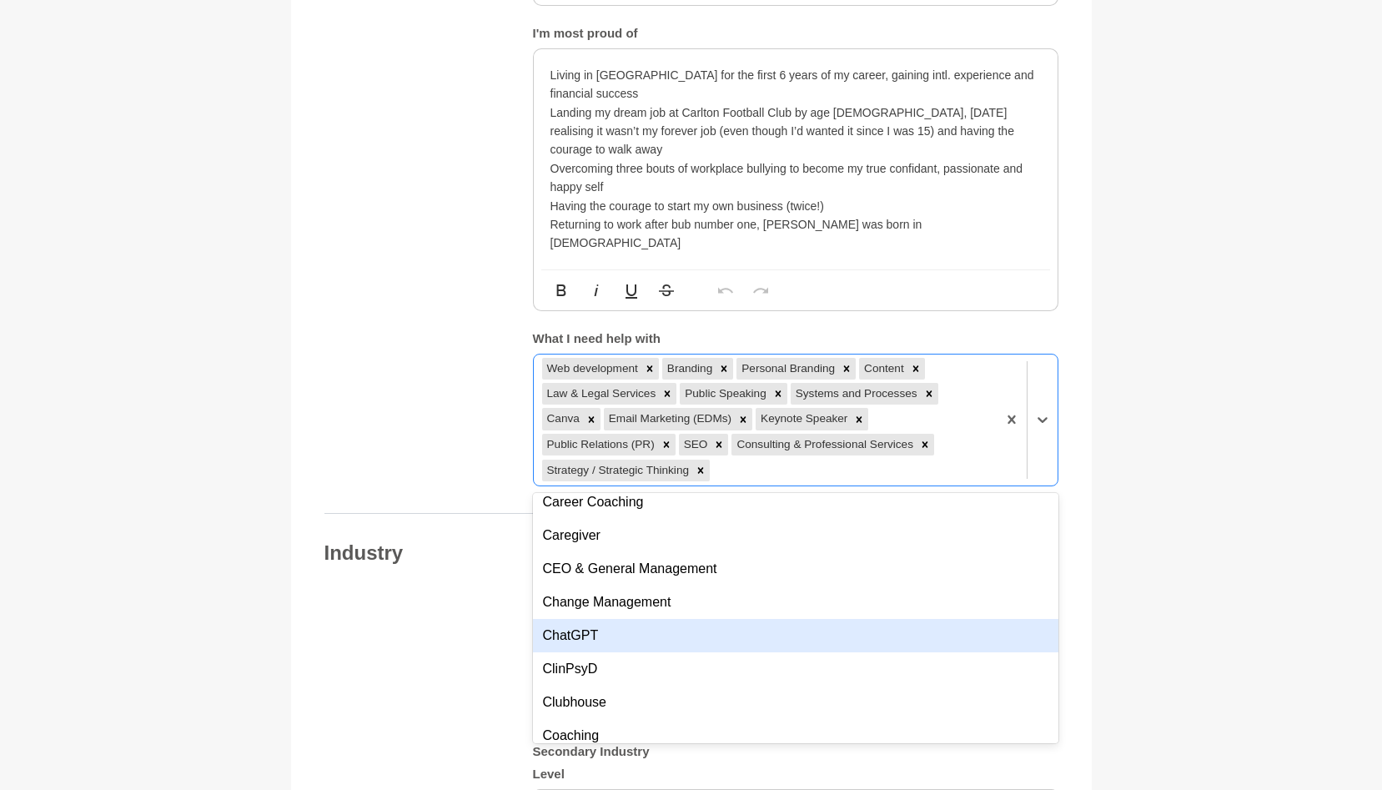
scroll to position [2248, 0]
click at [953, 618] on div "ChatGPT" at bounding box center [796, 634] width 526 height 33
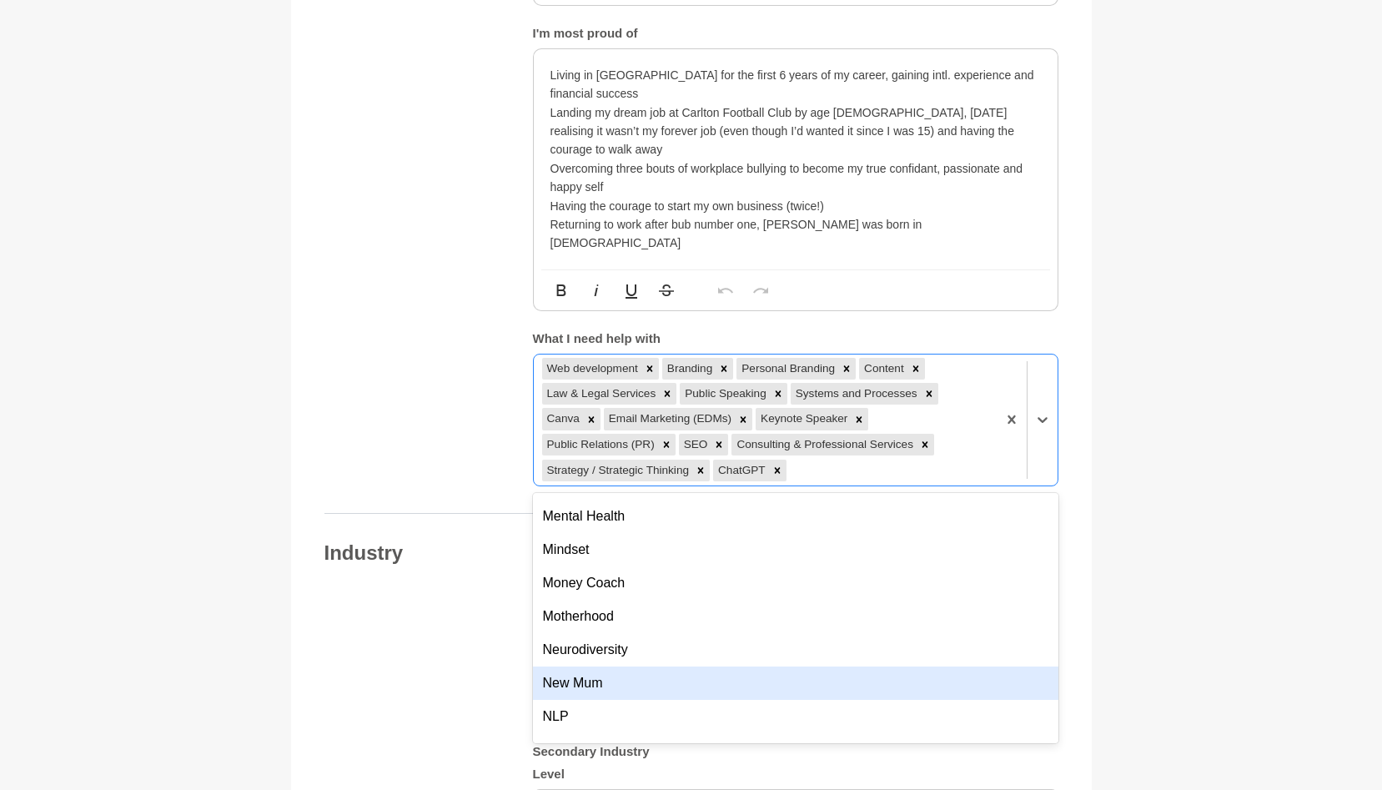
scroll to position [4203, 0]
click at [941, 666] on div "New Mum" at bounding box center [796, 682] width 526 height 33
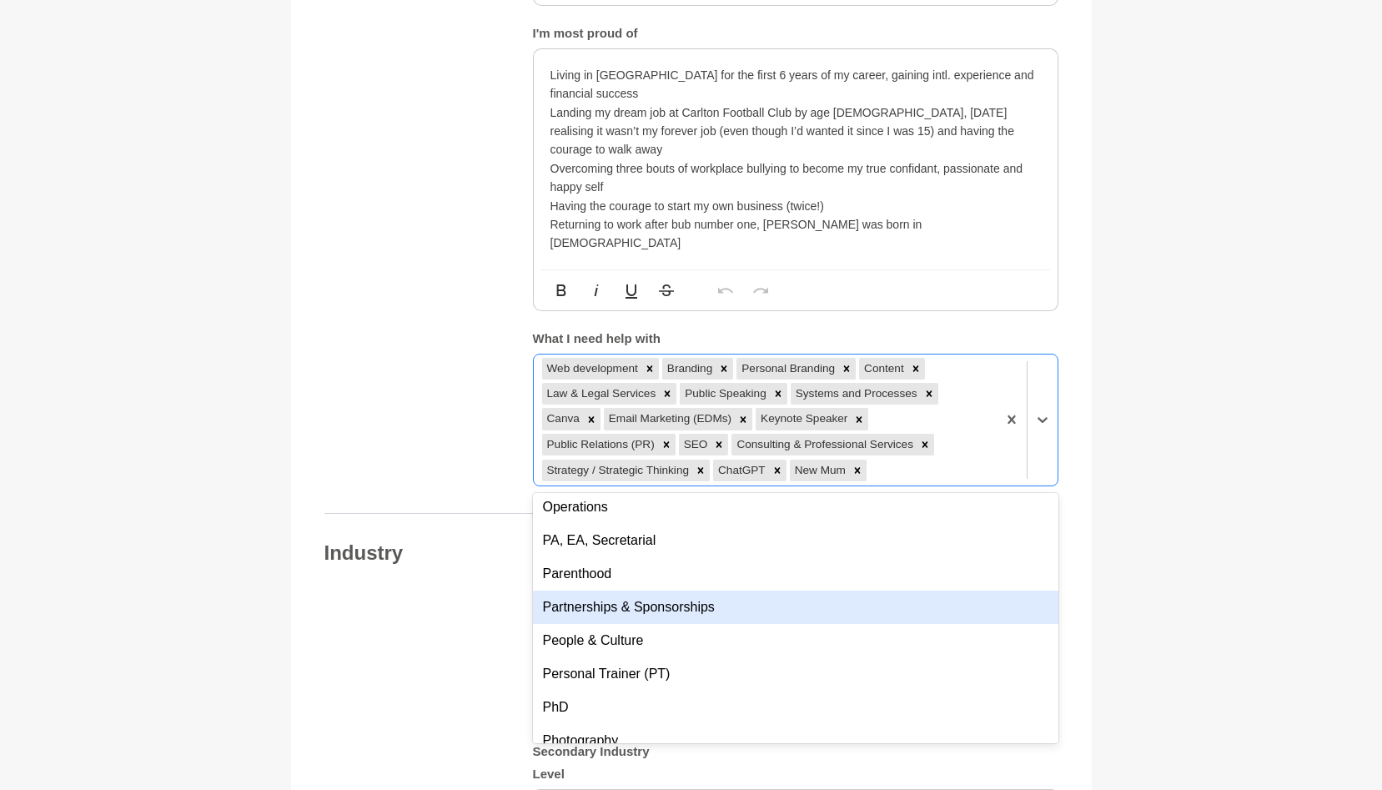
scroll to position [4581, 0]
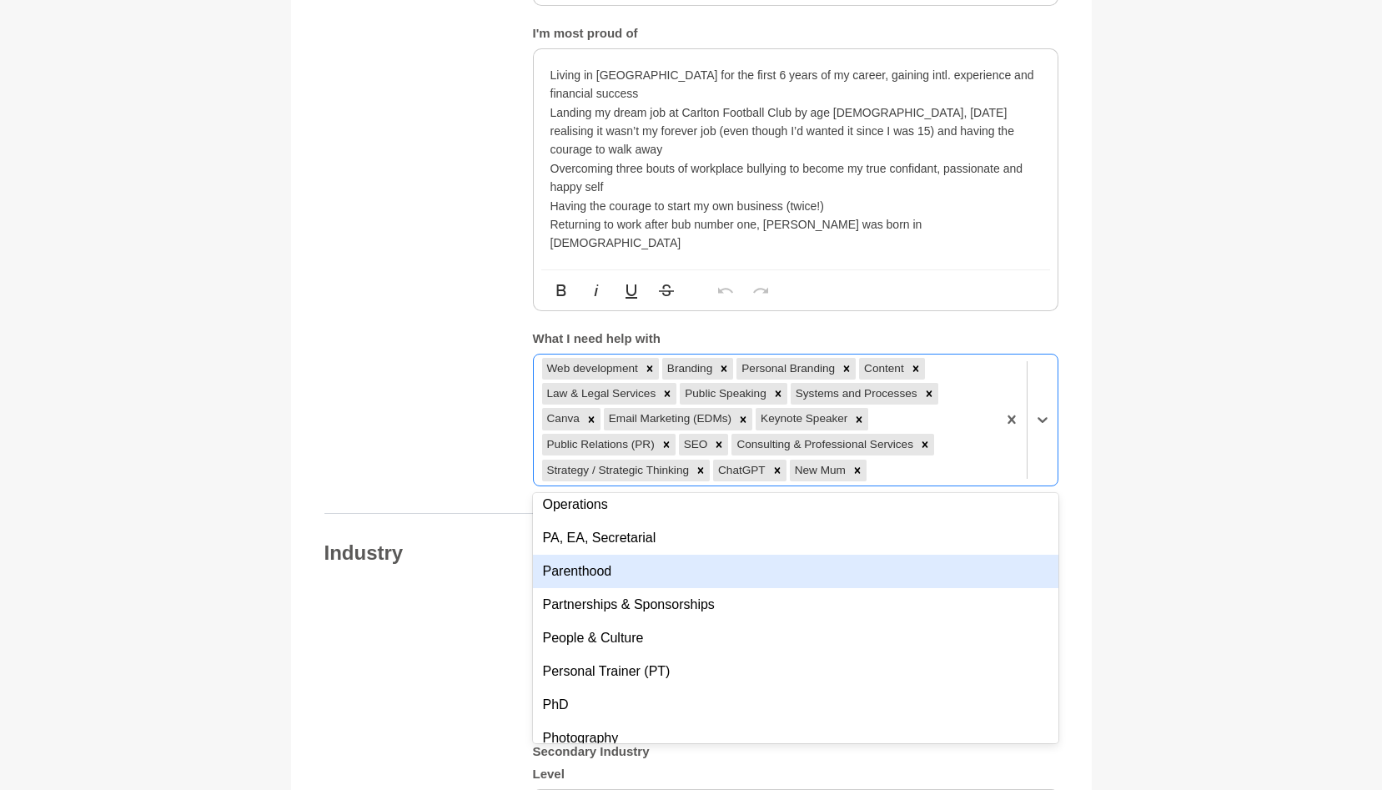
click at [929, 555] on div "Parenthood" at bounding box center [796, 571] width 526 height 33
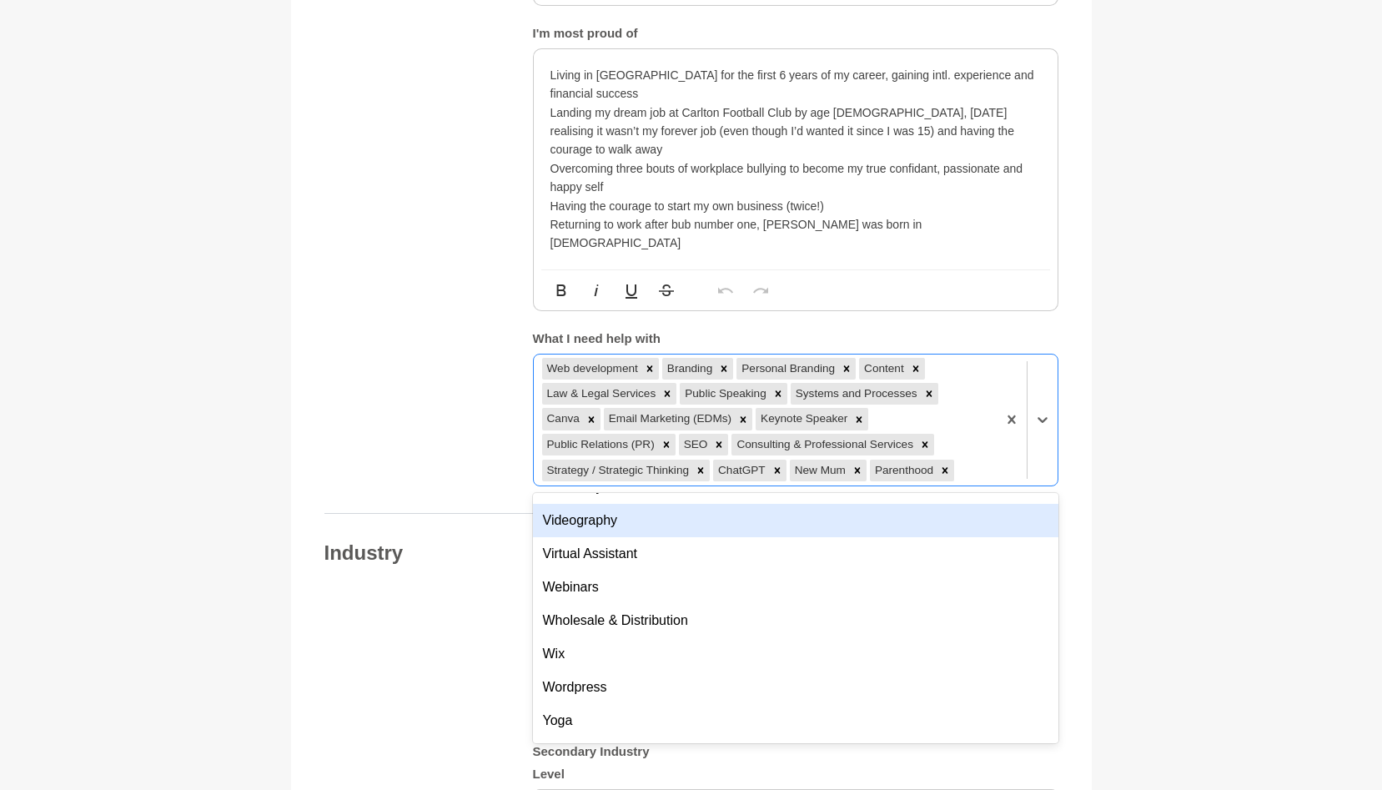
scroll to position [5897, 0]
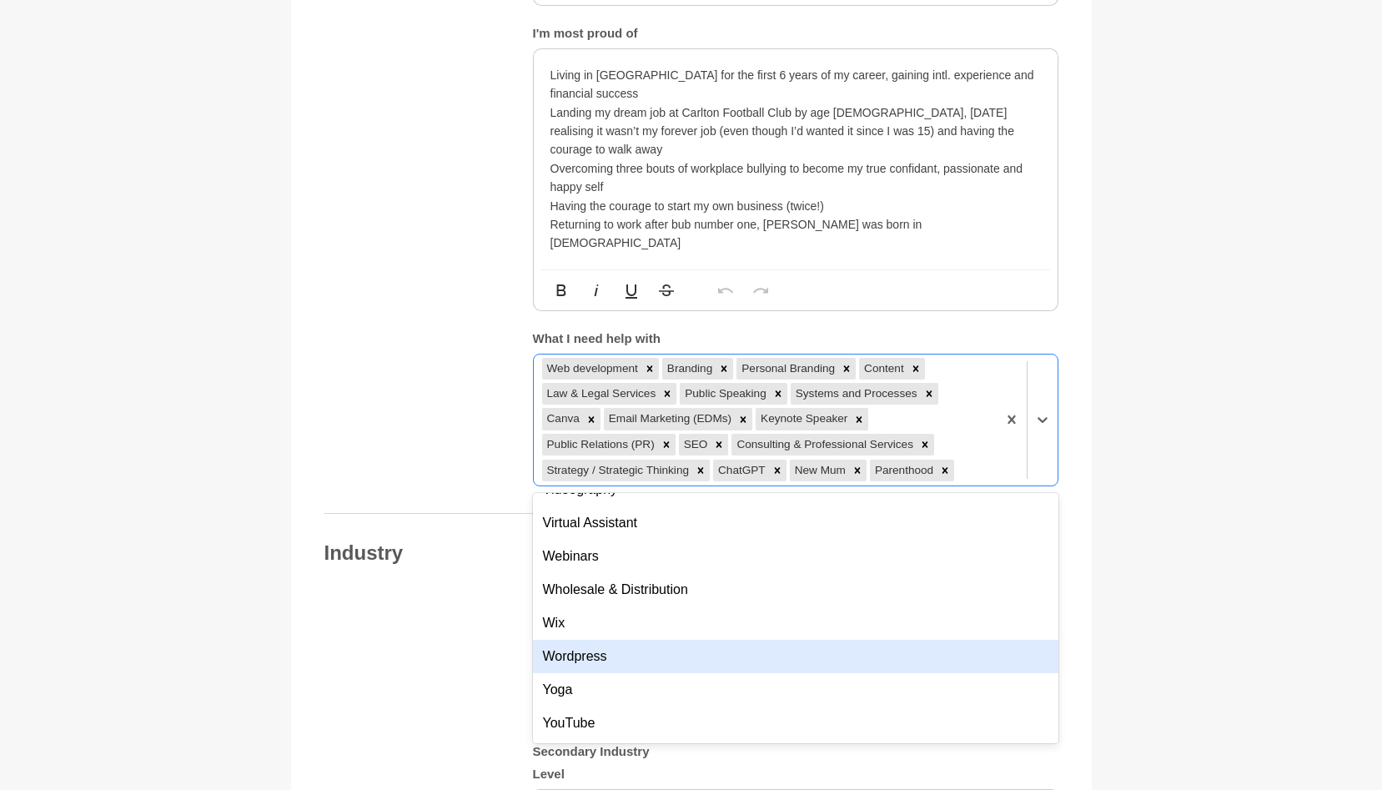
click at [1131, 582] on main "Back to Profile Your details Sarina Lowe Founder | Sponsorship & Partnerships S…" at bounding box center [691, 60] width 1382 height 3898
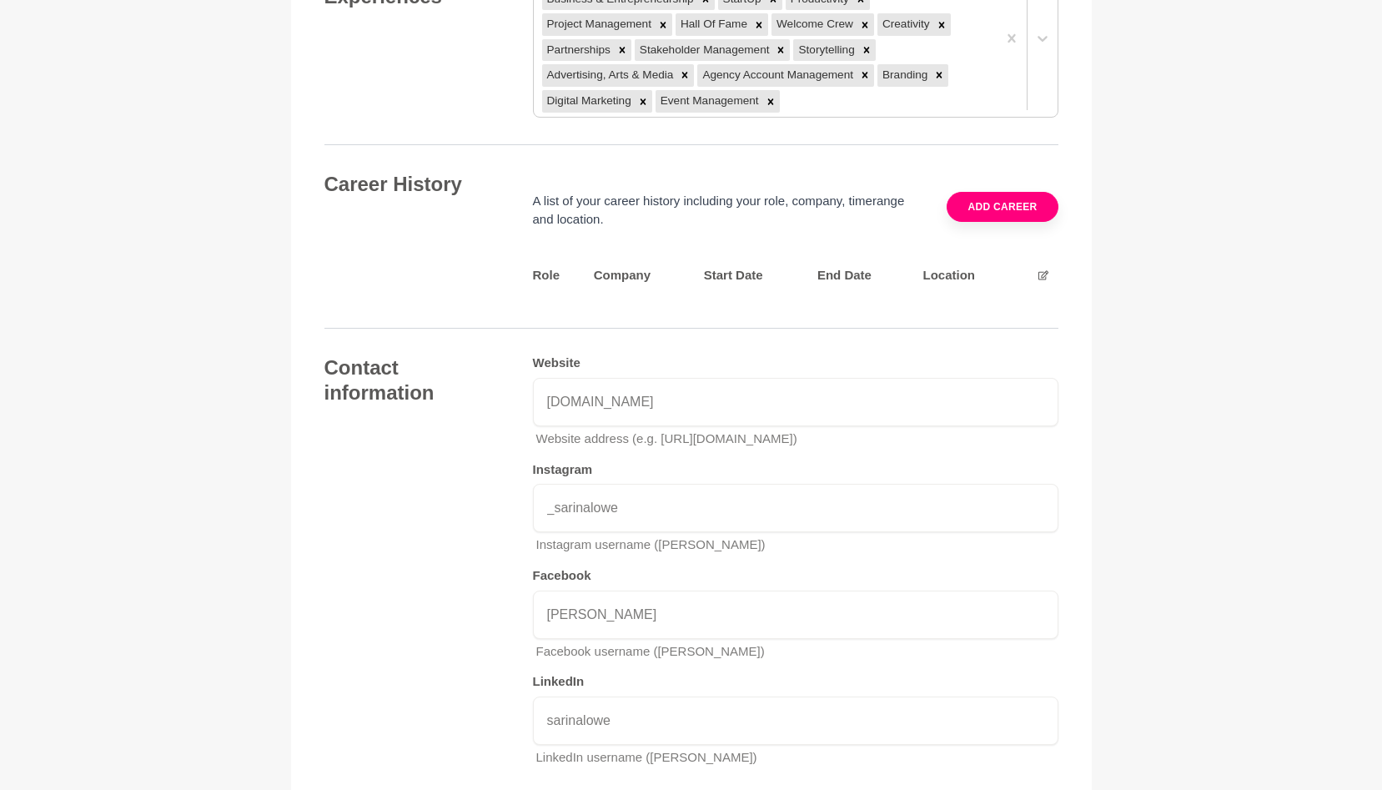
scroll to position [3352, 0]
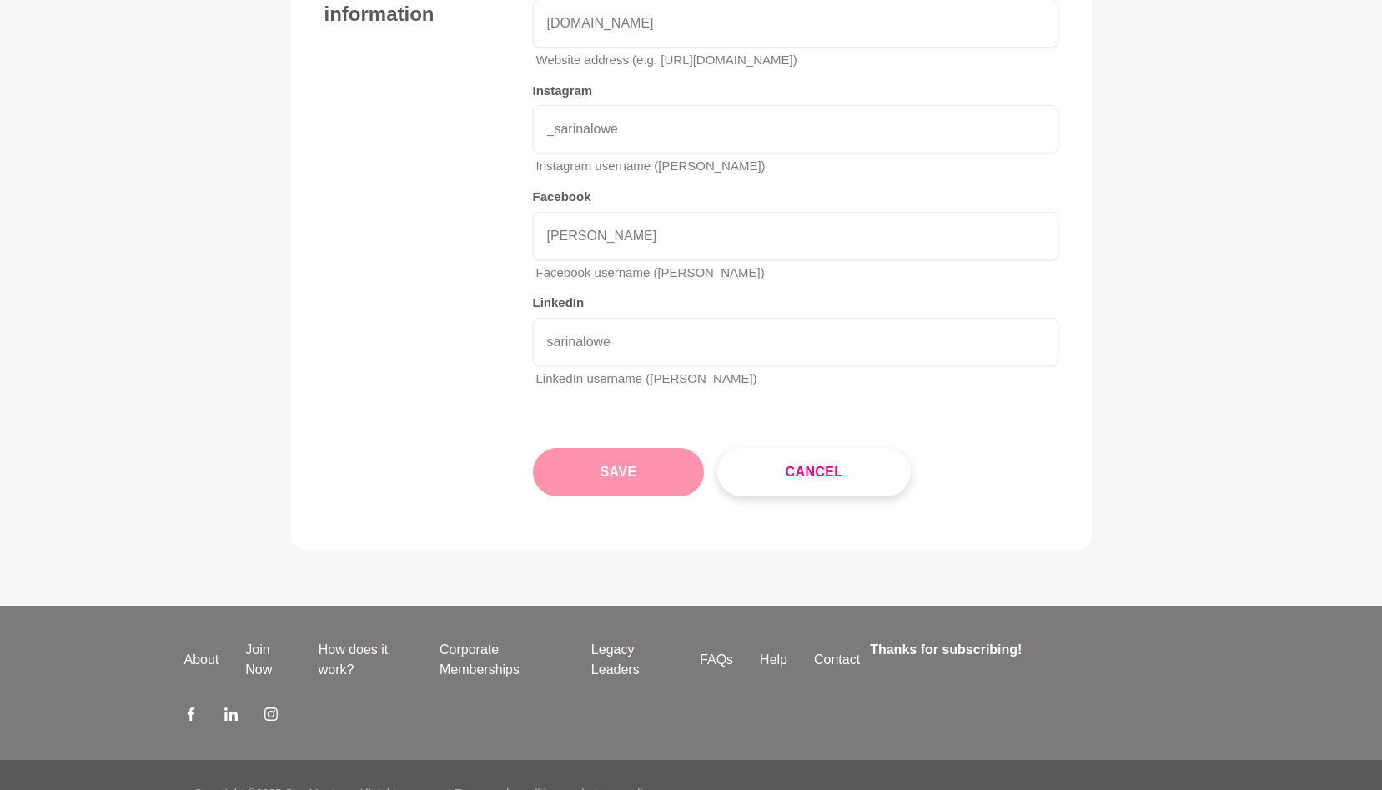
click at [671, 448] on button "Save" at bounding box center [619, 472] width 172 height 48
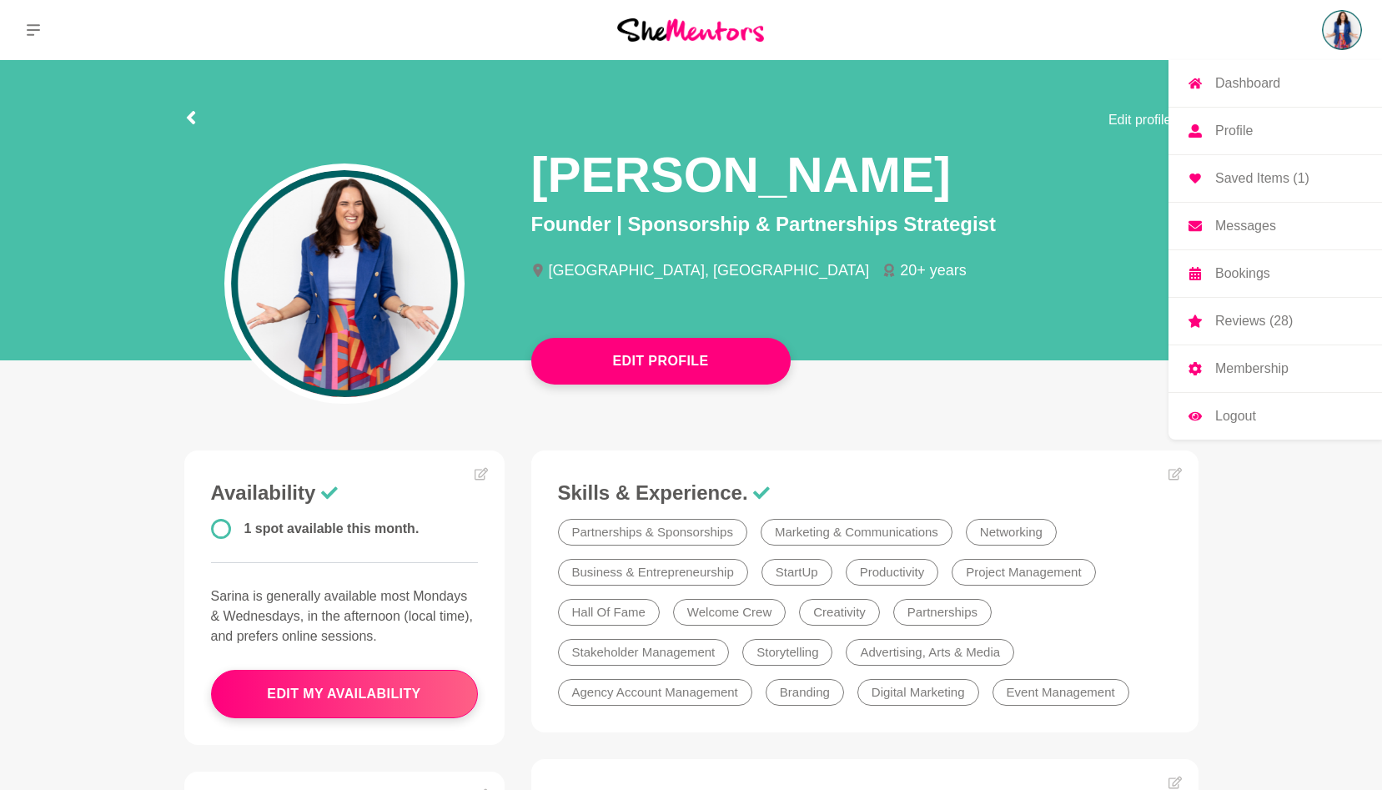
click at [1346, 18] on img at bounding box center [1342, 30] width 40 height 40
click at [1256, 94] on link "Dashboard" at bounding box center [1276, 83] width 214 height 47
